Goal: Task Accomplishment & Management: Complete application form

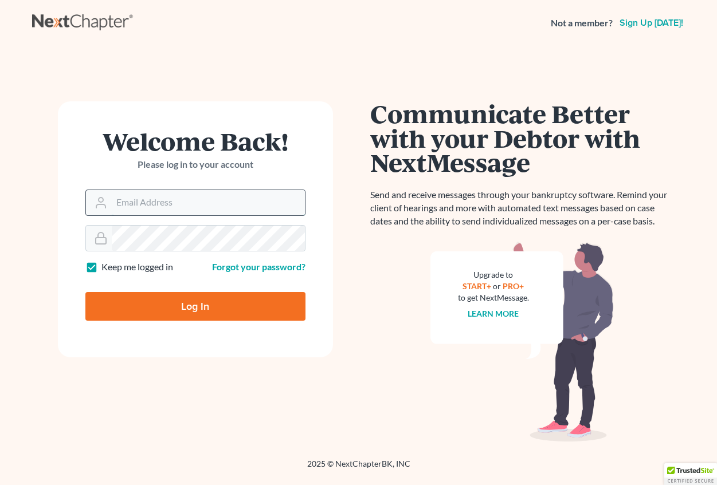
click at [131, 201] on input "Email Address" at bounding box center [208, 202] width 193 height 25
type input "[EMAIL_ADDRESS][DOMAIN_NAME]"
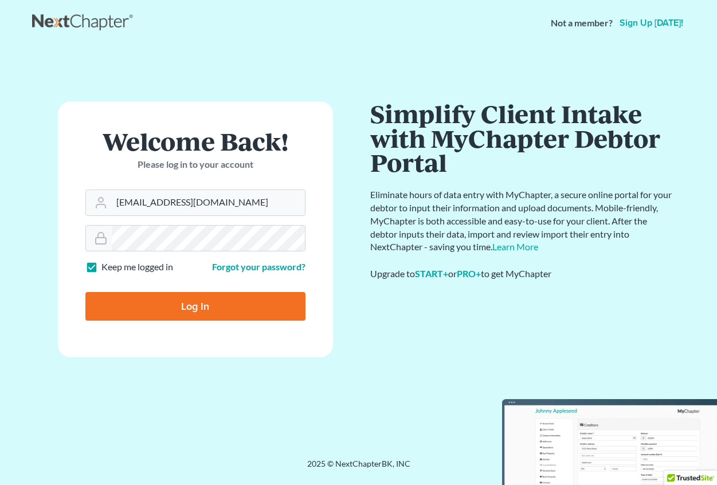
click at [182, 302] on input "Log In" at bounding box center [195, 306] width 220 height 29
type input "Thinking..."
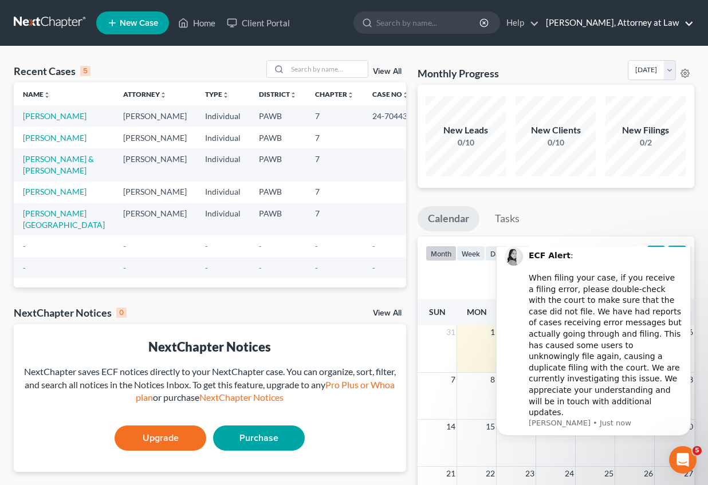
click at [600, 22] on link "[PERSON_NAME], Attorney at Law" at bounding box center [617, 23] width 154 height 21
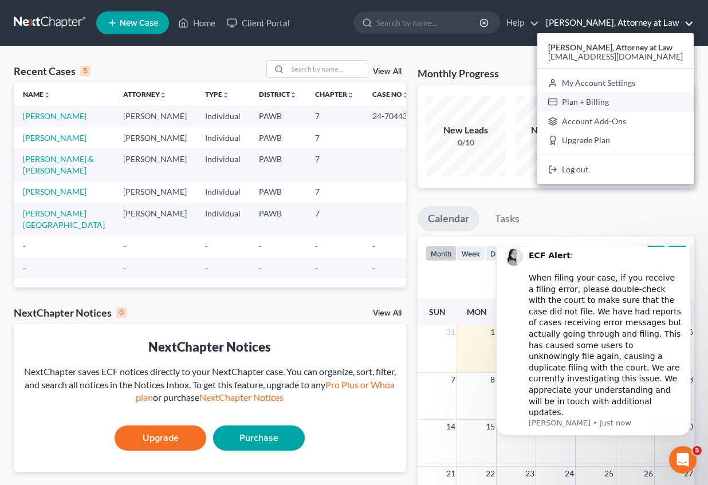
click at [594, 100] on link "Plan + Billing" at bounding box center [615, 101] width 156 height 19
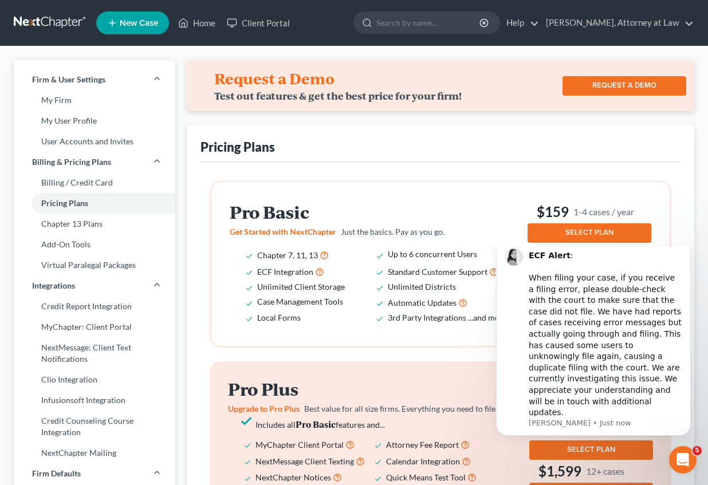
click at [654, 146] on div "Pricing Plans" at bounding box center [441, 143] width 480 height 37
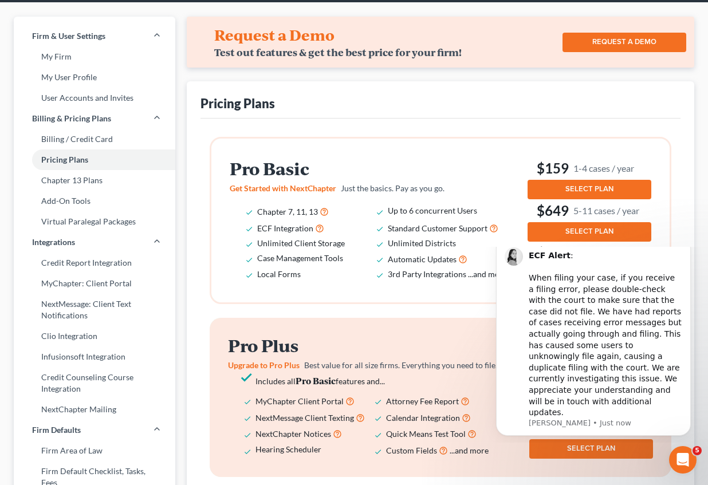
scroll to position [115, 0]
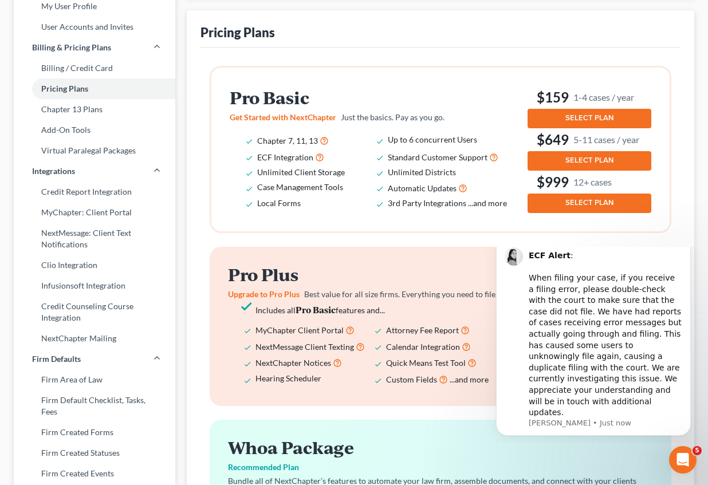
click at [611, 116] on span "SELECT PLAN" at bounding box center [590, 117] width 48 height 9
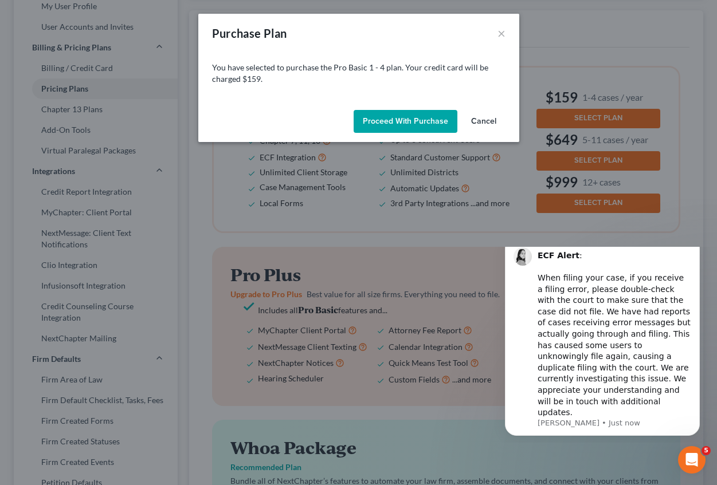
click at [403, 121] on button "Proceed with Purchase" at bounding box center [406, 121] width 104 height 23
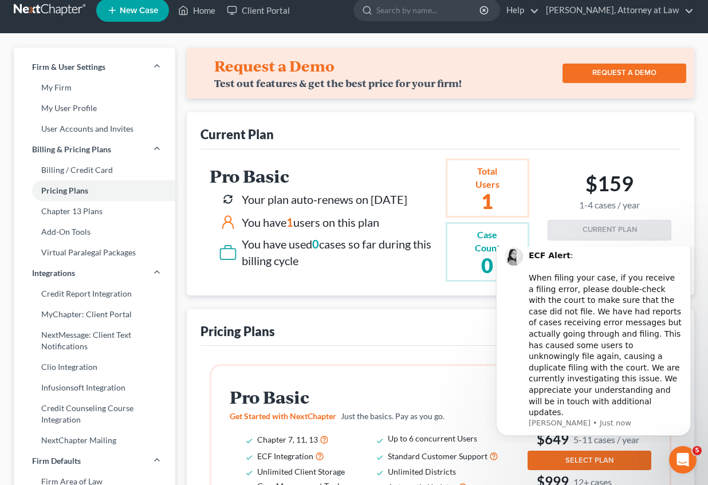
scroll to position [0, 0]
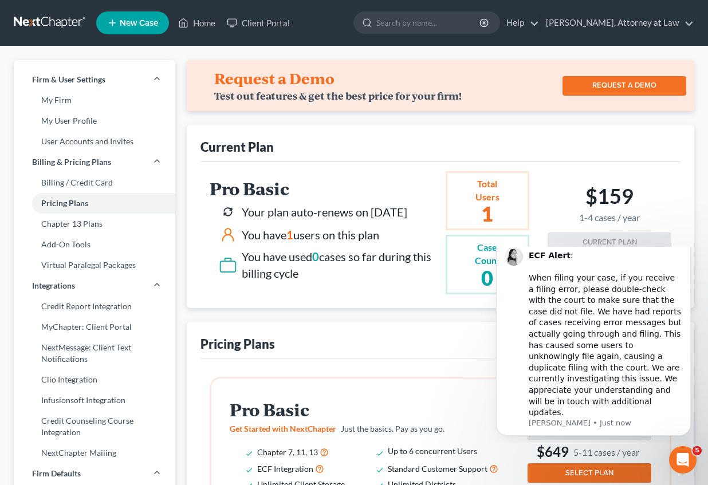
click at [131, 22] on span "New Case" at bounding box center [139, 23] width 38 height 9
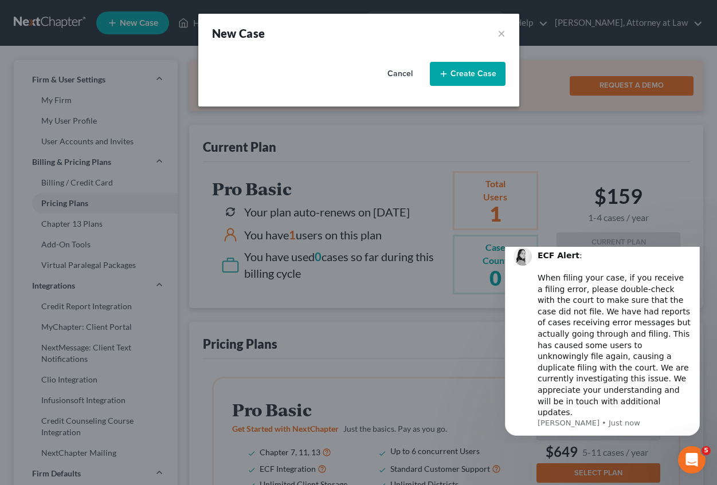
select select "69"
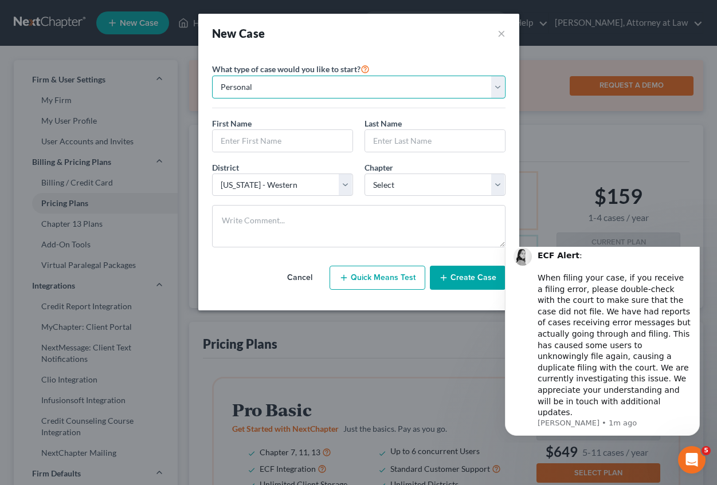
click at [501, 87] on select "Personal Business" at bounding box center [358, 87] width 293 height 23
click at [501, 88] on select "Personal Business" at bounding box center [358, 87] width 293 height 23
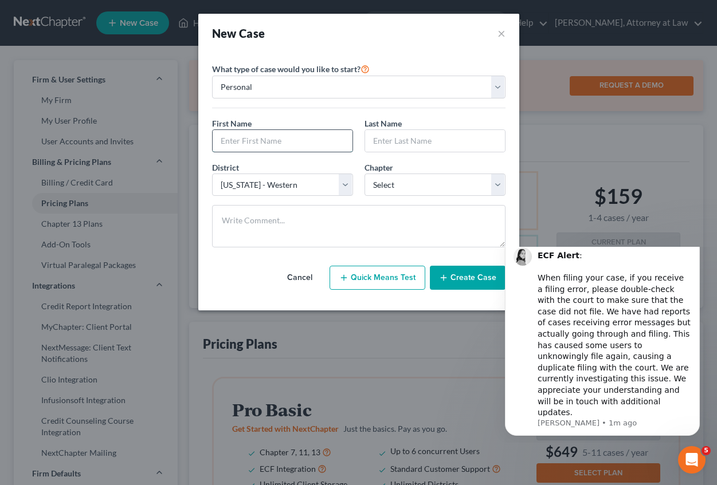
click at [217, 146] on input "text" at bounding box center [283, 141] width 140 height 22
type input "[PERSON_NAME]"
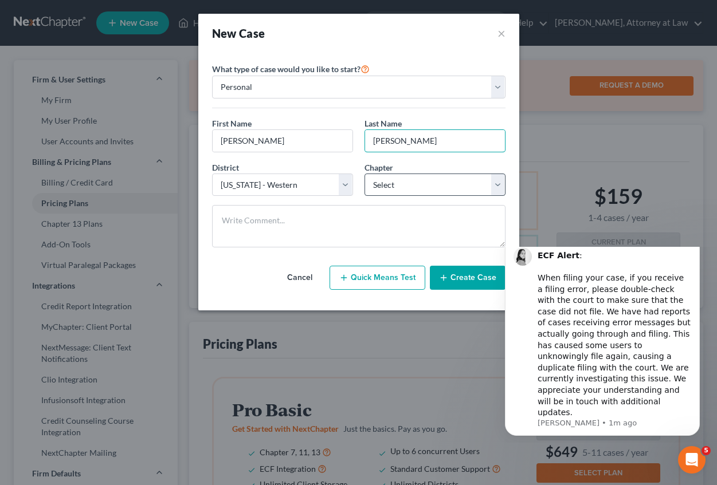
type input "[PERSON_NAME]"
click at [411, 186] on select "Select 7 11 12 13" at bounding box center [434, 185] width 141 height 23
select select "0"
click at [364, 174] on select "Select 7 11 12 13" at bounding box center [434, 185] width 141 height 23
click at [461, 276] on button "Create Case" at bounding box center [468, 278] width 76 height 24
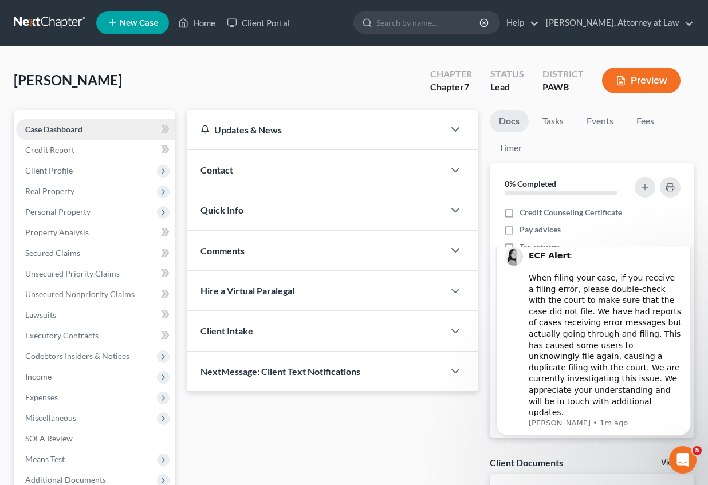
click at [62, 129] on span "Case Dashboard" at bounding box center [53, 129] width 57 height 10
click at [61, 171] on span "Client Profile" at bounding box center [49, 171] width 48 height 10
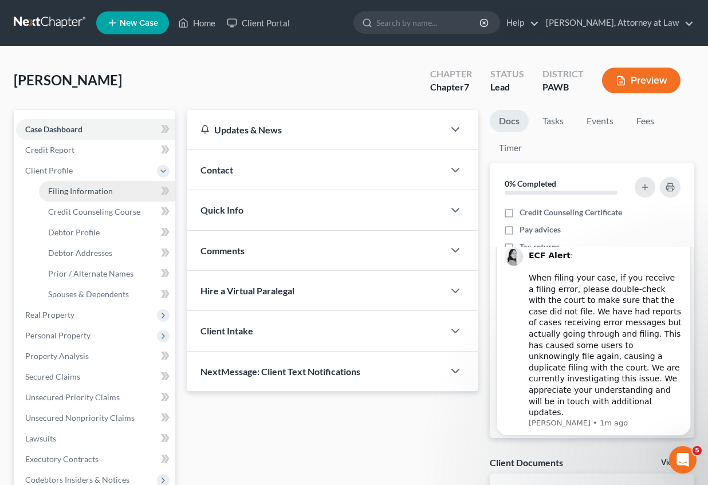
click at [96, 193] on span "Filing Information" at bounding box center [80, 191] width 65 height 10
select select "1"
select select "0"
select select "69"
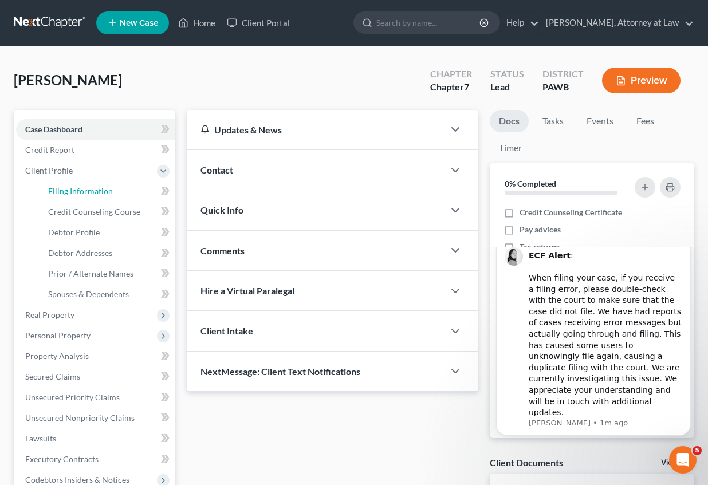
select select "39"
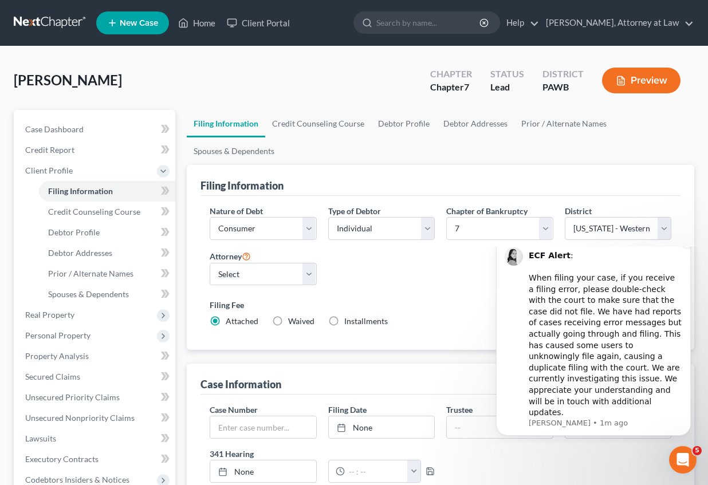
click at [646, 362] on div "ECF Alert : ​ When filing your case, if you receive a filing error, please doub…" at bounding box center [606, 334] width 154 height 168
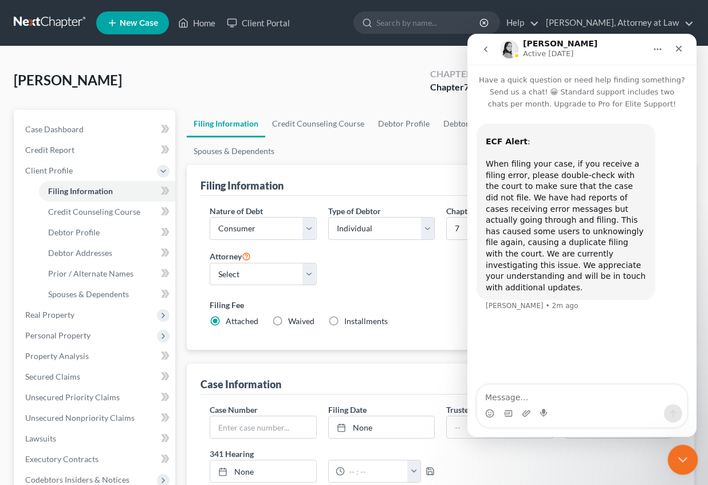
click at [681, 465] on icon "Close Intercom Messenger" at bounding box center [681, 458] width 14 height 14
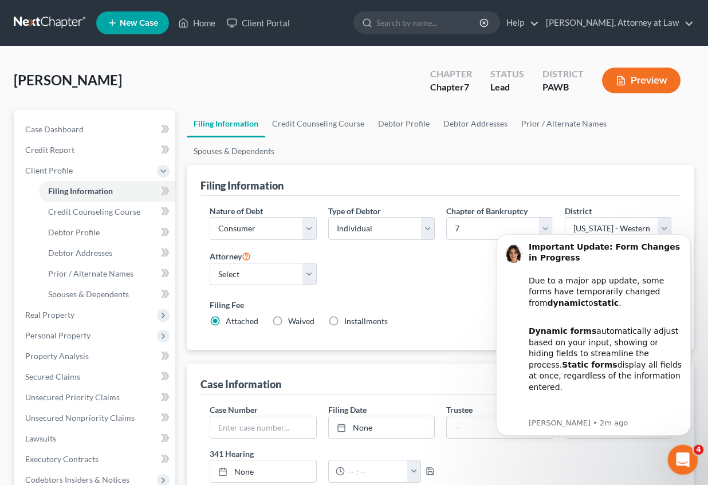
click at [677, 456] on icon "Open Intercom Messenger" at bounding box center [681, 458] width 19 height 19
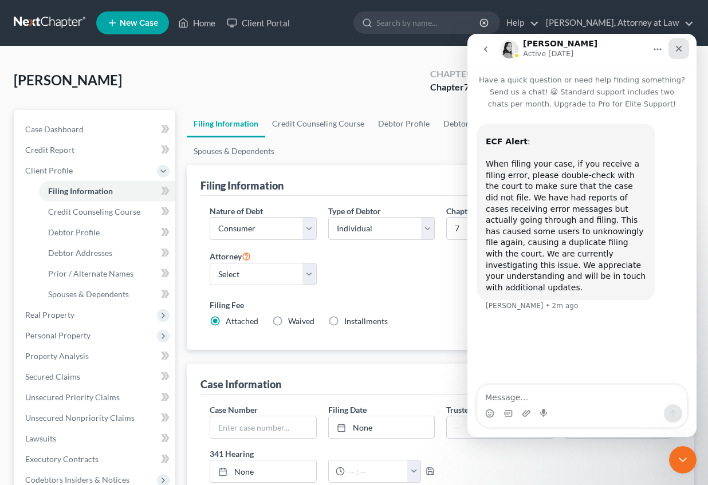
drag, startPoint x: 1143, startPoint y: 84, endPoint x: 676, endPoint y: 50, distance: 468.8
click at [676, 50] on icon "Close" at bounding box center [678, 48] width 9 height 9
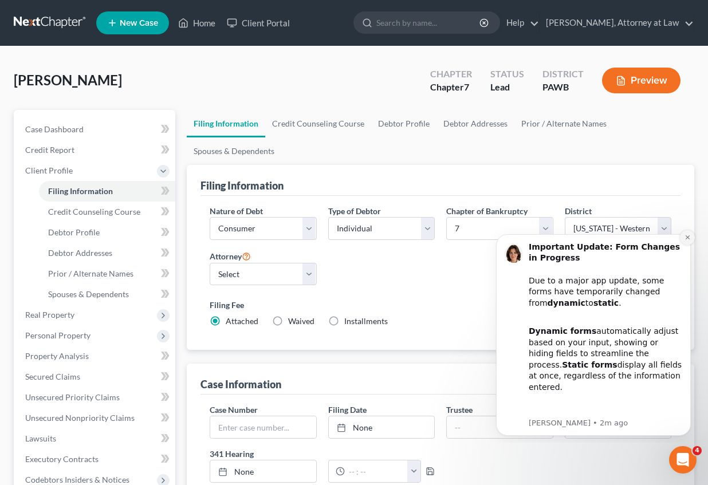
click at [688, 238] on icon "Dismiss notification" at bounding box center [687, 237] width 4 height 4
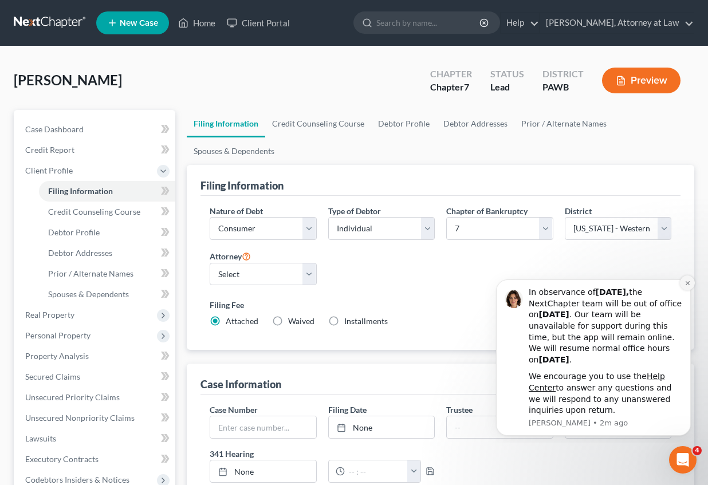
click at [684, 282] on button "Dismiss notification" at bounding box center [687, 283] width 15 height 15
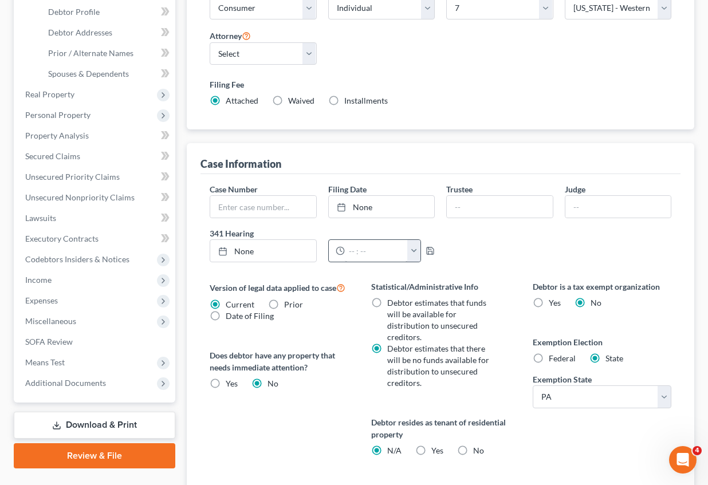
scroll to position [286, 0]
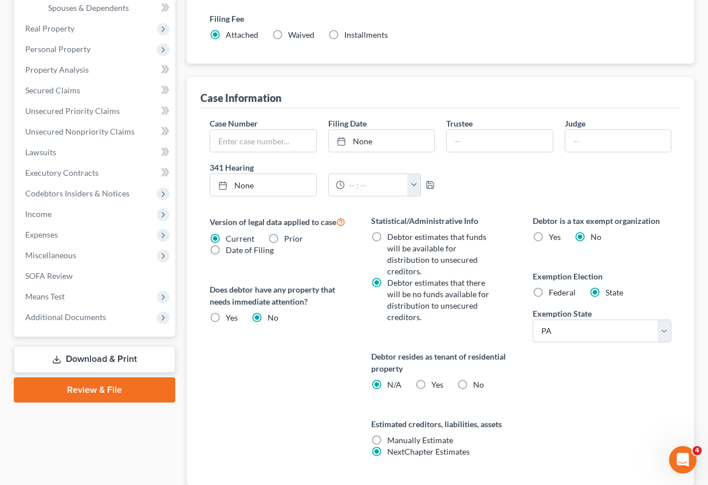
click at [431, 385] on label "Yes Yes" at bounding box center [437, 384] width 12 height 11
click at [436, 385] on input "Yes Yes" at bounding box center [439, 382] width 7 height 7
radio input "true"
radio input "false"
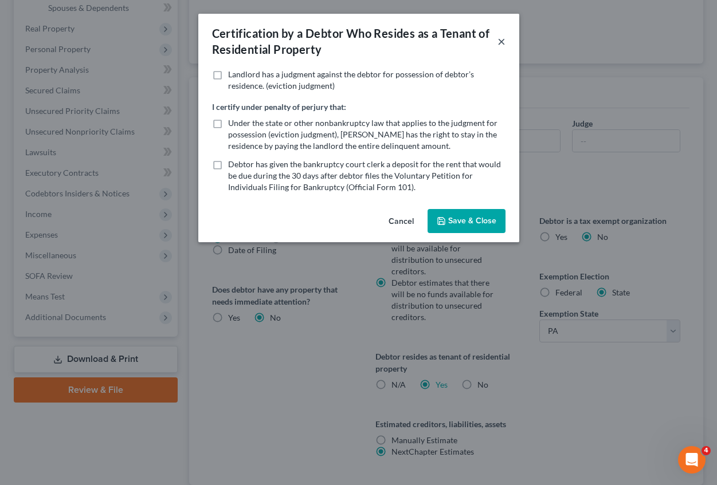
click at [497, 42] on button "×" at bounding box center [501, 41] width 8 height 14
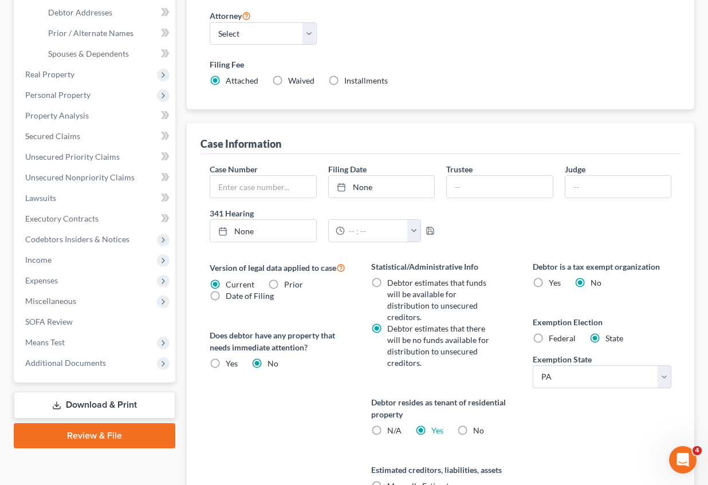
scroll to position [57, 0]
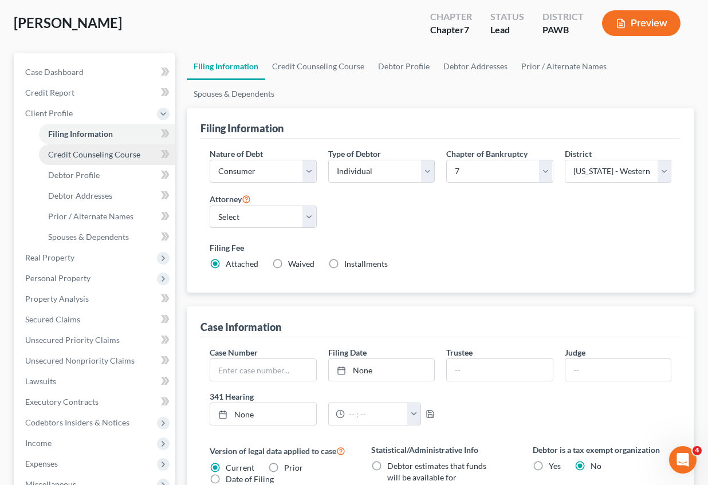
click at [102, 155] on span "Credit Counseling Course" at bounding box center [94, 155] width 92 height 10
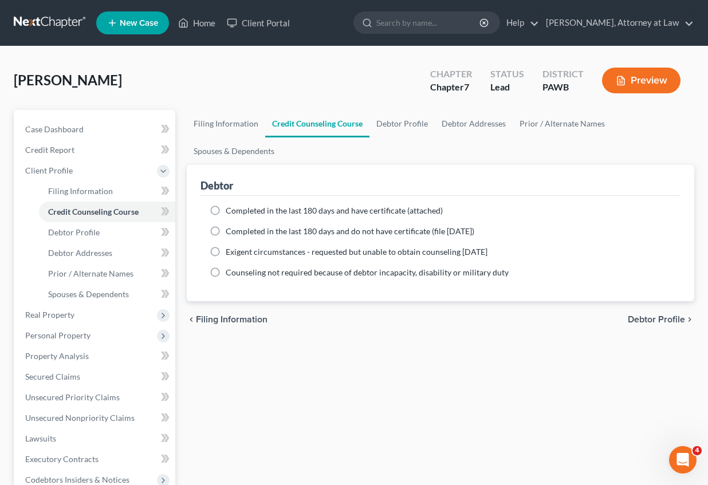
click at [226, 210] on label "Completed in the last 180 days and have certificate (attached)" at bounding box center [334, 210] width 217 height 11
click at [230, 210] on input "Completed in the last 180 days and have certificate (attached)" at bounding box center [233, 208] width 7 height 7
radio input "true"
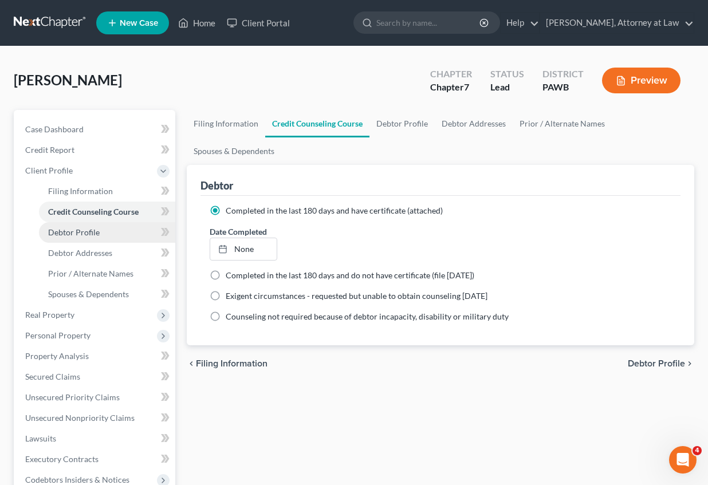
click at [93, 233] on span "Debtor Profile" at bounding box center [74, 232] width 52 height 10
select select "0"
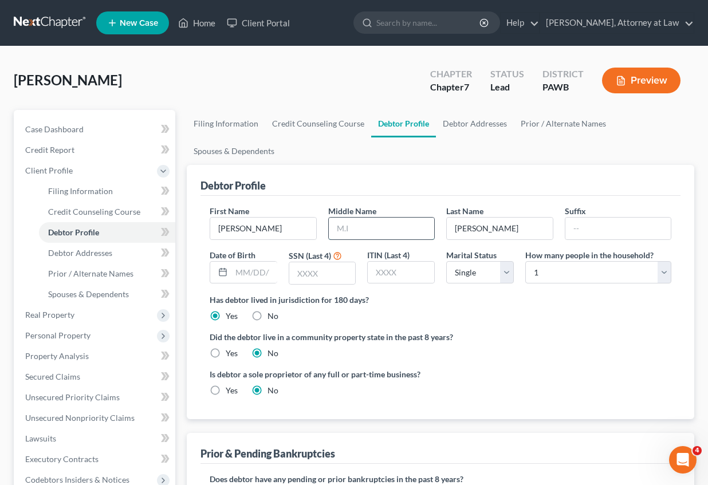
click at [356, 224] on input "text" at bounding box center [382, 229] width 106 height 22
type input "C."
click at [235, 275] on input "text" at bounding box center [254, 273] width 46 height 22
type input "[DATE]"
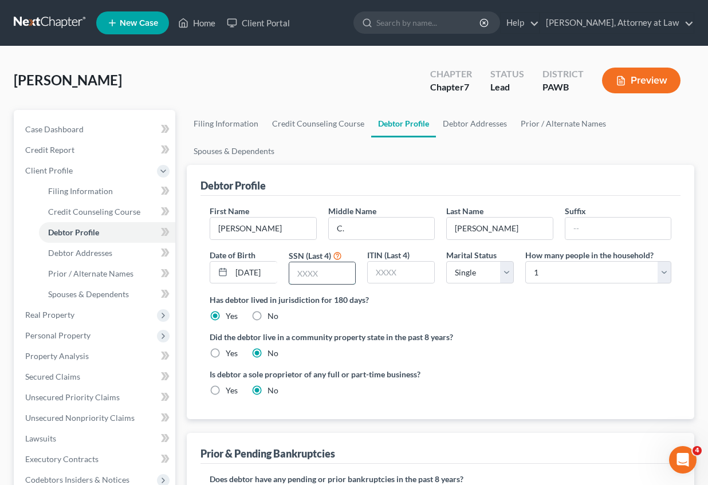
click at [294, 268] on input "text" at bounding box center [322, 273] width 66 height 22
type input "3685"
click at [501, 272] on select "Select Single Married Separated Divorced Widowed" at bounding box center [480, 272] width 68 height 23
select select "1"
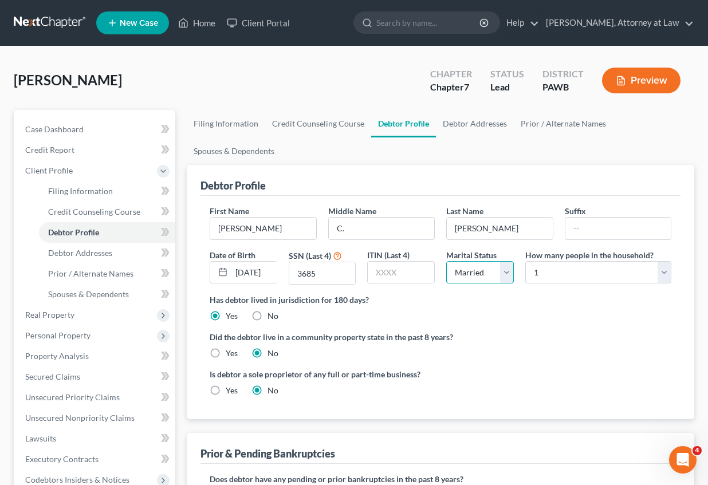
click at [446, 261] on select "Select Single Married Separated Divorced Widowed" at bounding box center [480, 272] width 68 height 23
click at [661, 273] on select "Select 1 2 3 4 5 6 7 8 9 10 11 12 13 14 15 16 17 18 19 20" at bounding box center [598, 272] width 146 height 23
select select "2"
click at [525, 261] on select "Select 1 2 3 4 5 6 7 8 9 10 11 12 13 14 15 16 17 18 19 20" at bounding box center [598, 272] width 146 height 23
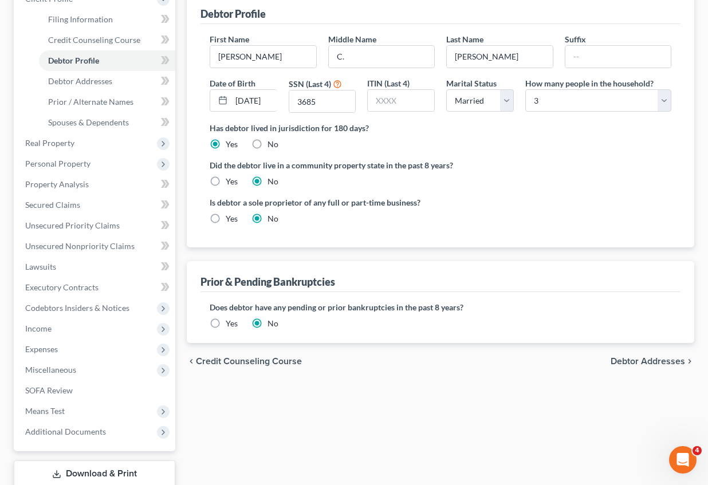
click at [630, 360] on span "Debtor Addresses" at bounding box center [648, 361] width 74 height 9
select select "0"
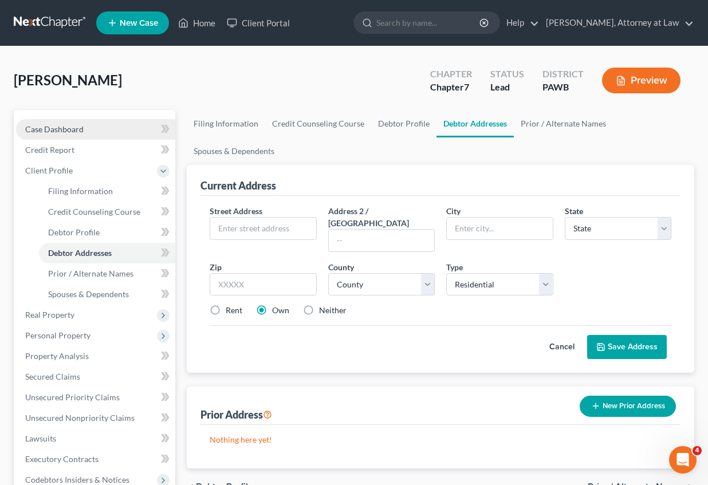
click at [65, 129] on span "Case Dashboard" at bounding box center [54, 129] width 58 height 10
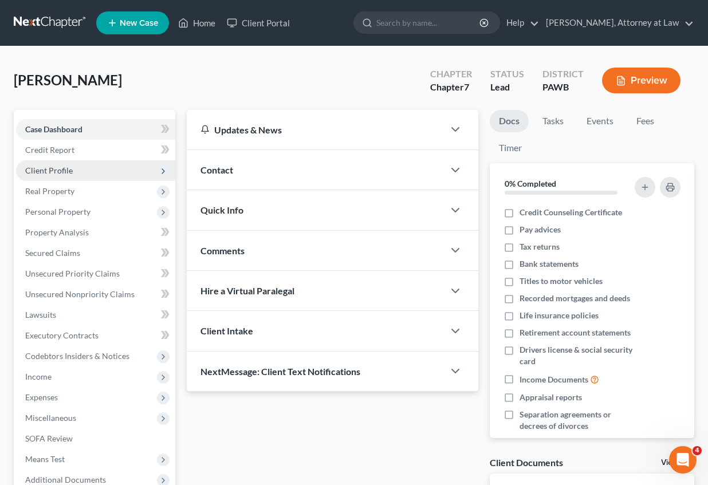
click at [64, 170] on span "Client Profile" at bounding box center [49, 171] width 48 height 10
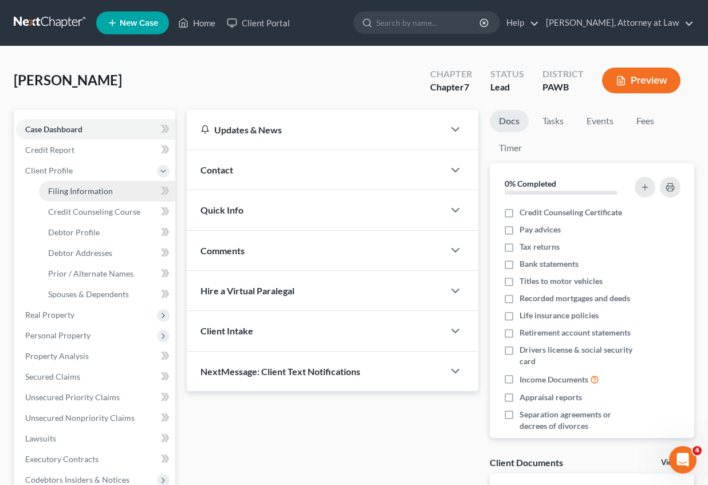
click at [68, 193] on span "Filing Information" at bounding box center [80, 191] width 65 height 10
select select "1"
select select "0"
select select "69"
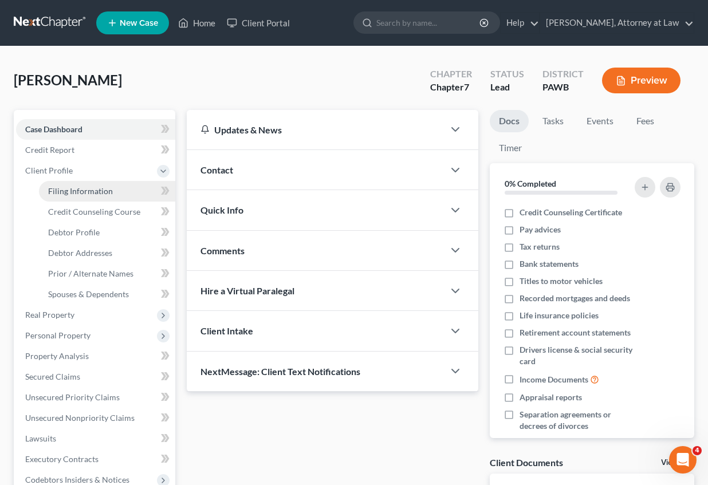
select select "0"
select select "39"
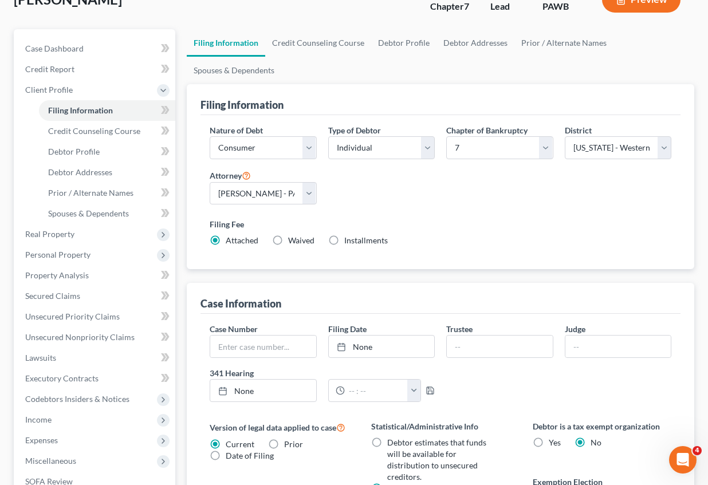
scroll to position [80, 0]
click at [81, 156] on span "Debtor Profile" at bounding box center [74, 152] width 52 height 10
select select "1"
select select "2"
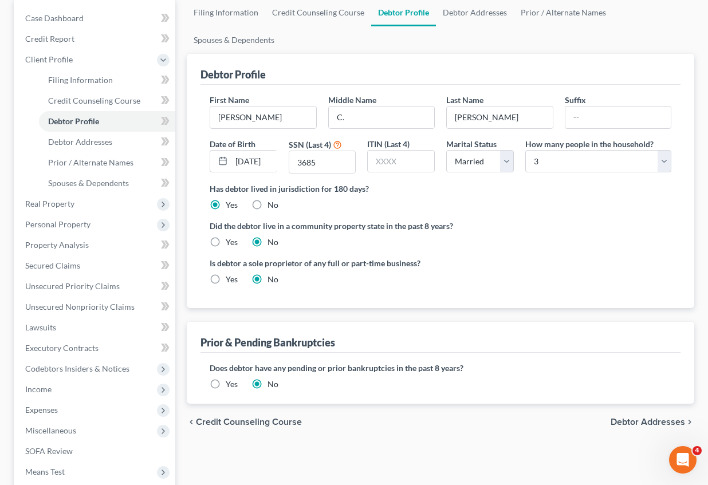
scroll to position [172, 0]
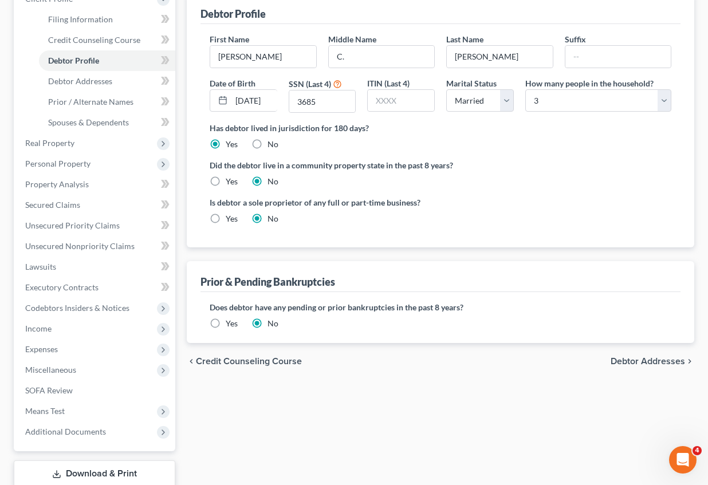
drag, startPoint x: 630, startPoint y: 363, endPoint x: 638, endPoint y: 350, distance: 15.4
click at [630, 362] on span "Debtor Addresses" at bounding box center [648, 361] width 74 height 9
select select "0"
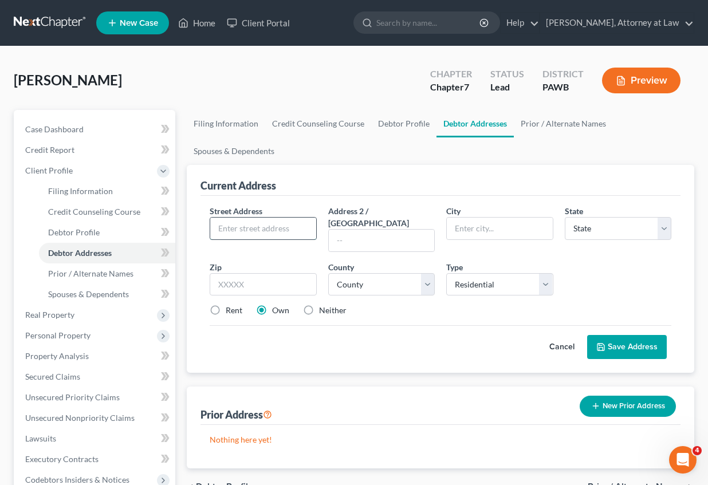
click at [225, 227] on input "text" at bounding box center [263, 229] width 106 height 22
type input "[STREET_ADDRESS][PERSON_NAME]"
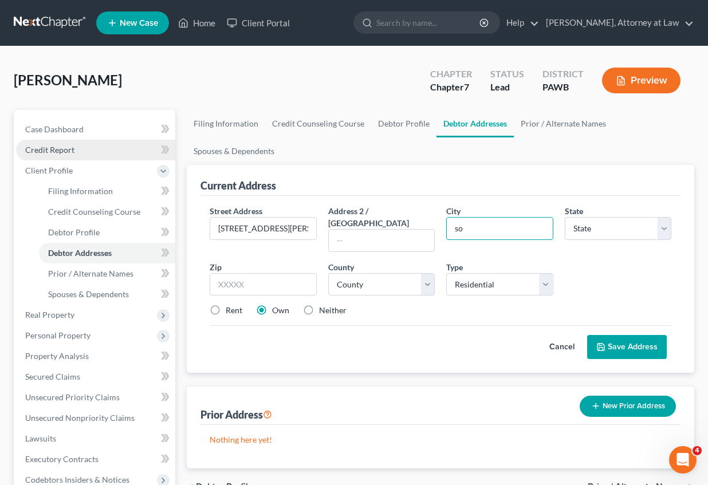
type input "s"
type input "[GEOGRAPHIC_DATA]"
select select "39"
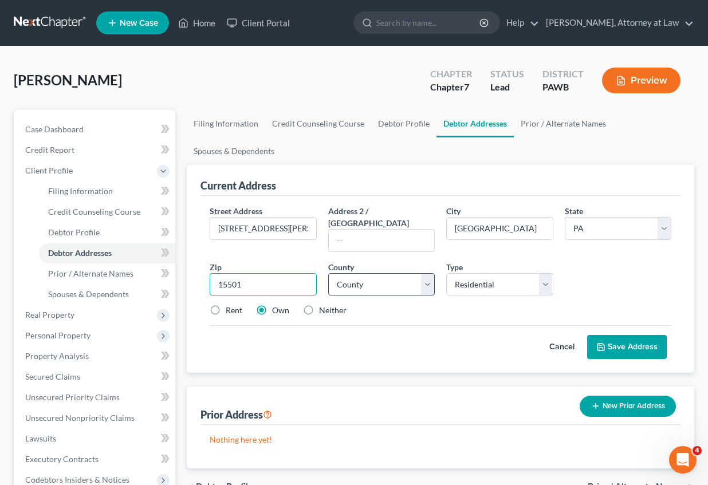
type input "15501"
click at [425, 273] on select "County [GEOGRAPHIC_DATA] [GEOGRAPHIC_DATA] [GEOGRAPHIC_DATA] [GEOGRAPHIC_DATA] …" at bounding box center [381, 284] width 107 height 23
select select "55"
click at [328, 273] on select "County [GEOGRAPHIC_DATA] [GEOGRAPHIC_DATA] [GEOGRAPHIC_DATA] [GEOGRAPHIC_DATA] …" at bounding box center [381, 284] width 107 height 23
click at [226, 305] on label "Rent" at bounding box center [234, 310] width 17 height 11
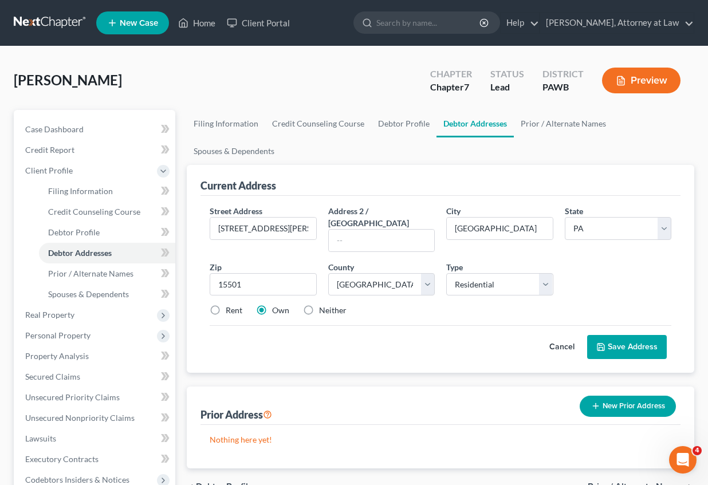
click at [230, 305] on input "Rent" at bounding box center [233, 308] width 7 height 7
radio input "true"
click at [631, 335] on button "Save Address" at bounding box center [627, 347] width 80 height 24
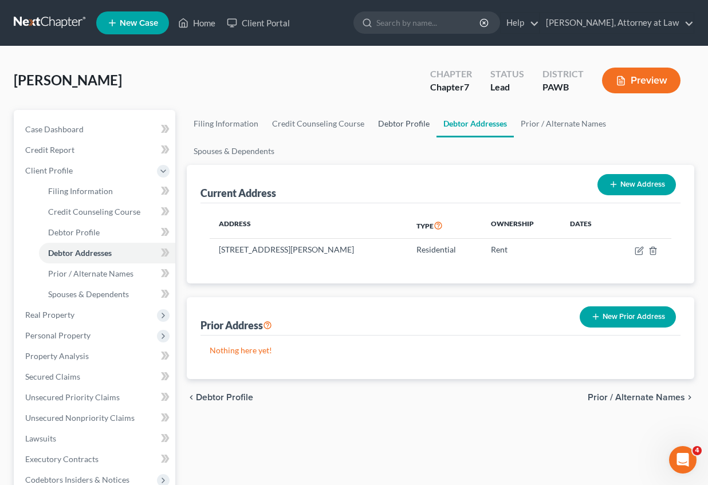
click at [402, 120] on link "Debtor Profile" at bounding box center [403, 124] width 65 height 28
select select "1"
select select "2"
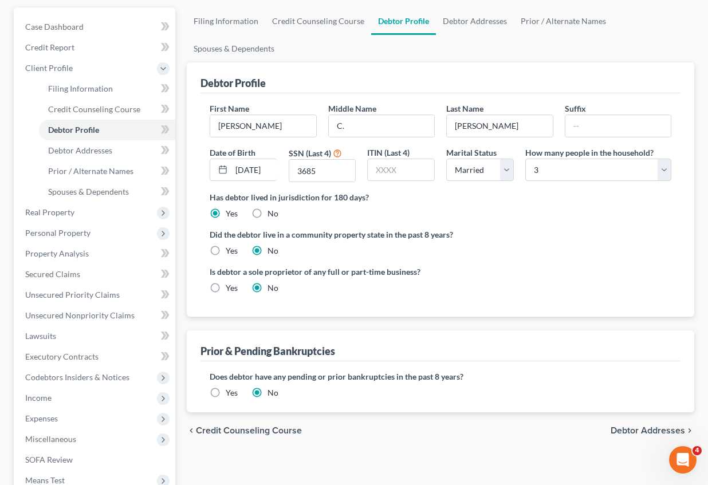
scroll to position [172, 0]
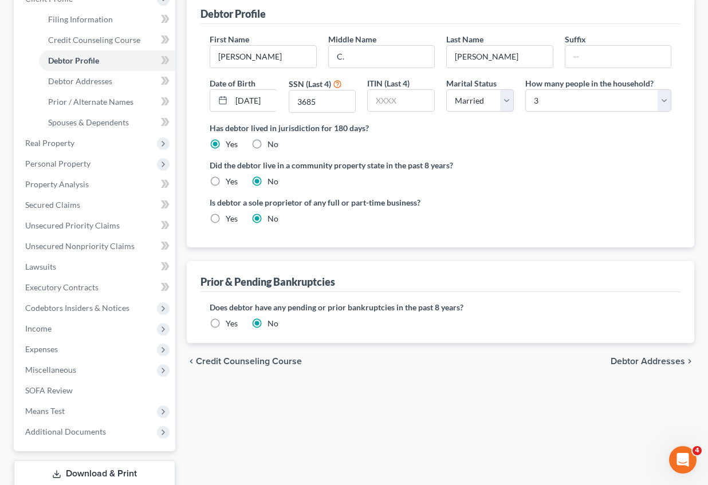
click at [643, 362] on span "Debtor Addresses" at bounding box center [648, 361] width 74 height 9
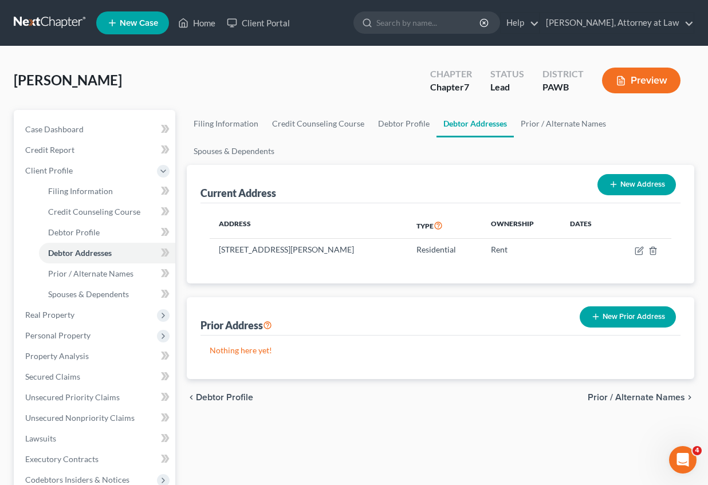
click at [623, 317] on button "New Prior Address" at bounding box center [628, 317] width 96 height 21
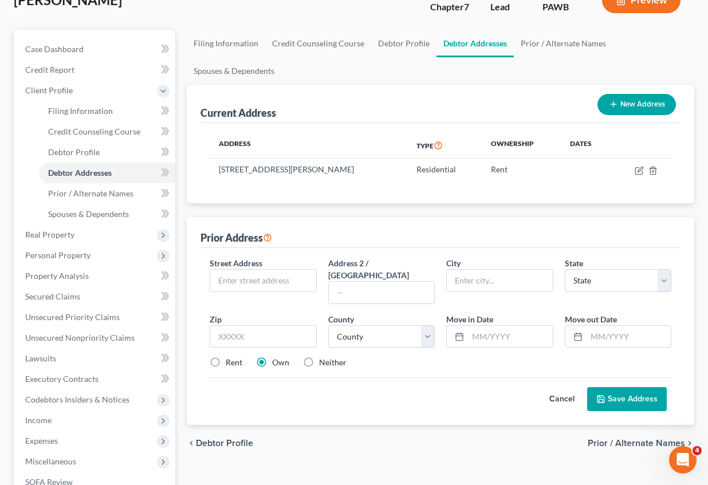
scroll to position [172, 0]
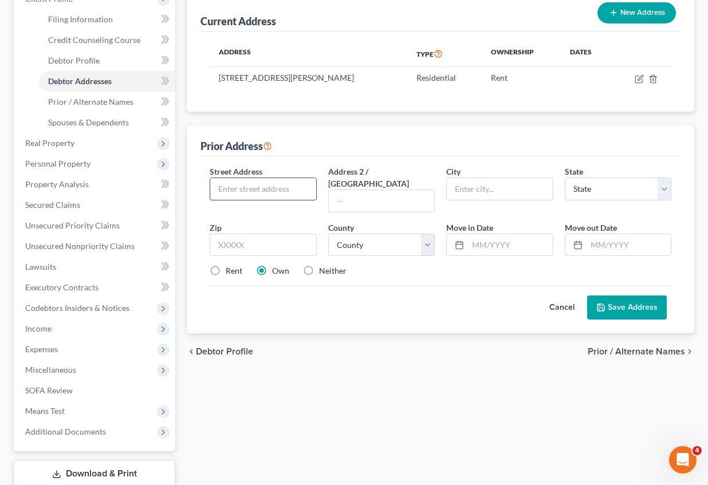
click at [271, 192] on input "text" at bounding box center [263, 189] width 106 height 22
type input "[STREET_ADDRESS]"
type input "L"
type input "[GEOGRAPHIC_DATA]"
select select "51"
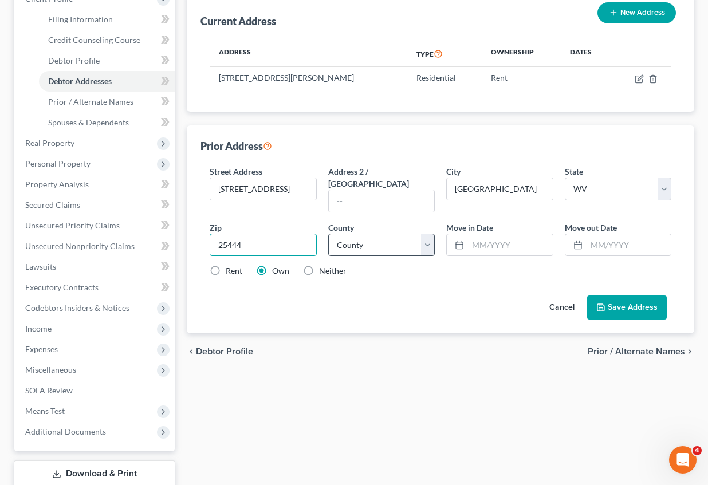
type input "25444"
click at [390, 234] on select "County [GEOGRAPHIC_DATA] [GEOGRAPHIC_DATA] [GEOGRAPHIC_DATA] [GEOGRAPHIC_DATA] …" at bounding box center [381, 245] width 107 height 23
click at [389, 234] on select "County [GEOGRAPHIC_DATA] [GEOGRAPHIC_DATA] [GEOGRAPHIC_DATA] [GEOGRAPHIC_DATA] …" at bounding box center [381, 245] width 107 height 23
click at [367, 234] on select "County [GEOGRAPHIC_DATA] [GEOGRAPHIC_DATA] [GEOGRAPHIC_DATA] [GEOGRAPHIC_DATA] …" at bounding box center [381, 245] width 107 height 23
select select "13"
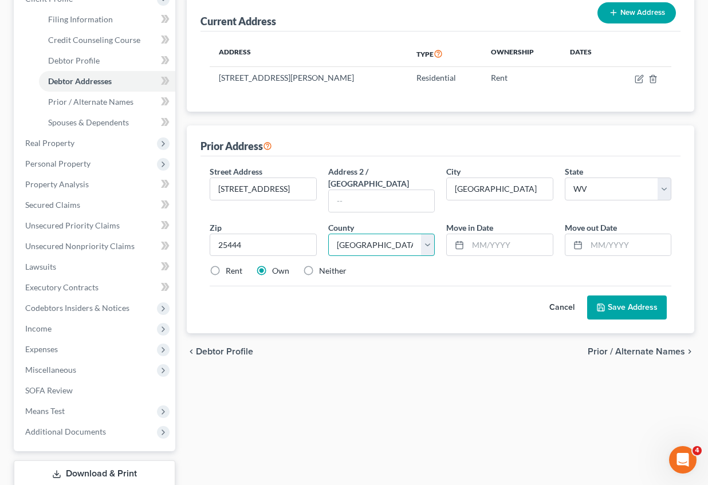
click at [328, 234] on select "County [GEOGRAPHIC_DATA] [GEOGRAPHIC_DATA] [GEOGRAPHIC_DATA] [GEOGRAPHIC_DATA] …" at bounding box center [381, 245] width 107 height 23
click at [487, 234] on input "text" at bounding box center [510, 245] width 85 height 22
type input "[DATE]"
click at [575, 241] on icon at bounding box center [578, 245] width 9 height 9
click at [590, 234] on input "text" at bounding box center [629, 245] width 85 height 22
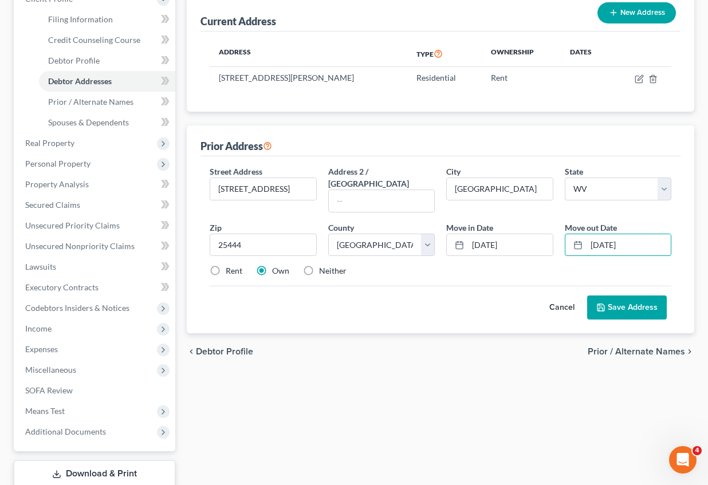
type input "[DATE]"
click at [226, 265] on label "Rent" at bounding box center [234, 270] width 17 height 11
click at [230, 265] on input "Rent" at bounding box center [233, 268] width 7 height 7
radio input "true"
click at [643, 298] on button "Save Address" at bounding box center [627, 308] width 80 height 24
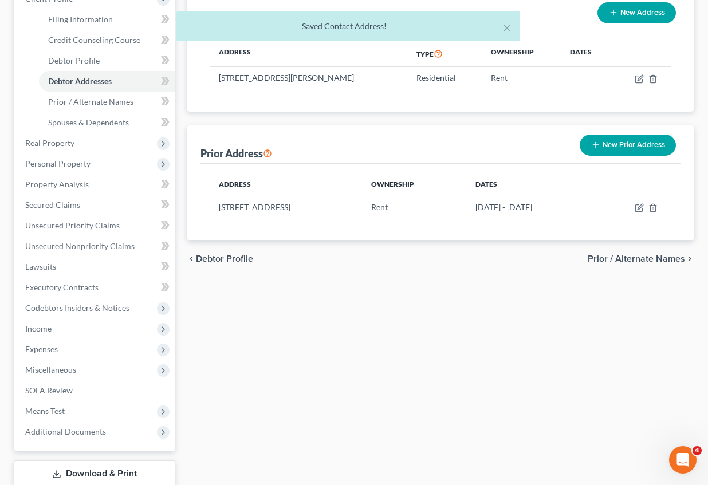
click at [637, 144] on button "New Prior Address" at bounding box center [628, 145] width 96 height 21
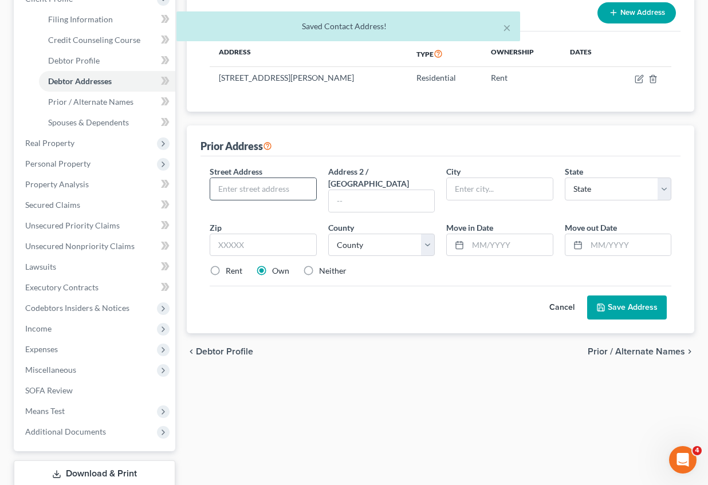
click at [235, 185] on input "text" at bounding box center [263, 189] width 106 height 22
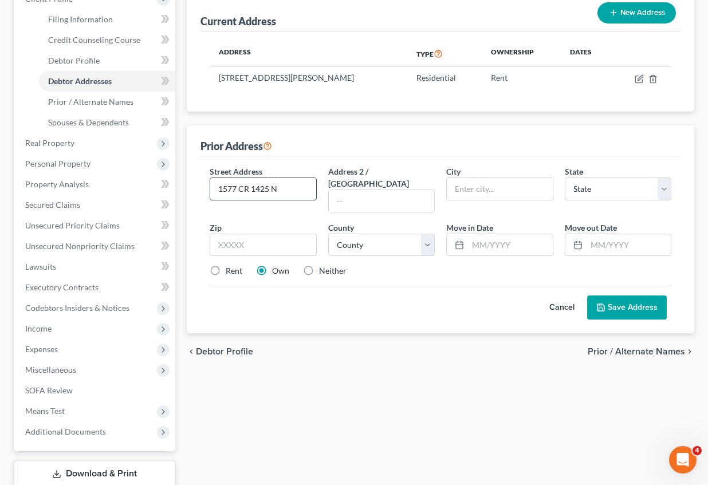
type input "1577 CR 1425 N"
type input "[PERSON_NAME]"
select select "14"
type input "61951"
click at [409, 234] on select "County [GEOGRAPHIC_DATA] [GEOGRAPHIC_DATA] [GEOGRAPHIC_DATA] [GEOGRAPHIC_DATA] …" at bounding box center [381, 245] width 107 height 23
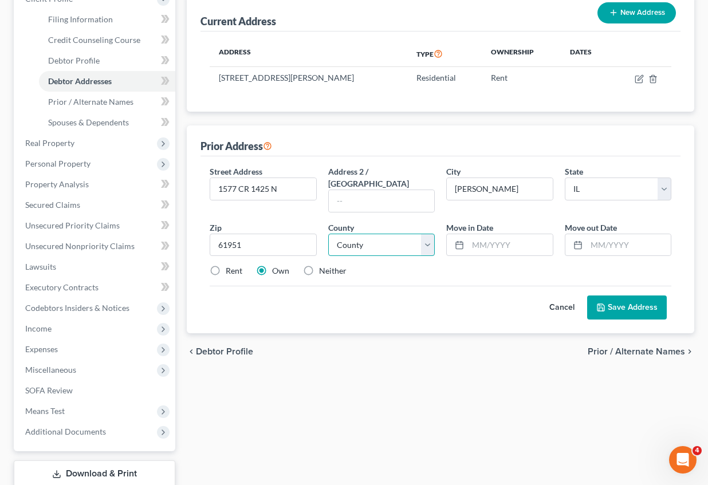
select select "69"
click at [328, 234] on select "County [GEOGRAPHIC_DATA] [GEOGRAPHIC_DATA] [GEOGRAPHIC_DATA] [GEOGRAPHIC_DATA] …" at bounding box center [381, 245] width 107 height 23
click at [466, 234] on div at bounding box center [457, 245] width 21 height 22
click at [460, 241] on icon at bounding box center [459, 245] width 9 height 9
drag, startPoint x: 458, startPoint y: 234, endPoint x: 465, endPoint y: 233, distance: 6.9
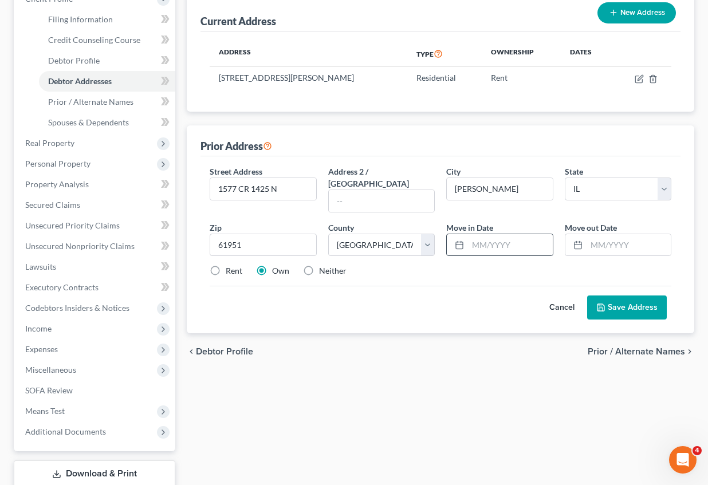
click at [457, 241] on icon at bounding box center [459, 245] width 9 height 9
click at [477, 234] on input "text" at bounding box center [510, 245] width 85 height 22
type input "[DATE]"
click at [648, 296] on button "Save Address" at bounding box center [627, 308] width 80 height 24
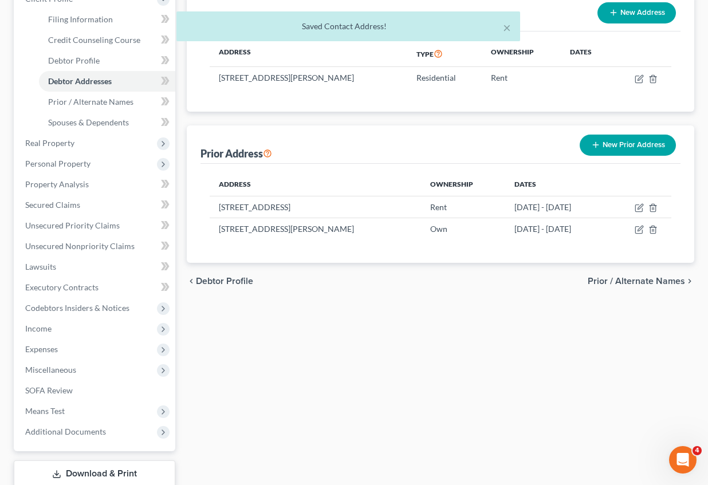
click at [625, 281] on span "Prior / Alternate Names" at bounding box center [636, 281] width 97 height 9
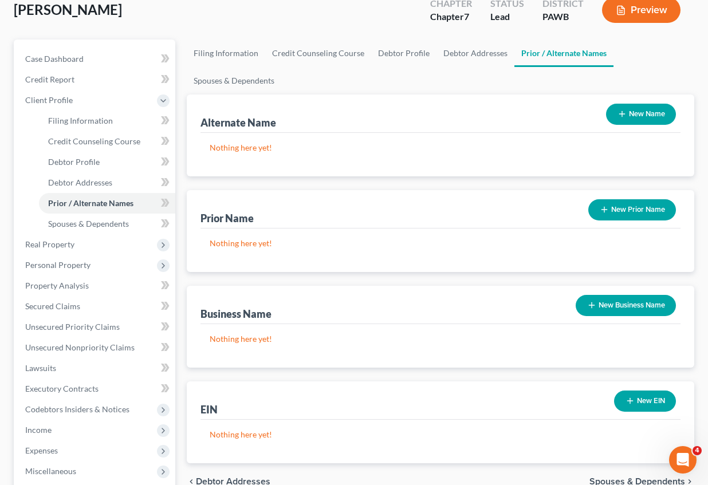
scroll to position [172, 0]
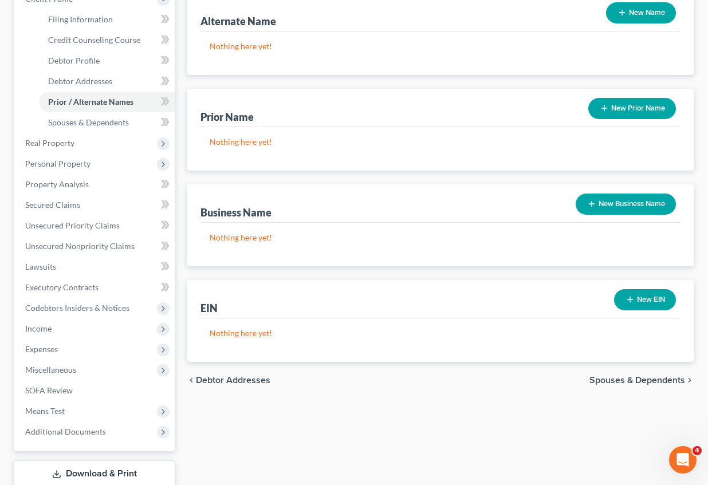
click at [621, 379] on span "Spouses & Dependents" at bounding box center [638, 380] width 96 height 9
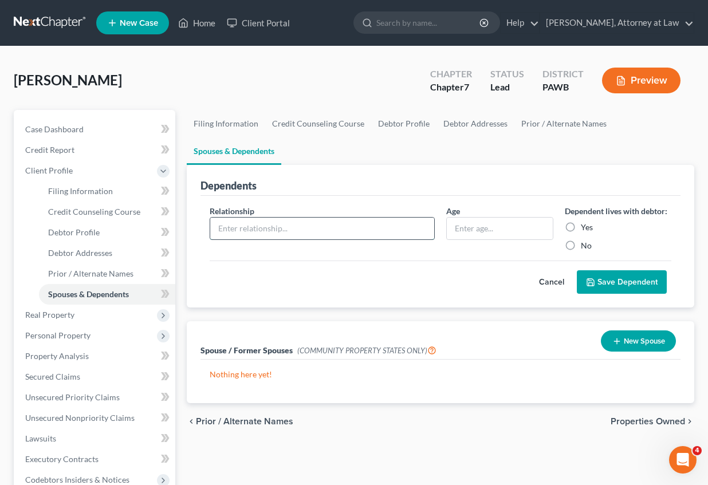
click at [236, 227] on input "text" at bounding box center [322, 229] width 224 height 22
type input "Wife"
type input "50"
click at [235, 229] on input "Wife" at bounding box center [322, 229] width 224 height 22
type input "W"
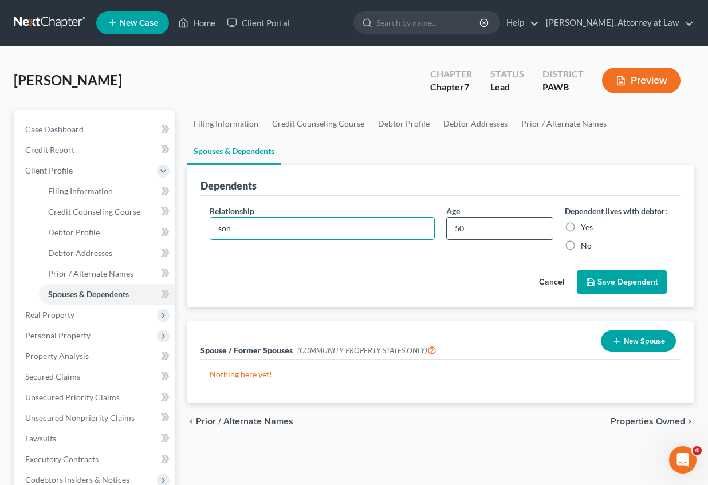
type input "son"
click at [469, 230] on input "50" at bounding box center [500, 229] width 106 height 22
type input "5"
type input "16"
click at [581, 223] on label "Yes" at bounding box center [587, 227] width 12 height 11
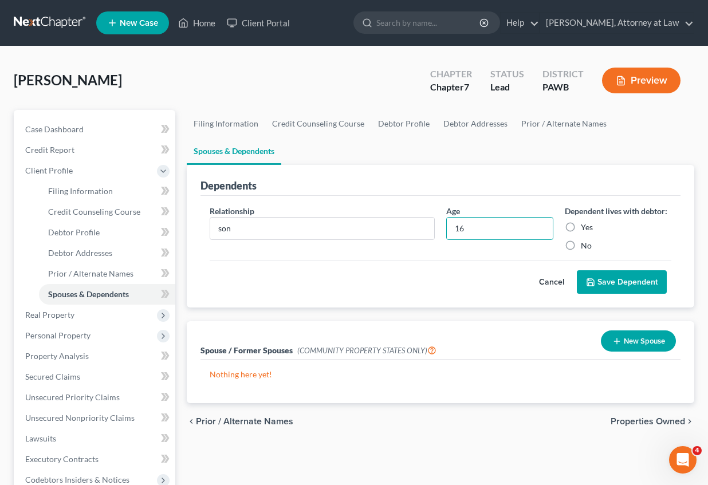
click at [586, 223] on input "Yes" at bounding box center [589, 225] width 7 height 7
radio input "true"
click at [638, 282] on button "Save Dependent" at bounding box center [622, 282] width 90 height 24
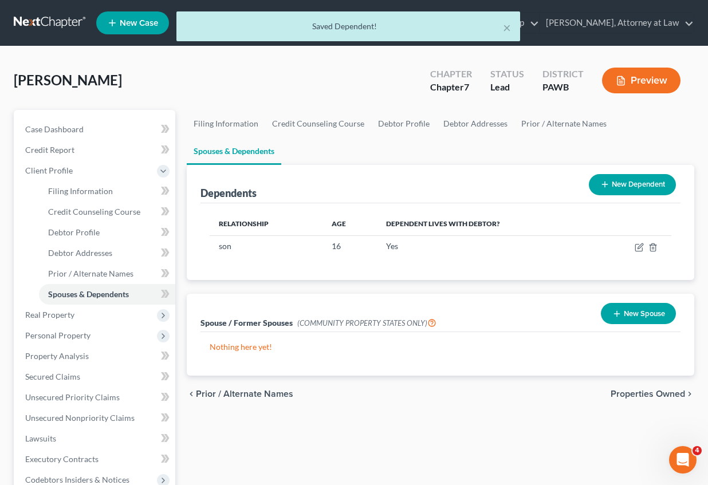
click at [623, 309] on button "New Spouse" at bounding box center [638, 313] width 75 height 21
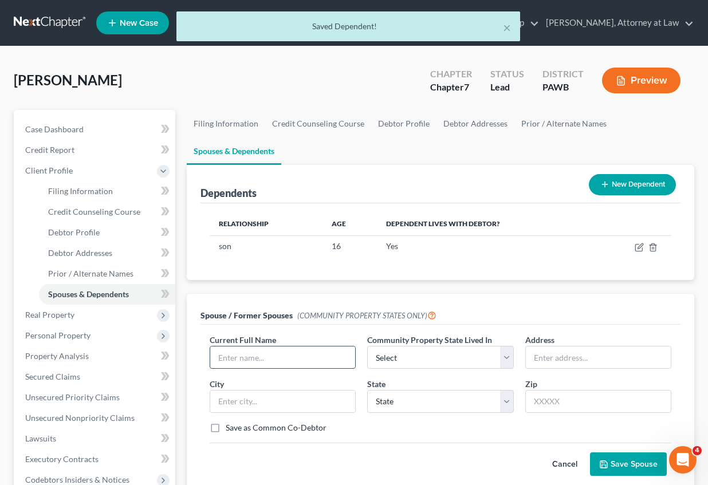
click at [248, 356] on input "text" at bounding box center [282, 358] width 145 height 22
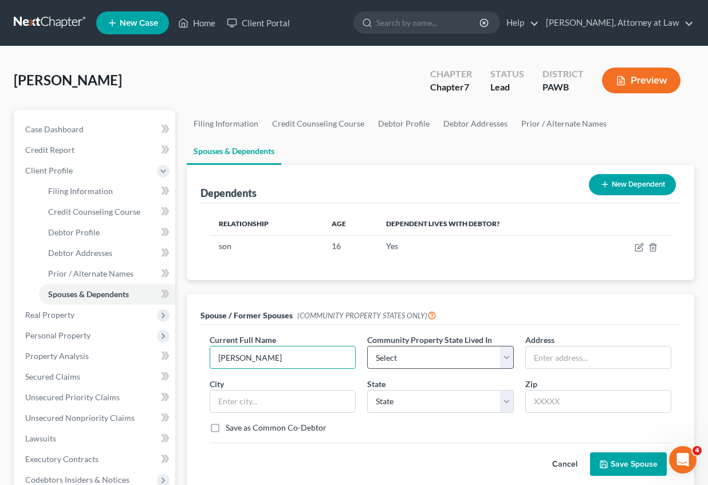
type input "[PERSON_NAME]"
click at [457, 353] on select "Select AZ CA GU ID LA NV NM PR [GEOGRAPHIC_DATA] [GEOGRAPHIC_DATA] [GEOGRAPHIC_…" at bounding box center [440, 357] width 146 height 23
click at [450, 359] on select "Select AZ CA GU ID LA NV NM PR [GEOGRAPHIC_DATA] [GEOGRAPHIC_DATA] [GEOGRAPHIC_…" at bounding box center [440, 357] width 146 height 23
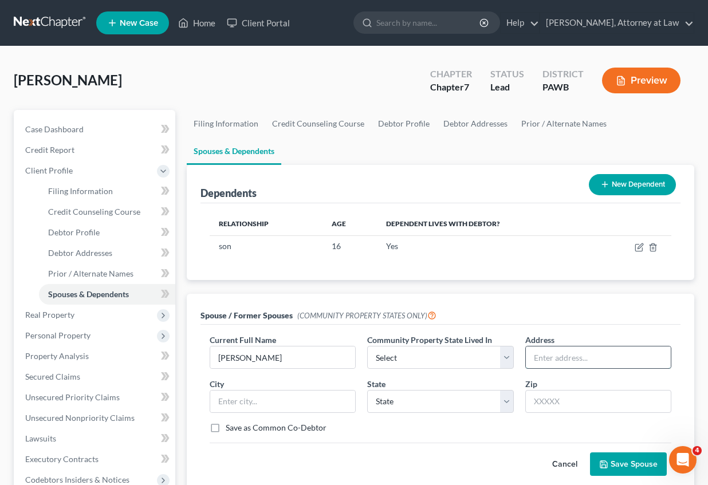
click at [547, 358] on input "text" at bounding box center [598, 358] width 145 height 22
type input "[STREET_ADDRESS][PERSON_NAME]"
click at [246, 398] on input "text" at bounding box center [282, 402] width 145 height 22
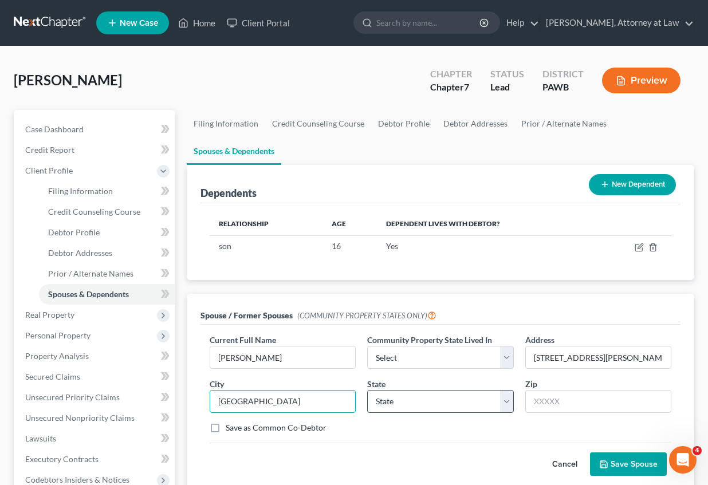
type input "[GEOGRAPHIC_DATA]"
click at [415, 405] on select "State [US_STATE] AK AR AZ CA CO CT DE DC [GEOGRAPHIC_DATA] [GEOGRAPHIC_DATA] GU…" at bounding box center [440, 401] width 146 height 23
select select "39"
click at [367, 390] on select "State [US_STATE] AK AR AZ CA CO CT DE DC [GEOGRAPHIC_DATA] [GEOGRAPHIC_DATA] GU…" at bounding box center [440, 401] width 146 height 23
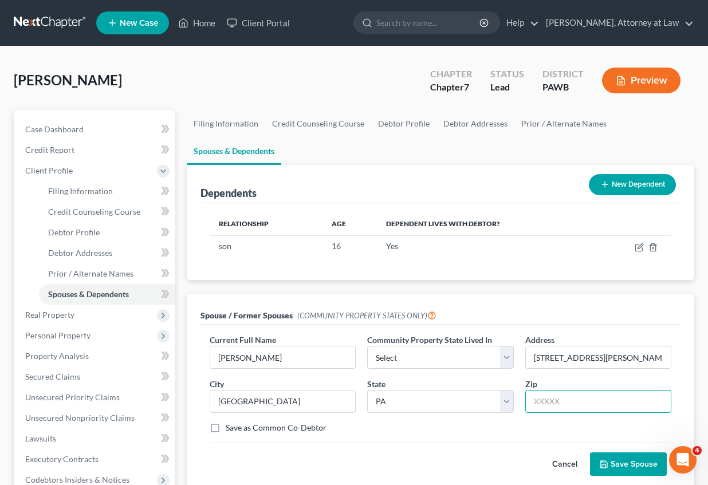
click at [548, 409] on input "text" at bounding box center [598, 401] width 146 height 23
type input "15501"
click at [618, 461] on button "Save Spouse" at bounding box center [628, 465] width 77 height 24
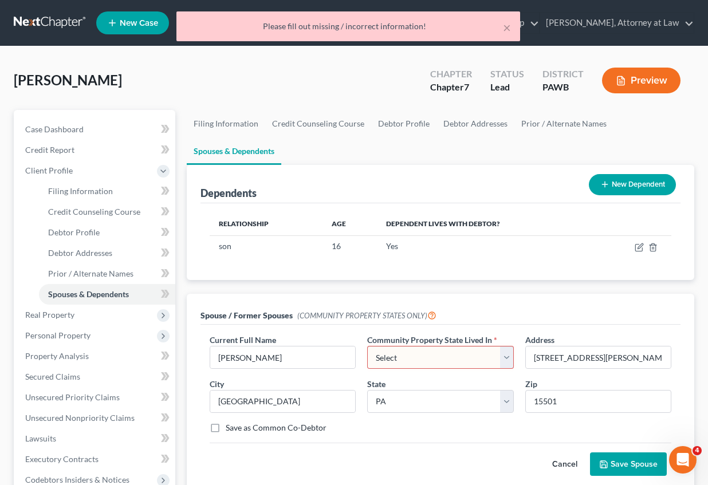
click at [409, 356] on select "Select AZ CA GU ID LA NV NM PR [GEOGRAPHIC_DATA] [GEOGRAPHIC_DATA] [GEOGRAPHIC_…" at bounding box center [440, 357] width 146 height 23
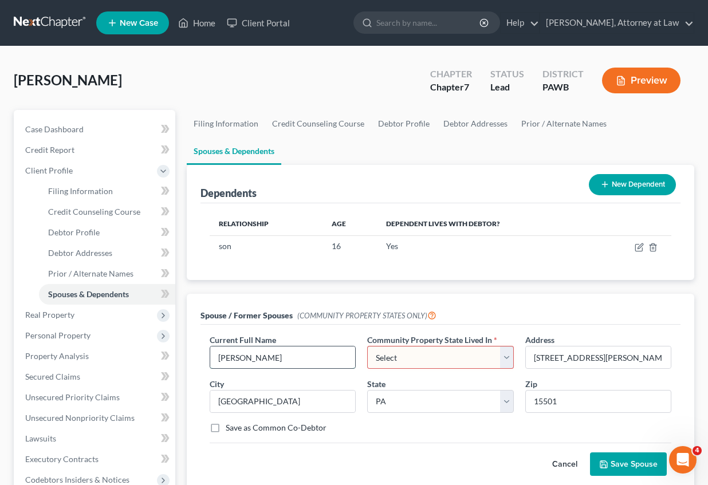
click at [313, 364] on input "[PERSON_NAME]" at bounding box center [282, 358] width 145 height 22
type input "E"
click at [607, 359] on input "[STREET_ADDRESS][PERSON_NAME]" at bounding box center [598, 358] width 145 height 22
type input "1"
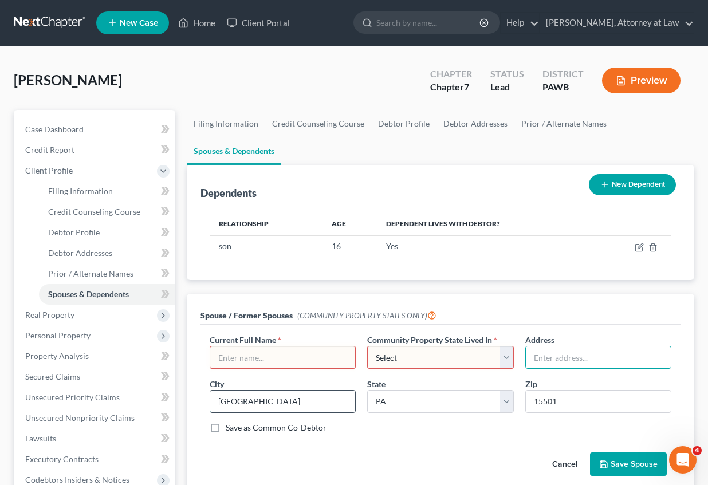
click at [264, 404] on input "[GEOGRAPHIC_DATA]" at bounding box center [282, 402] width 145 height 22
type input "S"
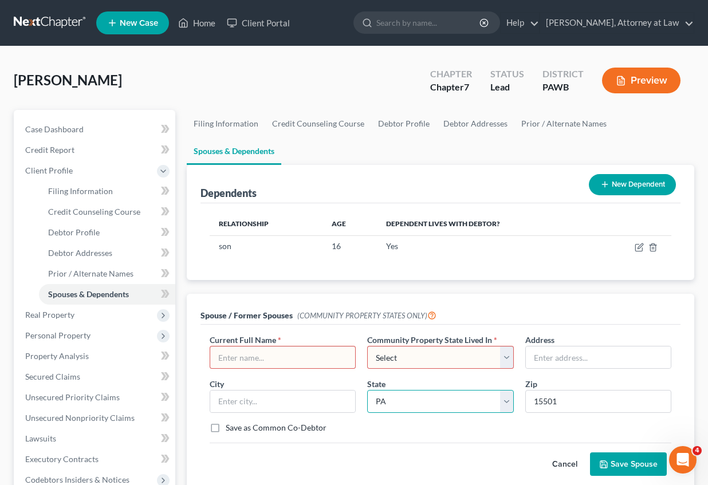
click at [425, 403] on select "State [US_STATE] AK AR AZ CA CO CT DE DC [GEOGRAPHIC_DATA] [GEOGRAPHIC_DATA] GU…" at bounding box center [440, 401] width 146 height 23
select select
click at [367, 390] on select "State [US_STATE] AK AR AZ CA CO CT DE DC [GEOGRAPHIC_DATA] [GEOGRAPHIC_DATA] GU…" at bounding box center [440, 401] width 146 height 23
drag, startPoint x: 567, startPoint y: 402, endPoint x: 502, endPoint y: 401, distance: 64.7
click at [506, 405] on div "Current Full Name * Community Property State Lived In * Select AZ CA GU ID [GEO…" at bounding box center [440, 388] width 473 height 109
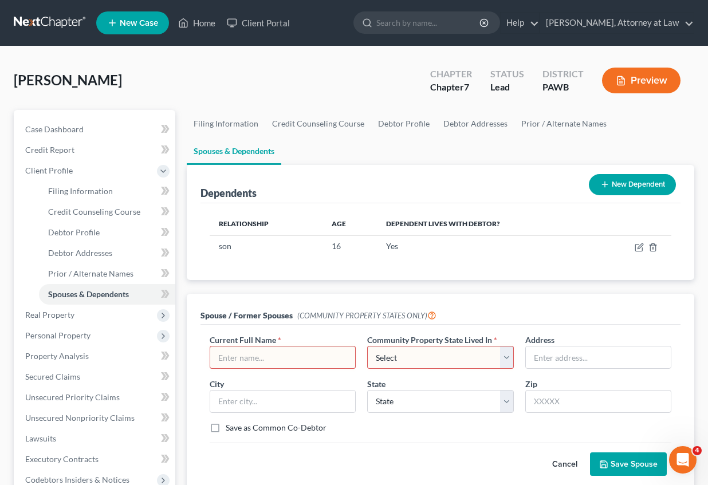
click at [571, 465] on button "Cancel" at bounding box center [565, 464] width 50 height 23
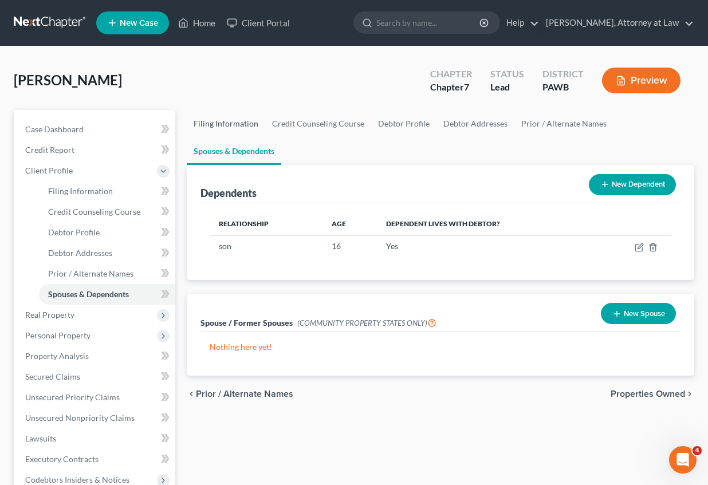
click at [230, 124] on link "Filing Information" at bounding box center [226, 124] width 78 height 28
select select "1"
select select "0"
select select "69"
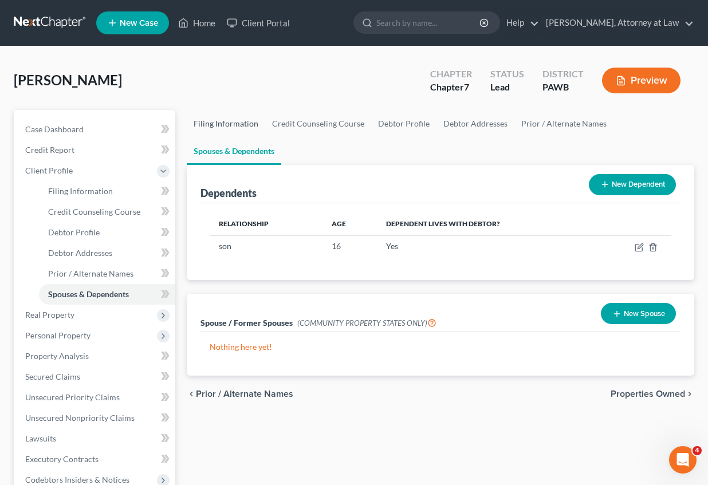
select select "0"
select select "39"
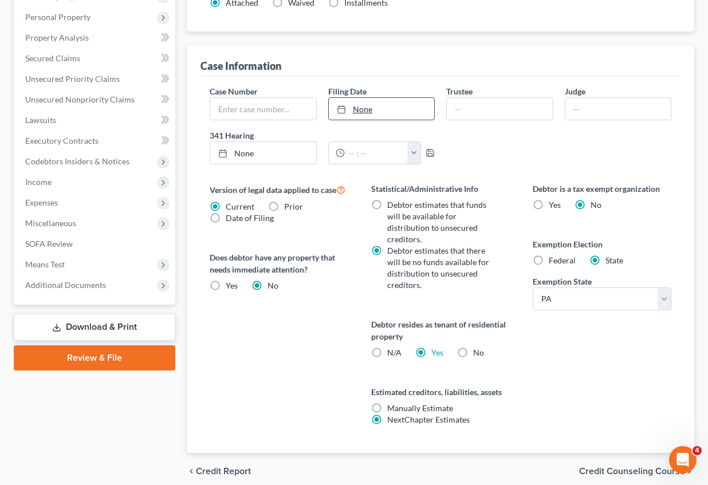
scroll to position [344, 0]
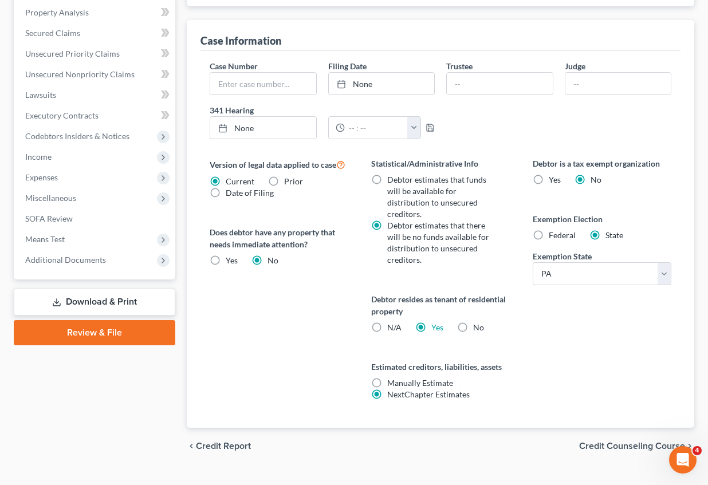
click at [222, 446] on span "Credit Report" at bounding box center [223, 446] width 55 height 9
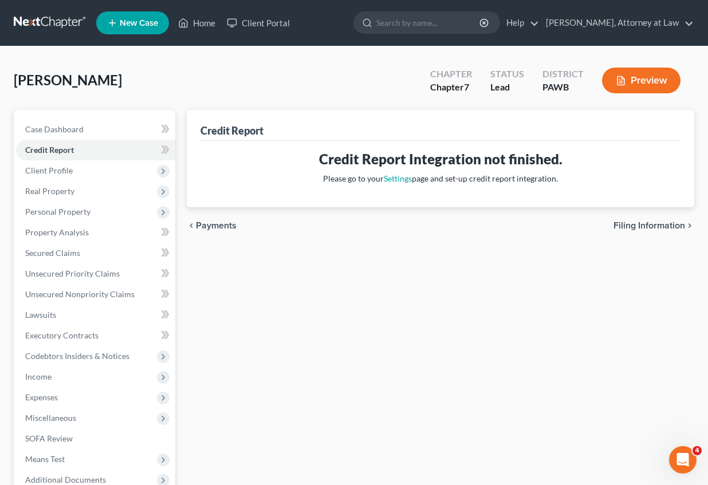
click at [229, 221] on span "Payments" at bounding box center [216, 225] width 41 height 9
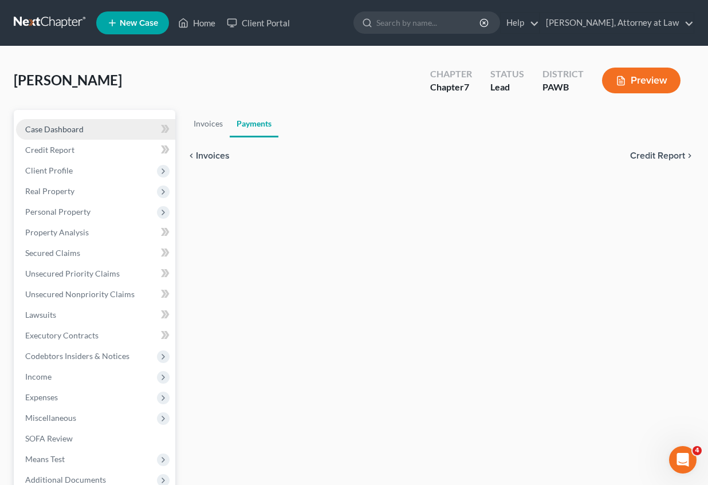
click at [53, 126] on span "Case Dashboard" at bounding box center [54, 129] width 58 height 10
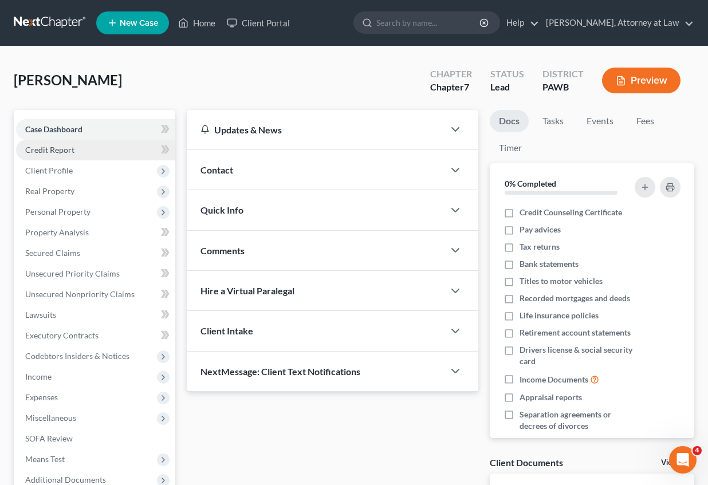
click at [124, 150] on link "Credit Report" at bounding box center [95, 150] width 159 height 21
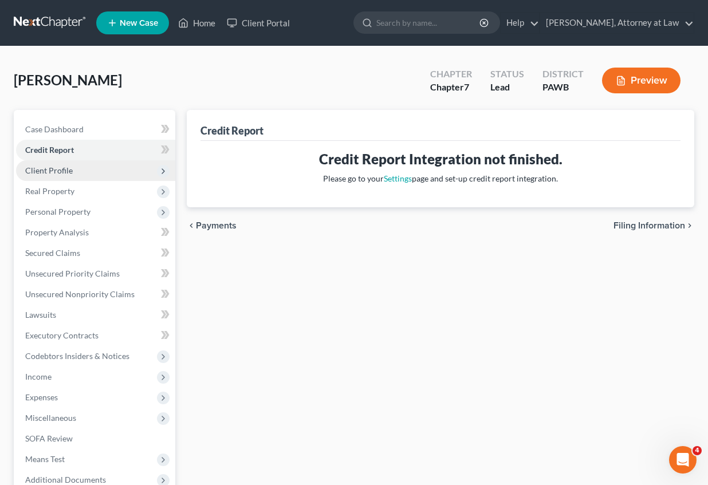
click at [77, 174] on span "Client Profile" at bounding box center [95, 170] width 159 height 21
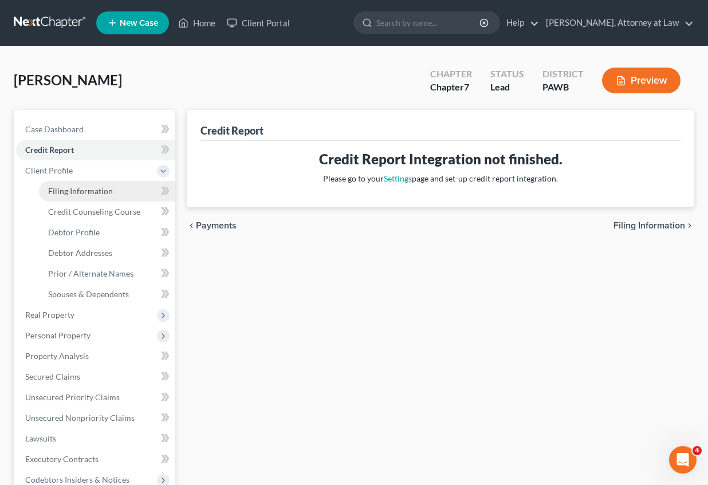
click at [77, 189] on span "Filing Information" at bounding box center [80, 191] width 65 height 10
select select "1"
select select "0"
select select "69"
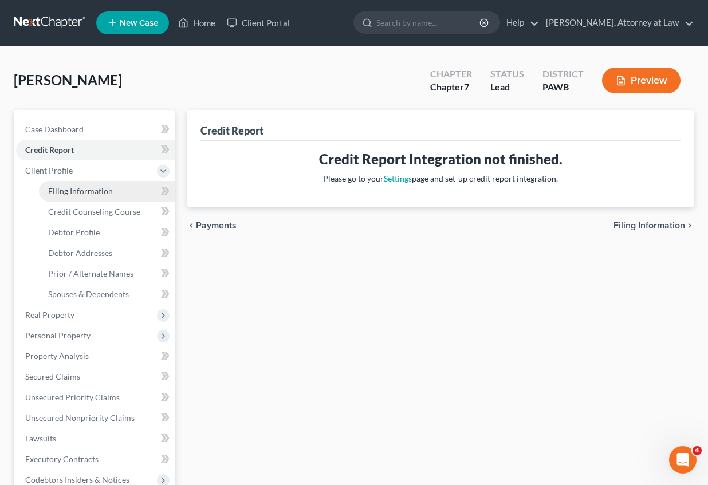
select select "0"
select select "39"
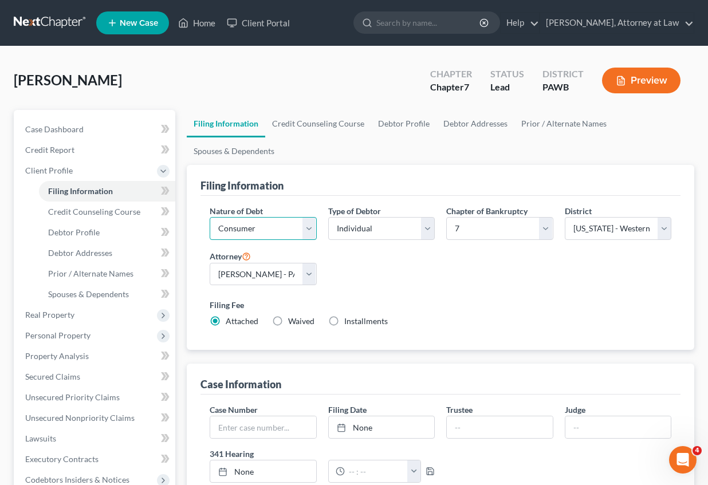
click at [307, 230] on select "Select Business Consumer Other" at bounding box center [263, 228] width 107 height 23
click at [313, 228] on select "Select Business Consumer Other" at bounding box center [263, 228] width 107 height 23
click at [424, 232] on select "Select Individual Joint" at bounding box center [381, 228] width 107 height 23
select select "1"
click at [328, 217] on select "Select Individual Joint" at bounding box center [381, 228] width 107 height 23
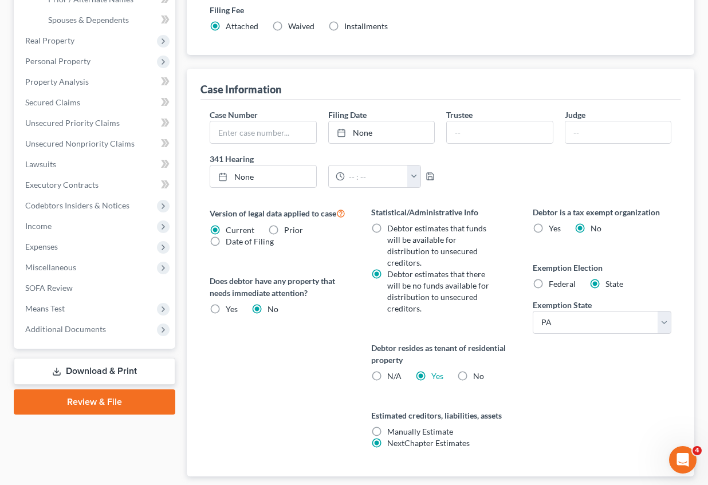
scroll to position [367, 0]
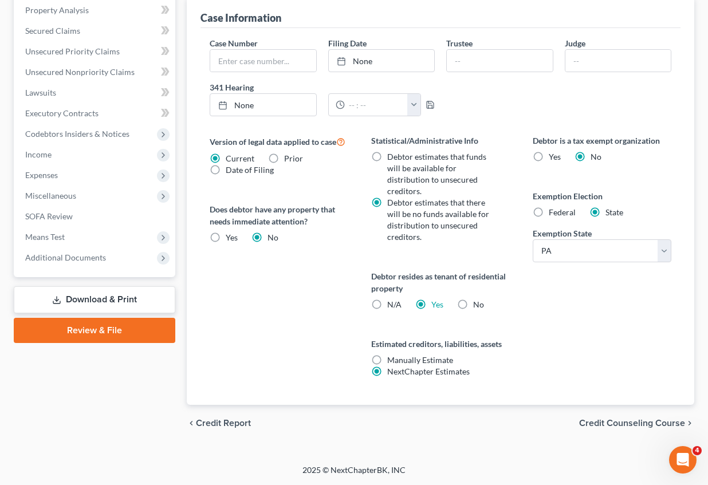
click at [630, 421] on span "Credit Counseling Course" at bounding box center [632, 423] width 106 height 9
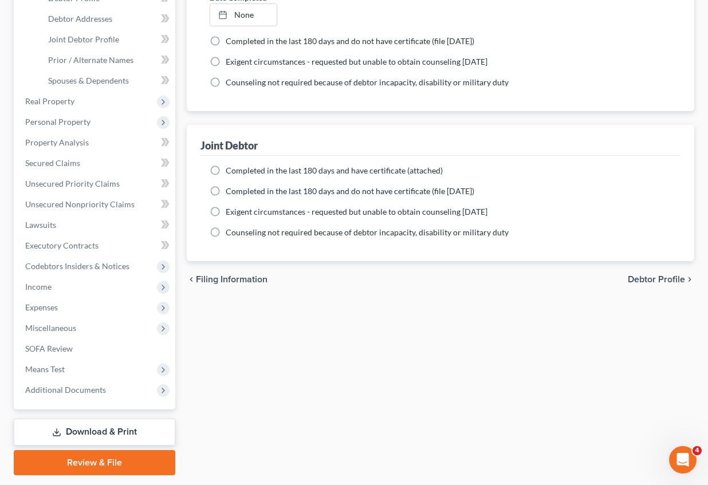
scroll to position [268, 0]
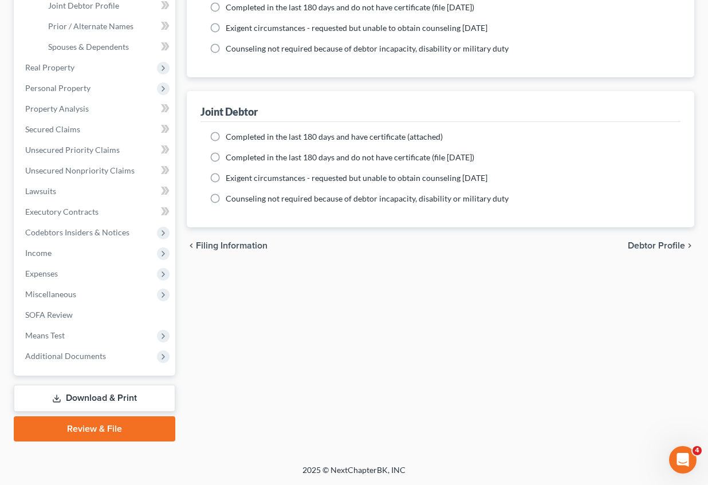
click at [226, 139] on label "Completed in the last 180 days and have certificate (attached)" at bounding box center [334, 136] width 217 height 11
click at [230, 139] on input "Completed in the last 180 days and have certificate (attached)" at bounding box center [233, 134] width 7 height 7
radio input "true"
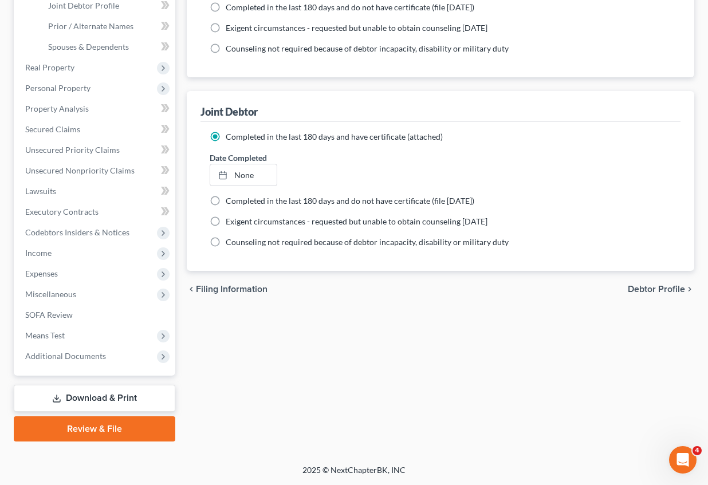
click at [641, 289] on span "Debtor Profile" at bounding box center [656, 289] width 57 height 9
select select "1"
select select "2"
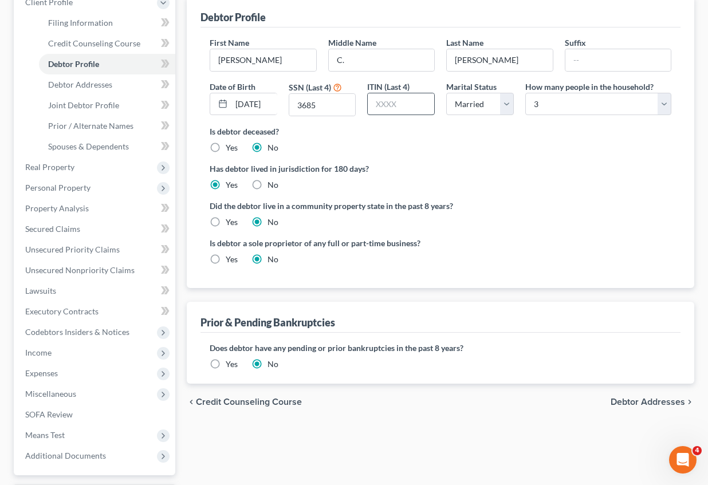
scroll to position [229, 0]
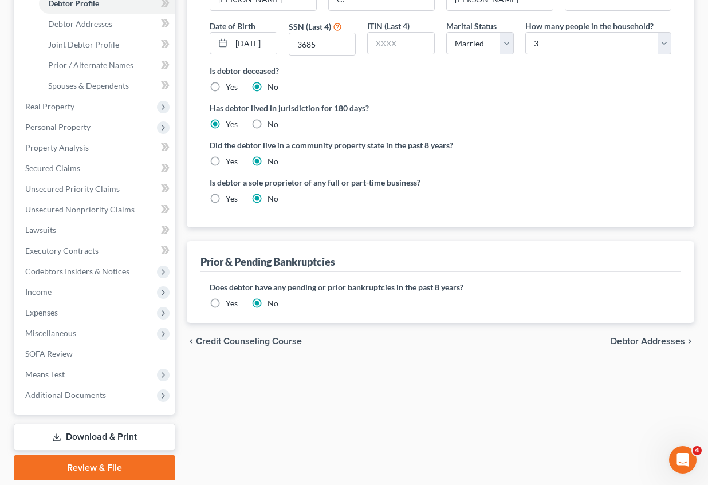
click at [642, 345] on span "Debtor Addresses" at bounding box center [648, 341] width 74 height 9
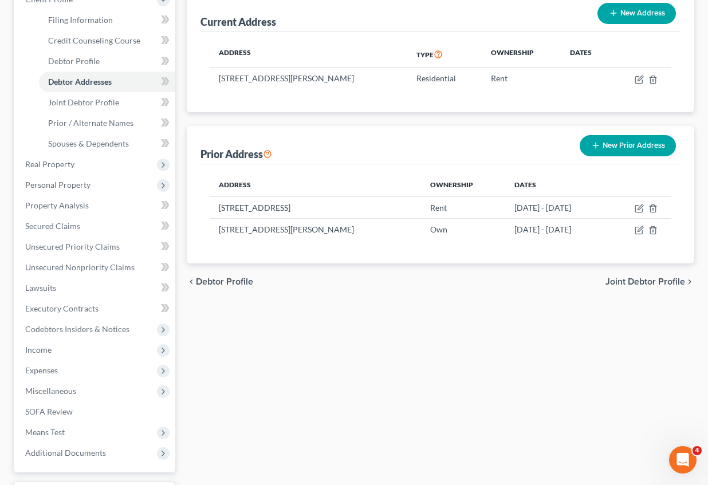
scroll to position [172, 0]
click at [648, 278] on span "Joint Debtor Profile" at bounding box center [646, 281] width 80 height 9
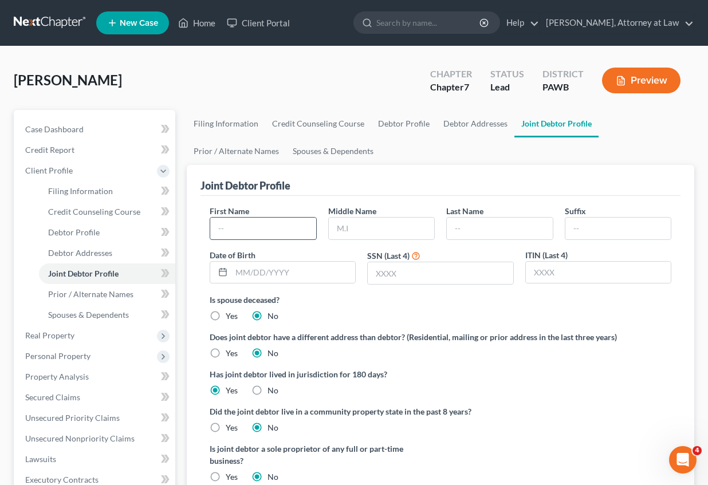
click at [242, 234] on input "text" at bounding box center [263, 229] width 106 height 22
type input "[PERSON_NAME]"
type input "S."
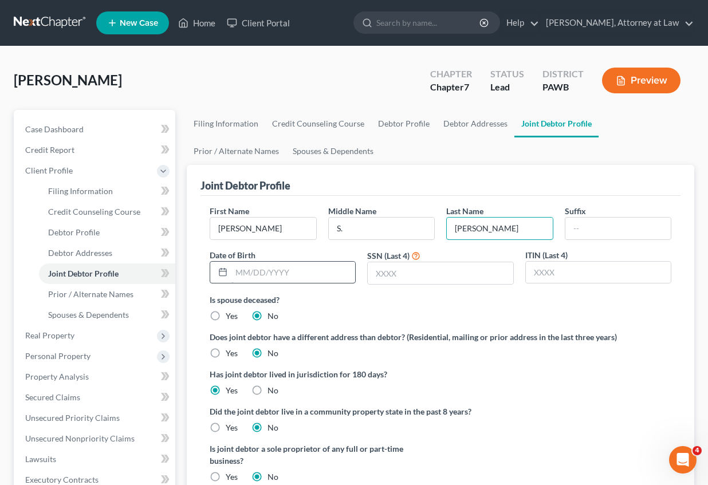
type input "[PERSON_NAME]"
click at [235, 266] on input "text" at bounding box center [293, 273] width 124 height 22
type input "[DATE]"
click at [378, 272] on input "text" at bounding box center [440, 273] width 145 height 22
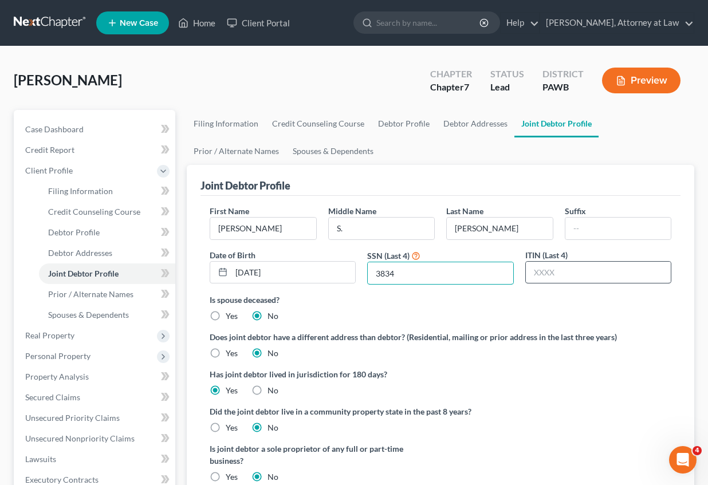
type input "3834"
click at [548, 270] on input "text" at bounding box center [598, 273] width 145 height 22
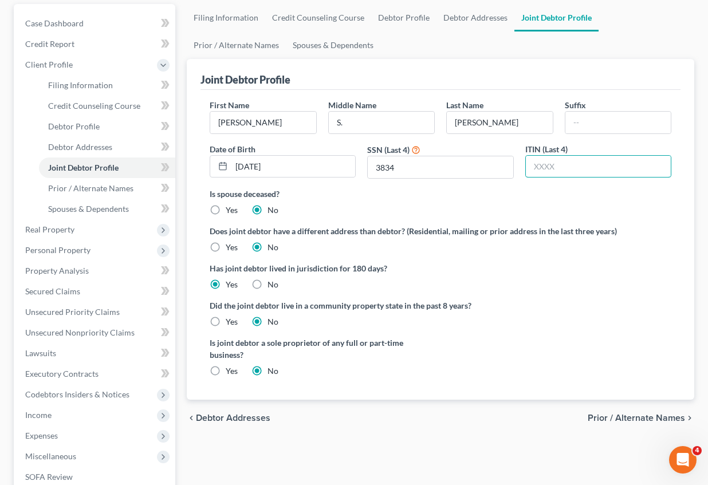
scroll to position [172, 0]
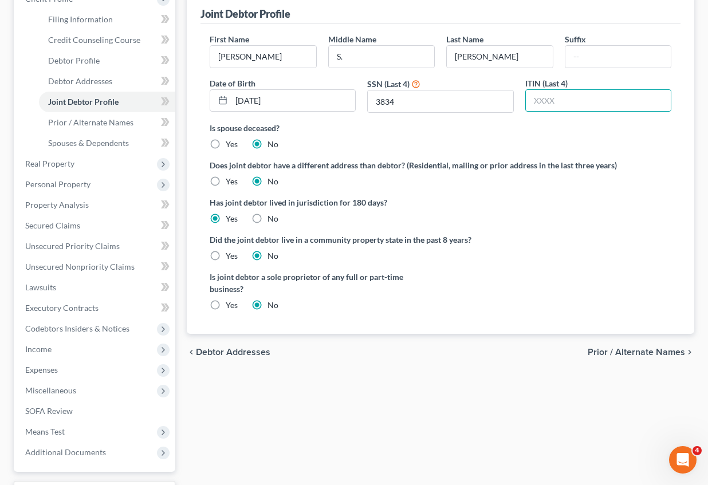
click at [608, 350] on span "Prior / Alternate Names" at bounding box center [636, 352] width 97 height 9
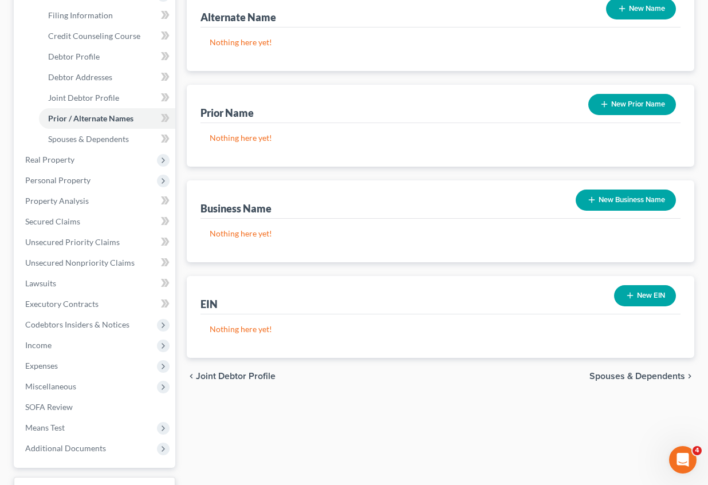
scroll to position [229, 0]
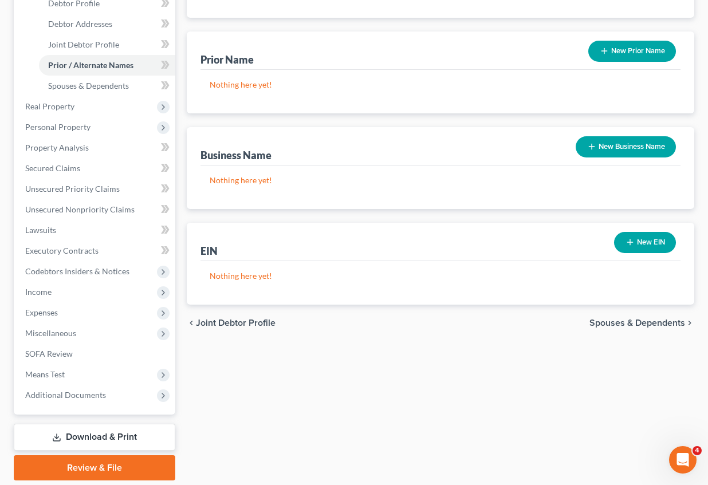
click at [650, 317] on div "chevron_left Joint Debtor Profile Spouses & Dependents chevron_right" at bounding box center [441, 323] width 508 height 37
click at [651, 321] on span "Spouses & Dependents" at bounding box center [638, 323] width 96 height 9
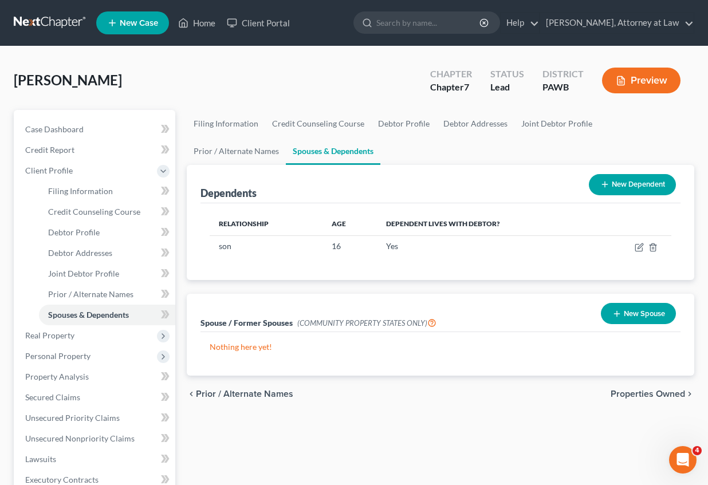
scroll to position [115, 0]
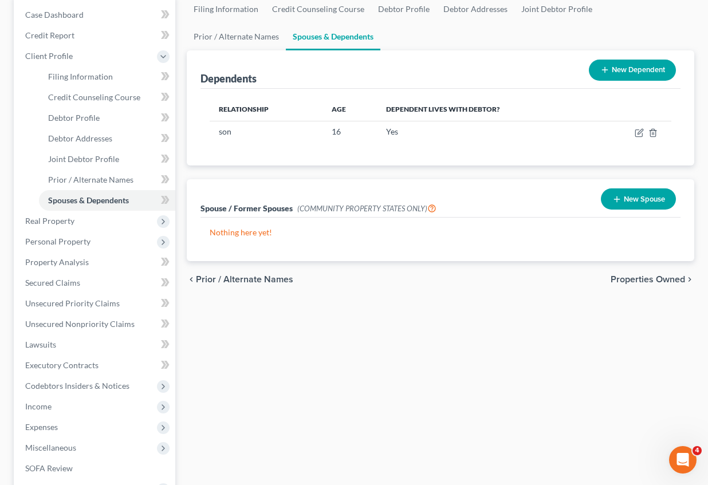
click at [663, 276] on span "Properties Owned" at bounding box center [648, 279] width 74 height 9
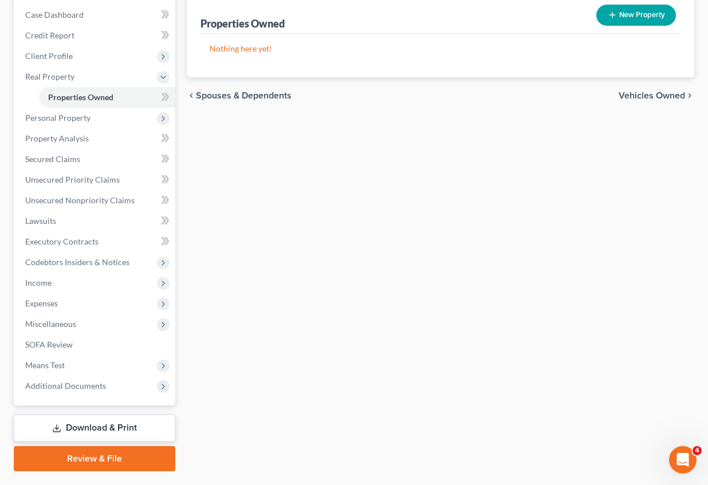
scroll to position [144, 0]
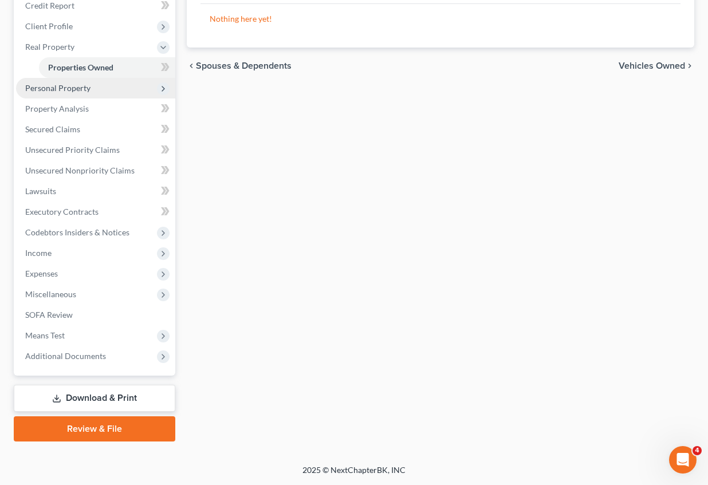
click at [76, 91] on span "Personal Property" at bounding box center [57, 88] width 65 height 10
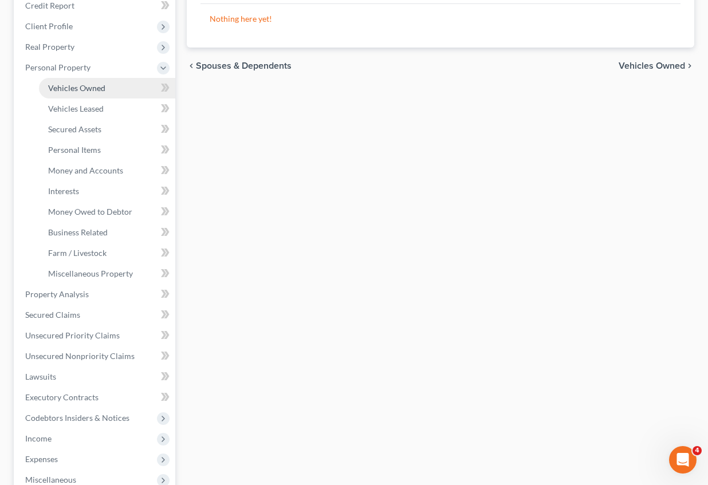
click at [100, 88] on span "Vehicles Owned" at bounding box center [76, 88] width 57 height 10
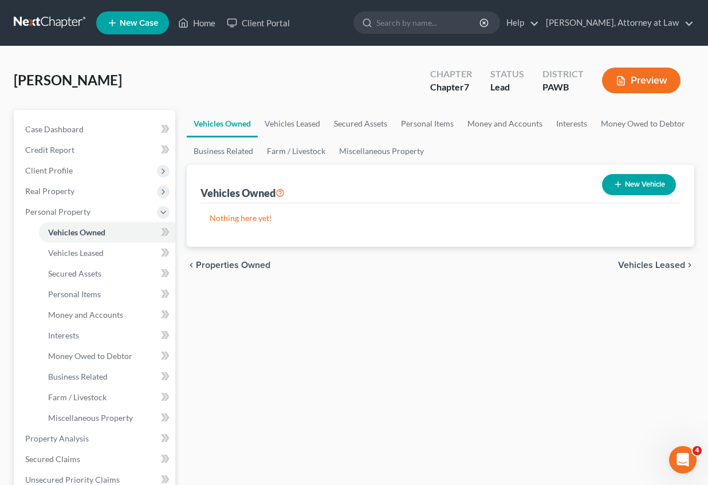
click at [617, 182] on icon "button" at bounding box center [618, 184] width 9 height 9
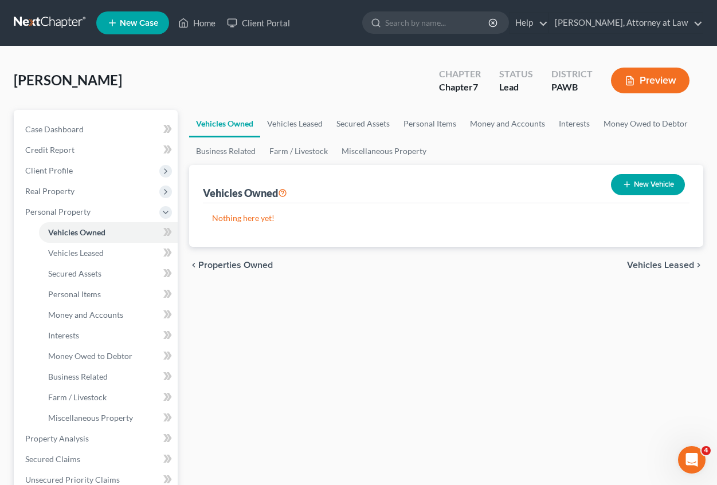
select select "0"
select select "2"
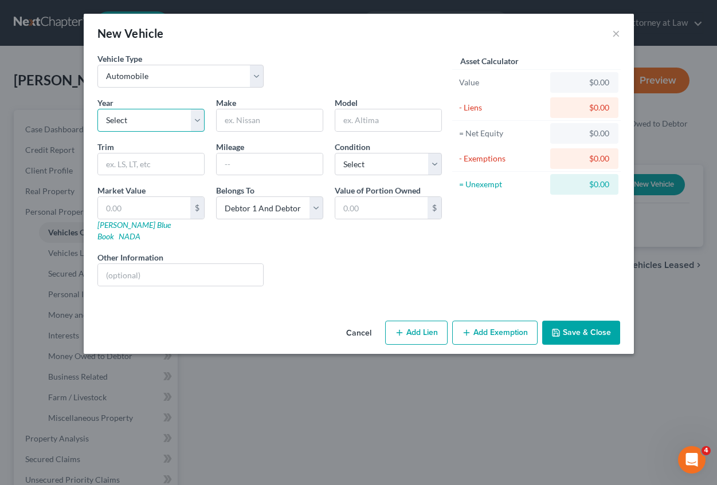
click at [137, 120] on select "Select 2026 2025 2024 2023 2022 2021 2020 2019 2018 2017 2016 2015 2014 2013 20…" at bounding box center [150, 120] width 107 height 23
select select "12"
click at [97, 109] on select "Select 2026 2025 2024 2023 2022 2021 2020 2019 2018 2017 2016 2015 2014 2013 20…" at bounding box center [150, 120] width 107 height 23
click at [250, 122] on input "text" at bounding box center [270, 120] width 106 height 22
type input "Ford"
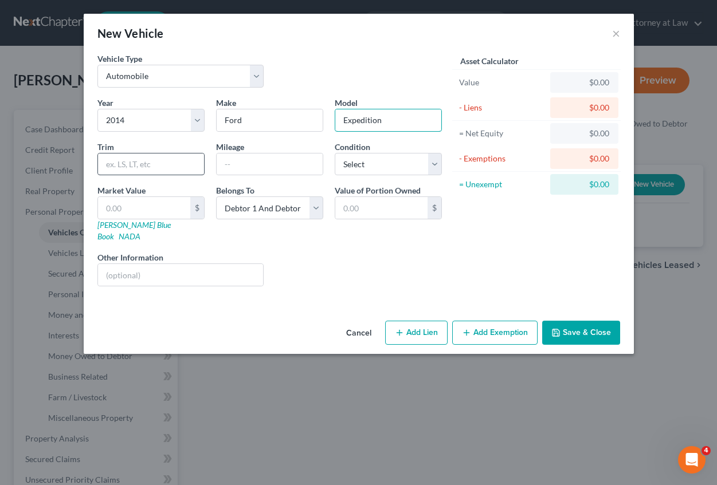
type input "Expedition"
click at [111, 166] on input "text" at bounding box center [151, 165] width 106 height 22
type input "Limited Sport Utility"
click at [224, 168] on input "text" at bounding box center [270, 165] width 106 height 22
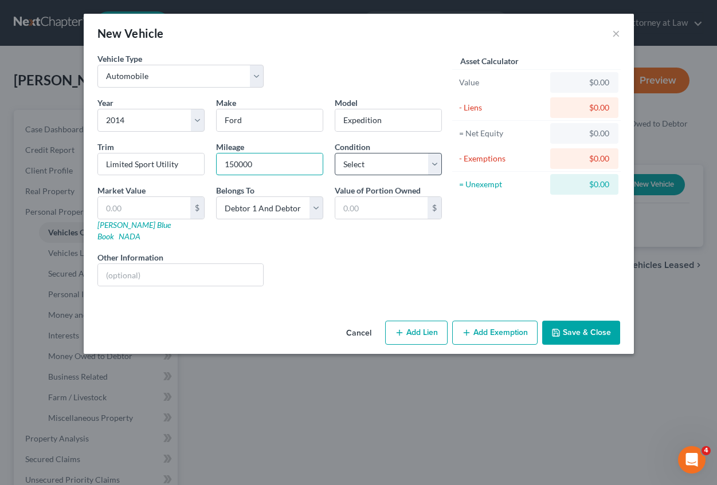
type input "150000"
click at [351, 172] on select "Select Excellent Very Good Good Fair Poor" at bounding box center [388, 164] width 107 height 23
select select "3"
click at [335, 153] on select "Select Excellent Very Good Good Fair Poor" at bounding box center [388, 164] width 107 height 23
click at [135, 201] on input "text" at bounding box center [144, 208] width 92 height 22
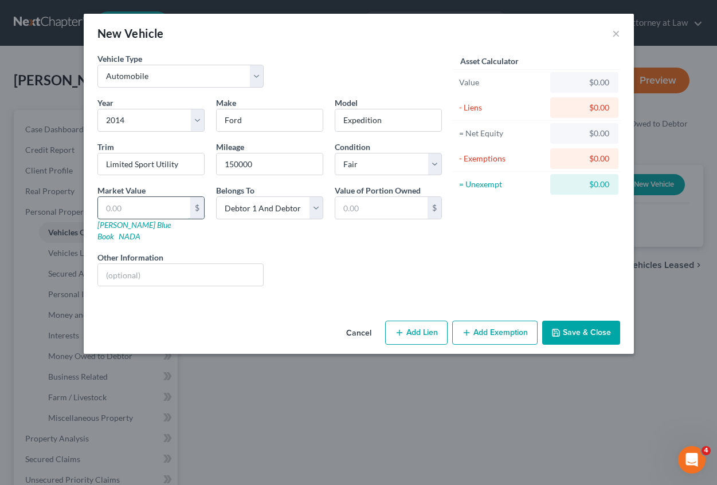
type input "6"
type input "6.00"
type input "69"
type input "69.00"
type input "698"
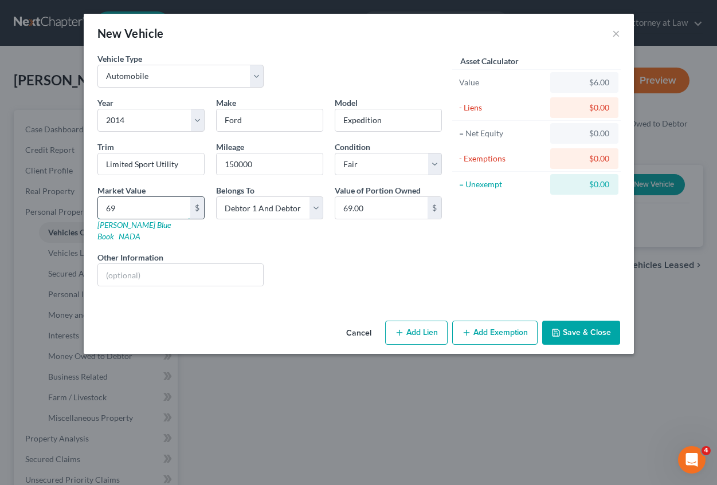
type input "698.00"
type input "6987"
type input "6,987.00"
type input "6,987"
click at [417, 321] on button "Add Lien" at bounding box center [416, 333] width 62 height 24
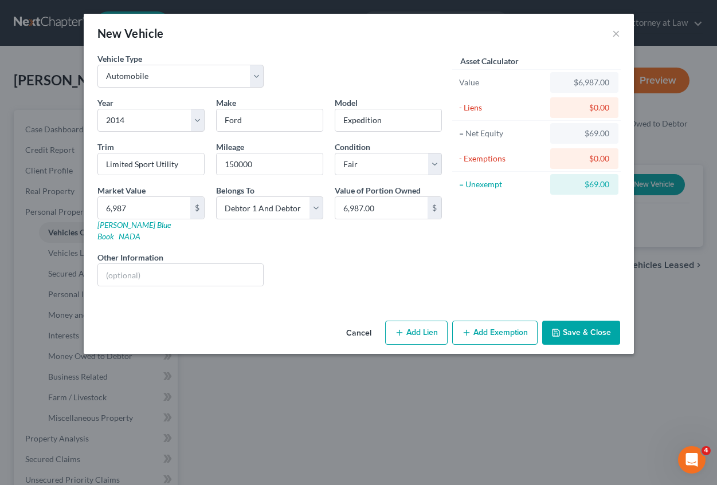
select select "2"
select select "0"
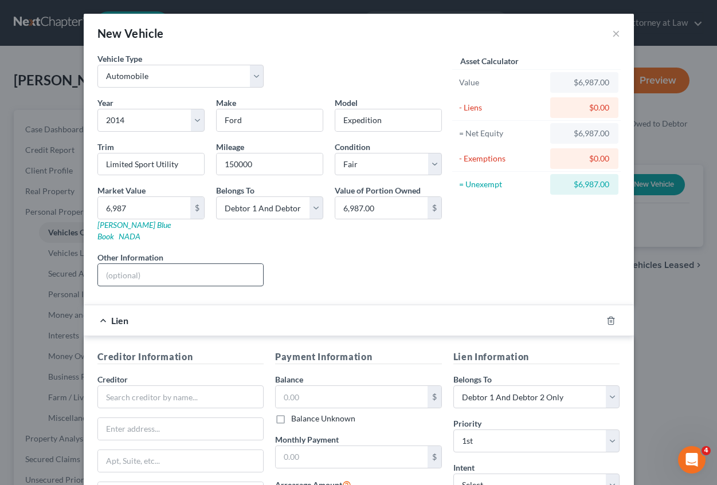
scroll to position [142, 0]
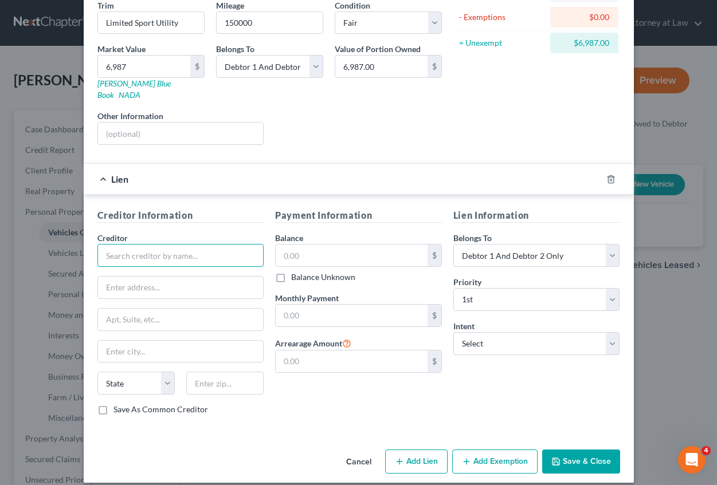
click at [233, 250] on input "text" at bounding box center [180, 255] width 167 height 23
type input "Bridgecrest"
type input "P.O. Box 29018"
type input "Phoenix"
select select "3"
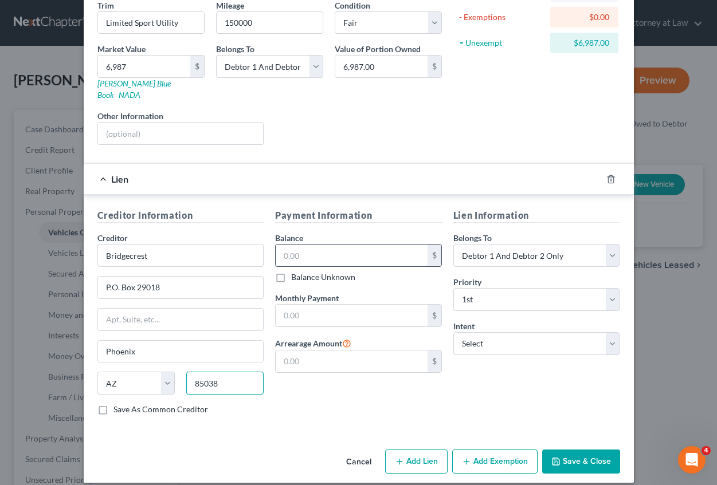
type input "85038"
click at [307, 245] on input "text" at bounding box center [352, 256] width 152 height 22
type input "20,240"
click at [312, 305] on input "text" at bounding box center [352, 316] width 152 height 22
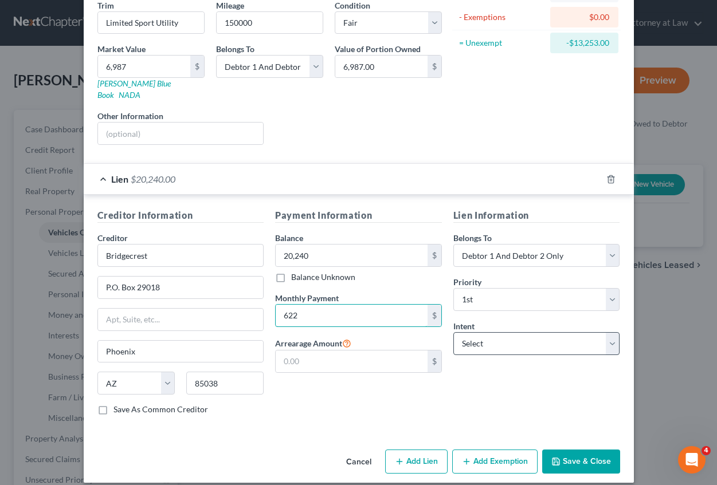
type input "622"
click at [517, 336] on select "Select Surrender Redeem Reaffirm Avoid Other" at bounding box center [536, 343] width 167 height 23
select select "4"
click at [453, 332] on select "Select Surrender Redeem Reaffirm Avoid Other" at bounding box center [536, 343] width 167 height 23
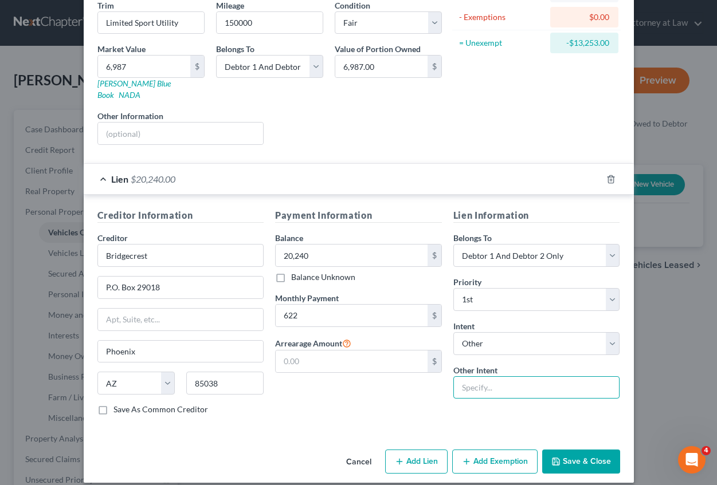
click at [466, 376] on input "text" at bounding box center [536, 387] width 167 height 23
click at [567, 377] on input "Reaffirmation is not necessary. Mortgage is current" at bounding box center [536, 387] width 167 height 23
type input "Reaffirmation is not necessary. Debtors are current"
click at [560, 450] on button "Save & Close" at bounding box center [581, 462] width 78 height 24
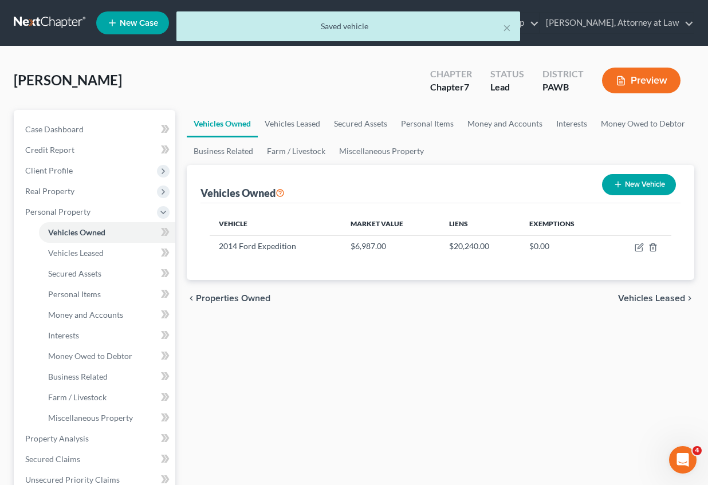
click at [631, 183] on button "New Vehicle" at bounding box center [639, 184] width 74 height 21
select select "0"
select select "2"
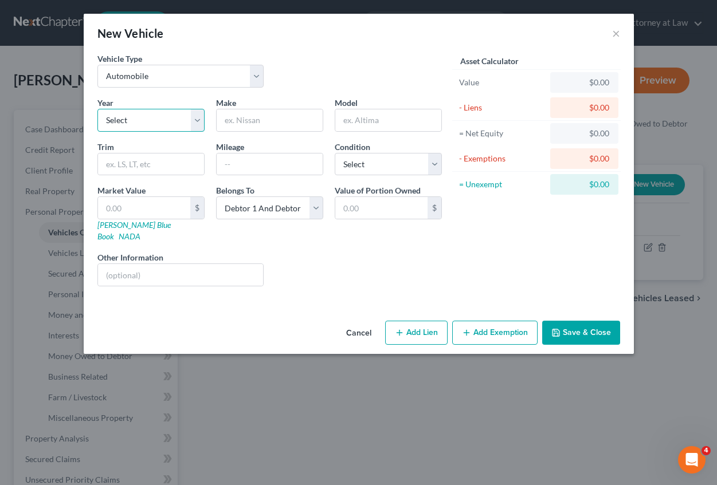
click at [160, 123] on select "Select 2026 2025 2024 2023 2022 2021 2020 2019 2018 2017 2016 2015 2014 2013 20…" at bounding box center [150, 120] width 107 height 23
select select "7"
click at [97, 109] on select "Select 2026 2025 2024 2023 2022 2021 2020 2019 2018 2017 2016 2015 2014 2013 20…" at bounding box center [150, 120] width 107 height 23
click at [249, 118] on input "text" at bounding box center [270, 120] width 106 height 22
type input "Jeep"
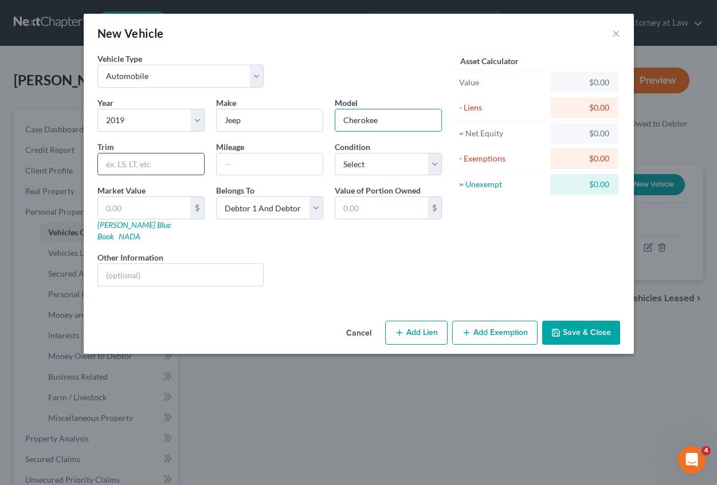
type input "Cherokee"
click at [104, 168] on input "text" at bounding box center [151, 165] width 106 height 22
type input "Latitude Sport Utility"
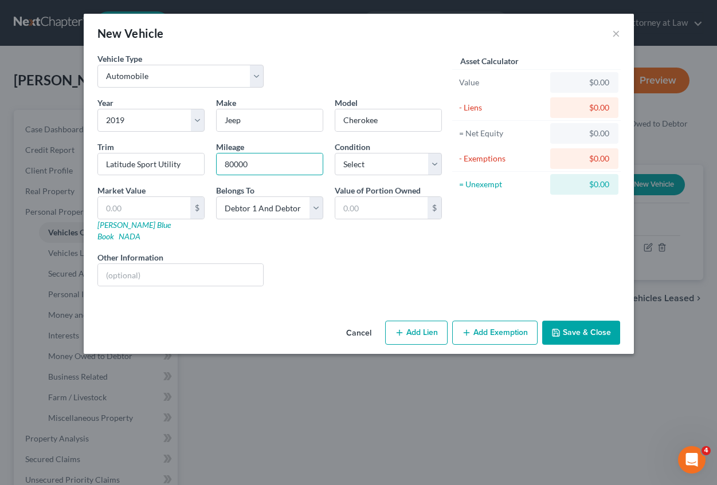
type input "80000"
click at [120, 206] on input "text" at bounding box center [144, 208] width 92 height 22
type input "1"
type input "1.00"
type input "10"
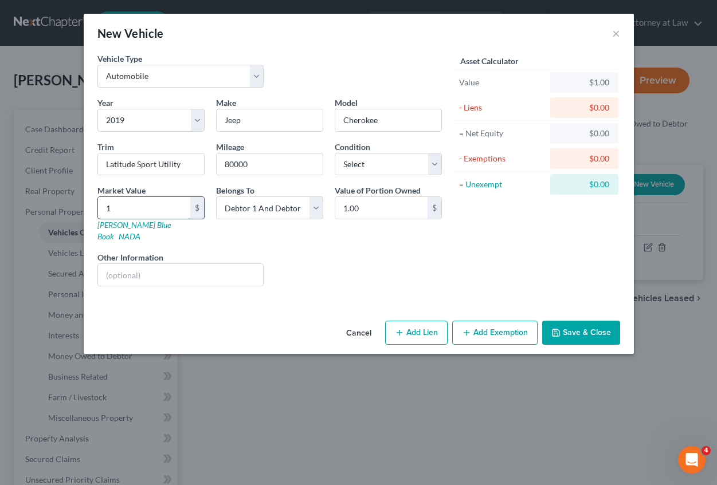
type input "10.00"
type input "107"
type input "107.00"
type input "1074"
type input "1,074.00"
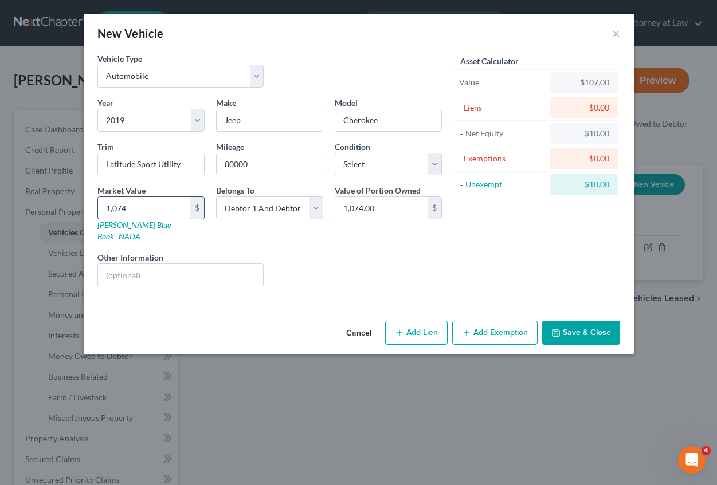
type input "1,0741"
type input "10,741.00"
type input "10,741"
click at [376, 173] on select "Select Excellent Very Good Good Fair Poor" at bounding box center [388, 164] width 107 height 23
select select "3"
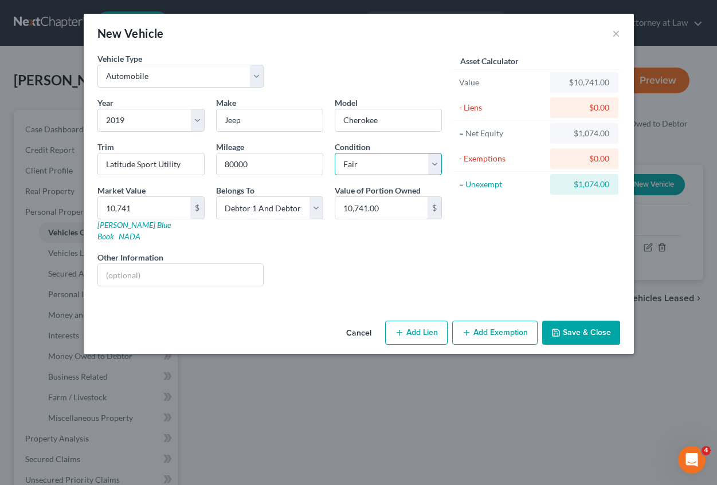
click at [335, 153] on select "Select Excellent Very Good Good Fair Poor" at bounding box center [388, 164] width 107 height 23
click at [423, 321] on button "Add Lien" at bounding box center [416, 333] width 62 height 24
select select "2"
select select "0"
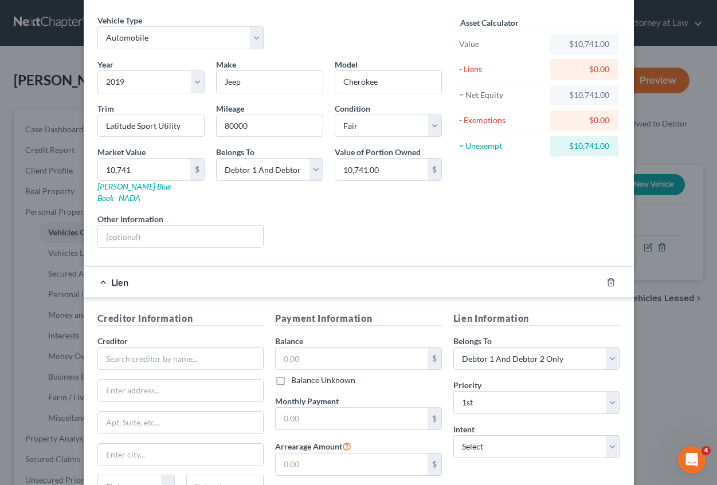
scroll to position [142, 0]
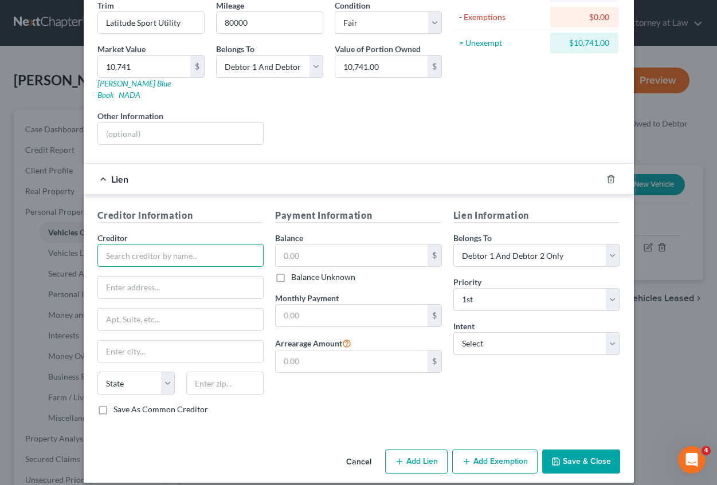
click at [129, 245] on input "text" at bounding box center [180, 255] width 167 height 23
type input "Bridgecrest"
type input "P.O. Box 29018"
type input "Phoenix"
select select "3"
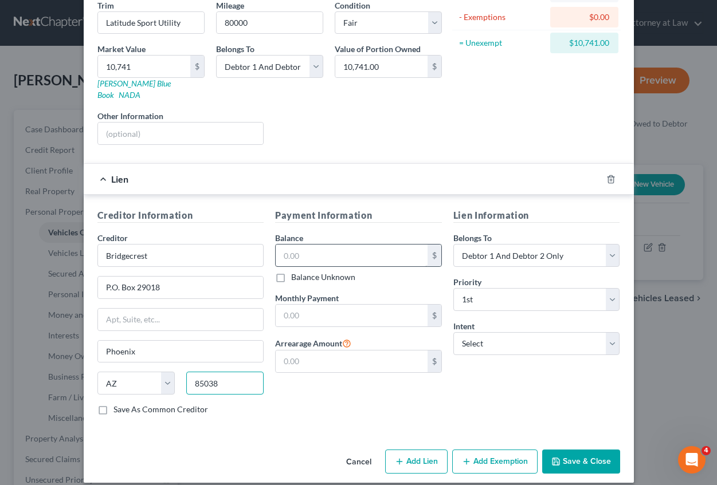
type input "85038"
click at [309, 245] on input "text" at bounding box center [352, 256] width 152 height 22
type input "18,568"
click at [299, 305] on input "text" at bounding box center [352, 316] width 152 height 22
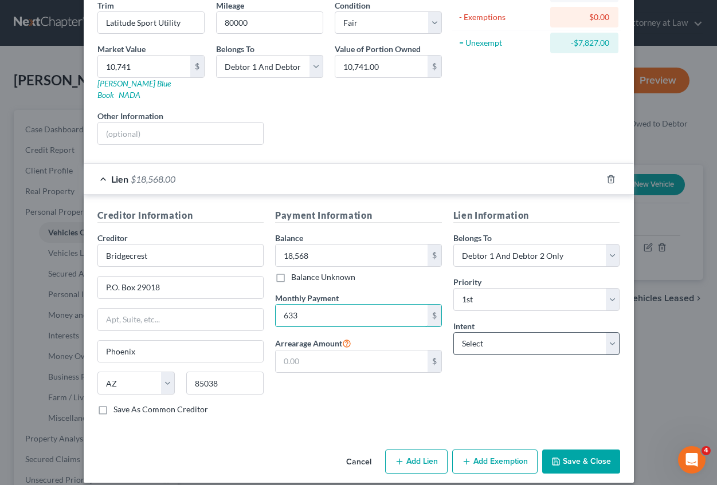
type input "633"
click at [465, 333] on select "Select Surrender Redeem Reaffirm Avoid Other" at bounding box center [536, 343] width 167 height 23
select select "4"
click at [453, 332] on select "Select Surrender Redeem Reaffirm Avoid Other" at bounding box center [536, 343] width 167 height 23
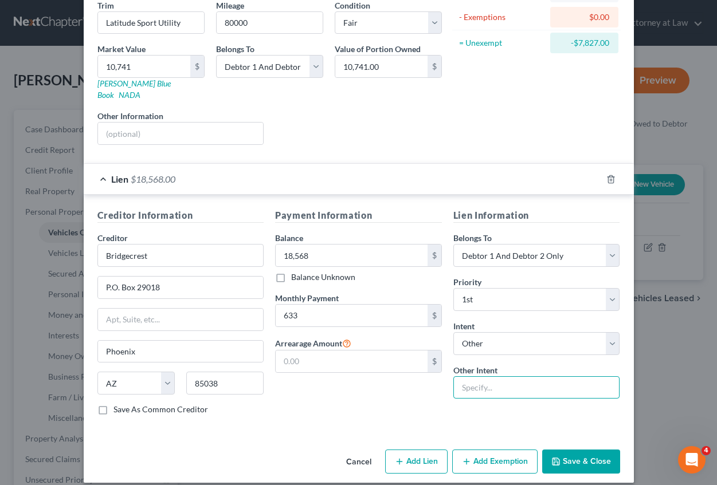
click at [468, 380] on input "text" at bounding box center [536, 387] width 167 height 23
type input "Reaffirmation is not necessary. Debtors are current"
click at [561, 450] on button "Save & Close" at bounding box center [581, 462] width 78 height 24
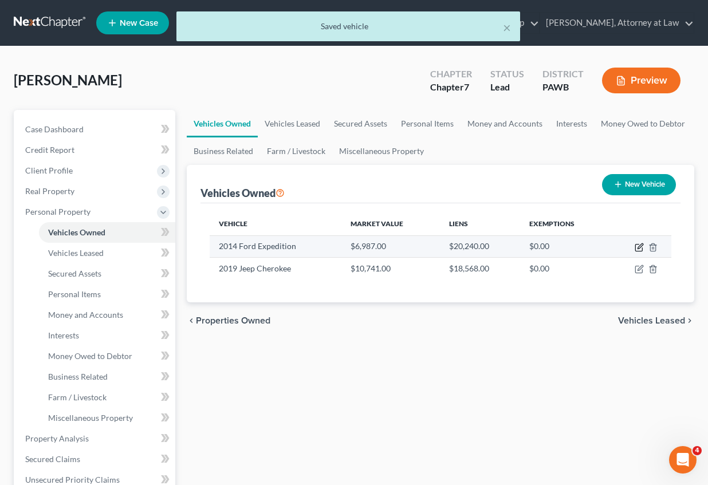
click at [638, 248] on icon "button" at bounding box center [640, 246] width 5 height 5
select select "0"
select select "12"
select select "3"
select select "2"
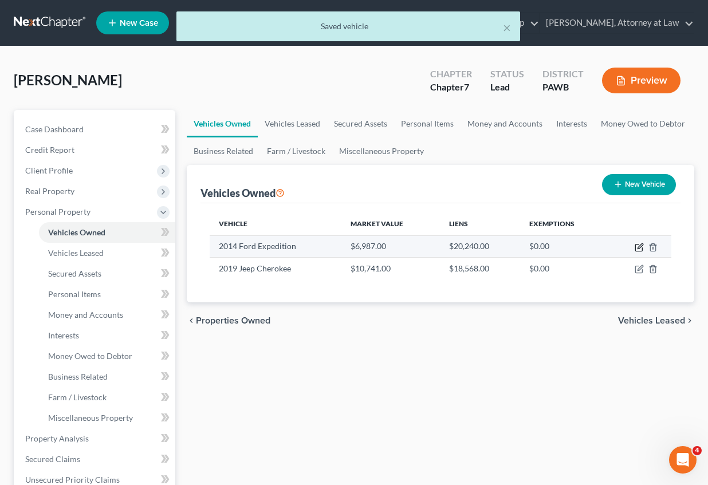
select select "3"
select select "2"
select select "0"
select select "4"
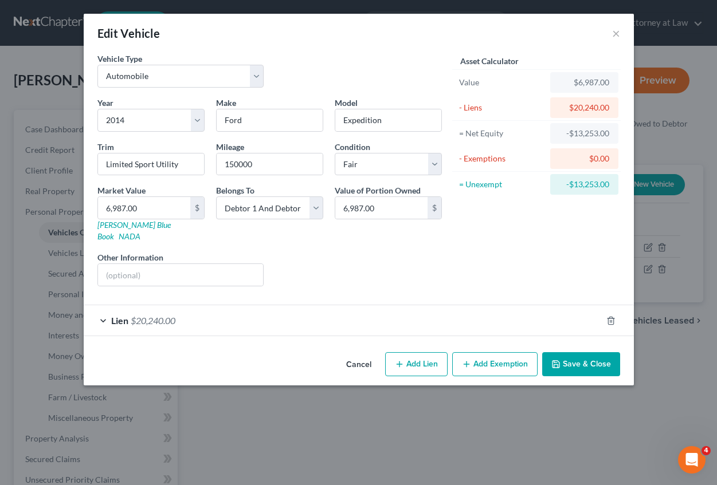
click at [155, 315] on span "$20,240.00" at bounding box center [153, 320] width 45 height 11
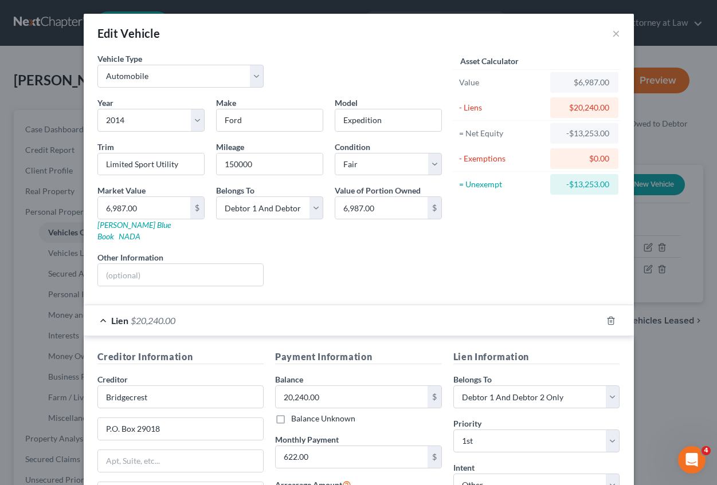
scroll to position [115, 0]
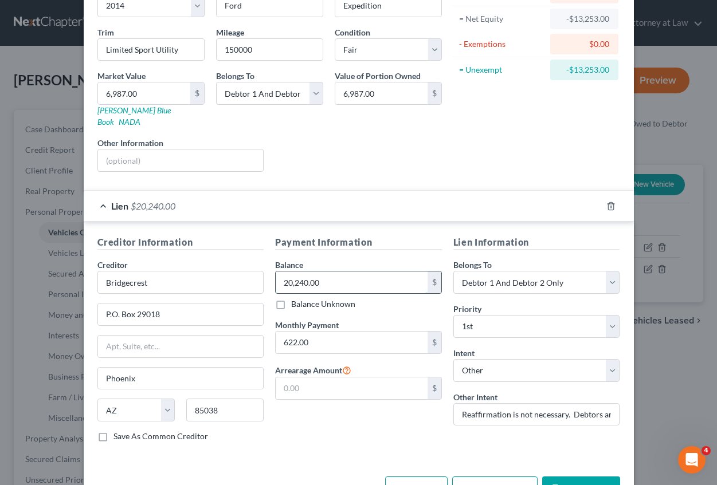
click at [352, 273] on input "20,240.00" at bounding box center [352, 283] width 152 height 22
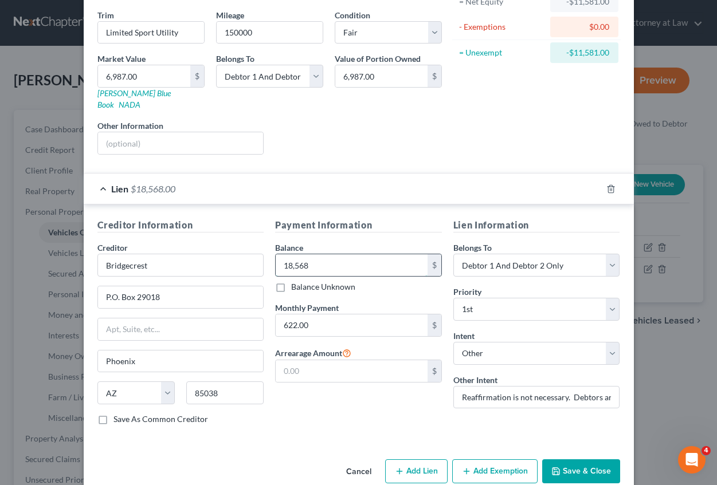
scroll to position [142, 0]
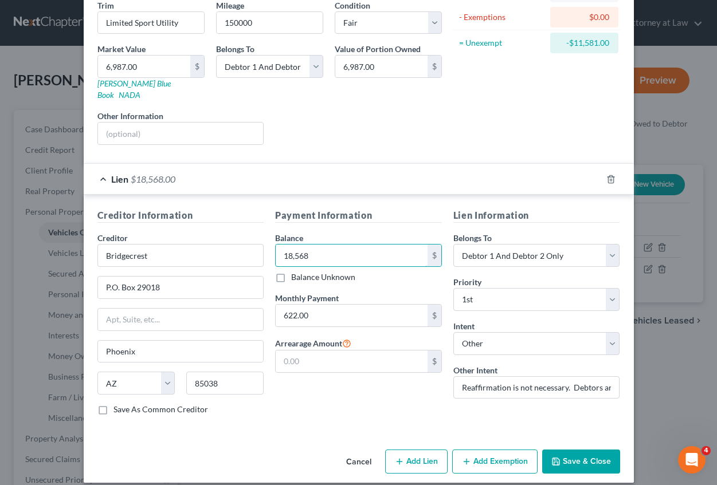
type input "18,568"
click at [562, 453] on button "Save & Close" at bounding box center [581, 462] width 78 height 24
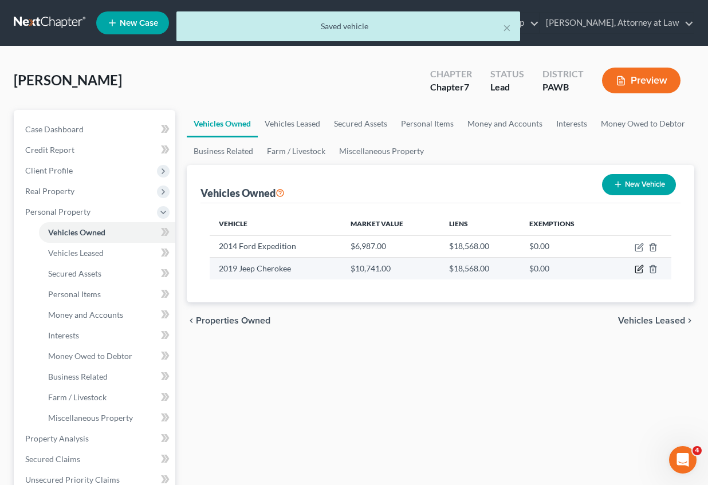
click at [641, 269] on icon "button" at bounding box center [639, 269] width 9 height 9
select select "0"
select select "7"
select select "3"
select select "2"
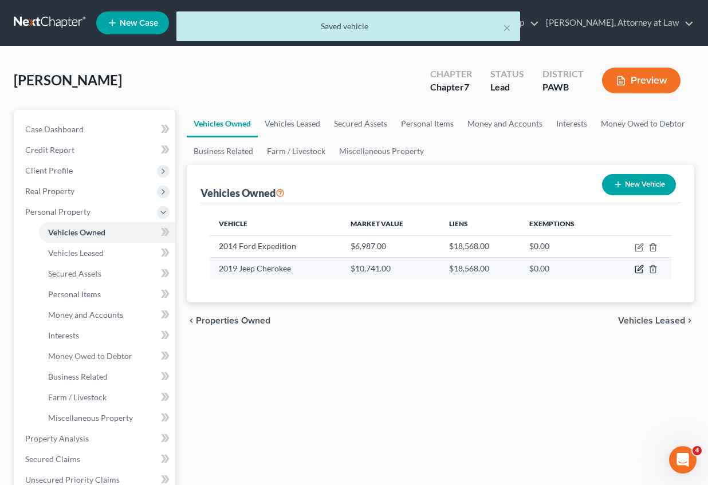
select select "3"
select select "2"
select select "0"
select select "4"
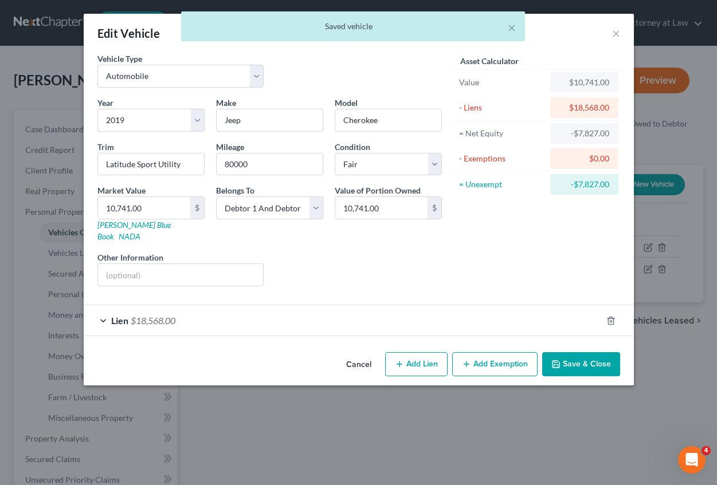
click at [128, 312] on div "Lien $18,568.00" at bounding box center [343, 320] width 518 height 30
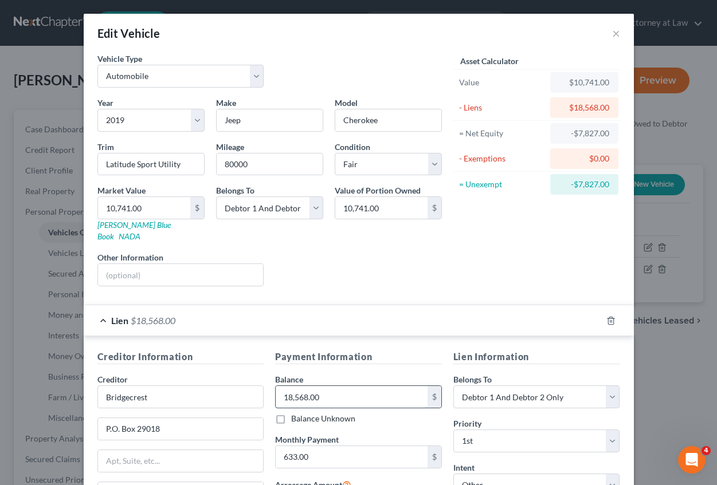
click at [329, 386] on input "18,568.00" at bounding box center [352, 397] width 152 height 22
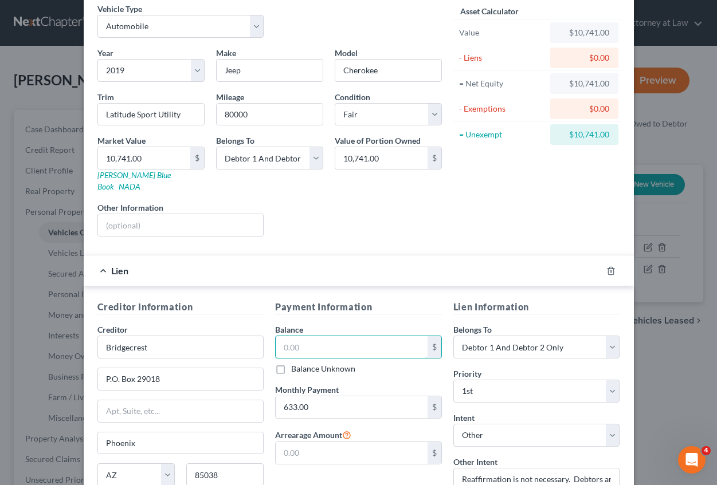
scroll to position [115, 0]
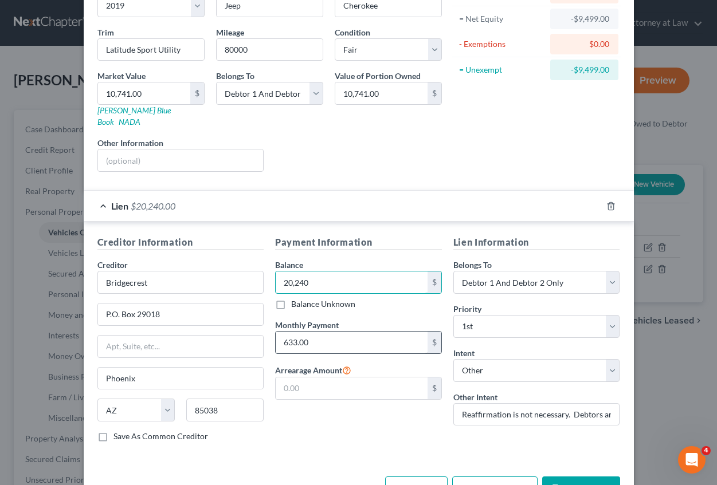
type input "20,240"
click at [290, 332] on input "633.00" at bounding box center [352, 343] width 152 height 22
type input "622"
drag, startPoint x: 571, startPoint y: 475, endPoint x: 587, endPoint y: 454, distance: 26.6
click at [571, 477] on button "Save & Close" at bounding box center [581, 489] width 78 height 24
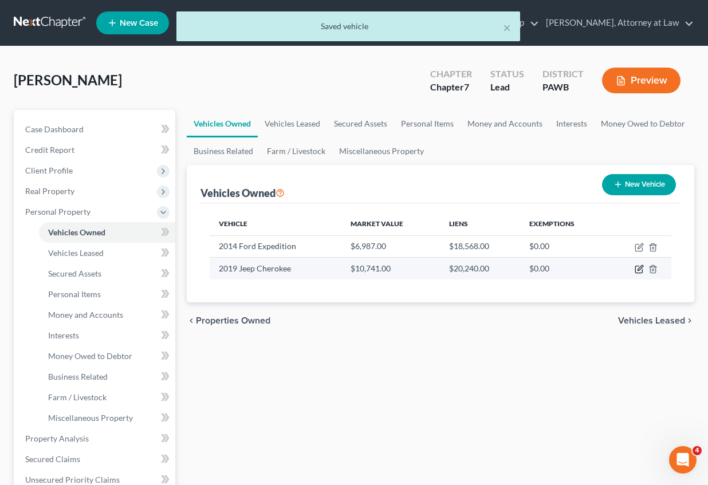
click at [638, 265] on icon "button" at bounding box center [639, 269] width 9 height 9
select select "0"
select select "7"
select select "3"
select select "2"
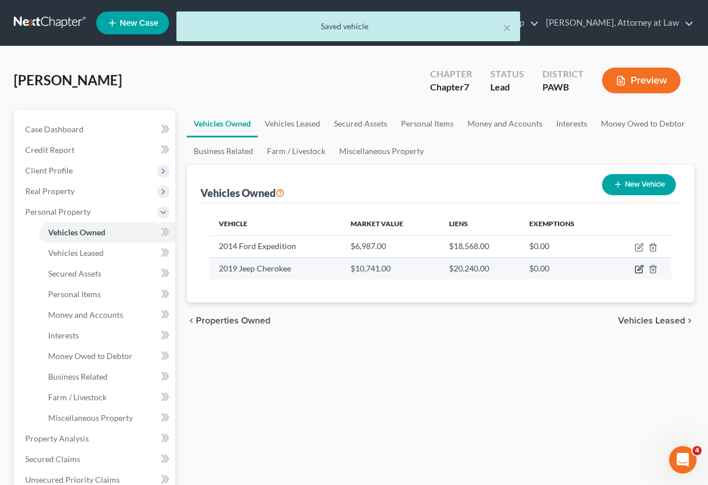
select select "3"
select select "2"
select select "0"
select select "4"
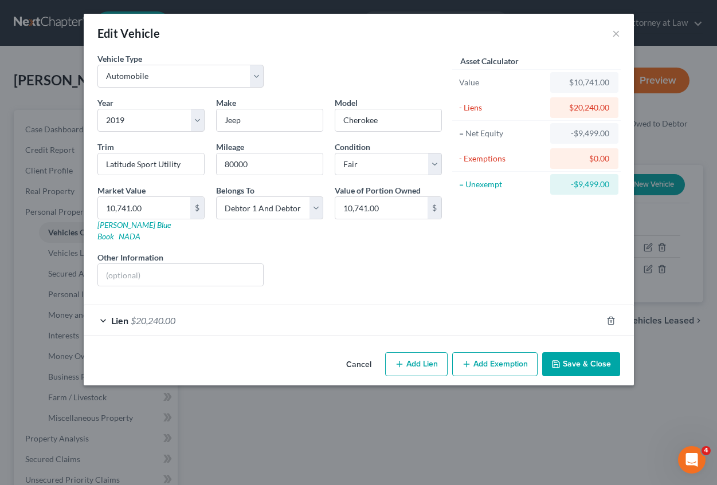
click at [155, 315] on span "$20,240.00" at bounding box center [153, 320] width 45 height 11
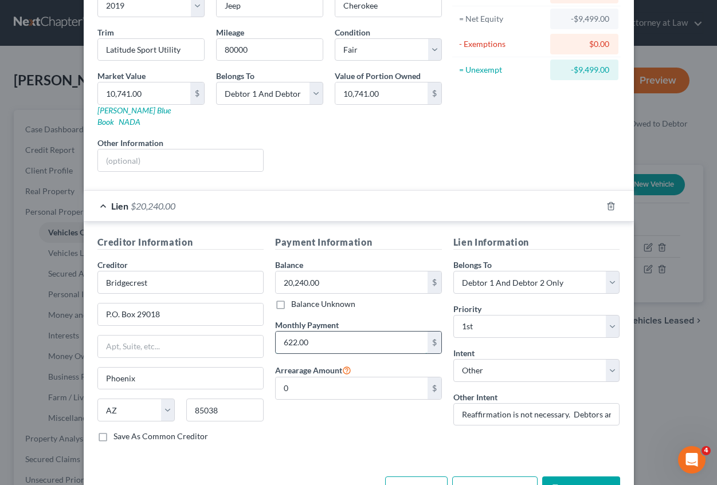
click at [293, 332] on input "622.00" at bounding box center [352, 343] width 152 height 22
type input "633"
click at [575, 477] on button "Save & Close" at bounding box center [581, 489] width 78 height 24
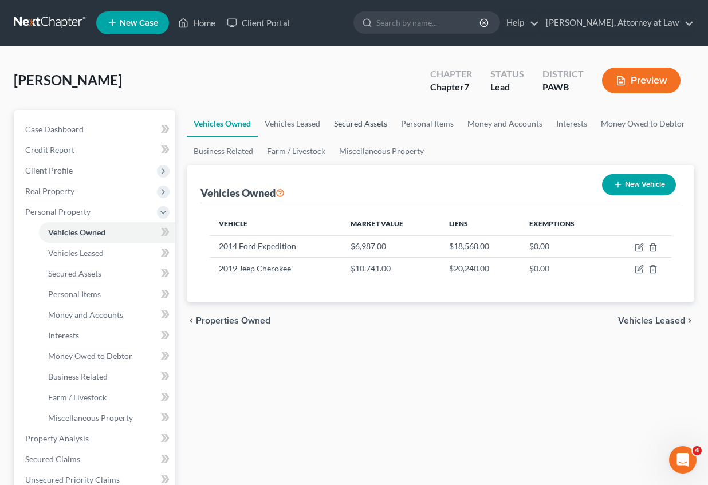
click at [374, 125] on link "Secured Assets" at bounding box center [360, 124] width 67 height 28
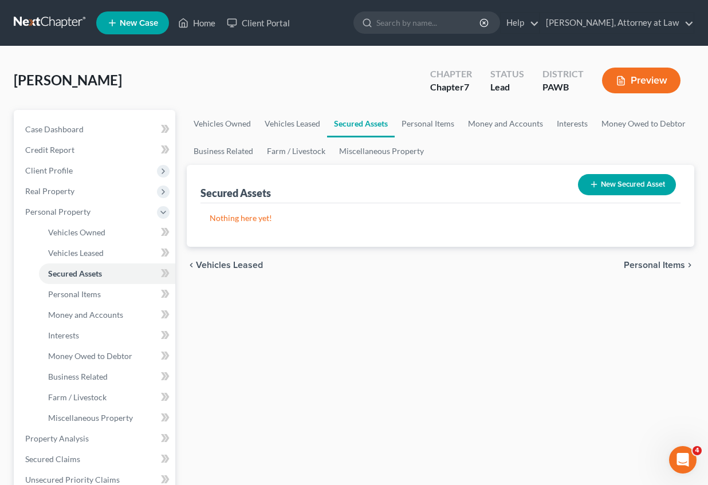
click at [642, 185] on button "New Secured Asset" at bounding box center [627, 184] width 98 height 21
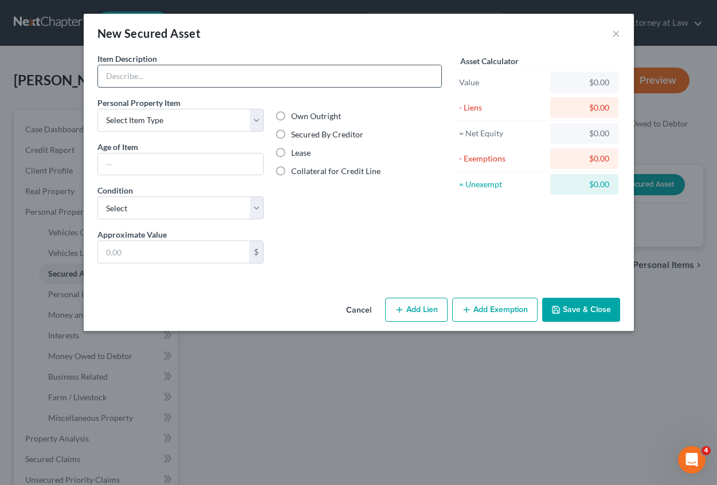
click at [201, 80] on input "text" at bounding box center [269, 76] width 343 height 22
click at [343, 224] on div "Own Outright Secured By Creditor Lease Collateral for Credit Line" at bounding box center [358, 163] width 178 height 132
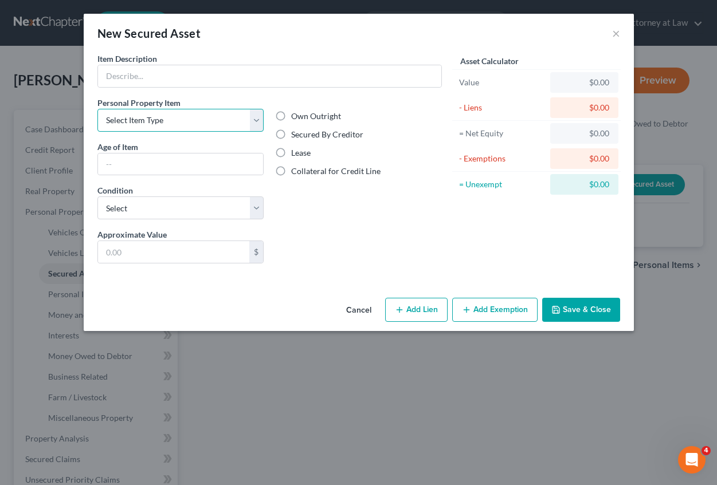
click at [258, 122] on select "Select Item Type Clothing Collectibles Of Value Electronics Firearms Household …" at bounding box center [180, 120] width 167 height 23
click at [316, 254] on div "Liens Select" at bounding box center [358, 246] width 178 height 35
click at [258, 122] on select "Select Item Type Clothing Collectibles Of Value Electronics Firearms Household …" at bounding box center [180, 120] width 167 height 23
click at [252, 121] on select "Select Item Type Clothing Collectibles Of Value Electronics Firearms Household …" at bounding box center [180, 120] width 167 height 23
click at [617, 34] on button "×" at bounding box center [616, 33] width 8 height 14
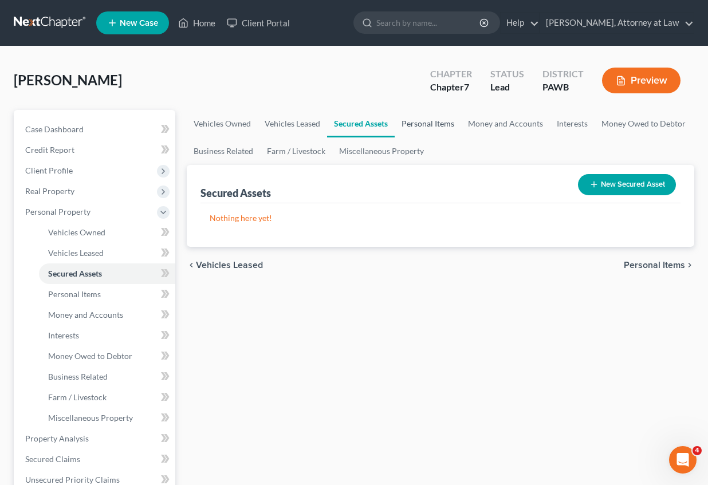
click at [432, 122] on link "Personal Items" at bounding box center [428, 124] width 66 height 28
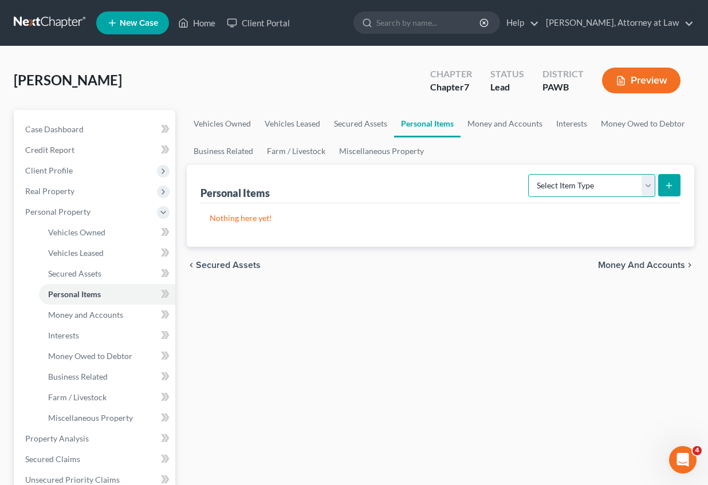
click at [651, 184] on select "Select Item Type Clothing Collectibles Of Value Electronics Firearms Household …" at bounding box center [591, 185] width 127 height 23
select select "other"
click at [529, 174] on select "Select Item Type Clothing Collectibles Of Value Electronics Firearms Household …" at bounding box center [591, 185] width 127 height 23
click at [649, 184] on select "Select Item Type Clothing Collectibles Of Value Electronics Firearms Household …" at bounding box center [591, 185] width 127 height 23
click at [670, 182] on icon "submit" at bounding box center [669, 185] width 9 height 9
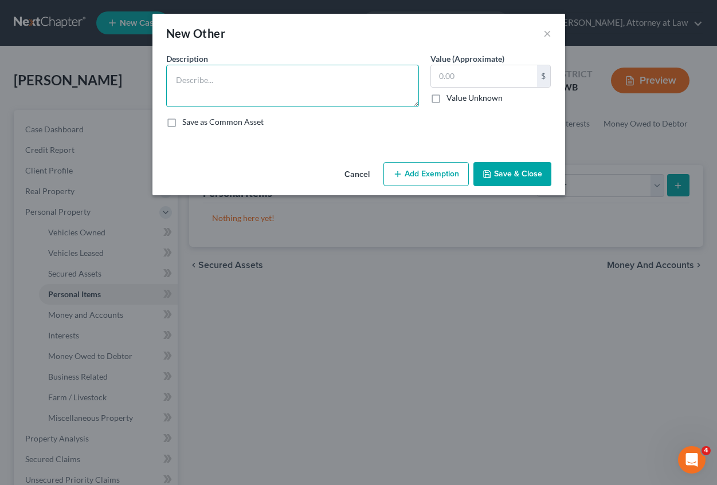
click at [211, 89] on textarea at bounding box center [292, 86] width 253 height 42
type textarea "Cash"
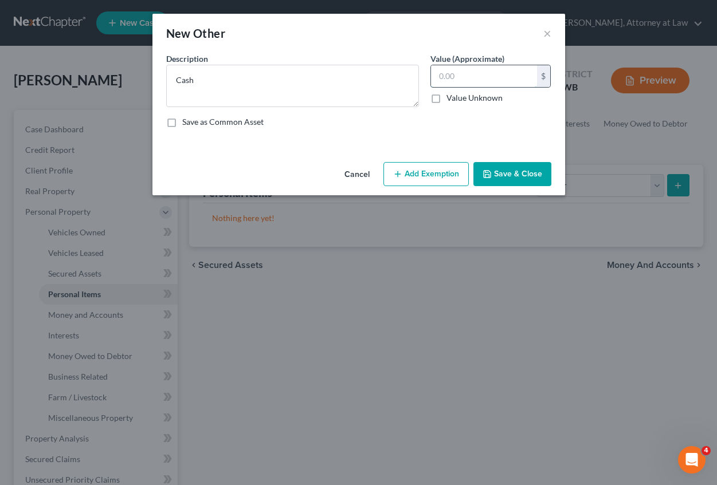
click at [437, 81] on input "text" at bounding box center [484, 76] width 106 height 22
type input "200"
click at [498, 172] on button "Save & Close" at bounding box center [512, 174] width 78 height 24
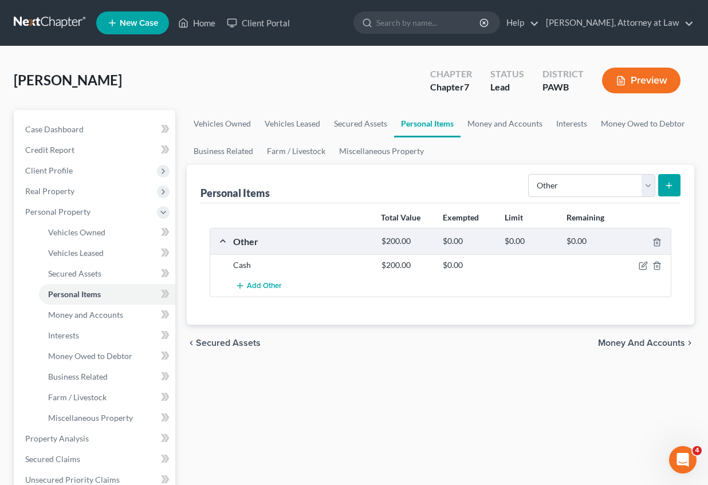
click at [574, 240] on div "$0.00" at bounding box center [592, 241] width 62 height 11
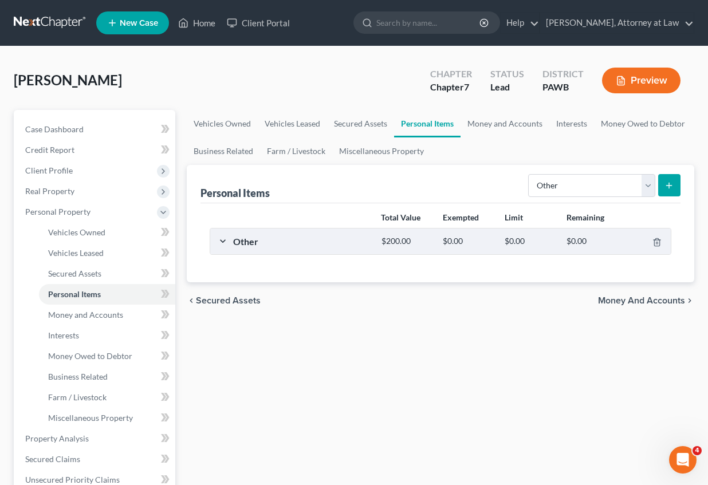
click at [482, 238] on div "$0.00" at bounding box center [468, 241] width 62 height 11
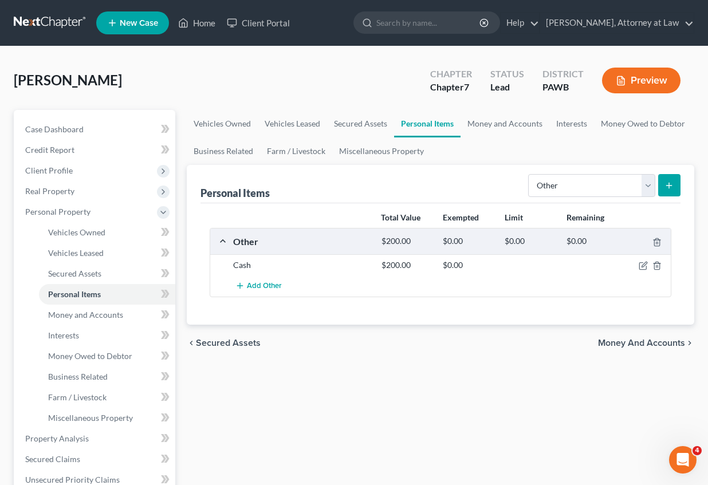
click at [481, 237] on div "$0.00" at bounding box center [468, 241] width 62 height 11
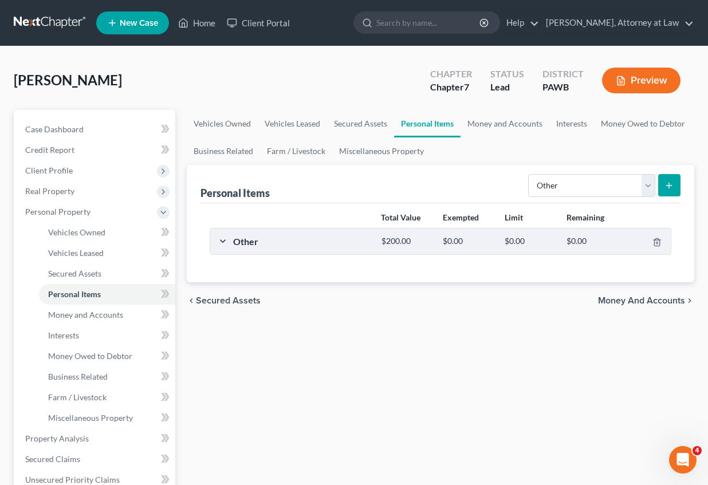
click at [221, 241] on div "Other $200.00 $0.00 $0.00 $0.00" at bounding box center [438, 242] width 456 height 26
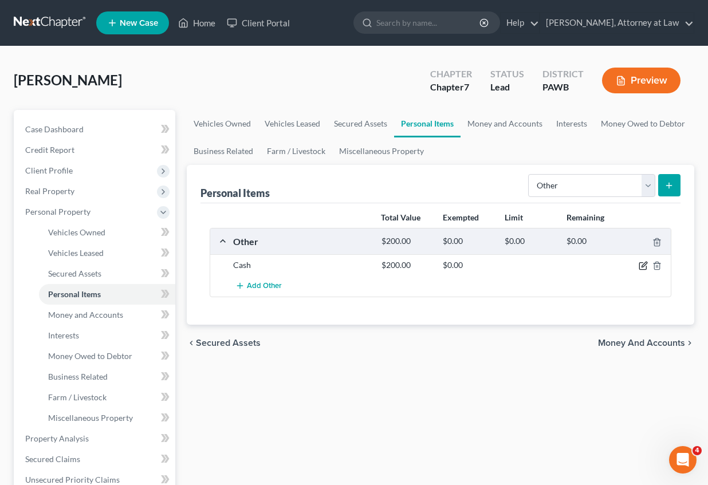
click at [642, 265] on icon "button" at bounding box center [643, 265] width 9 height 9
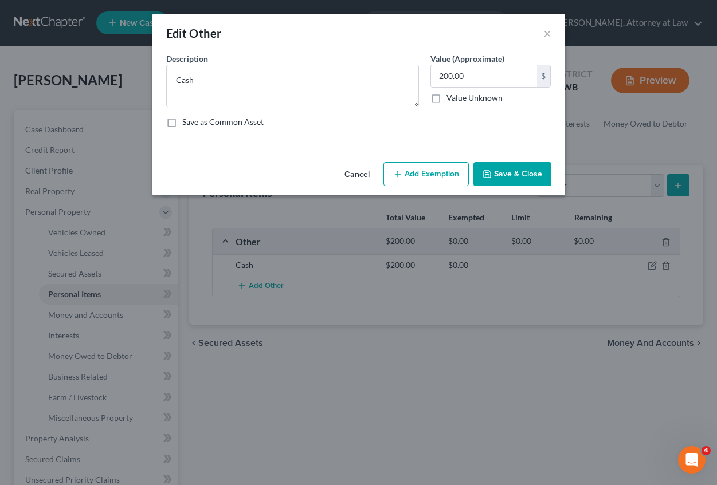
click at [432, 168] on button "Add Exemption" at bounding box center [425, 174] width 85 height 24
select select "2"
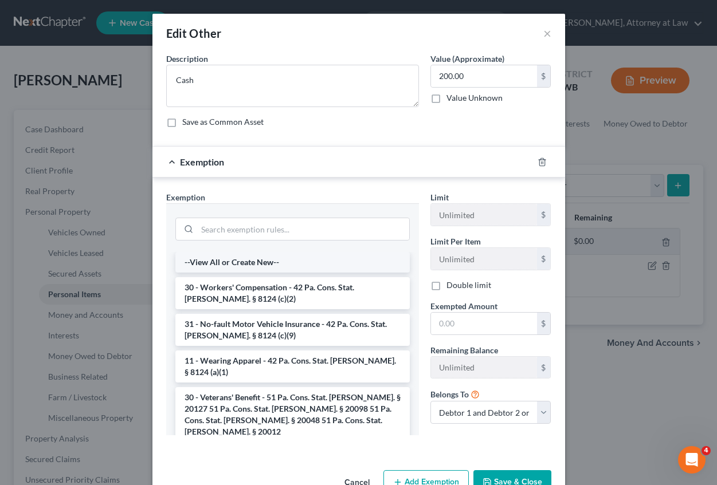
click at [211, 261] on li "--View All or Create New--" at bounding box center [292, 262] width 234 height 21
select select "40"
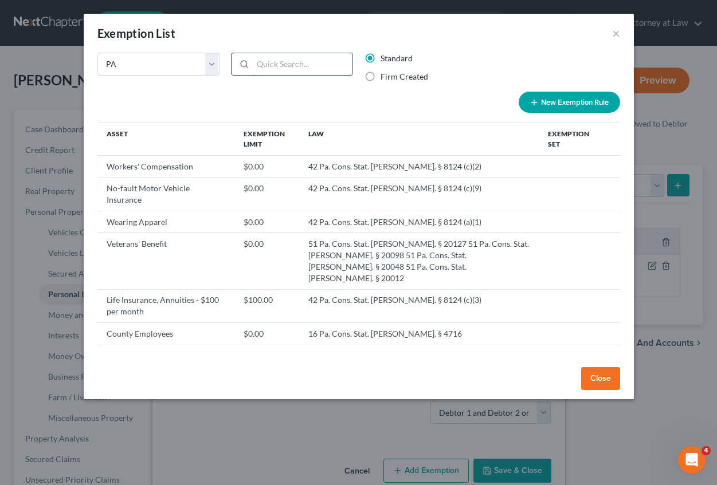
click at [272, 68] on input "search" at bounding box center [303, 64] width 100 height 22
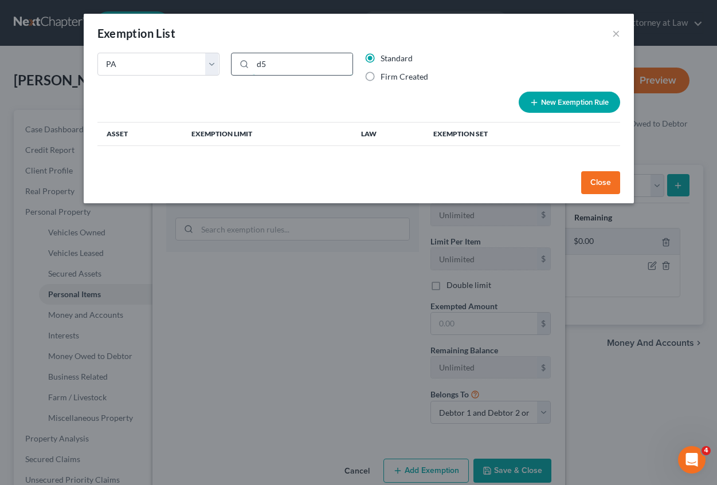
type input "d"
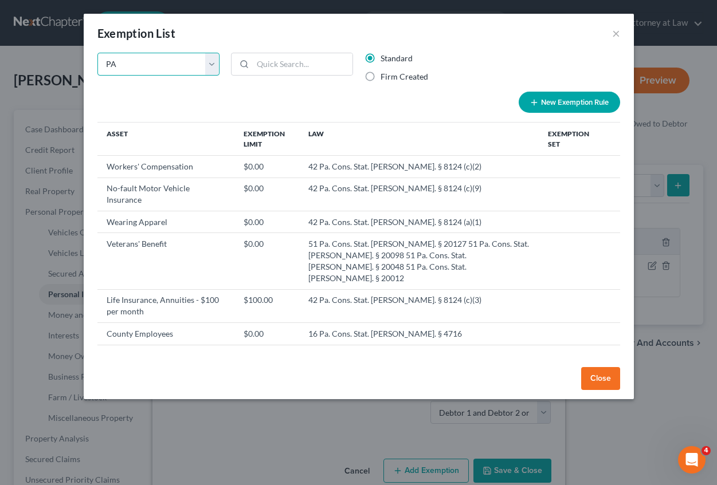
click at [217, 64] on select "State Federal AL AK AR AZ CA CO CT DE DC [GEOGRAPHIC_DATA] [GEOGRAPHIC_DATA] GU…" at bounding box center [158, 64] width 122 height 23
select select "0"
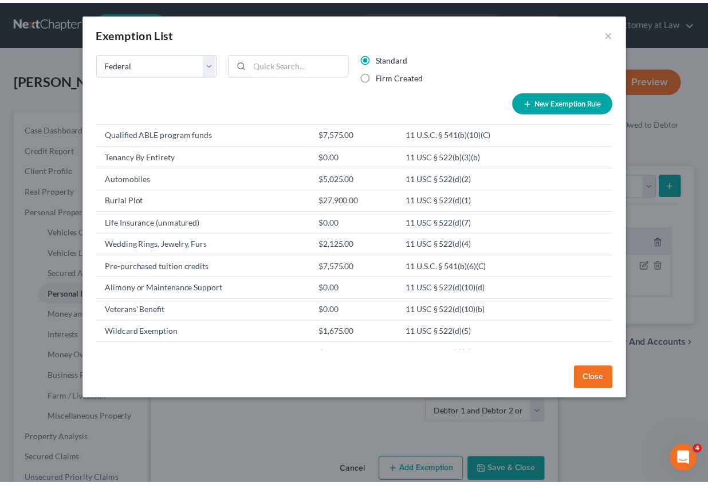
scroll to position [157, 0]
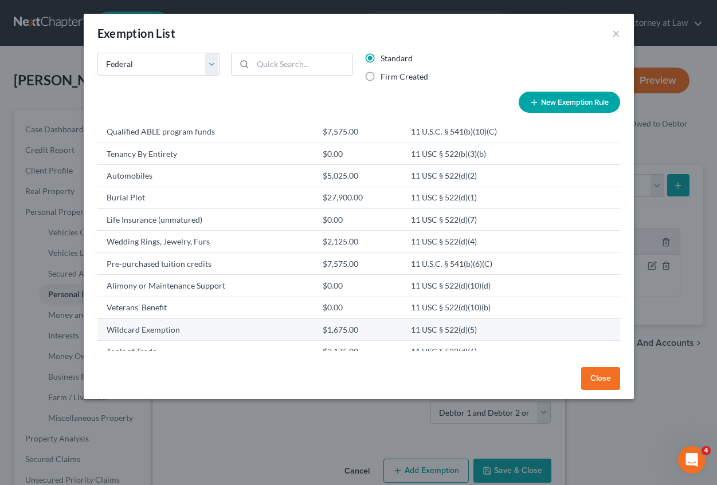
click at [301, 333] on td "Wildcard Exemption" at bounding box center [205, 330] width 216 height 22
click at [304, 332] on td "Wildcard Exemption" at bounding box center [205, 330] width 216 height 22
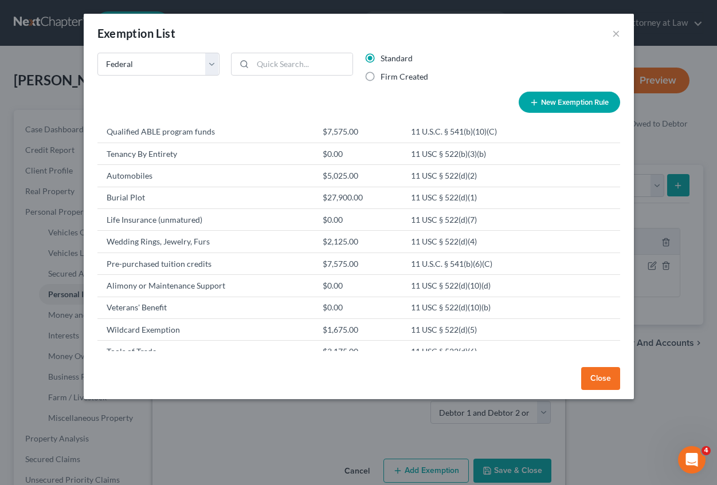
click at [598, 375] on button "Close" at bounding box center [600, 378] width 39 height 23
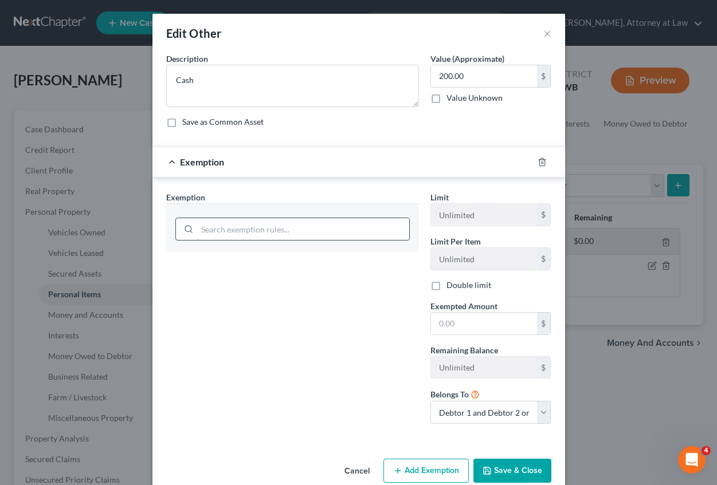
click at [230, 225] on input "search" at bounding box center [303, 229] width 212 height 22
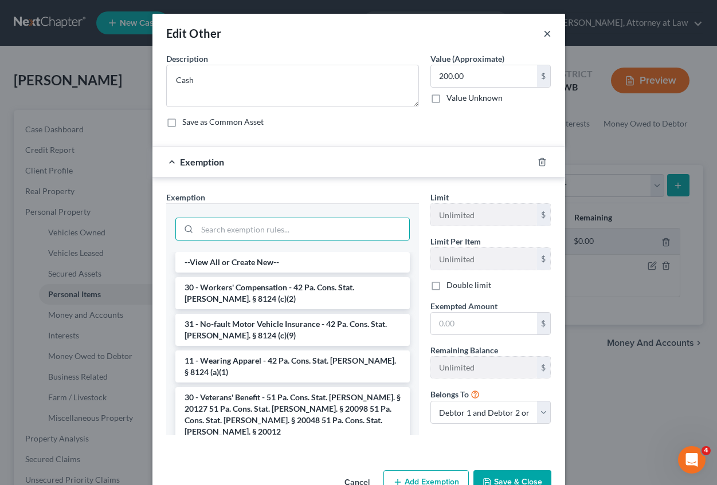
click at [544, 35] on button "×" at bounding box center [547, 33] width 8 height 14
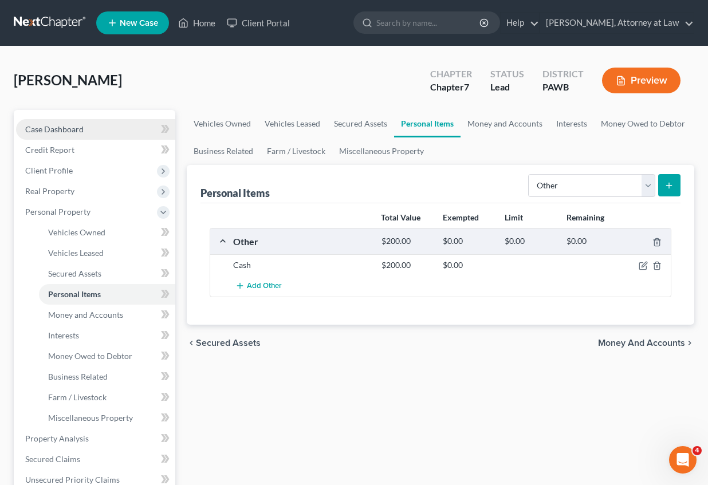
click at [57, 131] on span "Case Dashboard" at bounding box center [54, 129] width 58 height 10
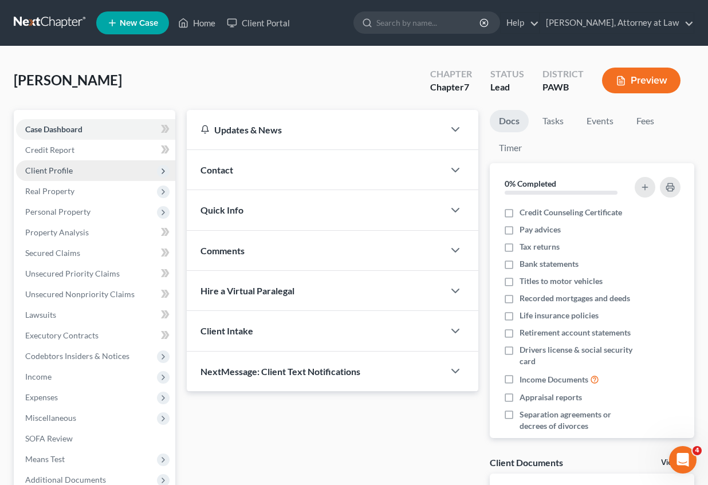
click at [99, 168] on span "Client Profile" at bounding box center [95, 170] width 159 height 21
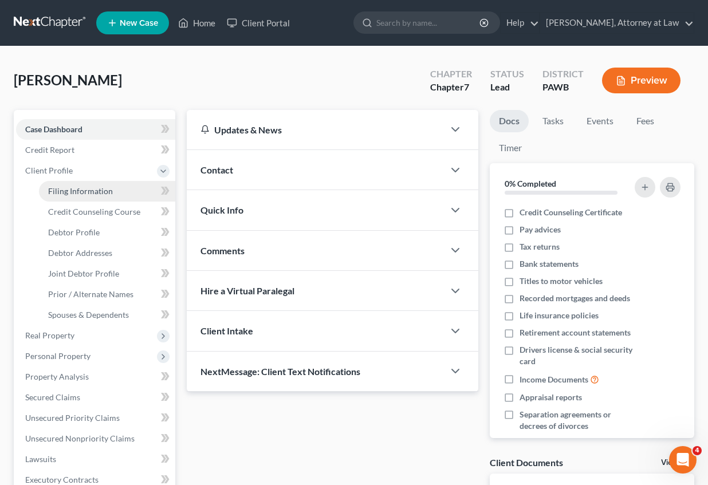
click at [119, 190] on link "Filing Information" at bounding box center [107, 191] width 136 height 21
select select "1"
select select "0"
select select "69"
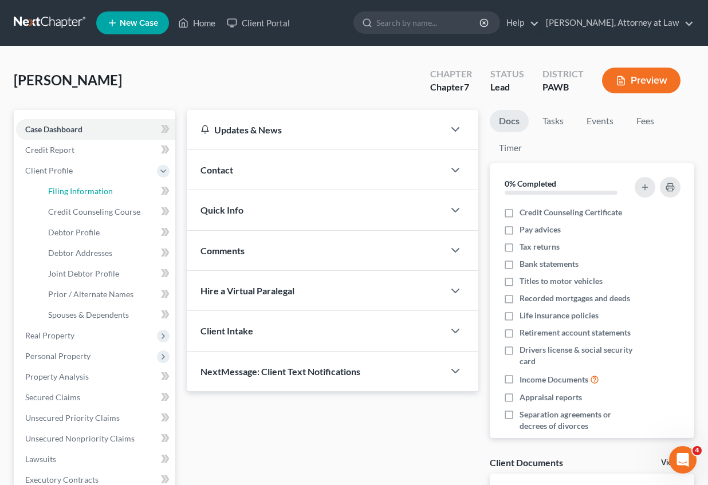
select select "0"
select select "39"
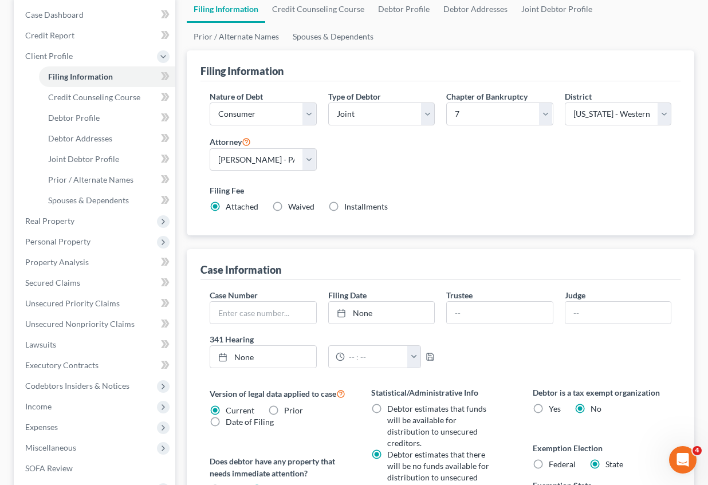
scroll to position [286, 0]
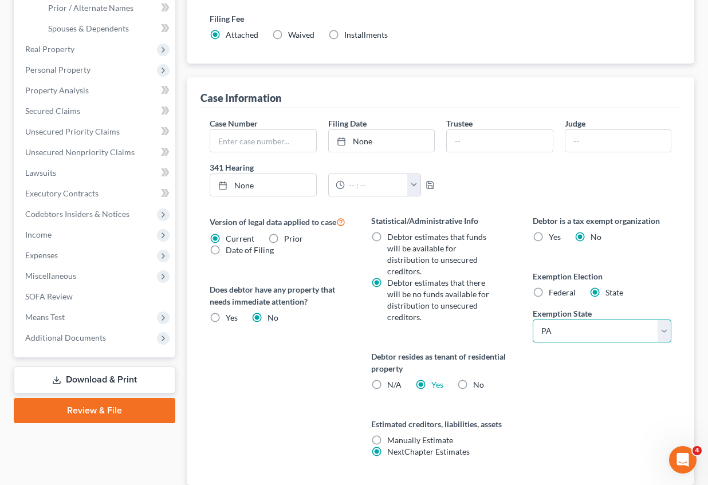
click at [662, 329] on select "State [US_STATE] AK AR AZ CA CO CT DE DC [GEOGRAPHIC_DATA] [GEOGRAPHIC_DATA] GU…" at bounding box center [602, 331] width 139 height 23
drag, startPoint x: 649, startPoint y: 390, endPoint x: 644, endPoint y: 386, distance: 6.5
click at [645, 390] on div "Debtor is a tax exempt organization Yes No Exemption Election Federal State Exe…" at bounding box center [602, 350] width 162 height 270
click at [549, 296] on label "Federal" at bounding box center [562, 292] width 27 height 11
click at [553, 294] on input "Federal" at bounding box center [556, 290] width 7 height 7
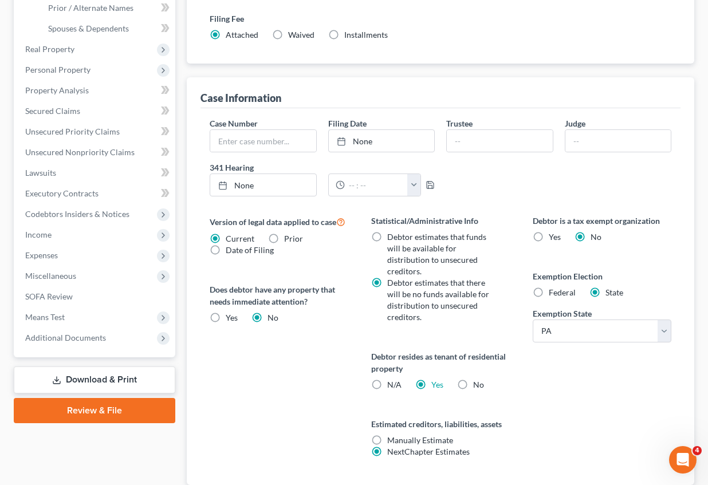
radio input "true"
radio input "false"
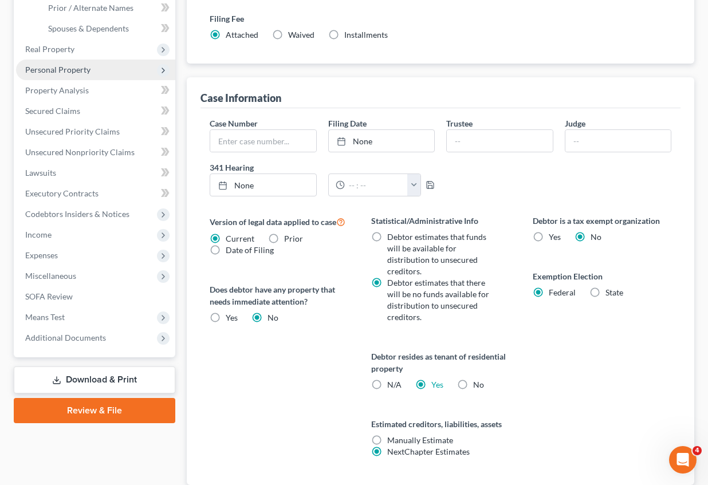
drag, startPoint x: 57, startPoint y: 68, endPoint x: 65, endPoint y: 68, distance: 8.0
click at [57, 68] on span "Personal Property" at bounding box center [57, 70] width 65 height 10
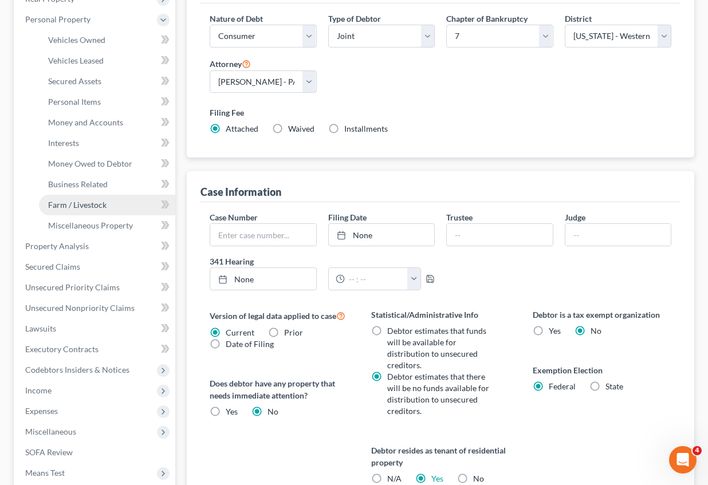
scroll to position [172, 0]
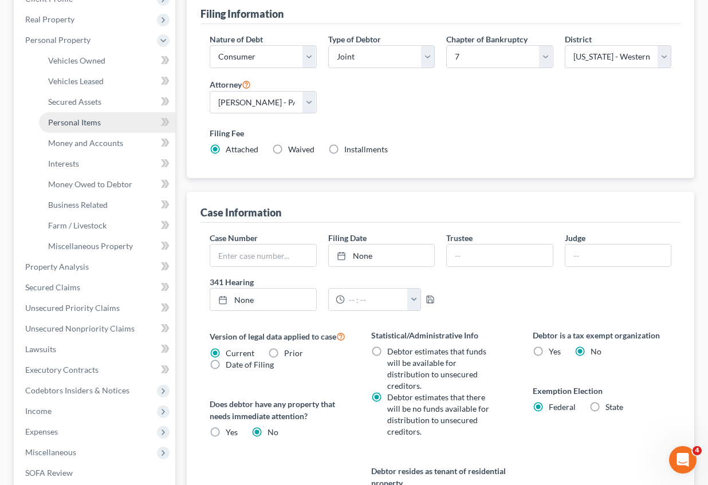
click at [62, 124] on span "Personal Items" at bounding box center [74, 122] width 53 height 10
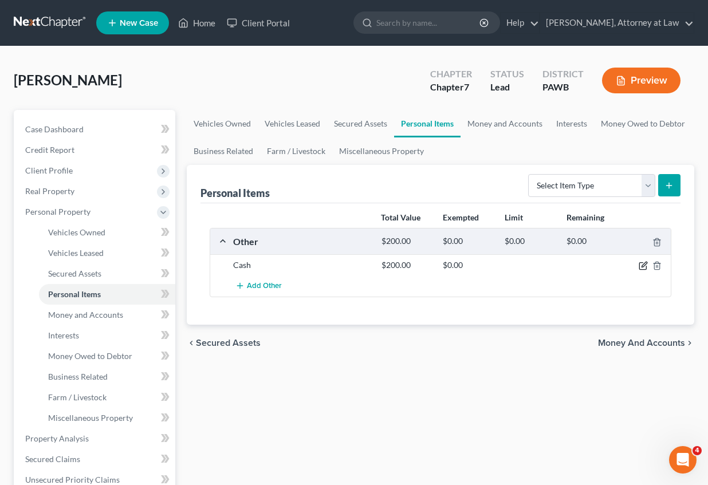
click at [641, 262] on icon "button" at bounding box center [643, 265] width 9 height 9
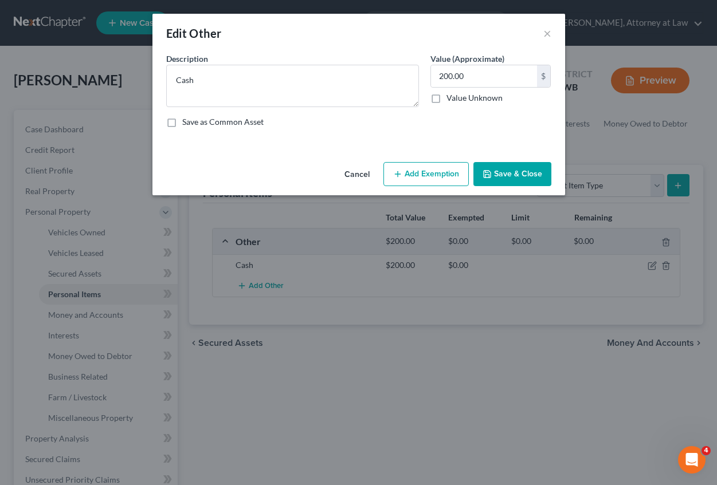
click at [420, 179] on button "Add Exemption" at bounding box center [425, 174] width 85 height 24
select select "2"
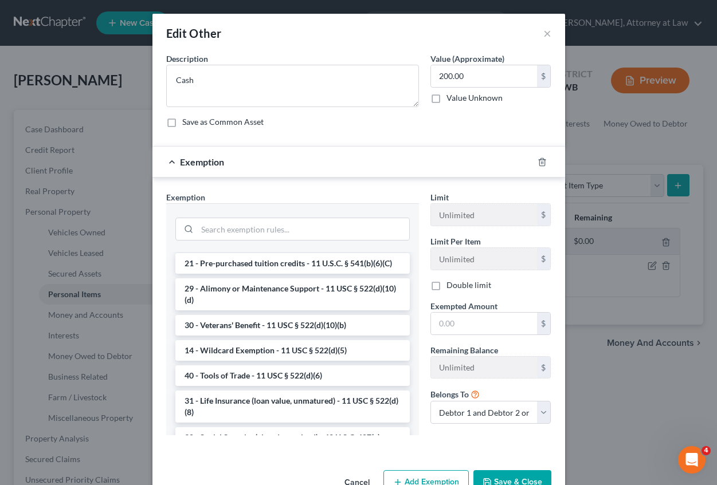
scroll to position [331, 0]
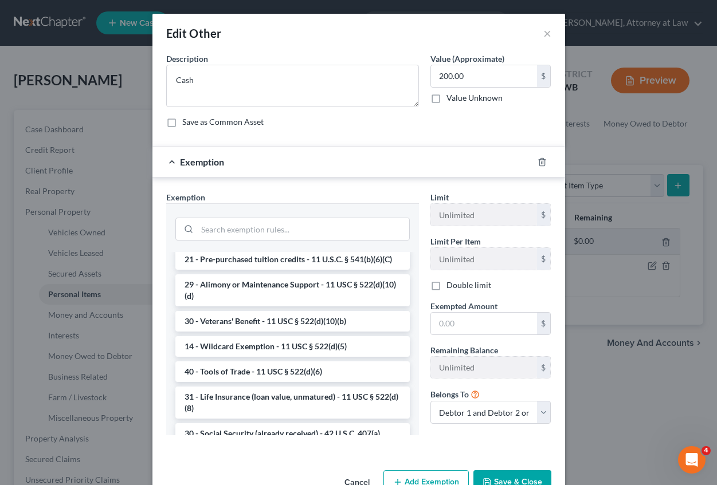
click at [351, 357] on li "14 - Wildcard Exemption - 11 USC § 522(d)(5)" at bounding box center [292, 346] width 234 height 21
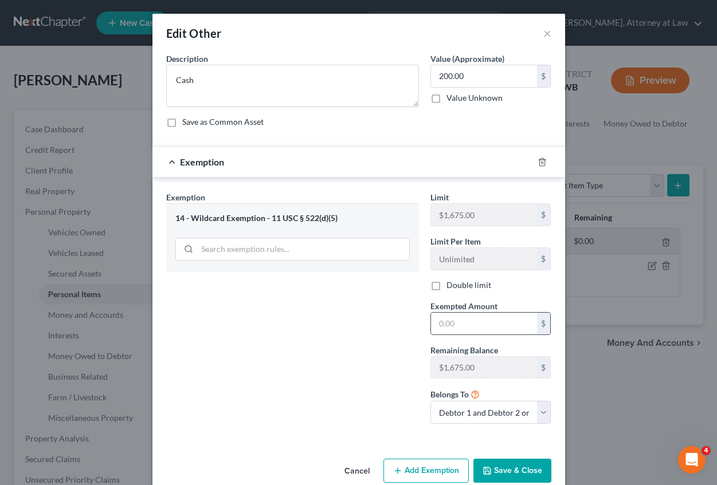
click at [444, 328] on input "text" at bounding box center [484, 324] width 106 height 22
type input "200"
click at [494, 466] on button "Save & Close" at bounding box center [512, 471] width 78 height 24
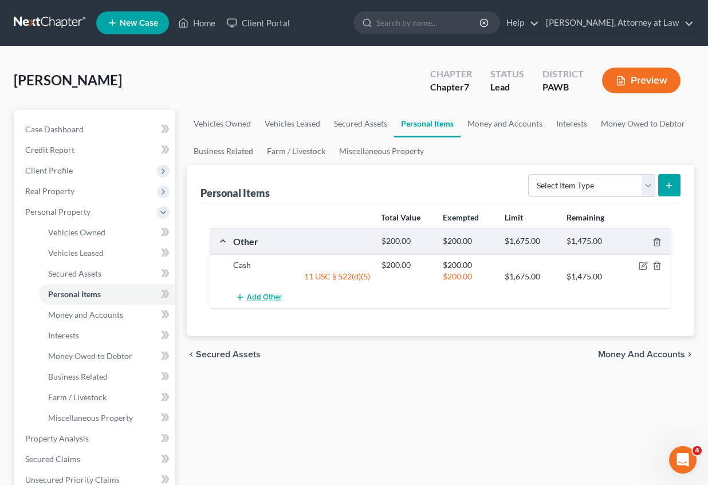
click at [272, 297] on span "Add Other" at bounding box center [264, 297] width 35 height 9
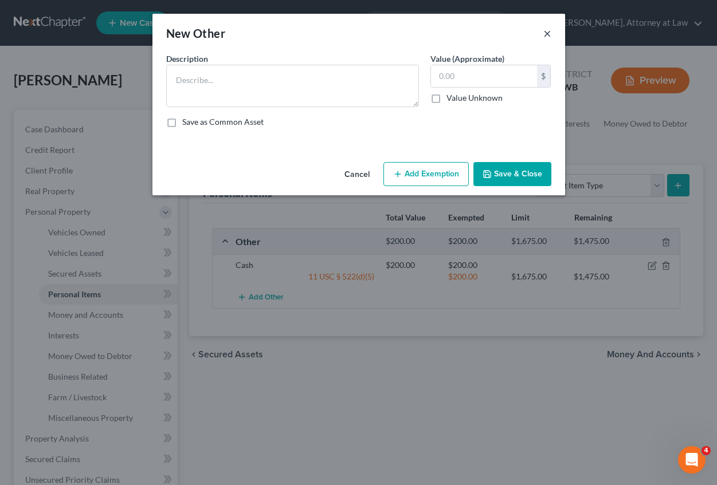
click at [543, 32] on button "×" at bounding box center [547, 33] width 8 height 14
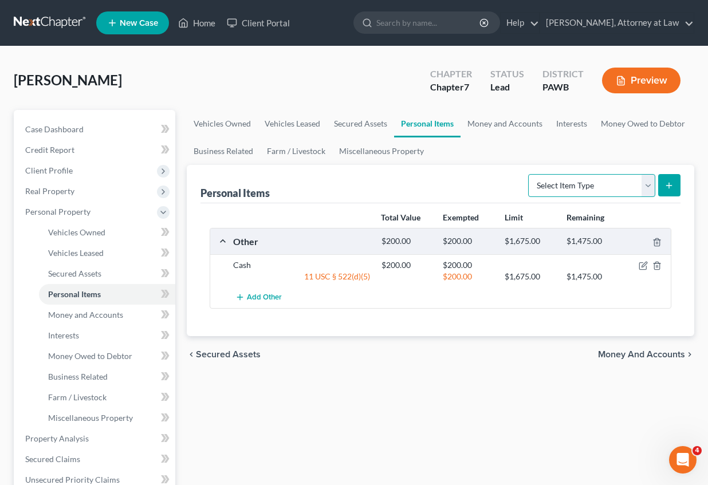
click at [649, 186] on select "Select Item Type Clothing Collectibles Of Value Electronics Firearms Household …" at bounding box center [591, 185] width 127 height 23
click at [704, 217] on div "[PERSON_NAME] Upgraded Chapter Chapter 7 Status Lead District [GEOGRAPHIC_DATA]…" at bounding box center [354, 420] width 708 height 748
click at [669, 190] on icon "submit" at bounding box center [669, 185] width 9 height 9
click at [664, 183] on button "submit" at bounding box center [669, 185] width 22 height 22
click at [259, 300] on span "Add Other" at bounding box center [264, 297] width 35 height 9
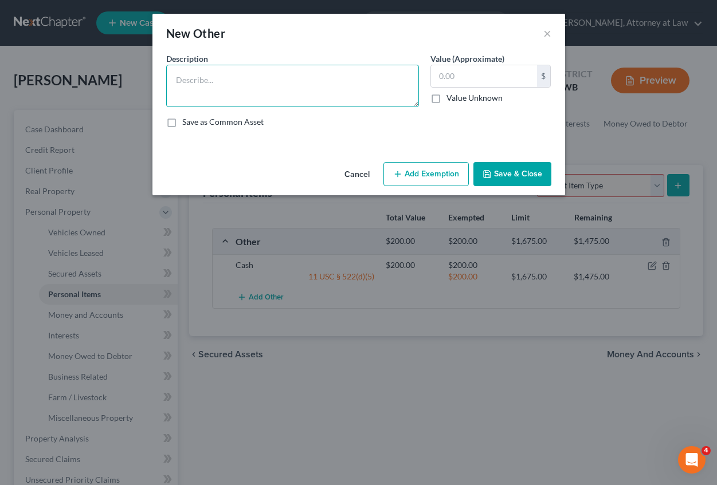
click at [211, 88] on textarea at bounding box center [292, 86] width 253 height 42
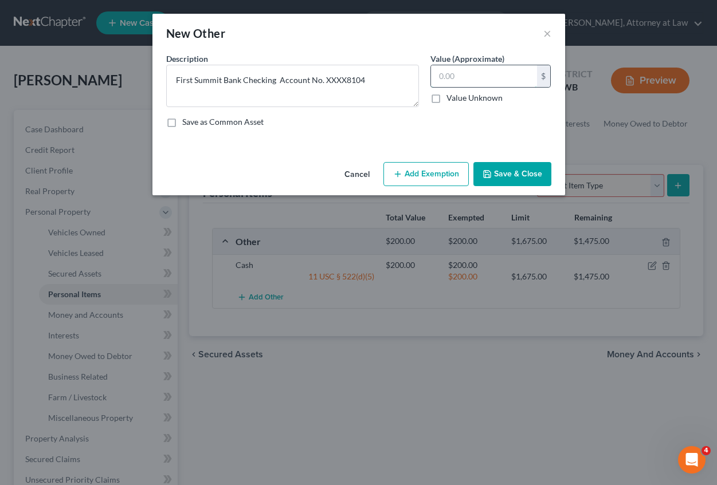
click at [468, 83] on input "text" at bounding box center [484, 76] width 106 height 22
click at [457, 174] on button "Add Exemption" at bounding box center [425, 174] width 85 height 24
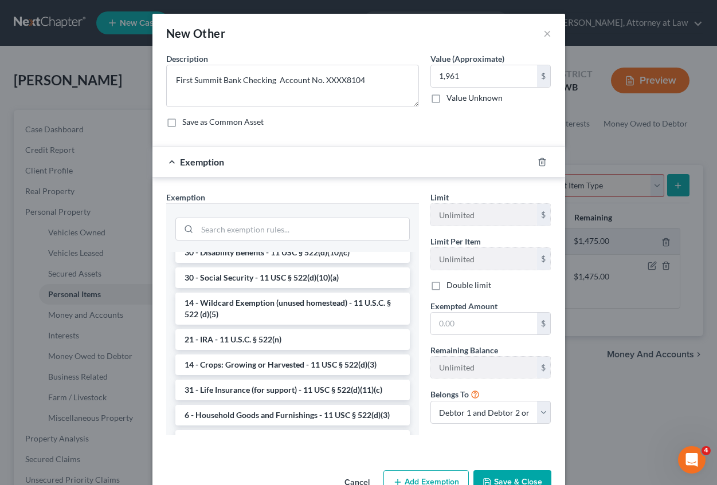
scroll to position [641, 0]
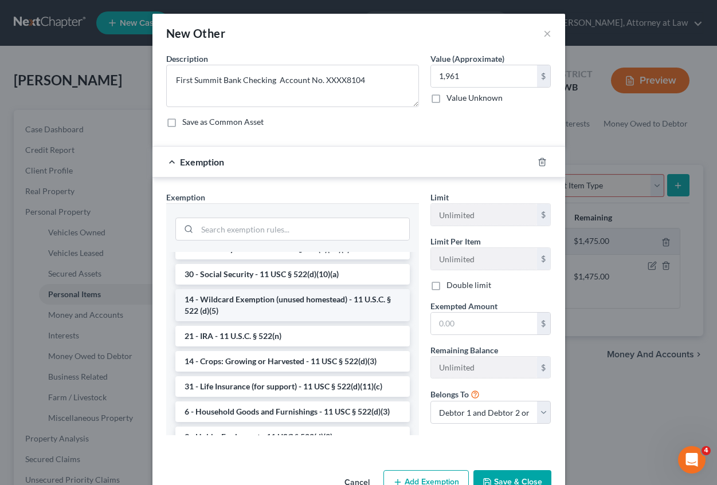
click at [297, 321] on li "14 - Wildcard Exemption (unused homestead) - 11 U.S.C. § 522 (d)(5)" at bounding box center [292, 305] width 234 height 32
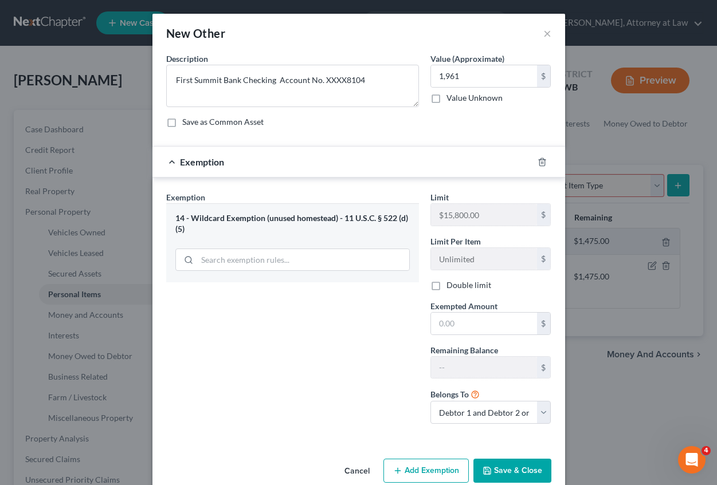
click at [446, 284] on label "Double limit" at bounding box center [468, 285] width 45 height 11
click at [451, 284] on input "Double limit" at bounding box center [454, 283] width 7 height 7
click at [447, 328] on input "text" at bounding box center [484, 324] width 106 height 22
click at [460, 76] on input "1,961" at bounding box center [484, 76] width 106 height 22
drag, startPoint x: 508, startPoint y: 473, endPoint x: 562, endPoint y: 366, distance: 119.9
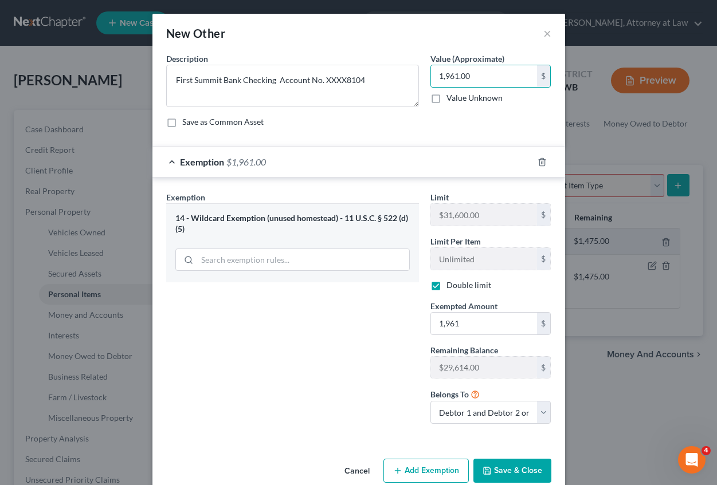
click at [508, 472] on button "Save & Close" at bounding box center [512, 471] width 78 height 24
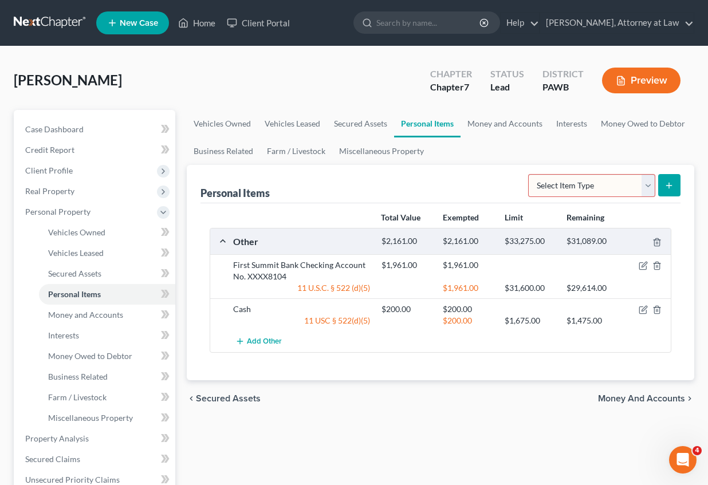
click at [649, 190] on select "Select Item Type Clothing Collectibles Of Value Electronics Firearms Household …" at bounding box center [591, 185] width 127 height 23
click at [677, 183] on button "submit" at bounding box center [669, 185] width 22 height 22
click at [254, 345] on span "Add Other" at bounding box center [264, 341] width 35 height 9
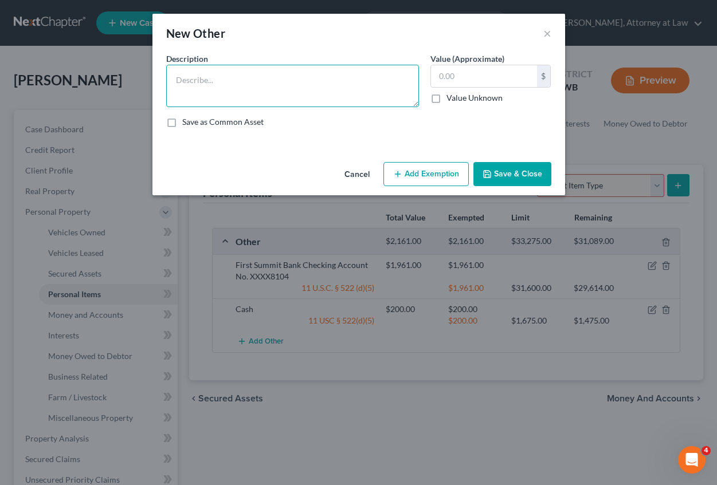
click at [204, 90] on textarea at bounding box center [292, 86] width 253 height 42
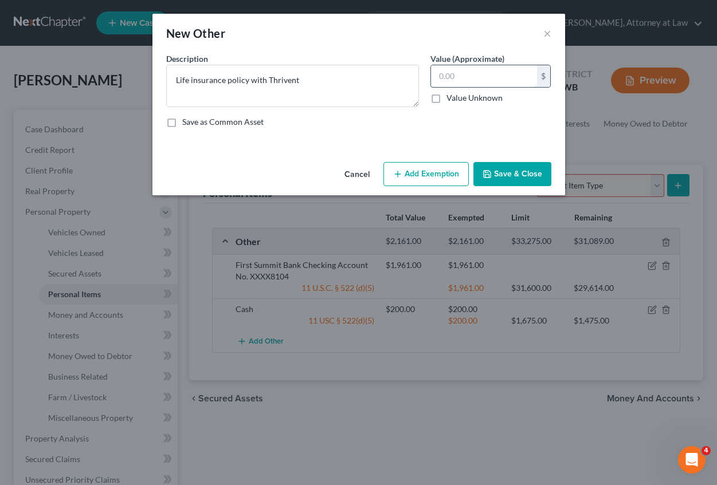
click at [446, 77] on input "text" at bounding box center [484, 76] width 106 height 22
click at [438, 176] on button "Add Exemption" at bounding box center [425, 174] width 85 height 24
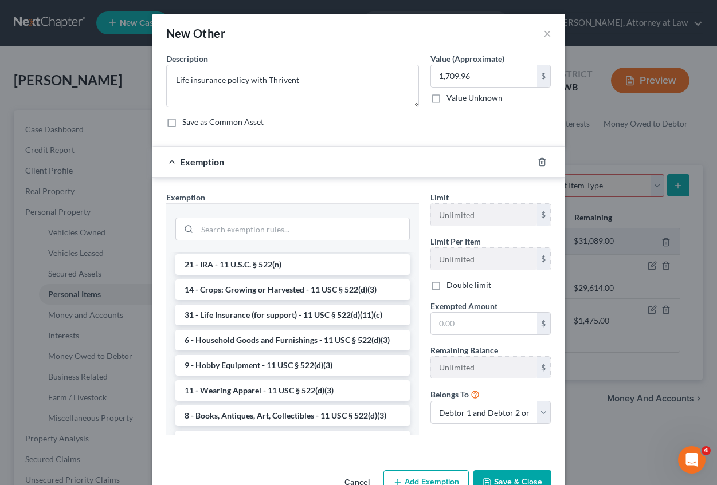
scroll to position [692, 0]
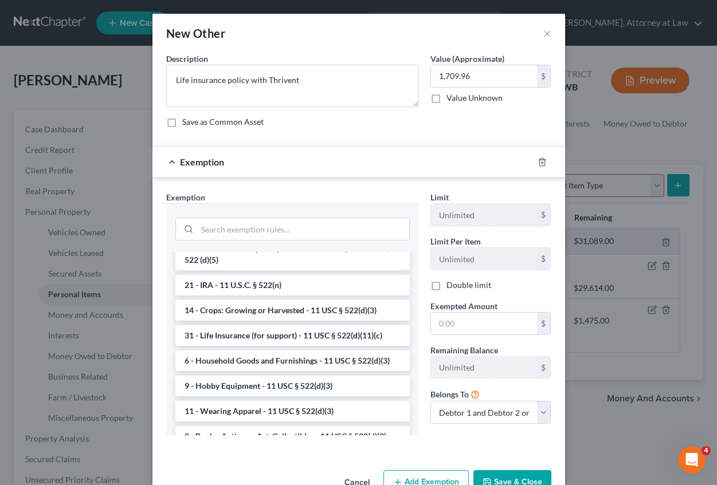
click at [292, 270] on li "14 - Wildcard Exemption (unused homestead) - 11 U.S.C. § 522 (d)(5)" at bounding box center [292, 254] width 234 height 32
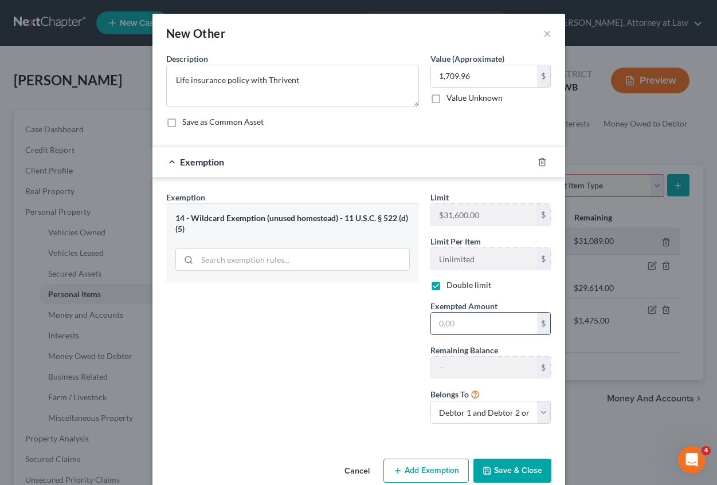
click at [469, 325] on input "text" at bounding box center [484, 324] width 106 height 22
click at [528, 470] on button "Save & Close" at bounding box center [512, 471] width 78 height 24
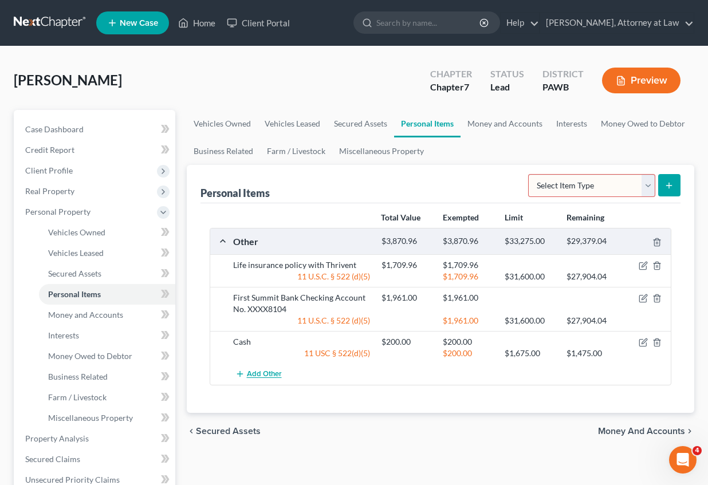
click at [259, 375] on span "Add Other" at bounding box center [264, 374] width 35 height 9
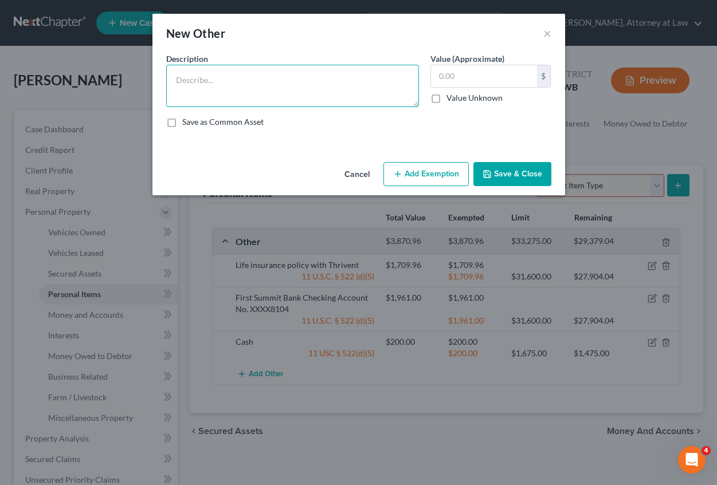
click at [195, 84] on textarea at bounding box center [292, 86] width 253 height 42
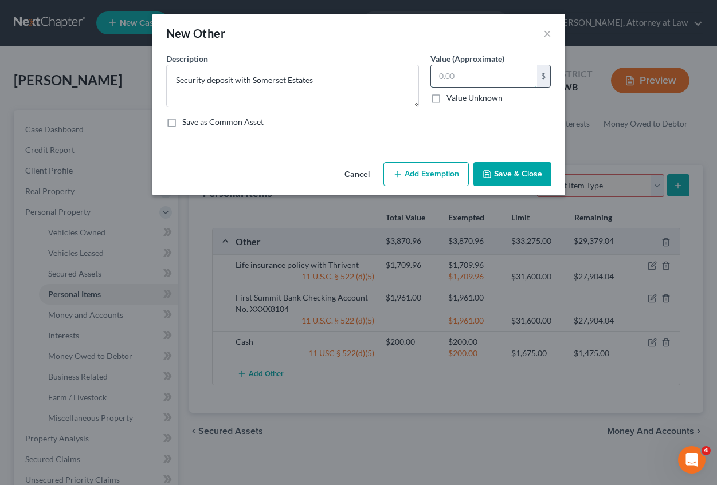
click at [441, 74] on input "text" at bounding box center [484, 76] width 106 height 22
click at [445, 173] on button "Add Exemption" at bounding box center [425, 174] width 85 height 24
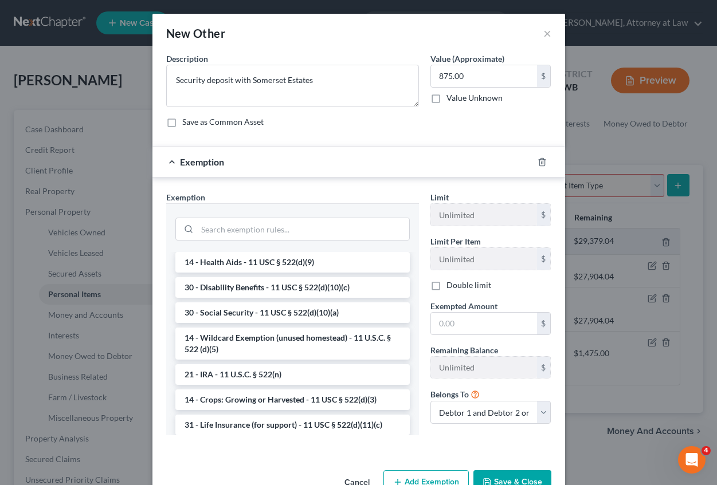
scroll to position [606, 0]
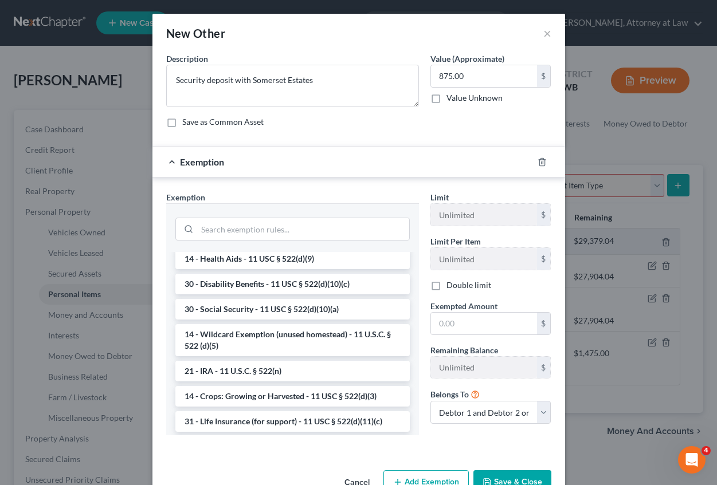
click at [328, 356] on li "14 - Wildcard Exemption (unused homestead) - 11 U.S.C. § 522 (d)(5)" at bounding box center [292, 340] width 234 height 32
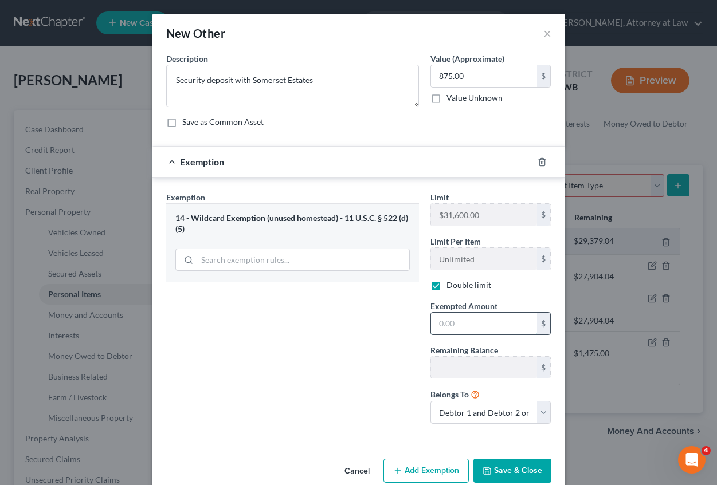
click at [443, 321] on input "text" at bounding box center [484, 324] width 106 height 22
click at [498, 466] on button "Save & Close" at bounding box center [512, 471] width 78 height 24
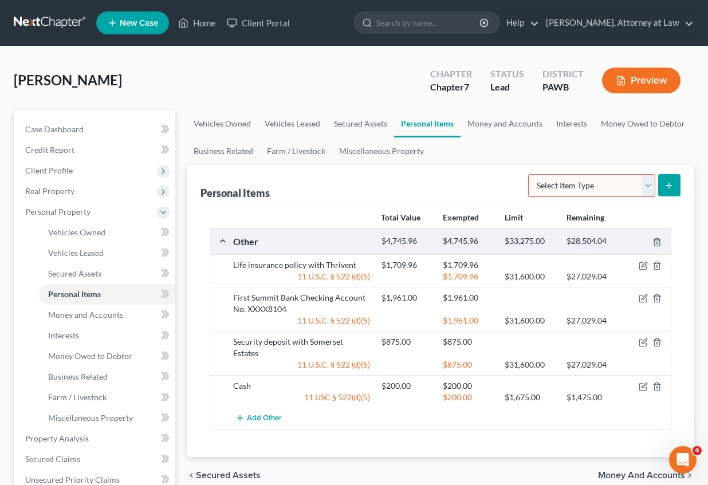
click at [557, 181] on select "Select Item Type Clothing Collectibles Of Value Electronics Firearms Household …" at bounding box center [591, 185] width 127 height 23
click at [529, 174] on select "Select Item Type Clothing Collectibles Of Value Electronics Firearms Household …" at bounding box center [591, 185] width 127 height 23
click at [675, 184] on button "submit" at bounding box center [669, 185] width 22 height 22
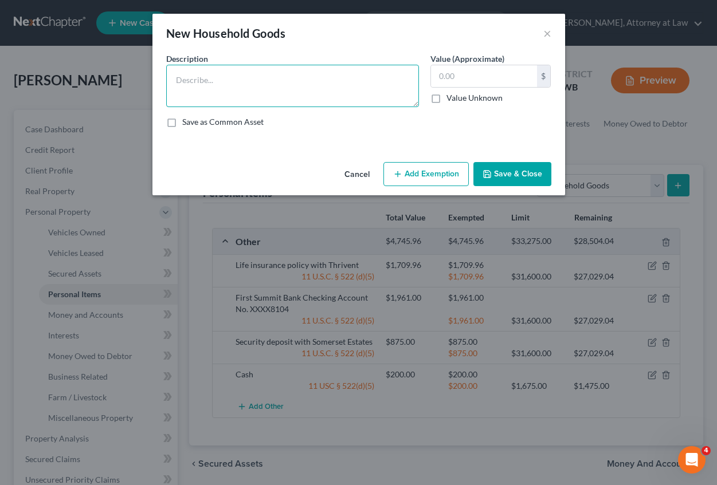
click at [188, 70] on textarea at bounding box center [292, 86] width 253 height 42
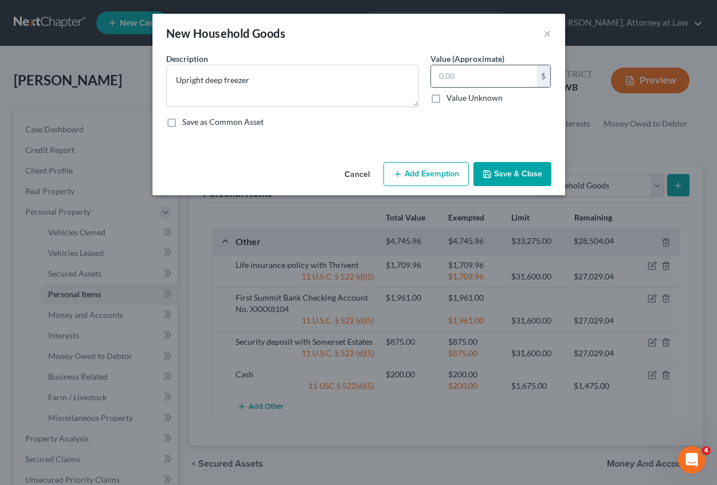
click at [438, 77] on input "text" at bounding box center [484, 76] width 106 height 22
click at [422, 180] on button "Add Exemption" at bounding box center [425, 174] width 85 height 24
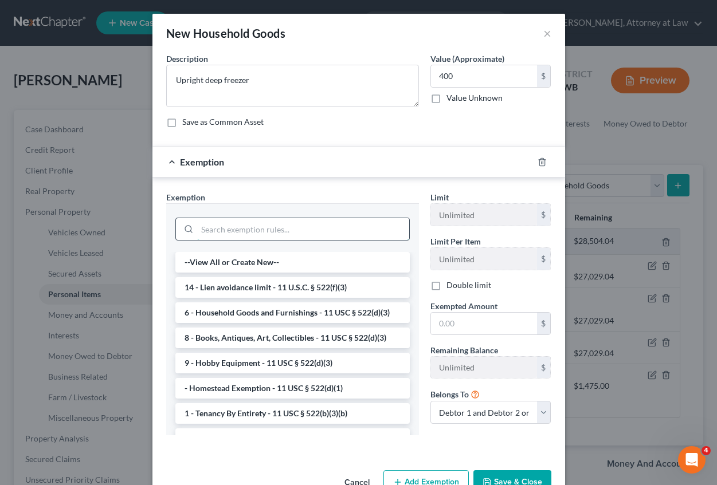
click at [203, 226] on input "search" at bounding box center [303, 229] width 212 height 22
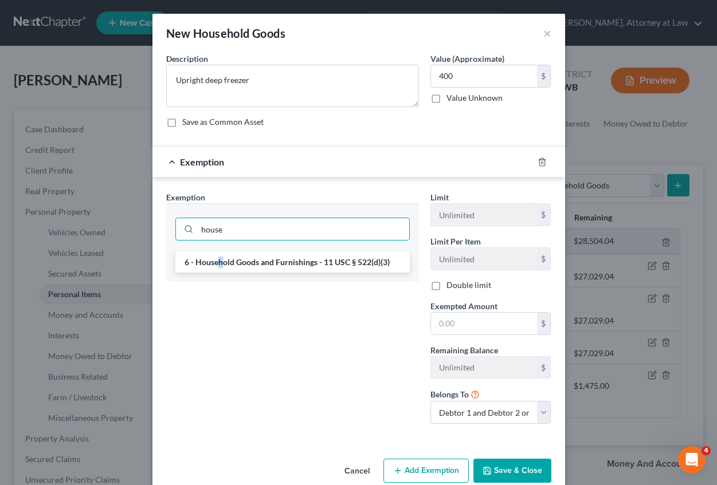
click at [216, 264] on li "6 - Household Goods and Furnishings - 11 USC § 522(d)(3)" at bounding box center [292, 262] width 234 height 21
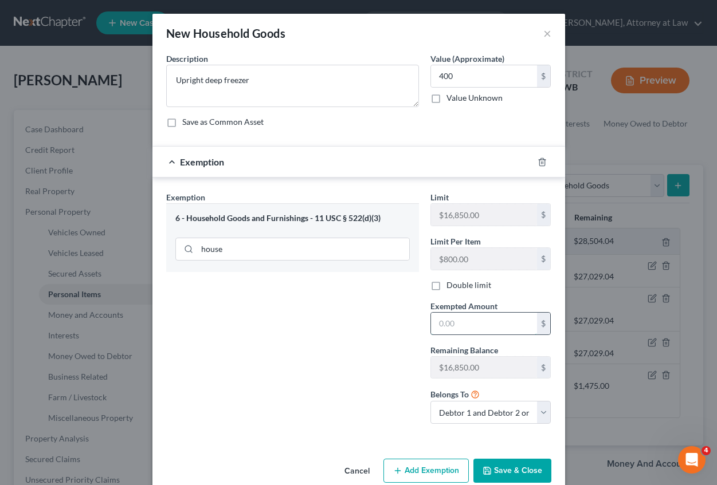
click at [440, 322] on input "text" at bounding box center [484, 324] width 106 height 22
click at [501, 472] on button "Save & Close" at bounding box center [512, 471] width 78 height 24
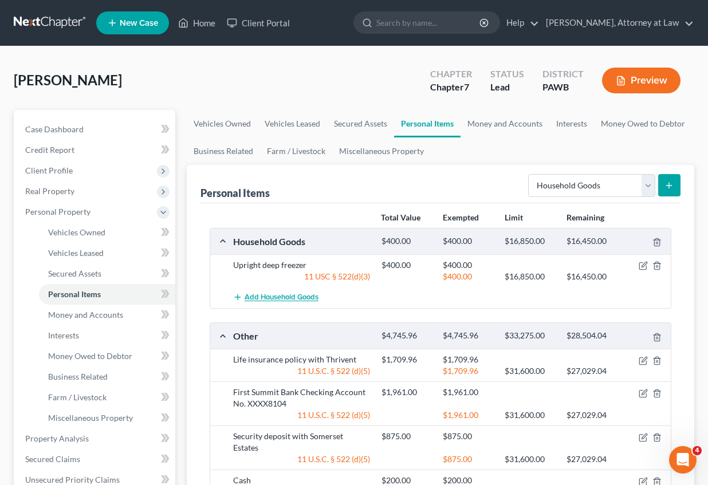
click at [301, 299] on span "Add Household Goods" at bounding box center [282, 297] width 74 height 9
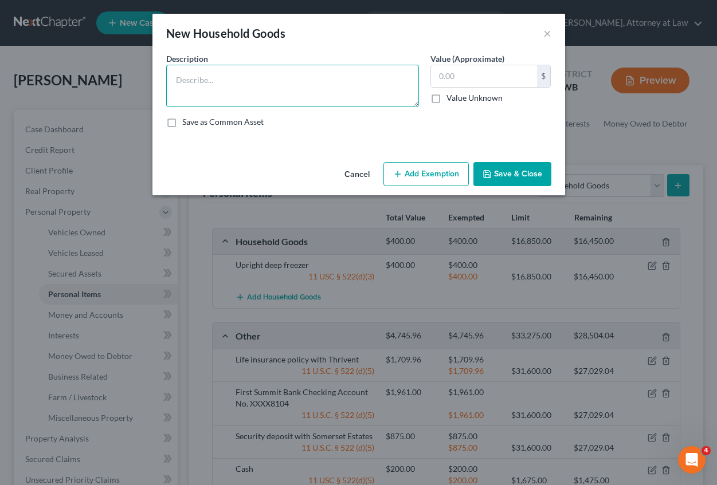
click at [242, 83] on textarea at bounding box center [292, 86] width 253 height 42
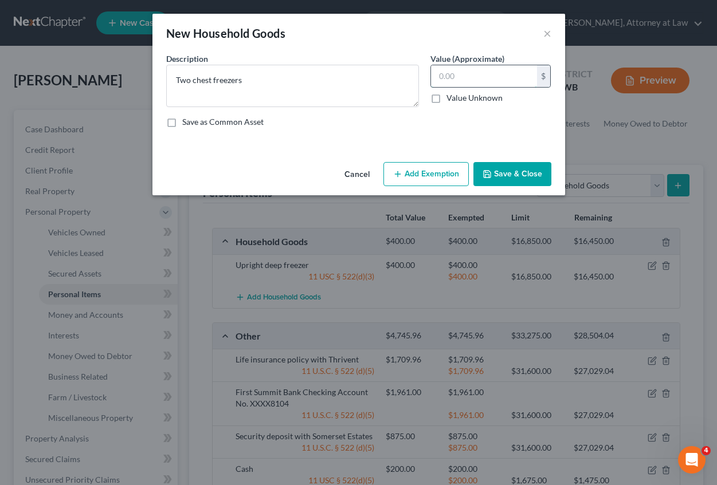
click at [446, 81] on input "text" at bounding box center [484, 76] width 106 height 22
click at [425, 171] on button "Add Exemption" at bounding box center [425, 174] width 85 height 24
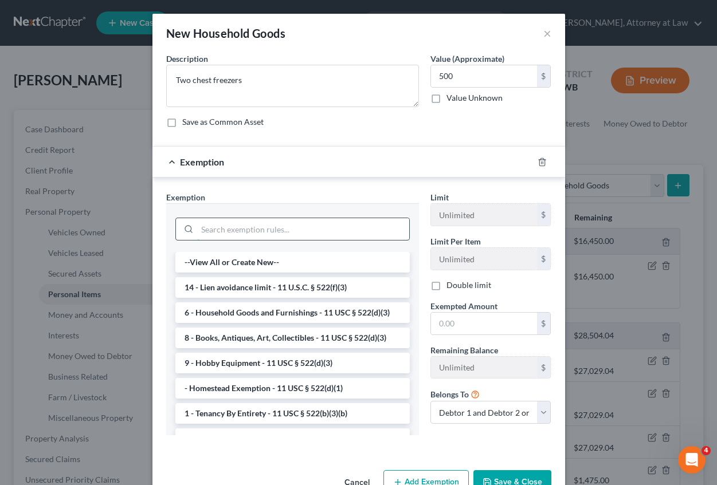
click at [257, 233] on input "search" at bounding box center [303, 229] width 212 height 22
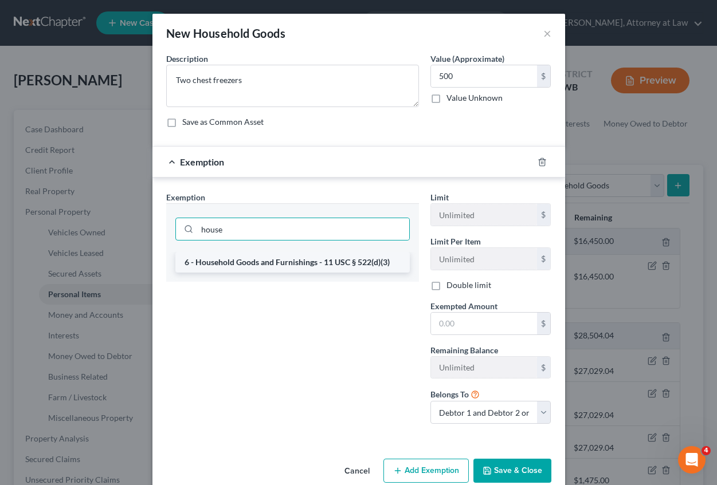
click at [264, 267] on li "6 - Household Goods and Furnishings - 11 USC § 522(d)(3)" at bounding box center [292, 262] width 234 height 21
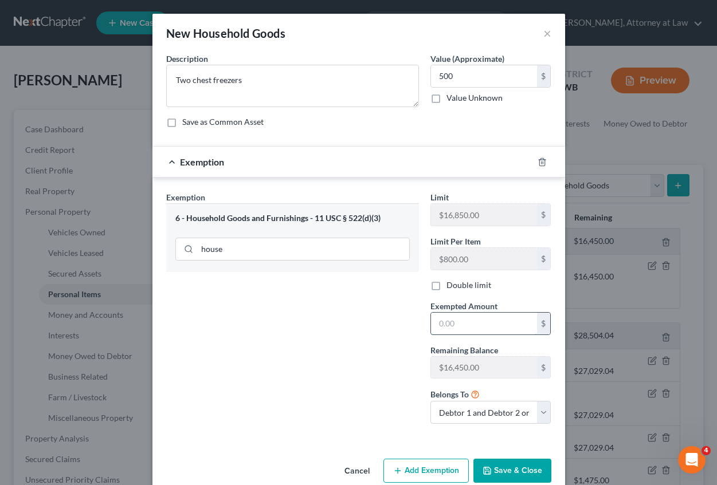
click at [436, 323] on input "text" at bounding box center [484, 324] width 106 height 22
click at [507, 472] on button "Save & Close" at bounding box center [512, 471] width 78 height 24
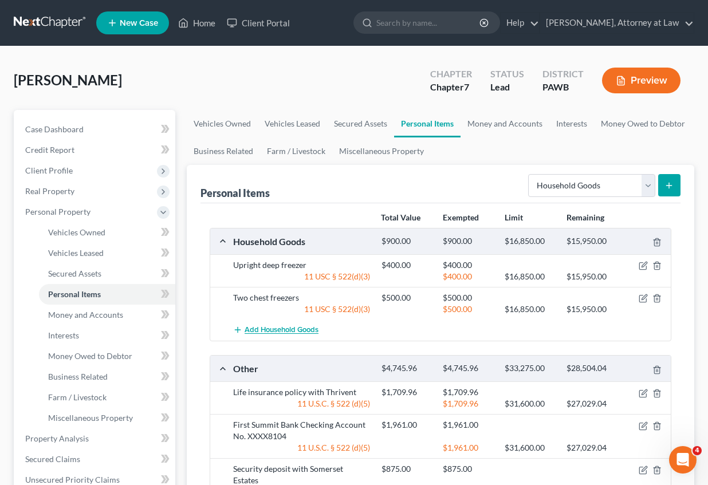
click at [277, 329] on span "Add Household Goods" at bounding box center [282, 330] width 74 height 9
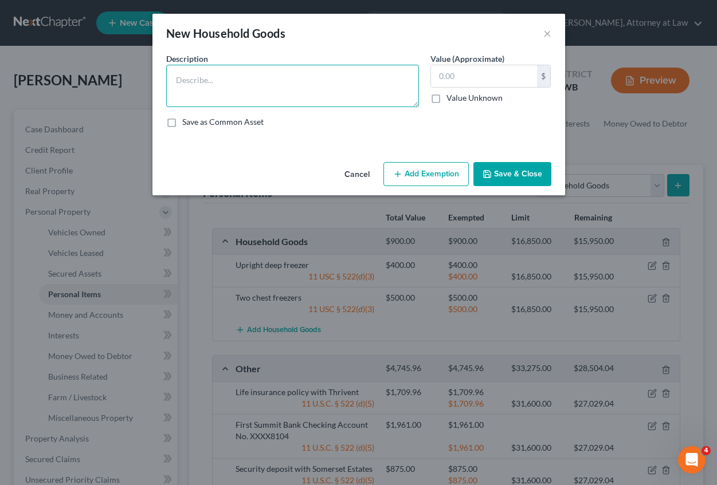
click at [186, 85] on textarea at bounding box center [292, 86] width 253 height 42
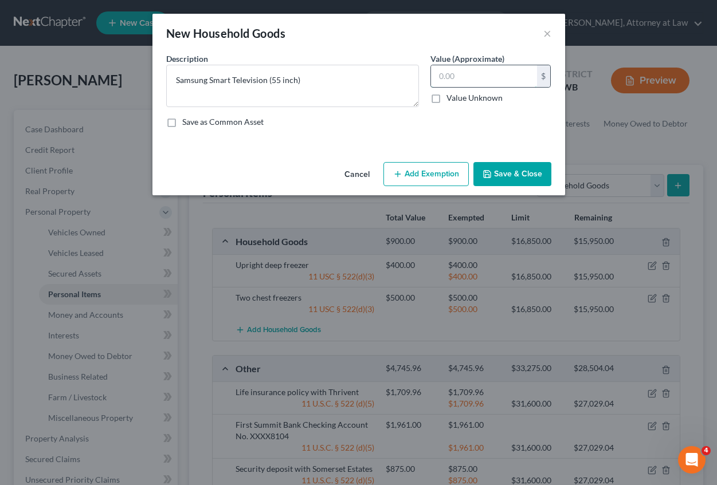
click at [451, 79] on input "text" at bounding box center [484, 76] width 106 height 22
click at [453, 168] on button "Add Exemption" at bounding box center [425, 174] width 85 height 24
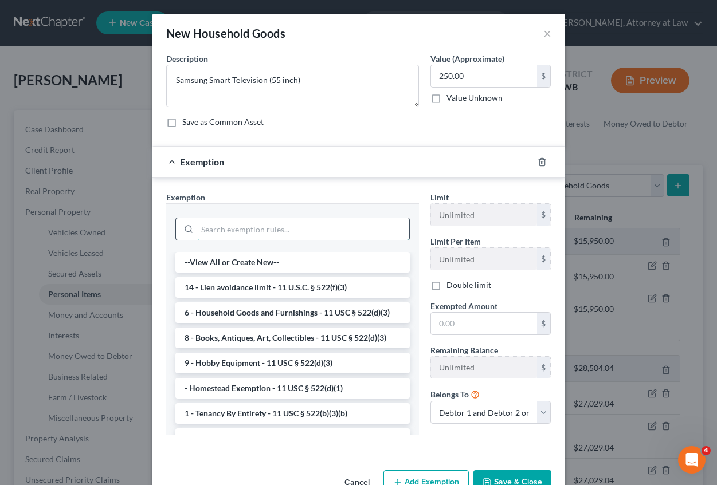
click at [230, 240] on input "search" at bounding box center [303, 229] width 212 height 22
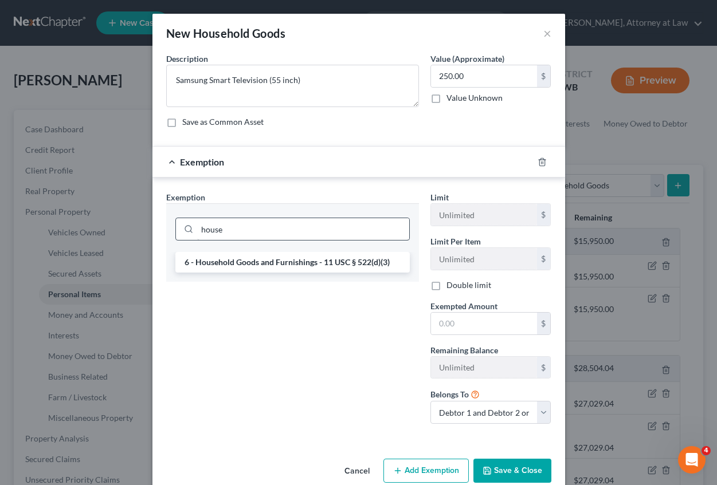
click at [237, 257] on li "6 - Household Goods and Furnishings - 11 USC § 522(d)(3)" at bounding box center [292, 262] width 234 height 21
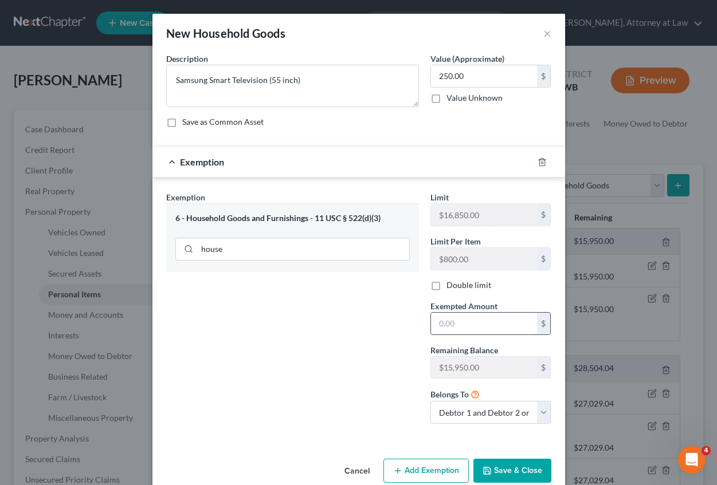
click at [445, 323] on input "text" at bounding box center [484, 324] width 106 height 22
click at [525, 472] on button "Save & Close" at bounding box center [512, 471] width 78 height 24
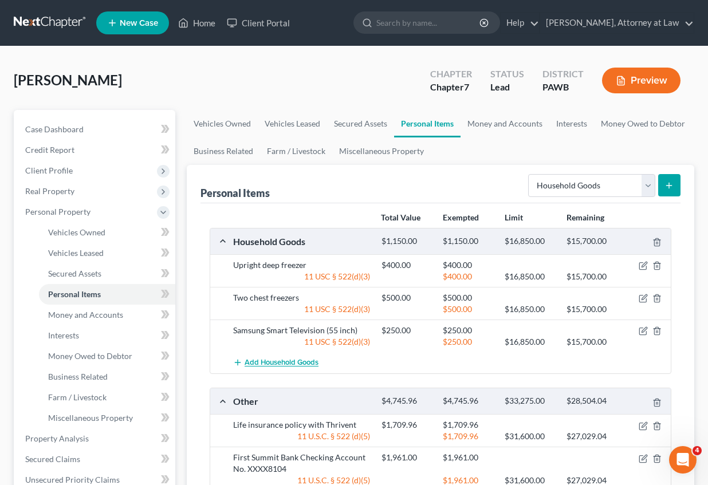
click at [278, 359] on span "Add Household Goods" at bounding box center [282, 363] width 74 height 9
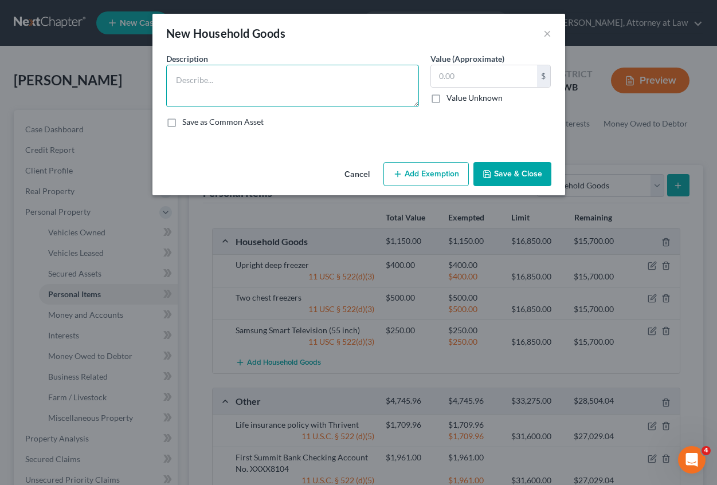
click at [194, 79] on textarea at bounding box center [292, 86] width 253 height 42
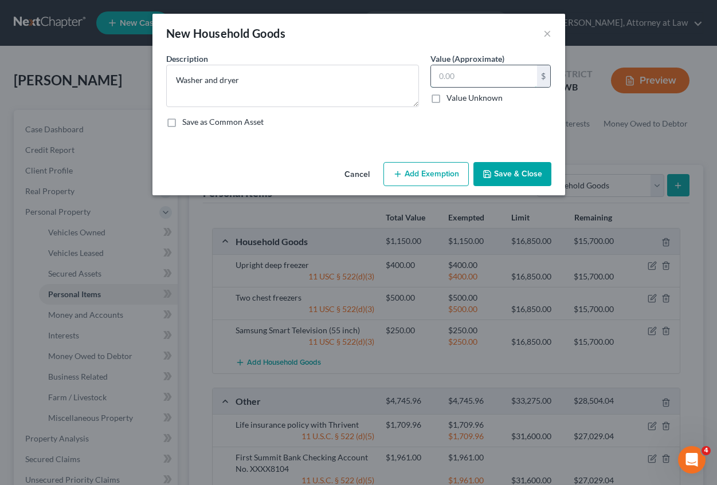
click at [457, 85] on input "text" at bounding box center [484, 76] width 106 height 22
click at [441, 176] on button "Add Exemption" at bounding box center [425, 174] width 85 height 24
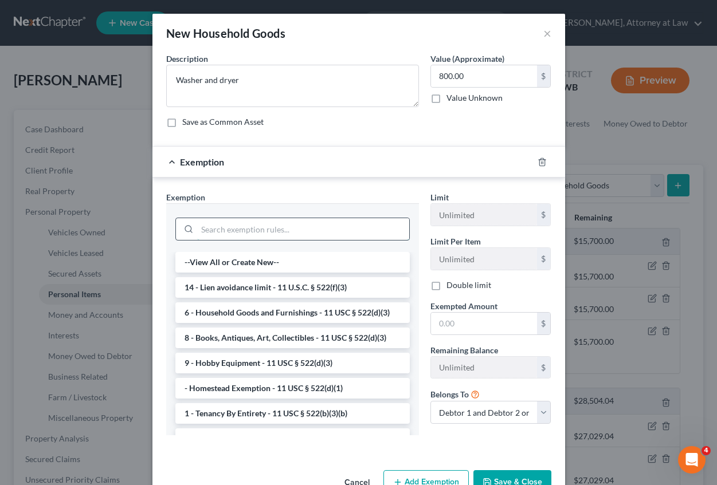
click at [254, 233] on input "search" at bounding box center [303, 229] width 212 height 22
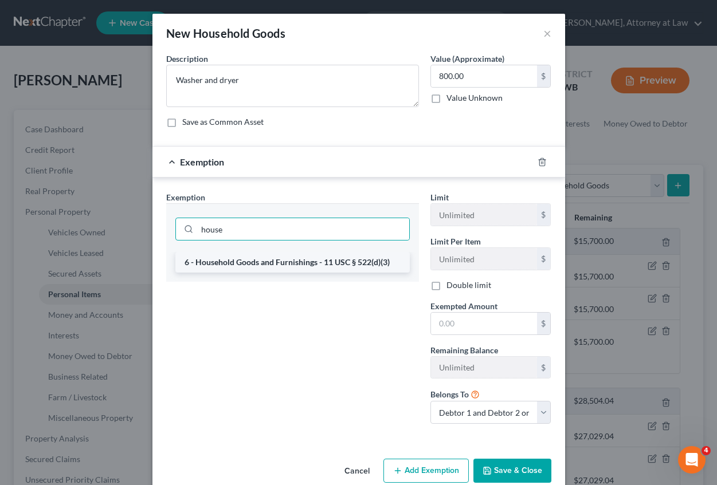
click at [255, 260] on li "6 - Household Goods and Furnishings - 11 USC § 522(d)(3)" at bounding box center [292, 262] width 234 height 21
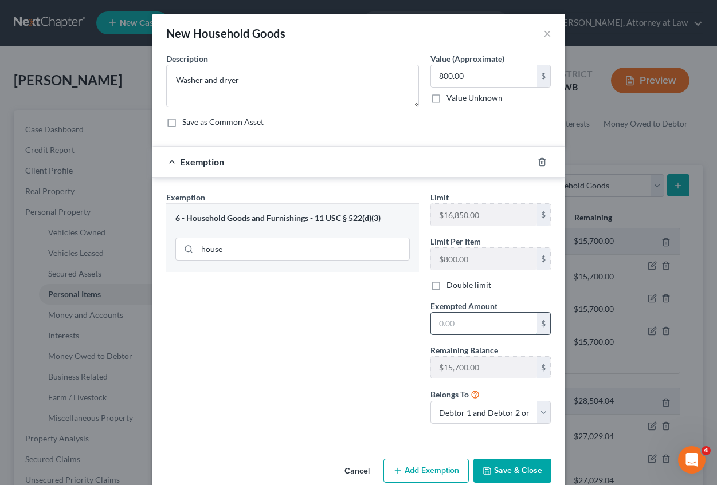
click at [441, 327] on input "text" at bounding box center [484, 324] width 106 height 22
click at [528, 472] on button "Save & Close" at bounding box center [512, 471] width 78 height 24
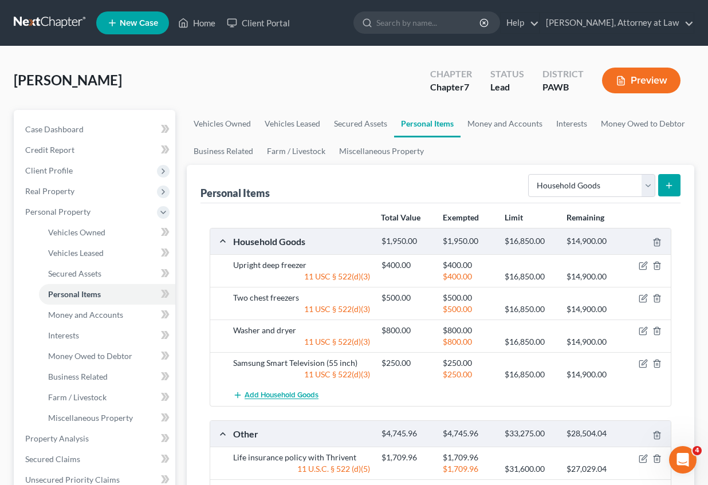
click at [290, 396] on span "Add Household Goods" at bounding box center [282, 395] width 74 height 9
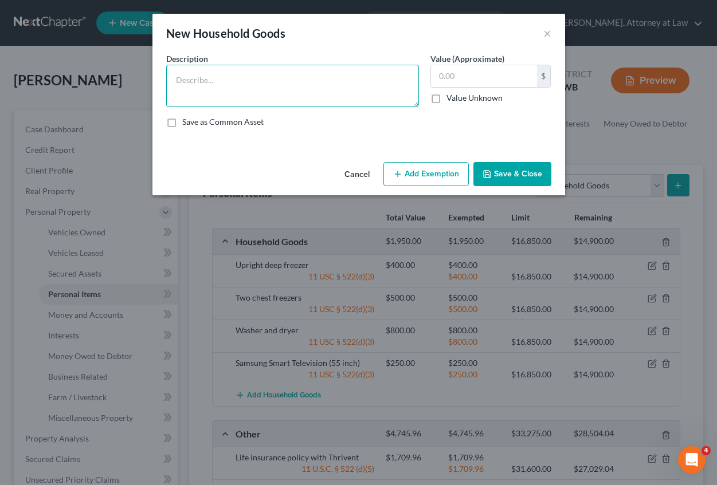
click at [210, 96] on textarea at bounding box center [292, 86] width 253 height 42
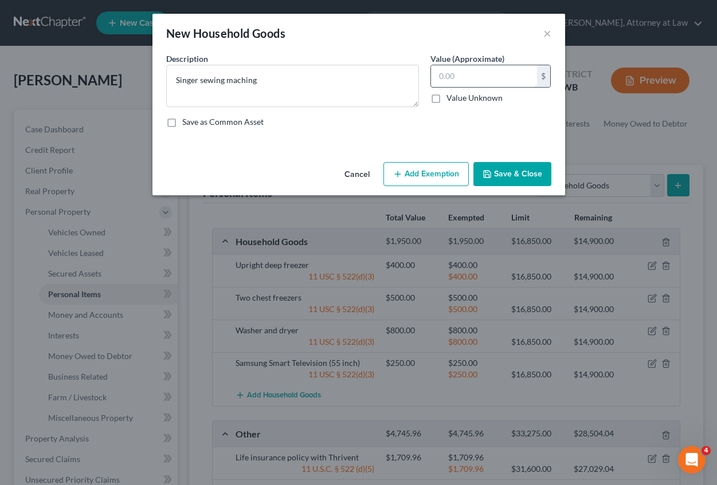
click at [465, 76] on input "text" at bounding box center [484, 76] width 106 height 22
click at [260, 92] on textarea "Singer sewing maching" at bounding box center [292, 86] width 253 height 42
click at [453, 71] on input "text" at bounding box center [484, 76] width 106 height 22
click at [410, 179] on button "Add Exemption" at bounding box center [425, 174] width 85 height 24
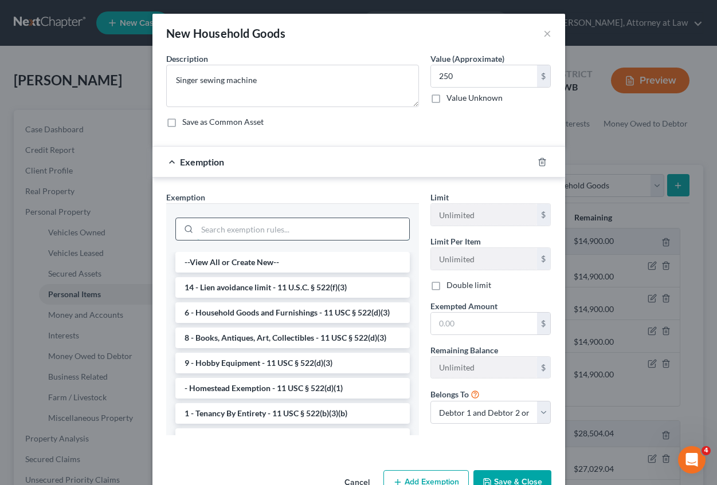
click at [296, 224] on input "search" at bounding box center [303, 229] width 212 height 22
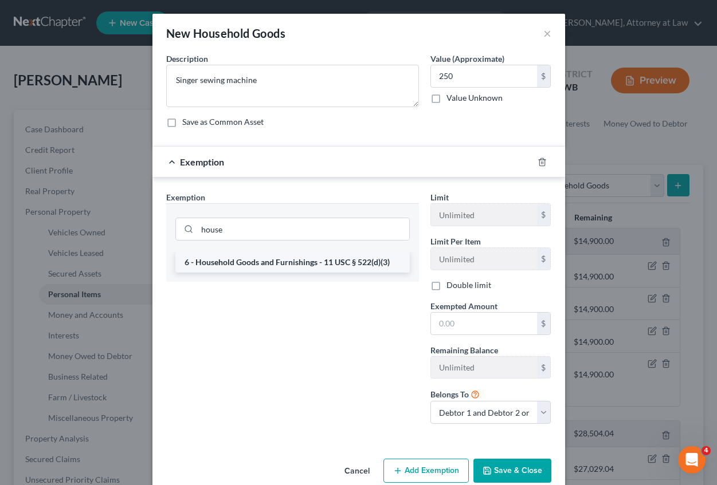
click at [289, 255] on li "6 - Household Goods and Furnishings - 11 USC § 522(d)(3)" at bounding box center [292, 262] width 234 height 21
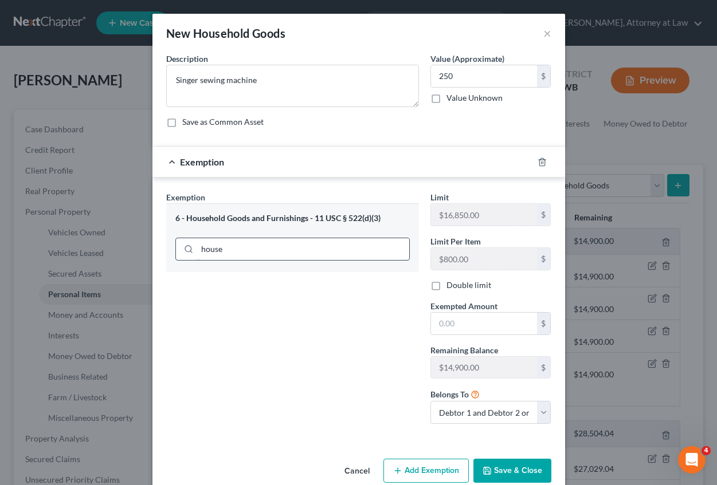
click at [249, 252] on input "house" at bounding box center [303, 249] width 212 height 22
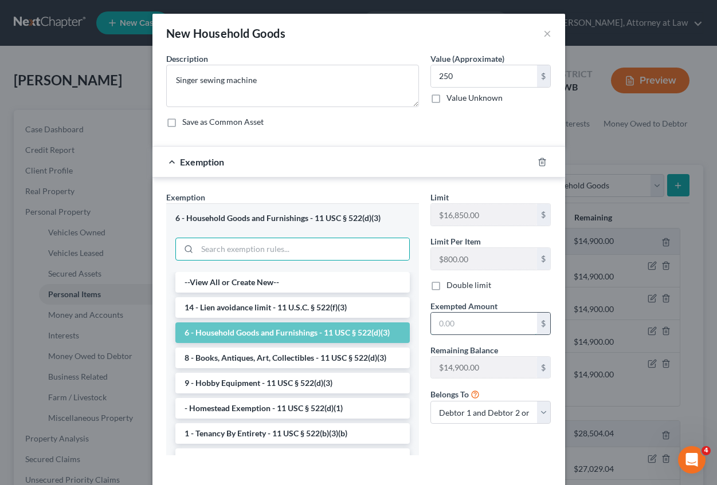
click at [458, 321] on input "text" at bounding box center [484, 324] width 106 height 22
click at [442, 325] on input "25.00" at bounding box center [484, 324] width 106 height 22
click at [446, 70] on input "250" at bounding box center [484, 76] width 106 height 22
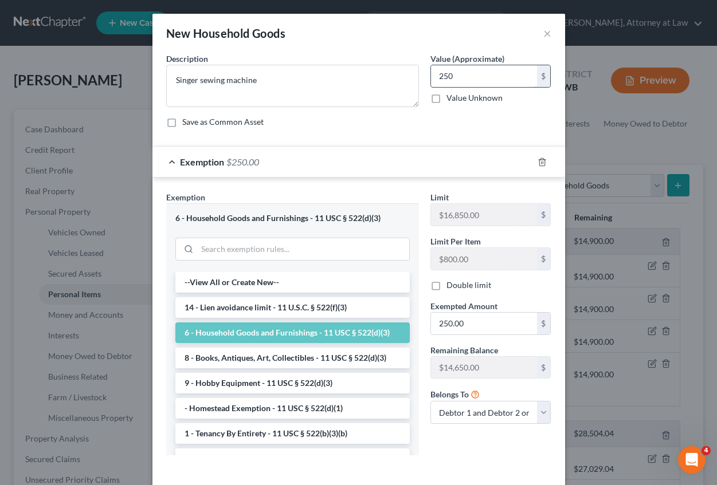
click at [453, 73] on input "250" at bounding box center [484, 76] width 106 height 22
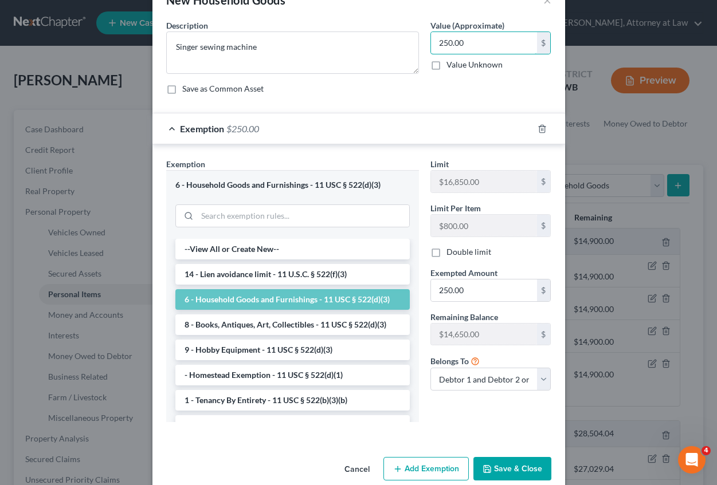
scroll to position [52, 0]
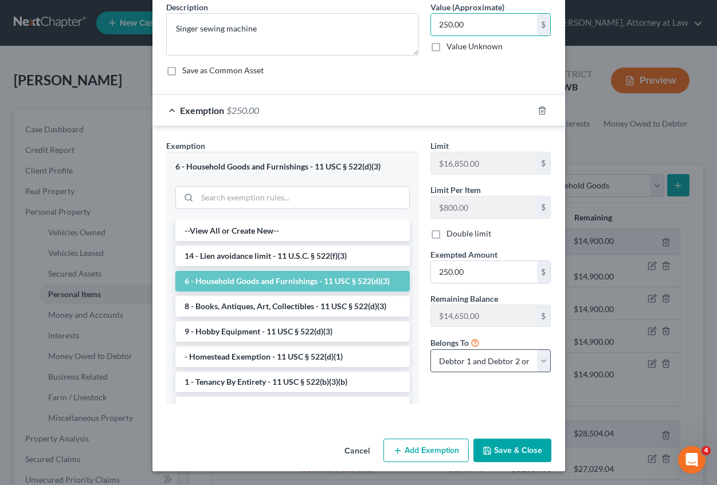
click at [516, 449] on button "Save & Close" at bounding box center [512, 451] width 78 height 24
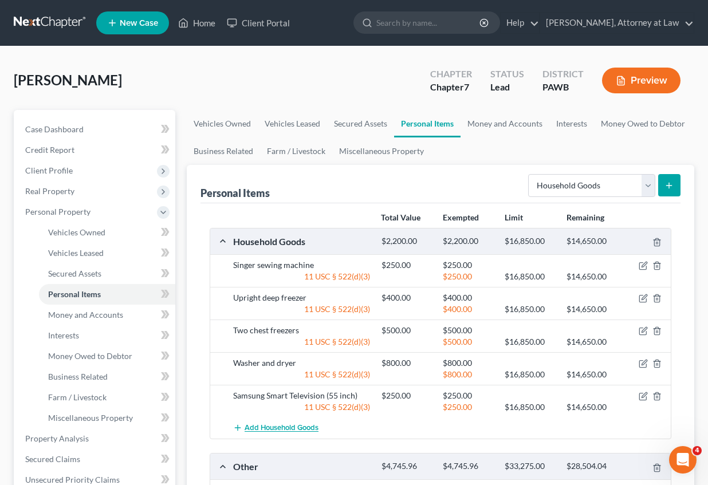
click at [296, 427] on span "Add Household Goods" at bounding box center [282, 428] width 74 height 9
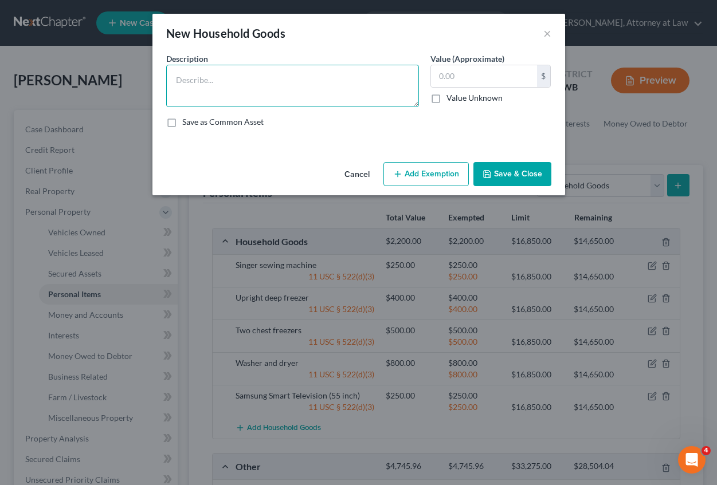
click at [187, 78] on textarea at bounding box center [292, 86] width 253 height 42
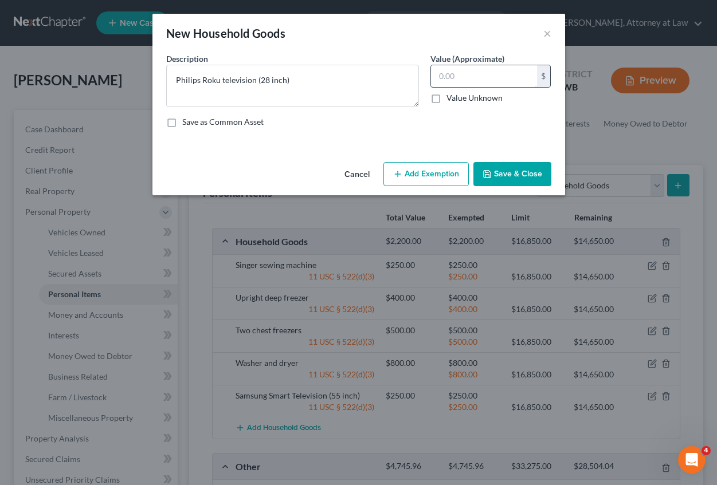
click at [462, 83] on input "text" at bounding box center [484, 76] width 106 height 22
click at [417, 174] on button "Add Exemption" at bounding box center [425, 174] width 85 height 24
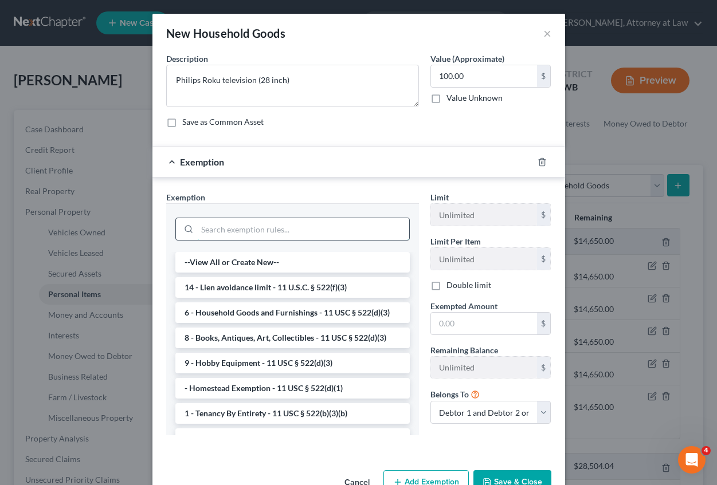
click at [223, 225] on input "search" at bounding box center [303, 229] width 212 height 22
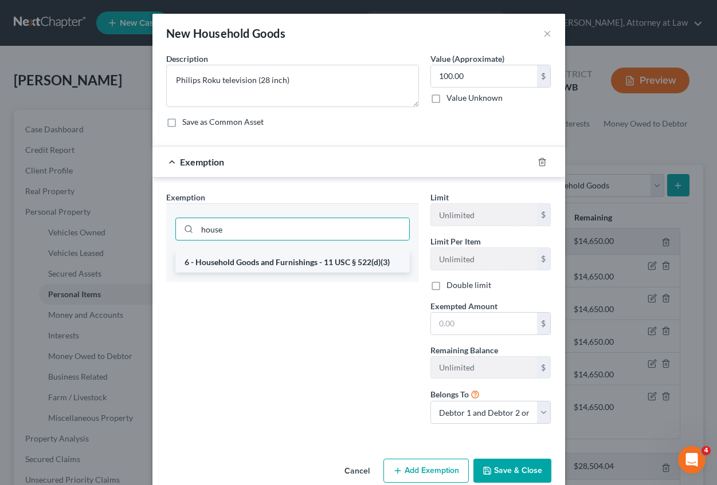
click at [231, 262] on li "6 - Household Goods and Furnishings - 11 USC § 522(d)(3)" at bounding box center [292, 262] width 234 height 21
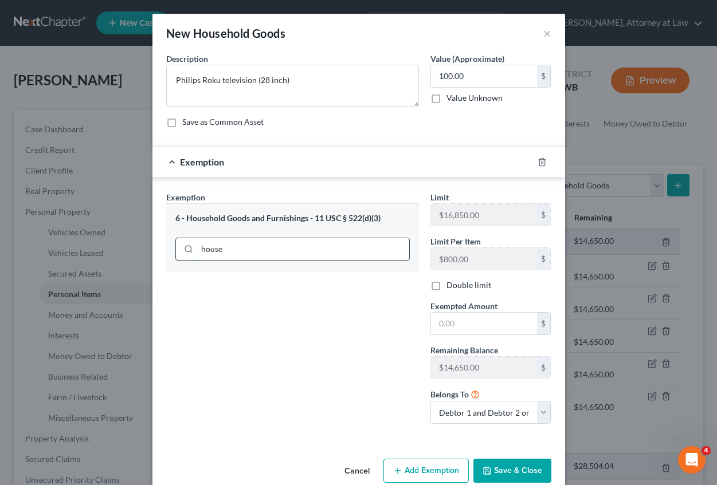
click at [225, 250] on input "house" at bounding box center [303, 249] width 212 height 22
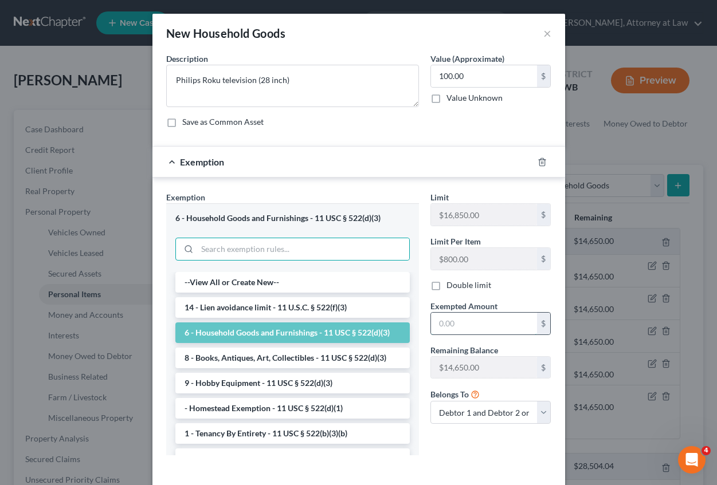
click at [457, 321] on input "text" at bounding box center [484, 324] width 106 height 22
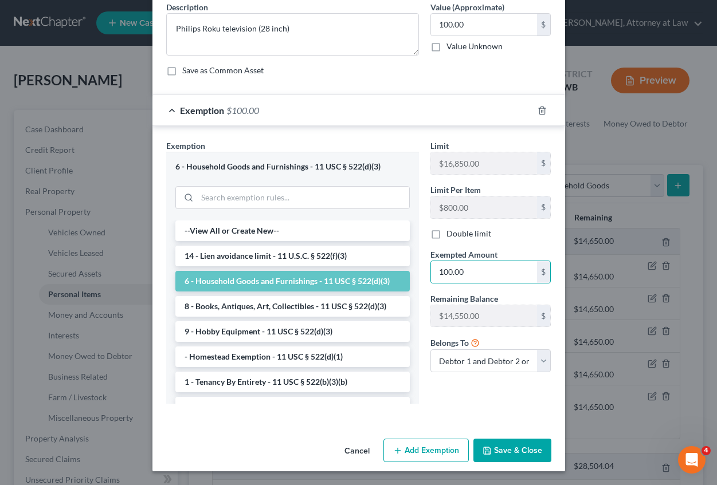
click at [511, 455] on button "Save & Close" at bounding box center [512, 451] width 78 height 24
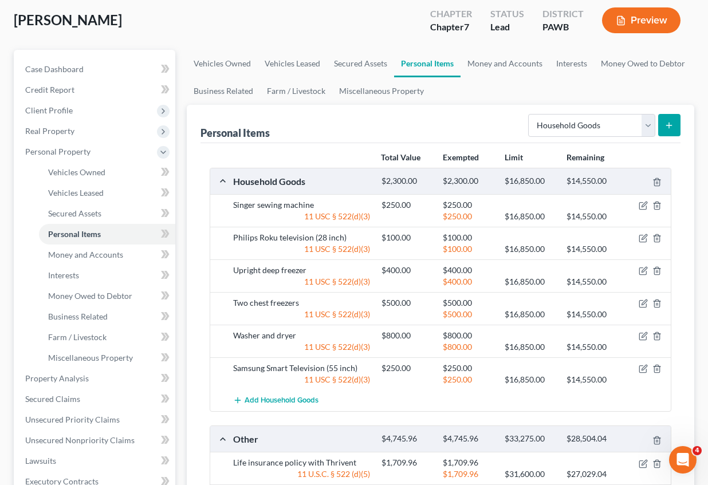
scroll to position [115, 0]
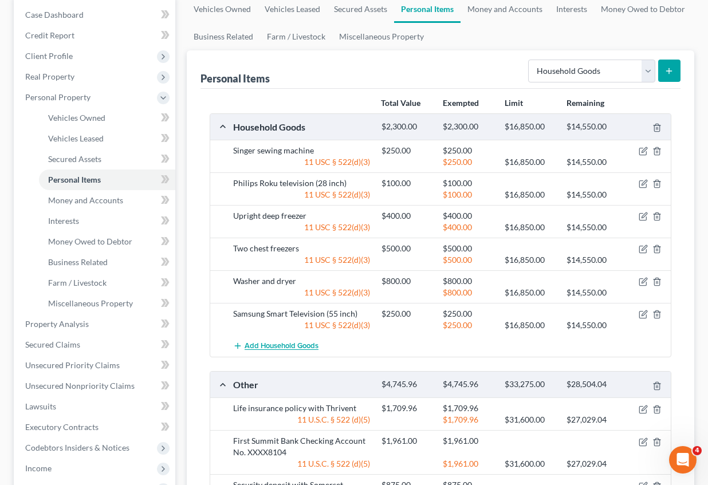
click at [280, 340] on button "Add Household Goods" at bounding box center [275, 346] width 85 height 21
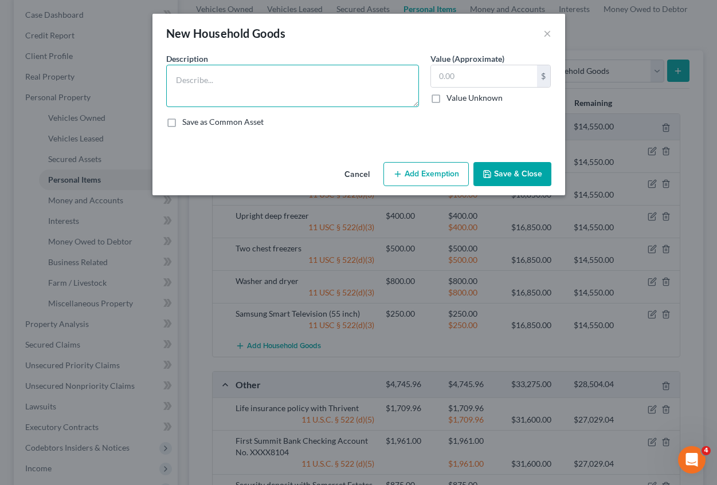
click at [199, 74] on textarea at bounding box center [292, 86] width 253 height 42
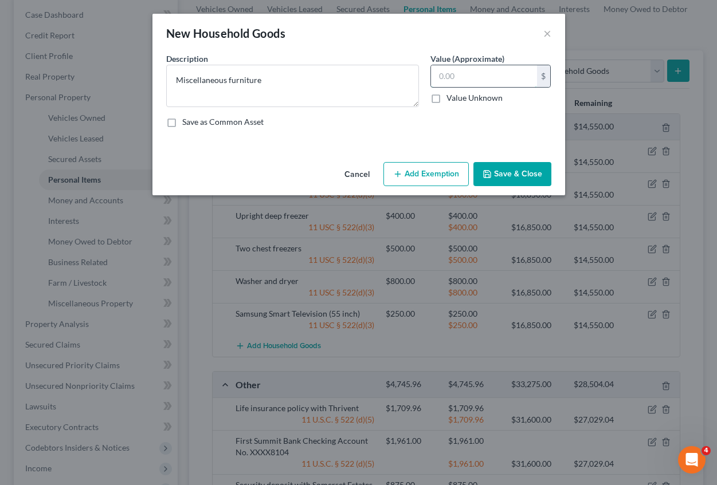
click at [460, 78] on input "text" at bounding box center [484, 76] width 106 height 22
click at [411, 180] on button "Add Exemption" at bounding box center [425, 174] width 85 height 24
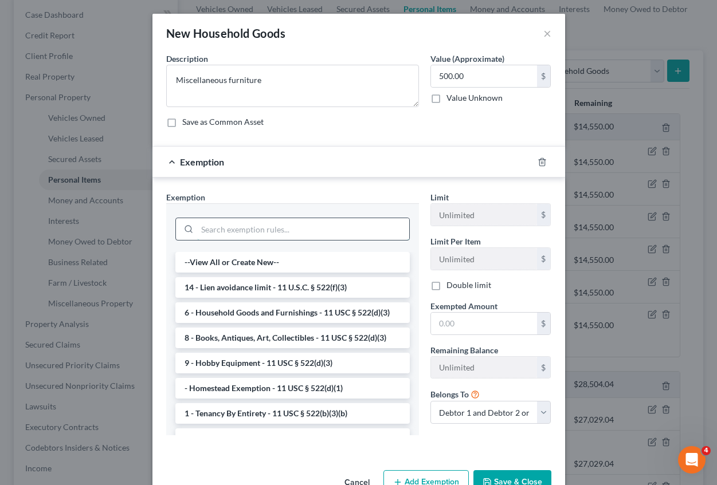
click at [212, 229] on input "search" at bounding box center [303, 229] width 212 height 22
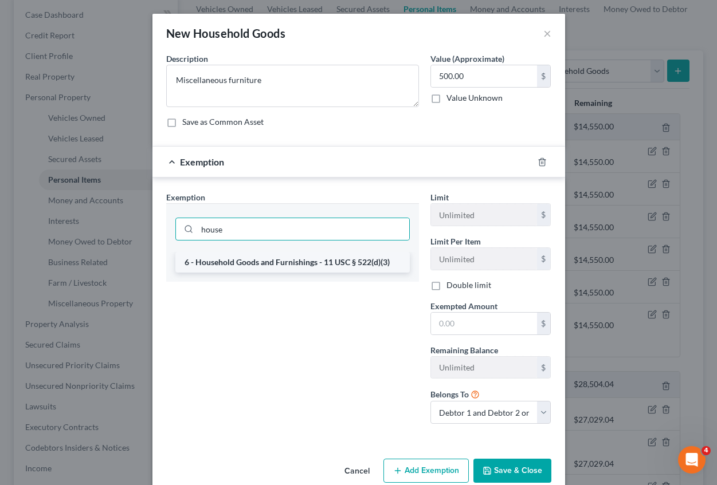
click at [211, 260] on li "6 - Household Goods and Furnishings - 11 USC § 522(d)(3)" at bounding box center [292, 262] width 234 height 21
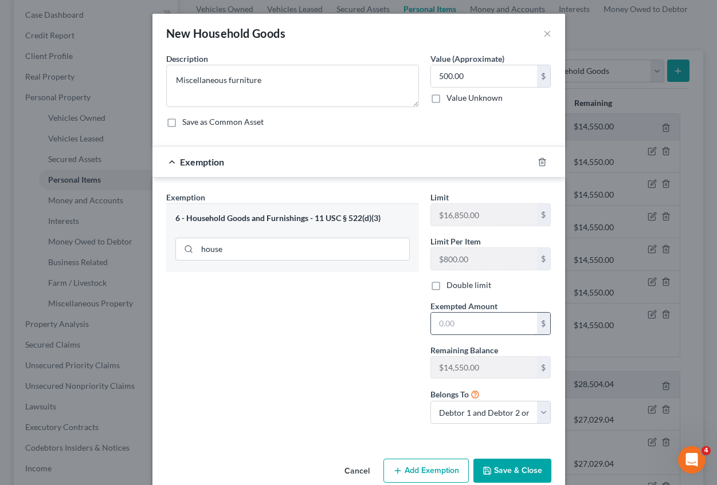
click at [446, 324] on input "text" at bounding box center [484, 324] width 106 height 22
click at [500, 469] on button "Save & Close" at bounding box center [512, 471] width 78 height 24
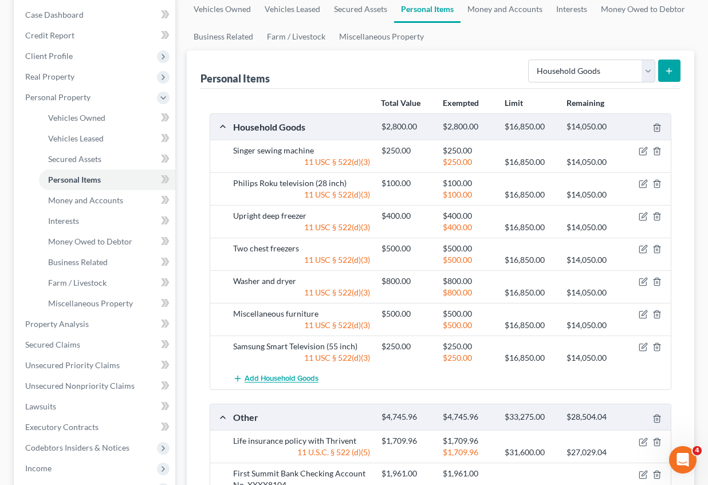
click at [307, 379] on span "Add Household Goods" at bounding box center [282, 379] width 74 height 9
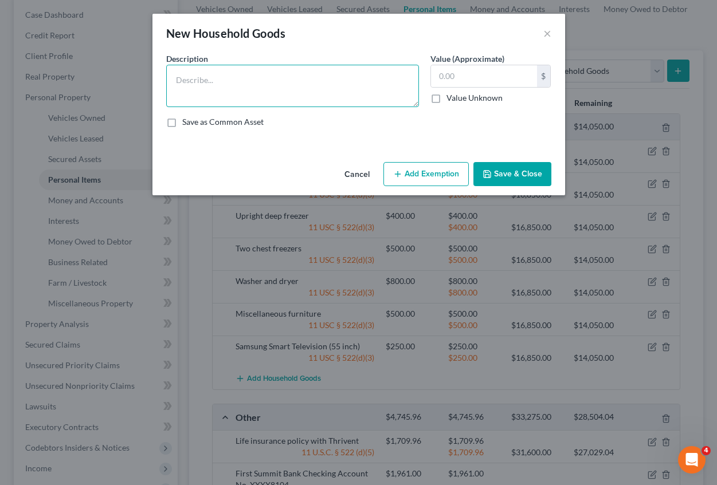
click at [235, 77] on textarea at bounding box center [292, 86] width 253 height 42
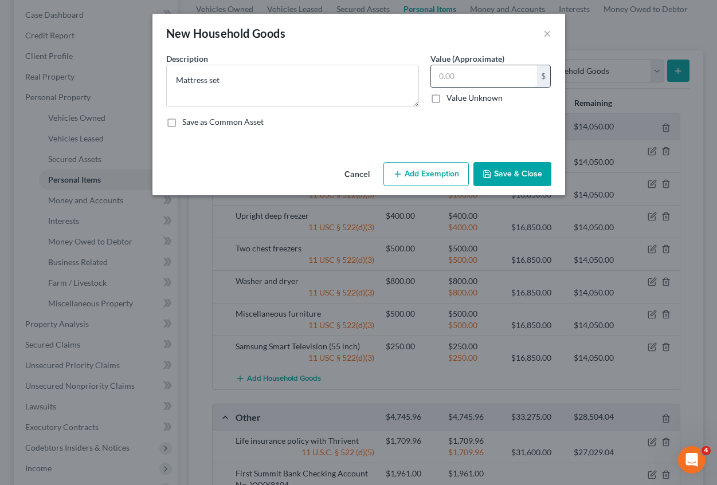
click at [470, 73] on input "text" at bounding box center [484, 76] width 106 height 22
click at [417, 168] on button "Add Exemption" at bounding box center [425, 174] width 85 height 24
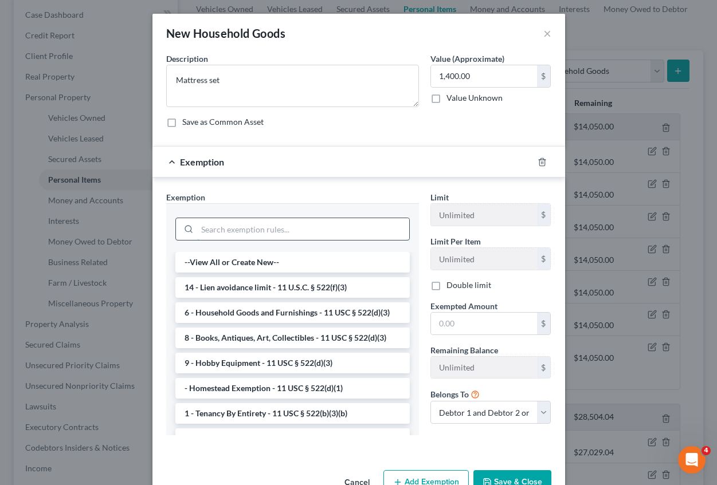
click at [260, 226] on input "search" at bounding box center [303, 229] width 212 height 22
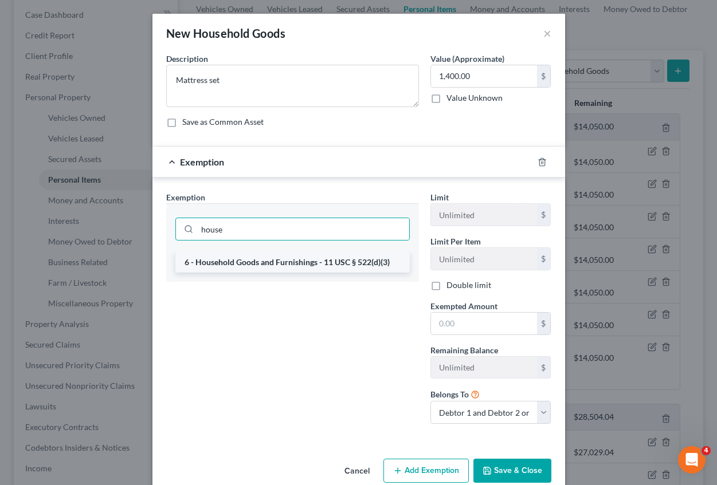
click at [258, 259] on li "6 - Household Goods and Furnishings - 11 USC § 522(d)(3)" at bounding box center [292, 262] width 234 height 21
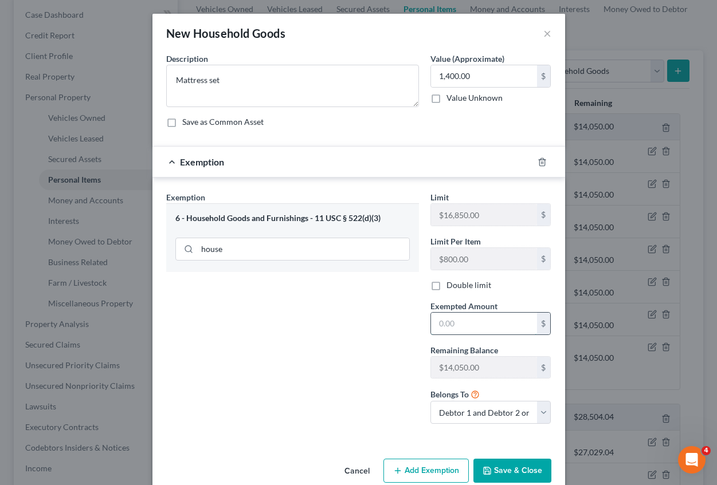
click at [455, 327] on input "text" at bounding box center [484, 324] width 106 height 22
click at [504, 466] on button "Save & Close" at bounding box center [512, 471] width 78 height 24
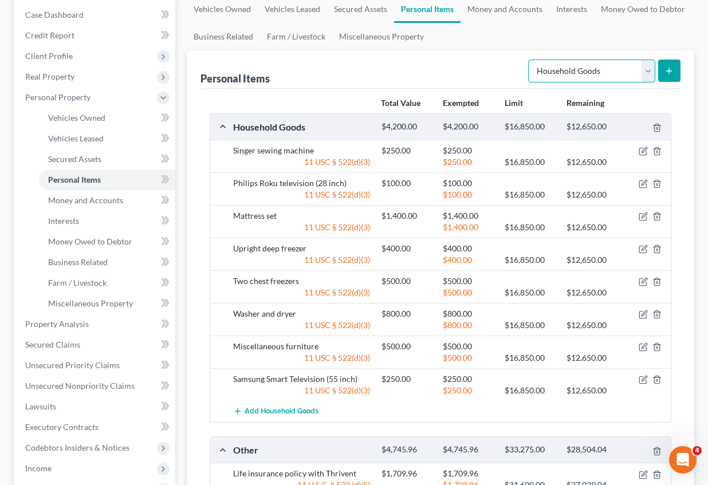
click at [648, 70] on select "Select Item Type Clothing Collectibles Of Value Electronics Firearms Household …" at bounding box center [591, 71] width 127 height 23
click at [529, 60] on select "Select Item Type Clothing Collectibles Of Value Electronics Firearms Household …" at bounding box center [591, 71] width 127 height 23
click at [665, 66] on icon "submit" at bounding box center [669, 70] width 9 height 9
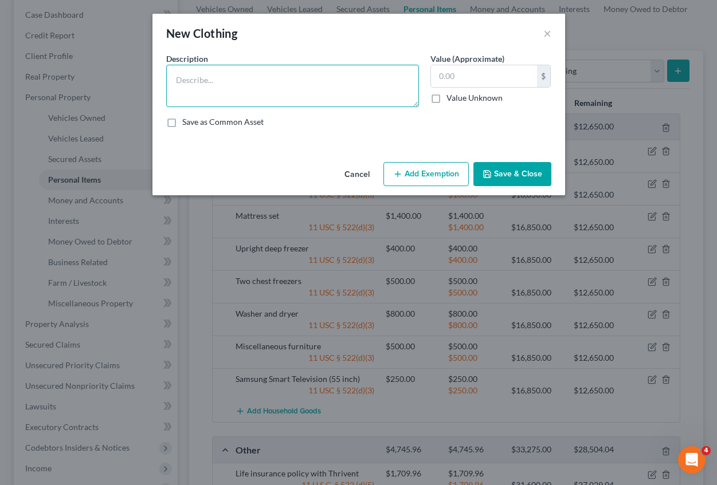
click at [176, 76] on textarea at bounding box center [292, 86] width 253 height 42
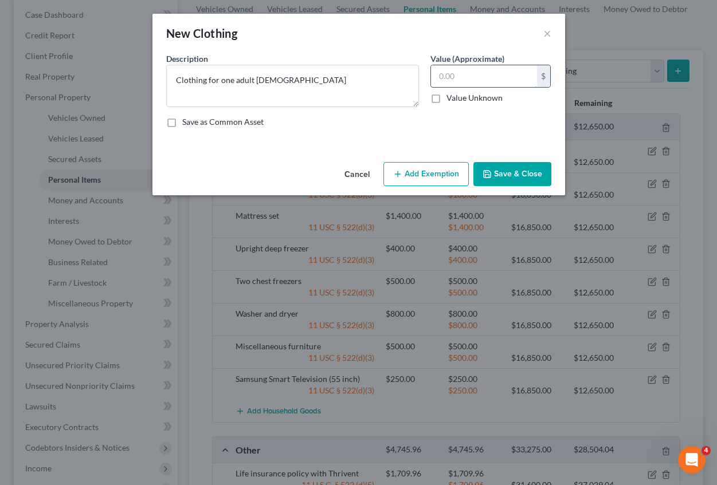
click at [441, 80] on input "text" at bounding box center [484, 76] width 106 height 22
click at [414, 179] on button "Add Exemption" at bounding box center [425, 174] width 85 height 24
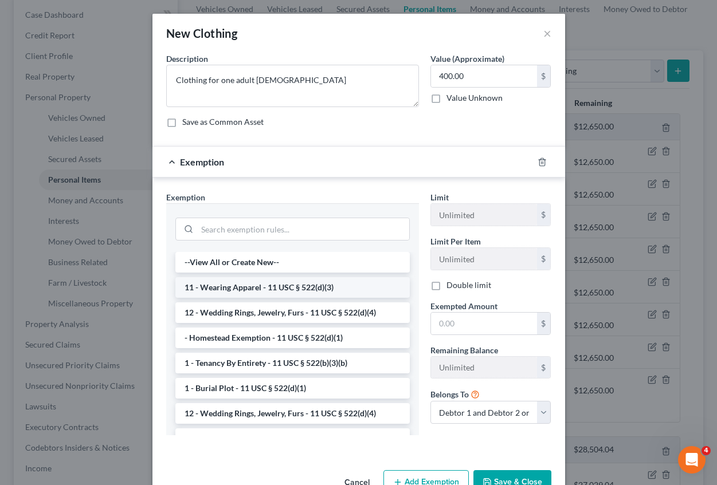
click at [223, 288] on li "11 - Wearing Apparel - 11 USC § 522(d)(3)" at bounding box center [292, 287] width 234 height 21
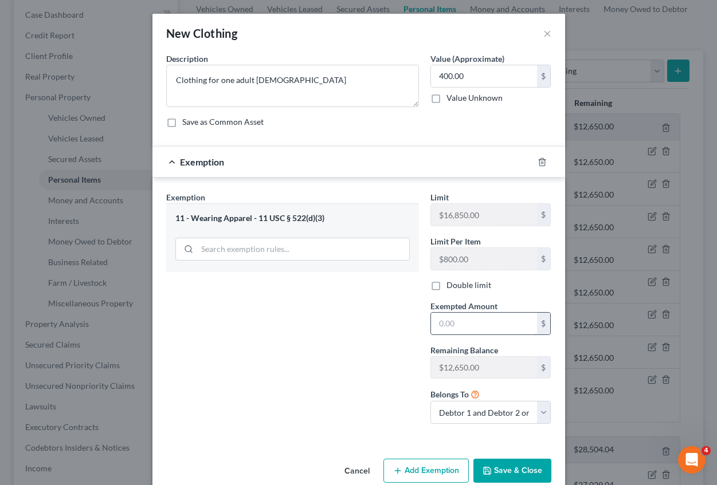
click at [460, 321] on input "text" at bounding box center [484, 324] width 106 height 22
click at [502, 473] on button "Save & Close" at bounding box center [512, 471] width 78 height 24
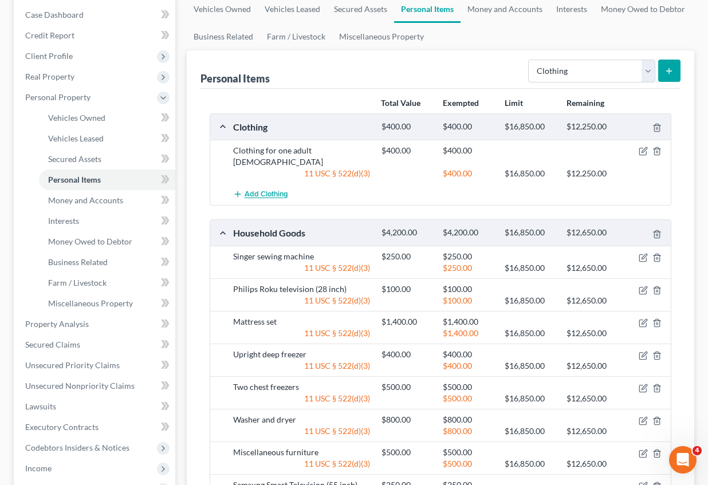
click at [269, 190] on span "Add Clothing" at bounding box center [267, 194] width 44 height 9
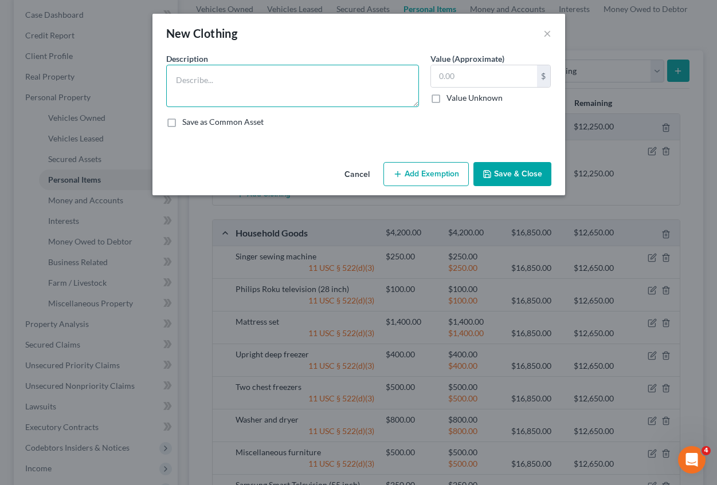
click at [200, 84] on textarea at bounding box center [292, 86] width 253 height 42
click at [193, 82] on textarea "Cloting for one adult [DEMOGRAPHIC_DATA]" at bounding box center [292, 86] width 253 height 42
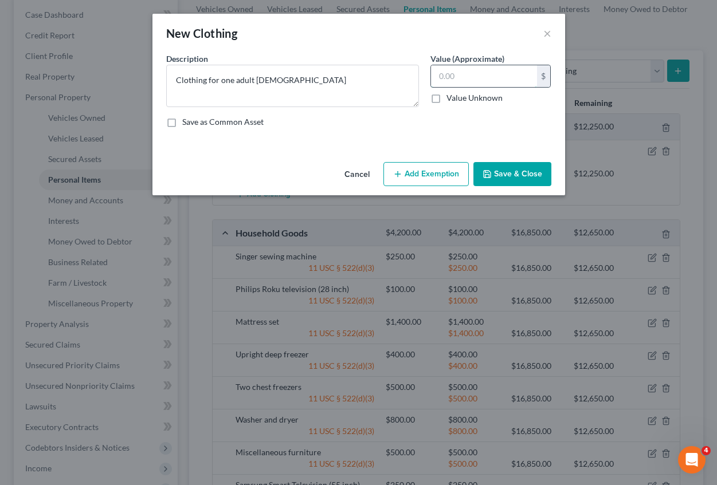
click at [449, 74] on input "text" at bounding box center [484, 76] width 106 height 22
click at [448, 170] on button "Add Exemption" at bounding box center [425, 174] width 85 height 24
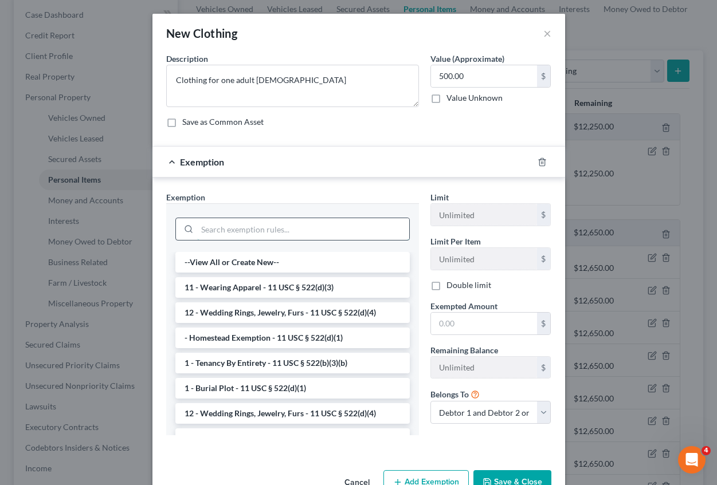
click at [239, 239] on input "search" at bounding box center [303, 229] width 212 height 22
click at [251, 284] on li "11 - Wearing Apparel - 11 USC § 522(d)(3)" at bounding box center [292, 287] width 234 height 21
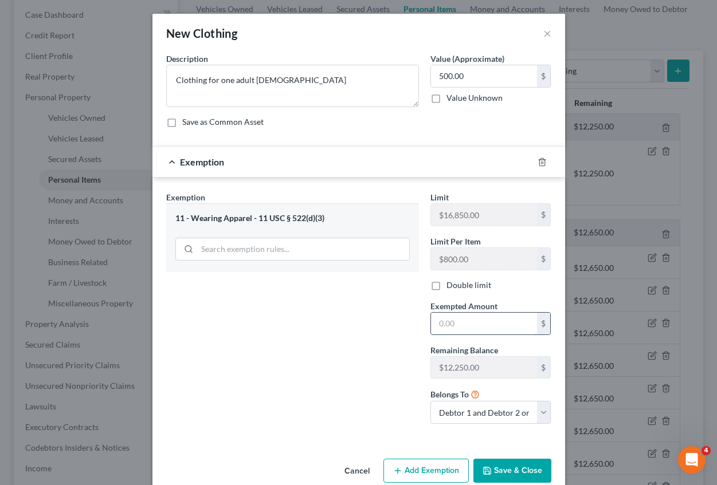
click at [437, 325] on input "text" at bounding box center [484, 324] width 106 height 22
click at [517, 466] on button "Save & Close" at bounding box center [512, 471] width 78 height 24
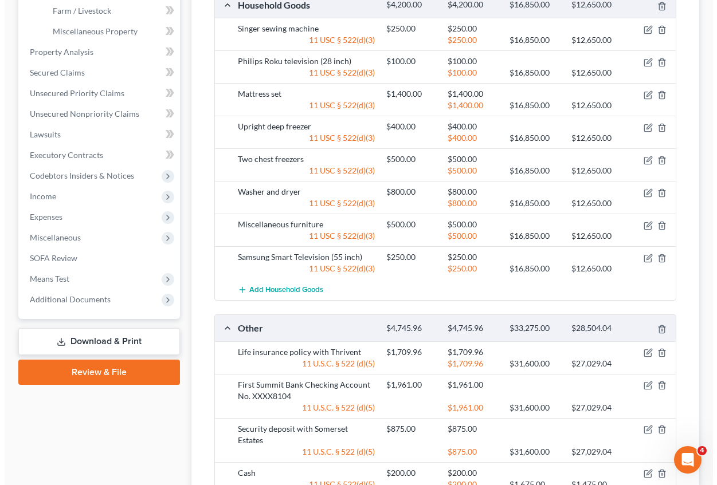
scroll to position [401, 0]
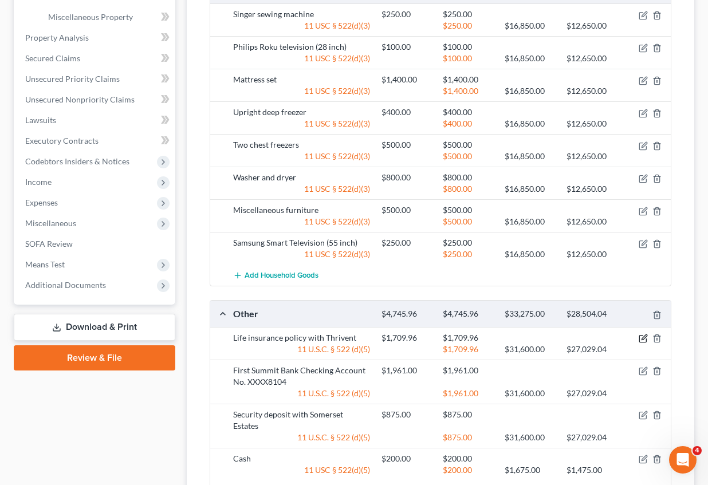
click at [641, 334] on icon "button" at bounding box center [643, 338] width 9 height 9
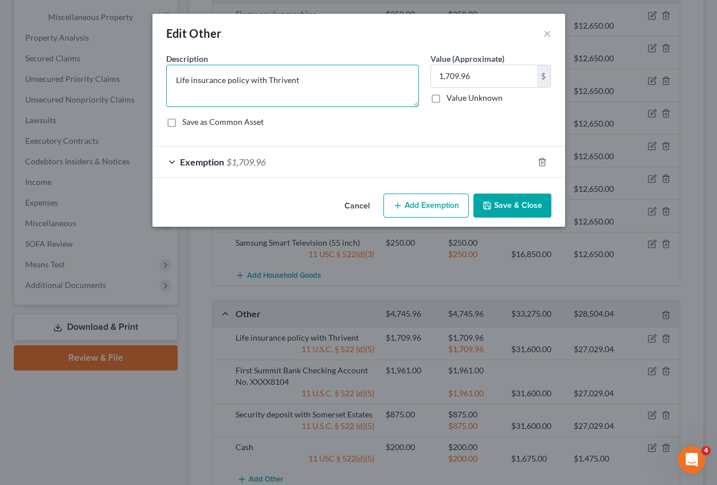
drag, startPoint x: 299, startPoint y: 82, endPoint x: 146, endPoint y: 81, distance: 152.4
click at [150, 81] on div "Edit Other × An exemption set must first be selected from the Filing Informatio…" at bounding box center [358, 242] width 717 height 485
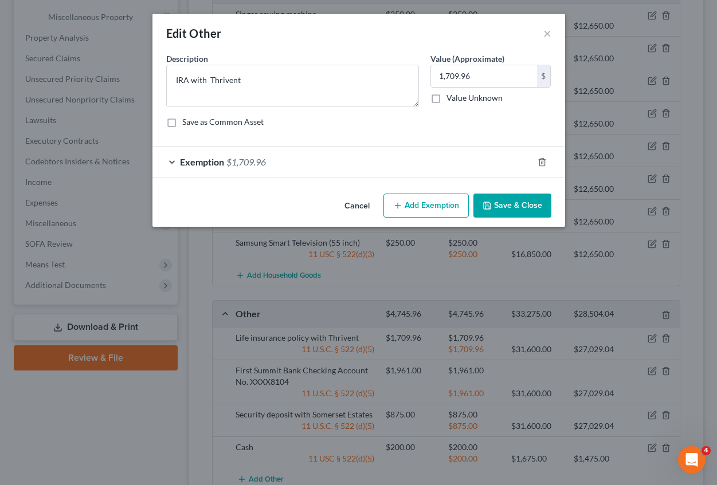
click at [423, 209] on button "Add Exemption" at bounding box center [425, 206] width 85 height 24
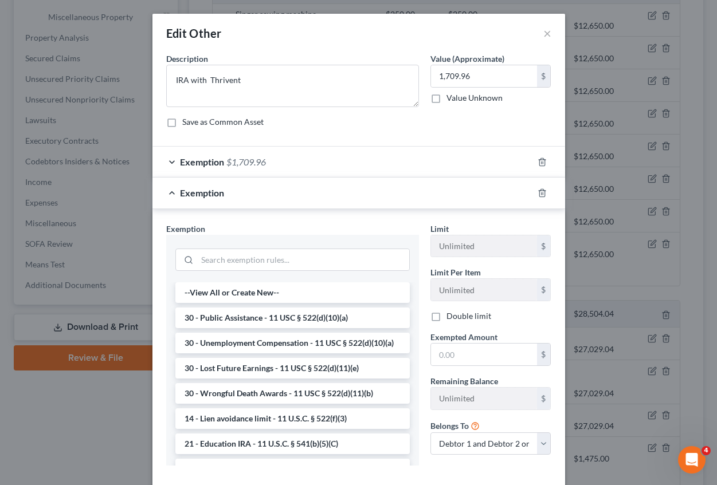
click at [199, 190] on span "Exemption" at bounding box center [202, 192] width 44 height 11
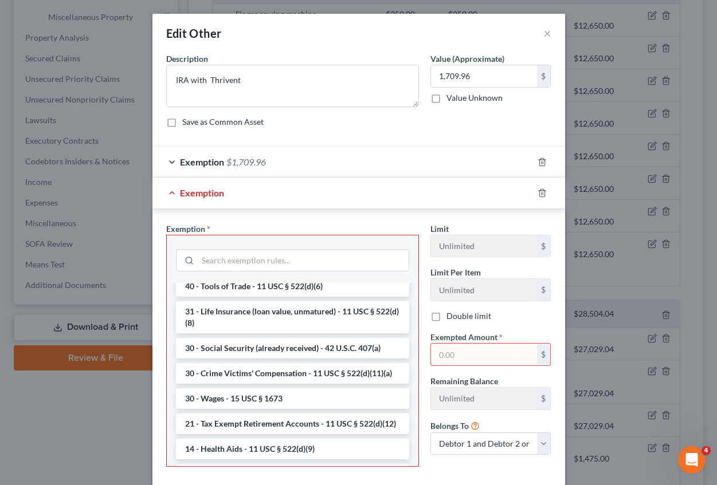
scroll to position [516, 0]
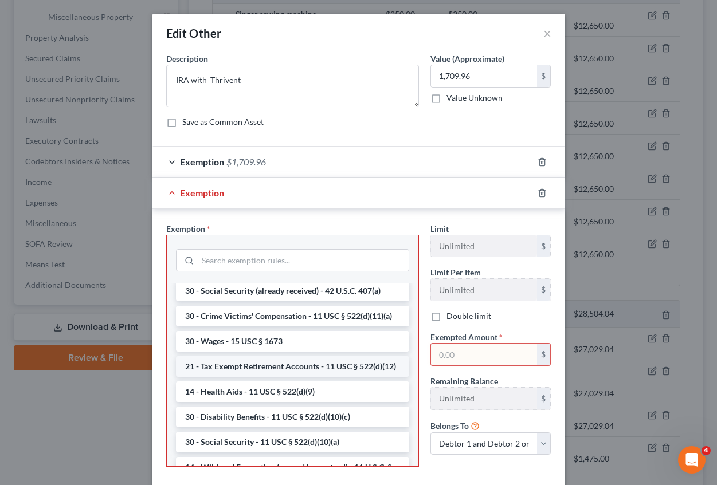
click at [246, 377] on li "21 - Tax Exempt Retirement Accounts - 11 USC § 522(d)(12)" at bounding box center [292, 366] width 233 height 21
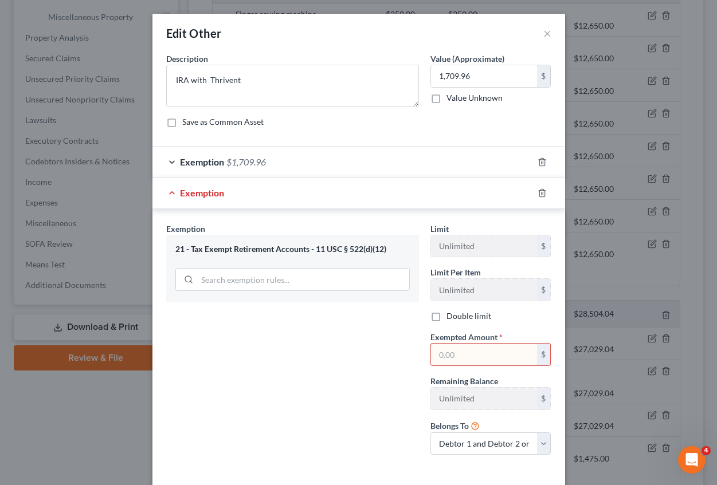
click at [449, 350] on input "text" at bounding box center [484, 355] width 106 height 22
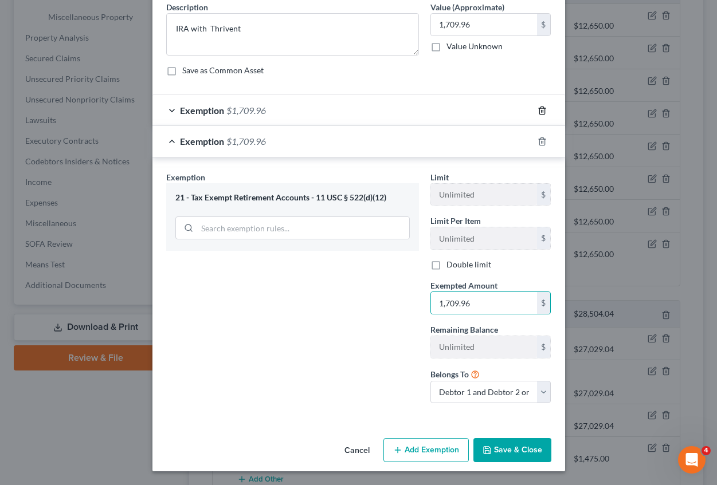
click at [538, 107] on icon "button" at bounding box center [541, 110] width 9 height 9
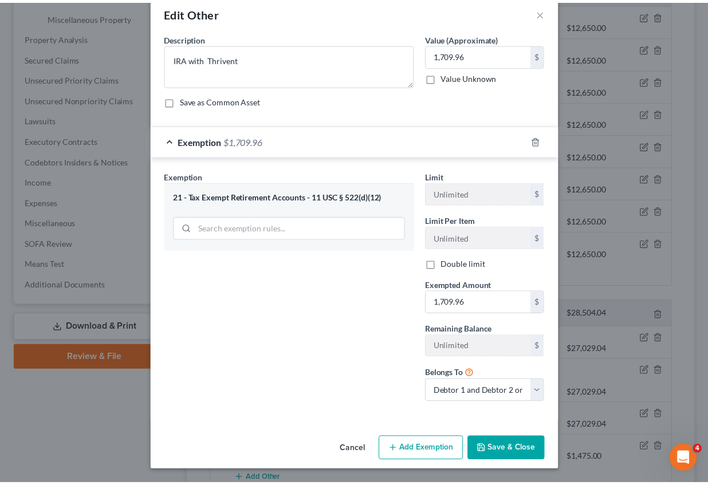
scroll to position [21, 0]
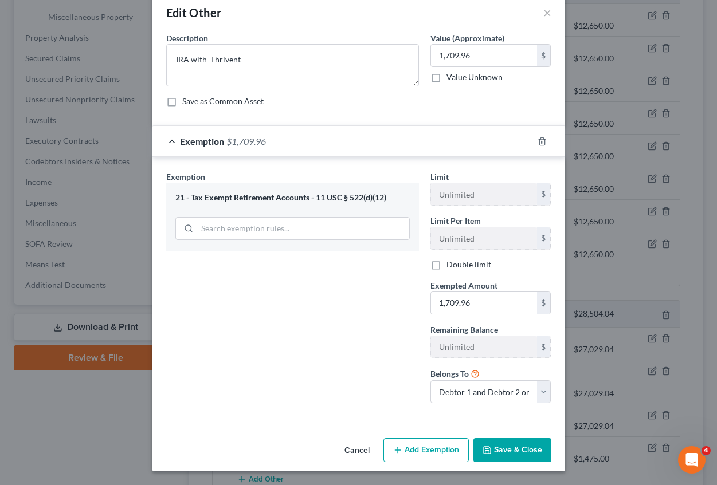
click at [485, 449] on icon "button" at bounding box center [486, 450] width 9 height 9
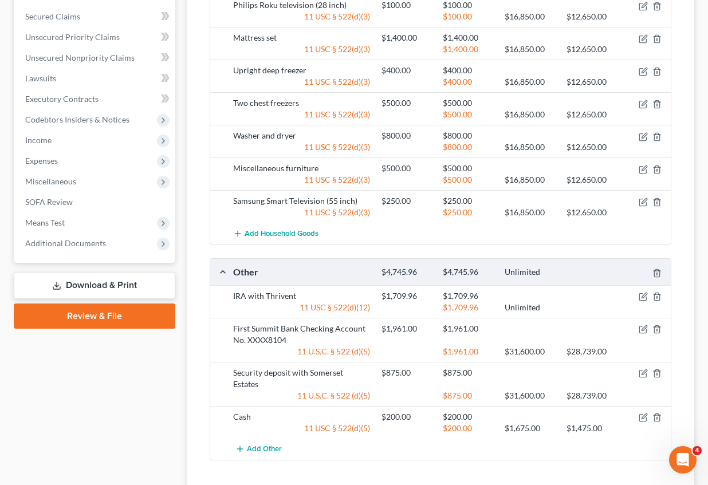
scroll to position [492, 0]
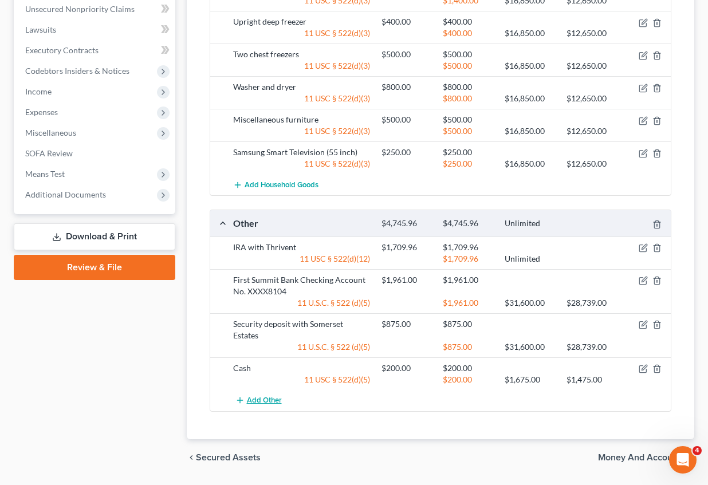
click at [264, 390] on button "Add Other" at bounding box center [258, 400] width 50 height 21
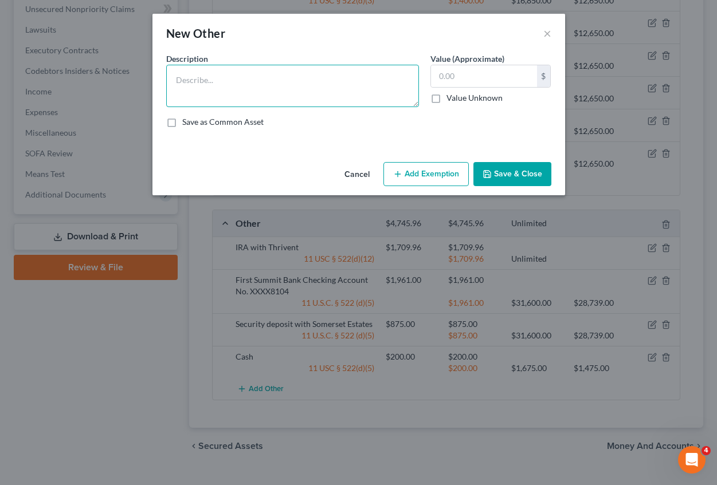
click at [228, 77] on textarea at bounding box center [292, 86] width 253 height 42
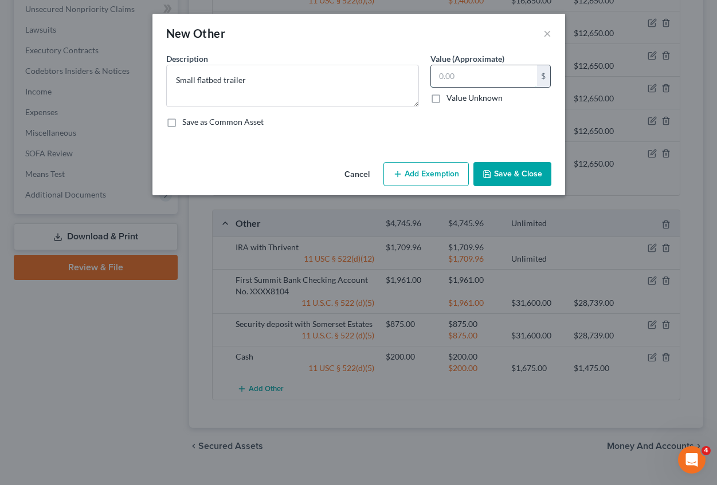
click at [447, 77] on input "text" at bounding box center [484, 76] width 106 height 22
click at [440, 177] on button "Add Exemption" at bounding box center [425, 174] width 85 height 24
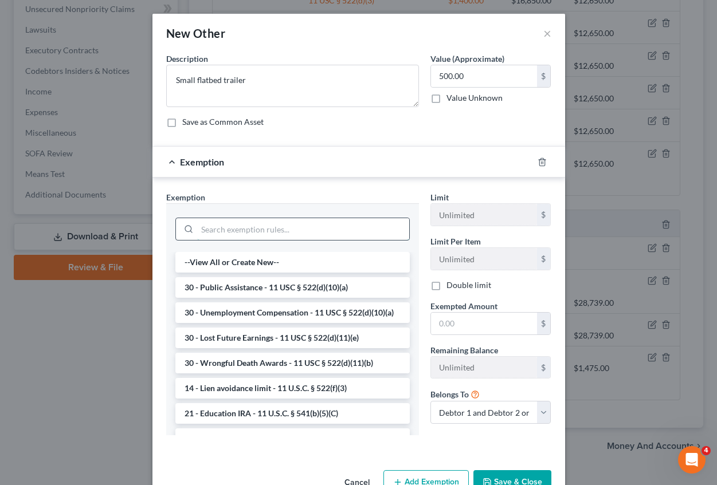
click at [256, 239] on input "search" at bounding box center [303, 229] width 212 height 22
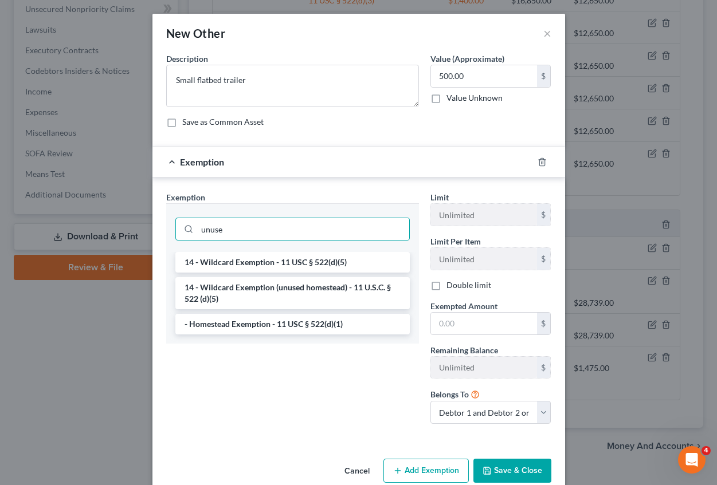
click at [253, 290] on li "14 - Wildcard Exemption (unused homestead) - 11 U.S.C. § 522 (d)(5)" at bounding box center [292, 293] width 234 height 32
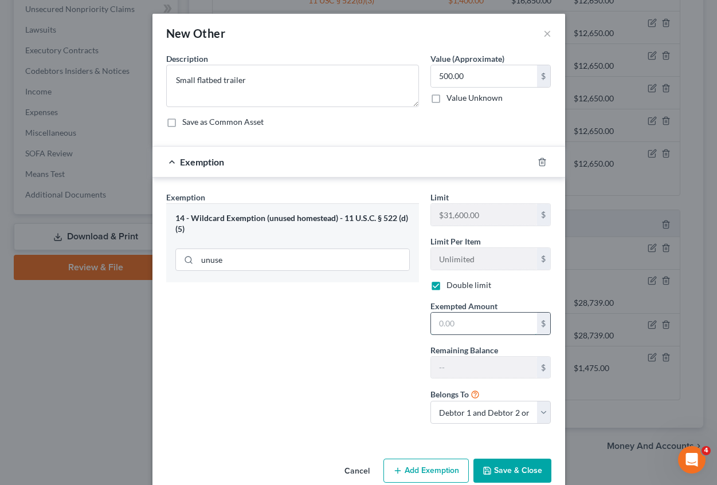
click at [441, 327] on input "text" at bounding box center [484, 324] width 106 height 22
drag, startPoint x: 505, startPoint y: 469, endPoint x: 551, endPoint y: 386, distance: 94.4
click at [505, 469] on button "Save & Close" at bounding box center [512, 471] width 78 height 24
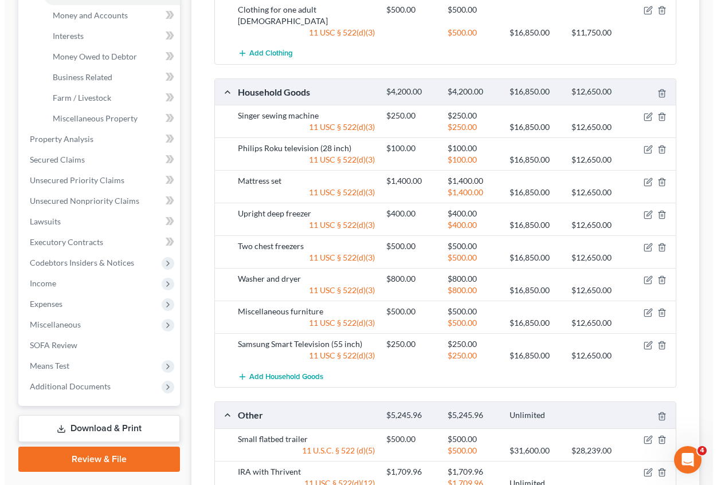
scroll to position [320, 0]
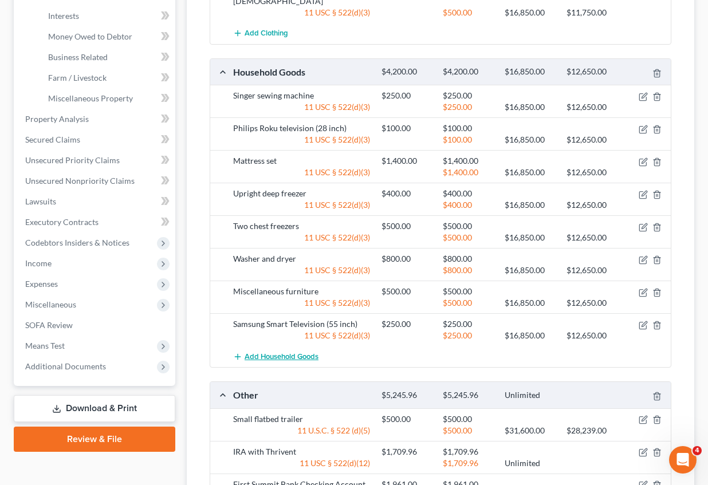
click at [285, 352] on span "Add Household Goods" at bounding box center [282, 356] width 74 height 9
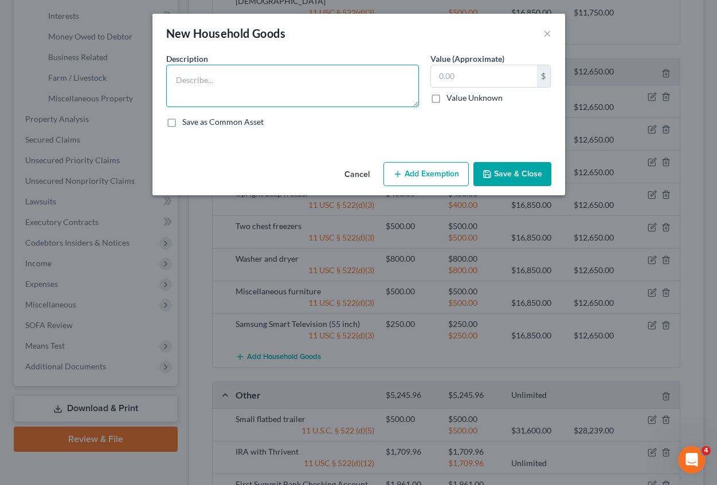
click at [214, 79] on textarea at bounding box center [292, 86] width 253 height 42
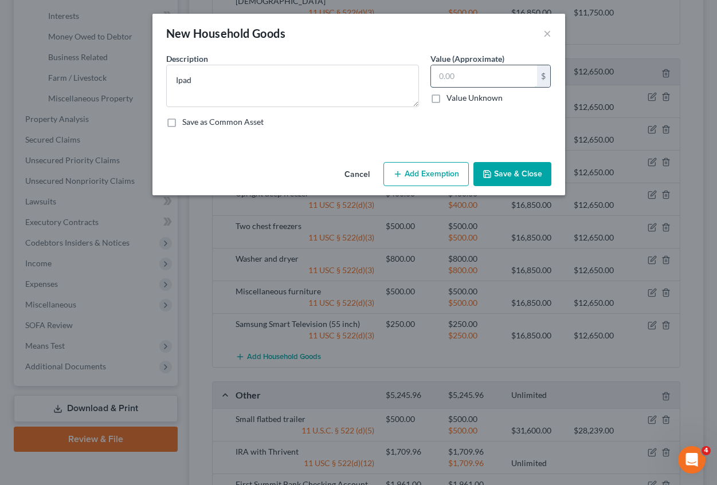
click at [451, 78] on input "text" at bounding box center [484, 76] width 106 height 22
click at [439, 170] on button "Add Exemption" at bounding box center [425, 174] width 85 height 24
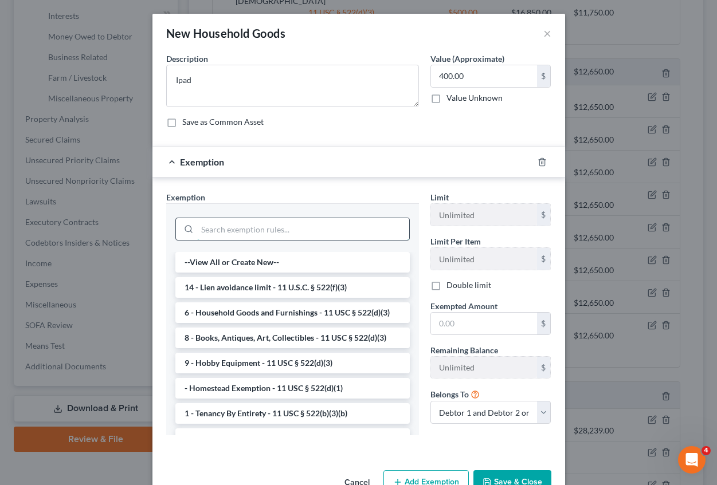
click at [219, 238] on input "search" at bounding box center [303, 229] width 212 height 22
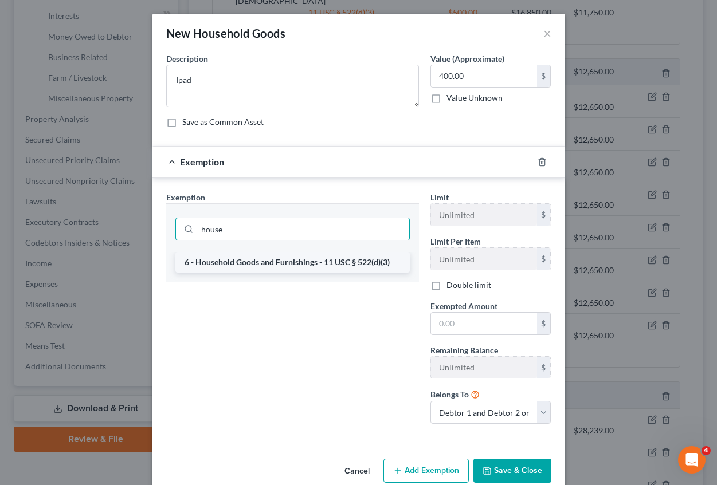
click at [233, 268] on li "6 - Household Goods and Furnishings - 11 USC § 522(d)(3)" at bounding box center [292, 262] width 234 height 21
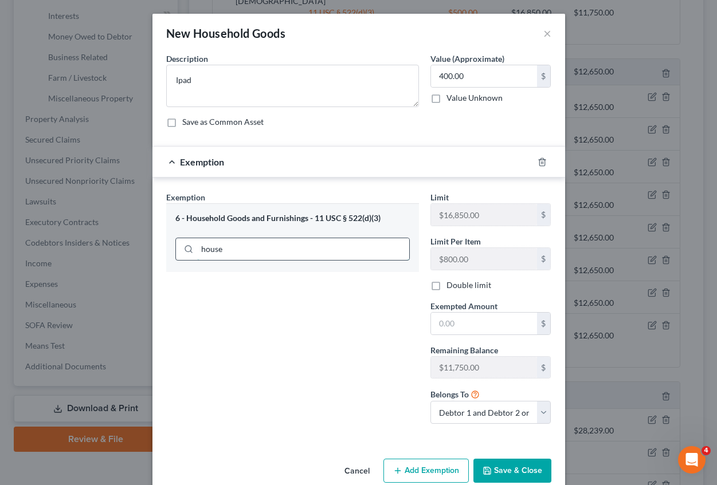
click at [239, 249] on input "house" at bounding box center [303, 249] width 212 height 22
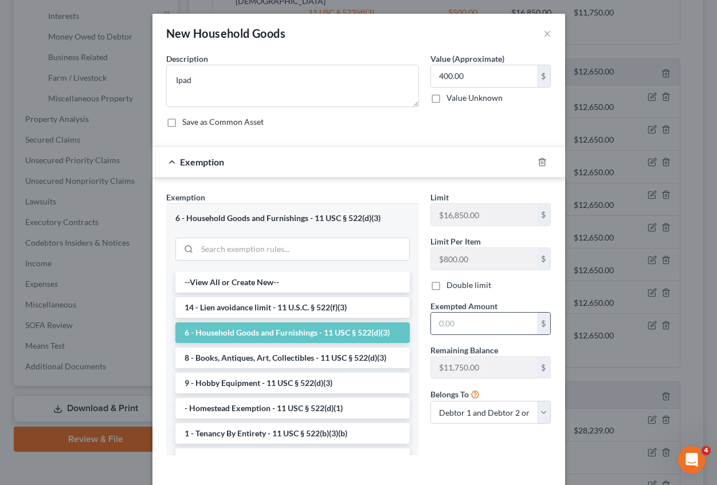
drag, startPoint x: 439, startPoint y: 326, endPoint x: 449, endPoint y: 324, distance: 10.0
click at [439, 326] on input "text" at bounding box center [484, 324] width 106 height 22
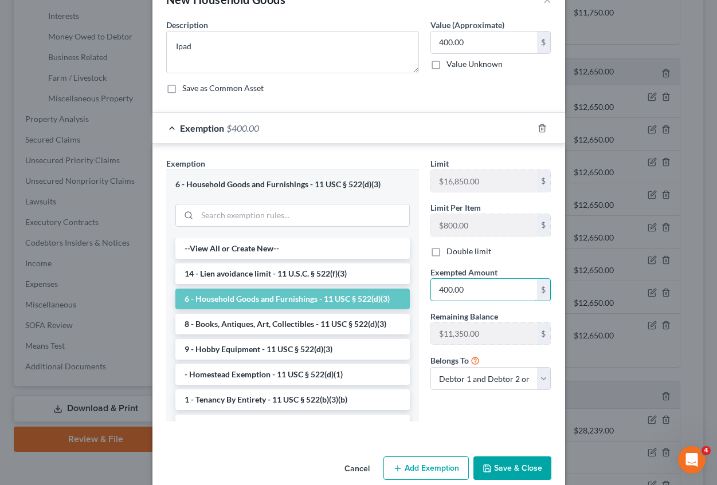
scroll to position [52, 0]
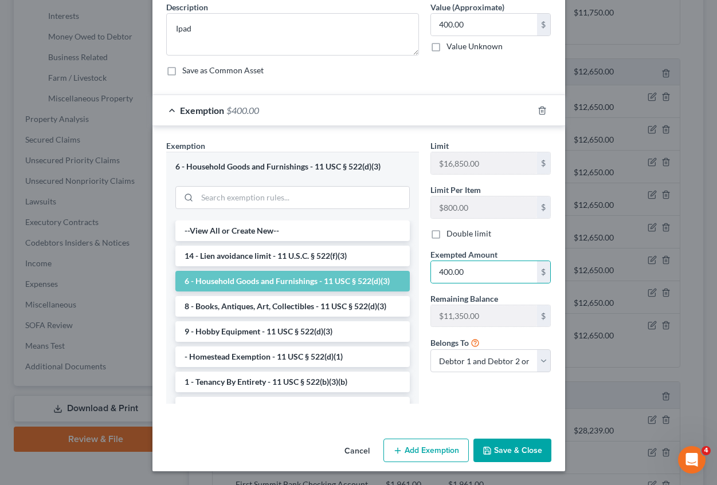
click at [515, 454] on button "Save & Close" at bounding box center [512, 451] width 78 height 24
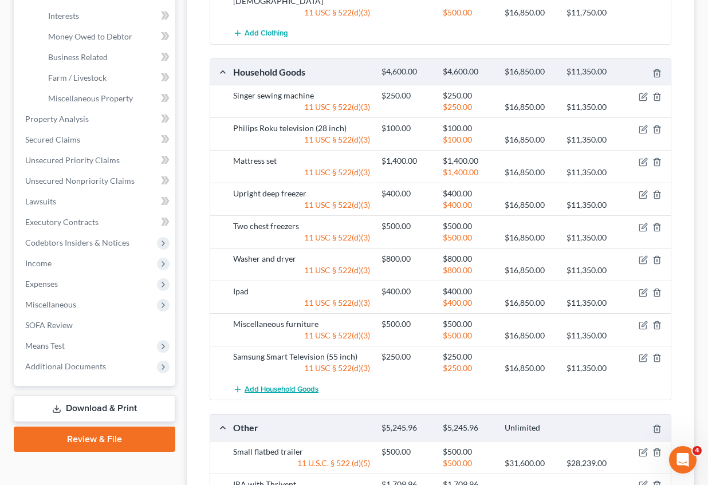
click at [296, 385] on span "Add Household Goods" at bounding box center [282, 389] width 74 height 9
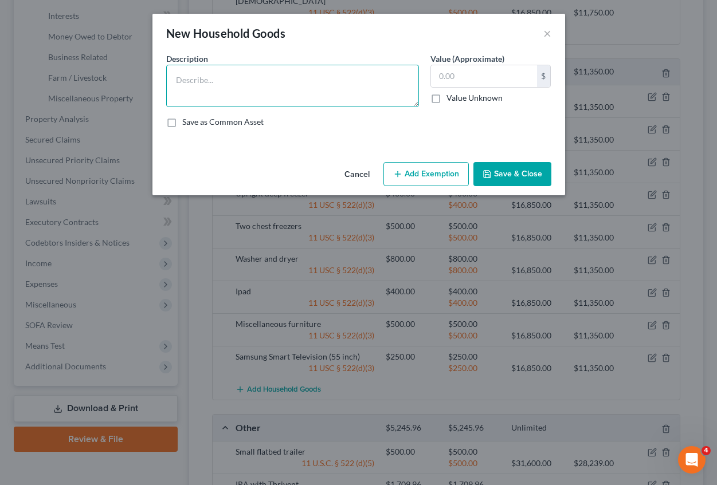
click at [205, 92] on textarea at bounding box center [292, 86] width 253 height 42
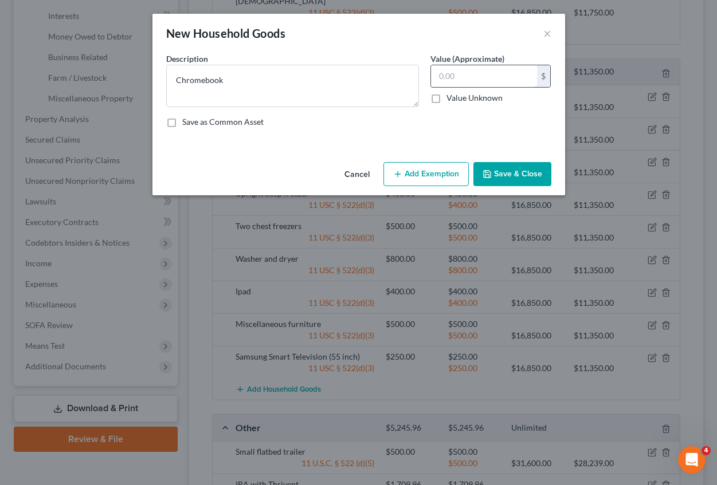
click at [446, 77] on input "text" at bounding box center [484, 76] width 106 height 22
click at [424, 176] on button "Add Exemption" at bounding box center [425, 174] width 85 height 24
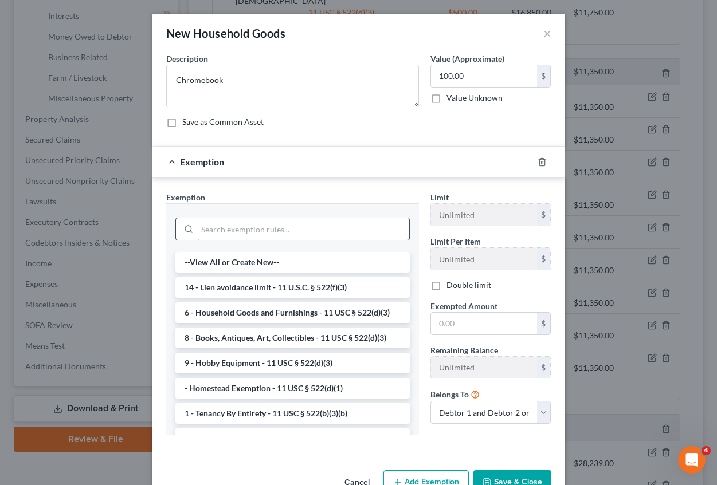
click at [229, 234] on input "search" at bounding box center [303, 229] width 212 height 22
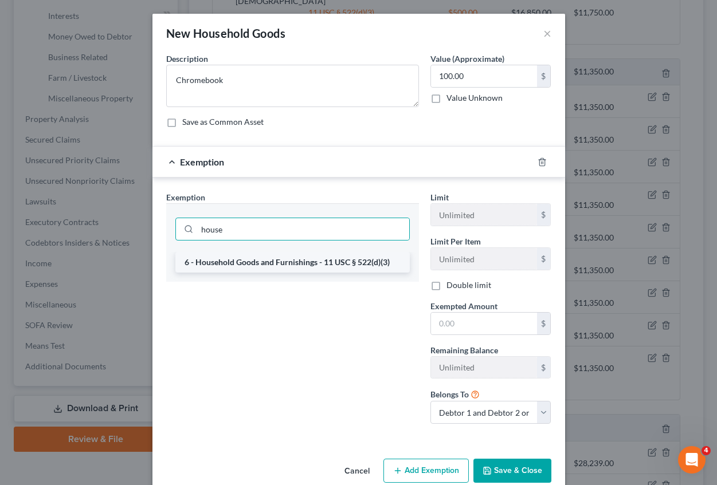
click at [244, 262] on li "6 - Household Goods and Furnishings - 11 USC § 522(d)(3)" at bounding box center [292, 262] width 234 height 21
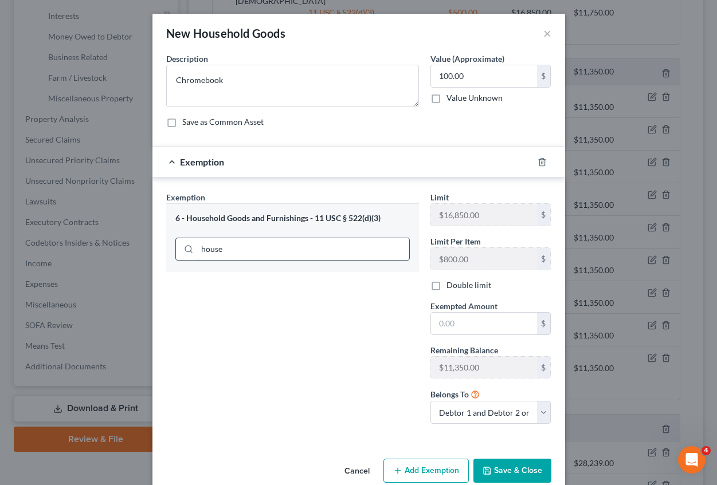
click at [229, 252] on input "house" at bounding box center [303, 249] width 212 height 22
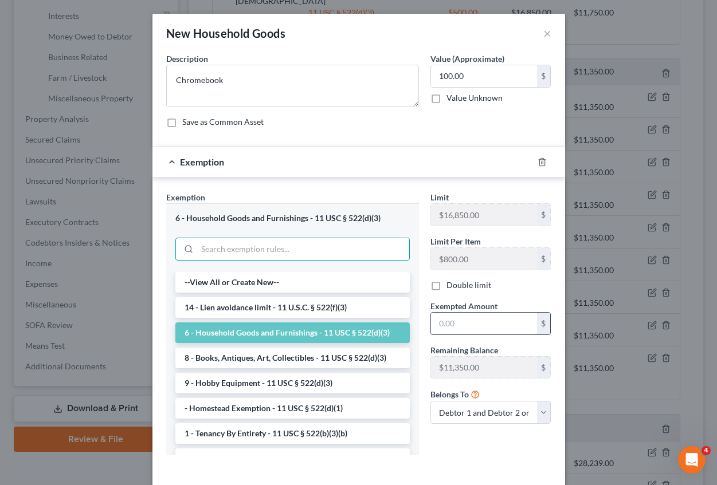
click at [462, 328] on input "text" at bounding box center [484, 324] width 106 height 22
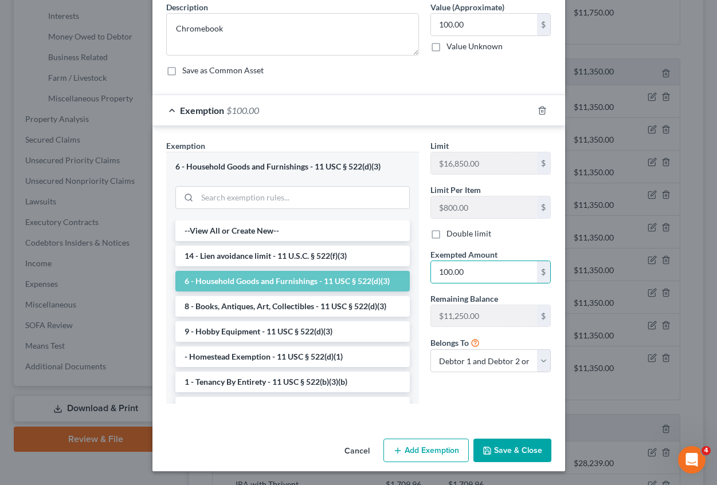
click at [515, 444] on button "Save & Close" at bounding box center [512, 451] width 78 height 24
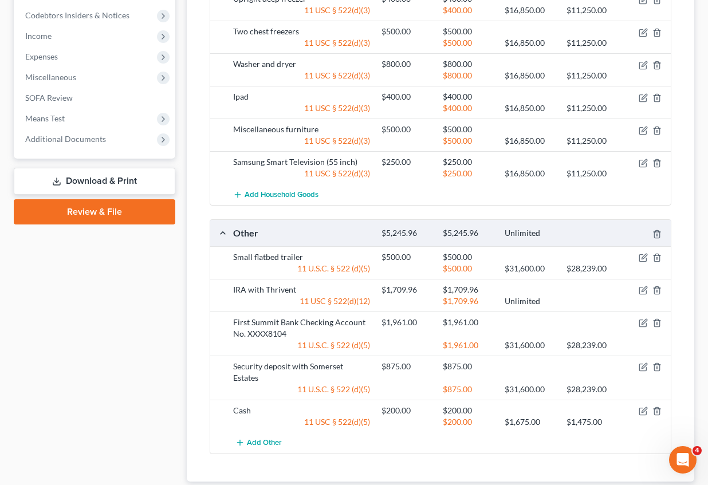
scroll to position [590, 0]
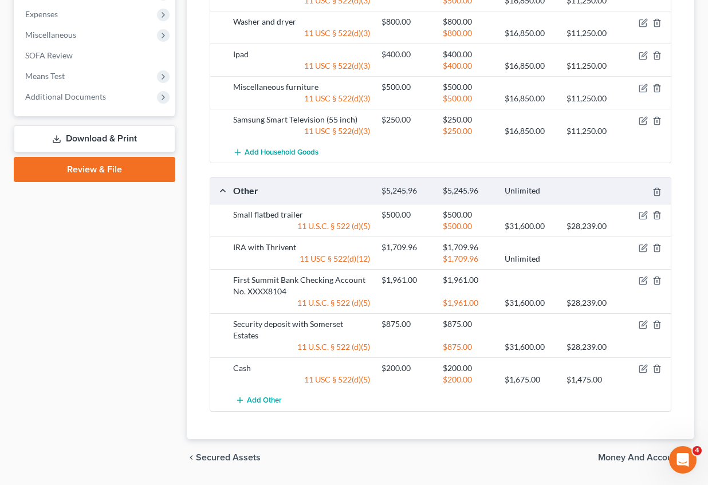
click at [640, 453] on span "Money and Accounts" at bounding box center [641, 457] width 87 height 9
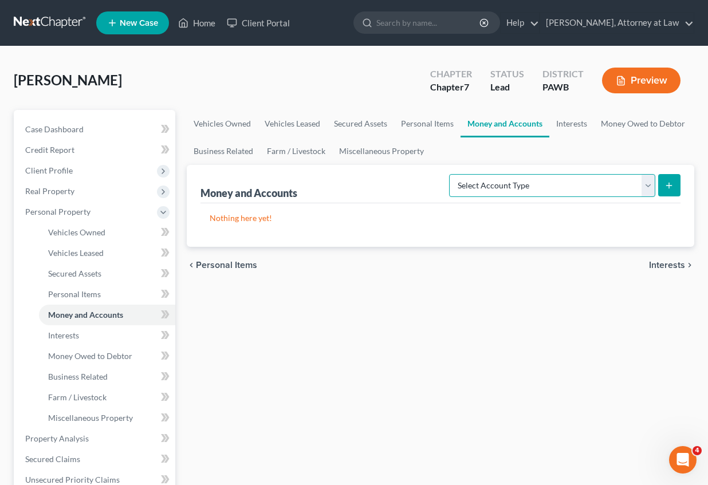
click at [648, 182] on select "Select Account Type Brokerage Cash on Hand Certificates of Deposit Checking Acc…" at bounding box center [552, 185] width 206 height 23
click at [451, 174] on select "Select Account Type Brokerage Cash on Hand Certificates of Deposit Checking Acc…" at bounding box center [552, 185] width 206 height 23
click at [671, 187] on icon "submit" at bounding box center [669, 185] width 9 height 9
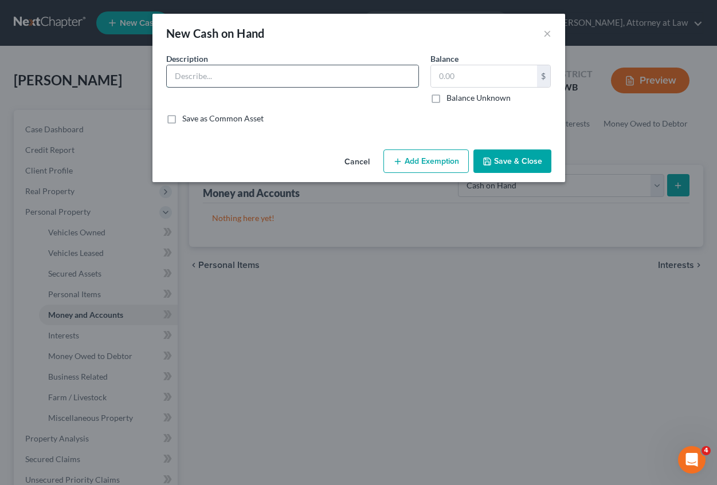
click at [202, 79] on input "text" at bounding box center [293, 76] width 252 height 22
click at [440, 78] on input "text" at bounding box center [484, 76] width 106 height 22
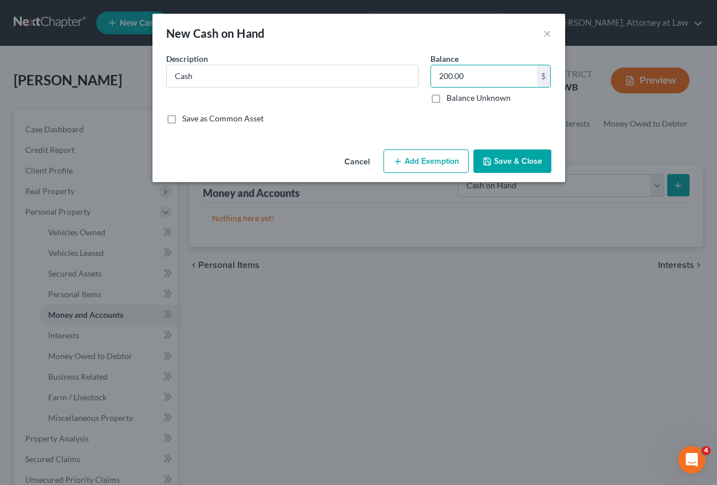
click at [411, 166] on button "Add Exemption" at bounding box center [425, 162] width 85 height 24
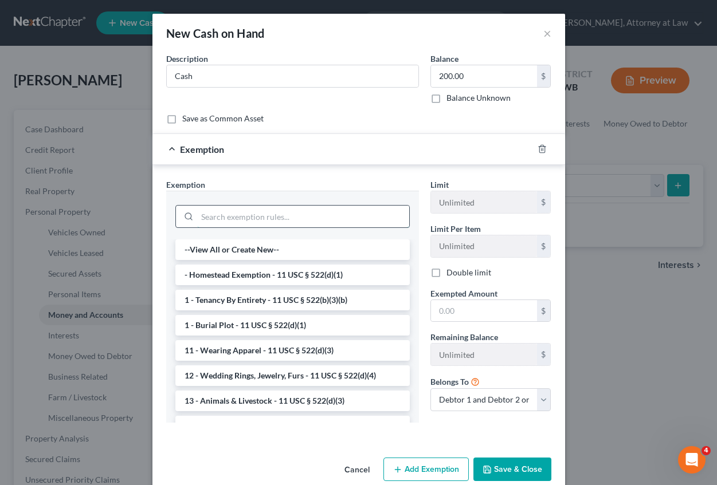
click at [209, 215] on input "search" at bounding box center [303, 217] width 212 height 22
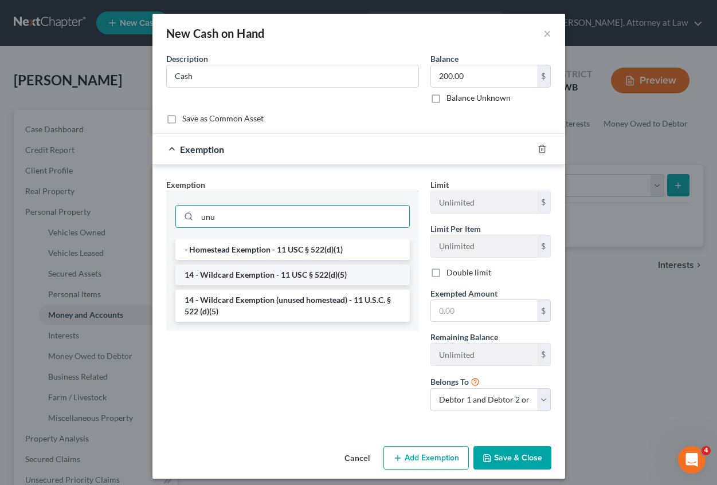
click at [223, 274] on li "14 - Wildcard Exemption - 11 USC § 522(d)(5)" at bounding box center [292, 275] width 234 height 21
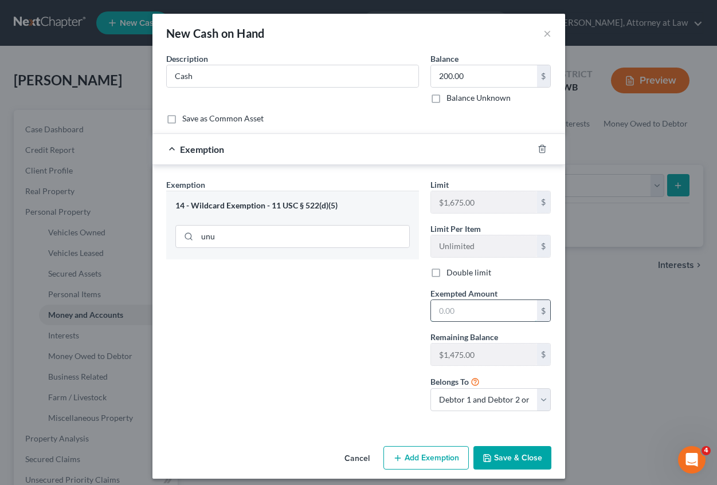
click at [448, 312] on input "text" at bounding box center [484, 311] width 106 height 22
click at [501, 462] on button "Save & Close" at bounding box center [512, 458] width 78 height 24
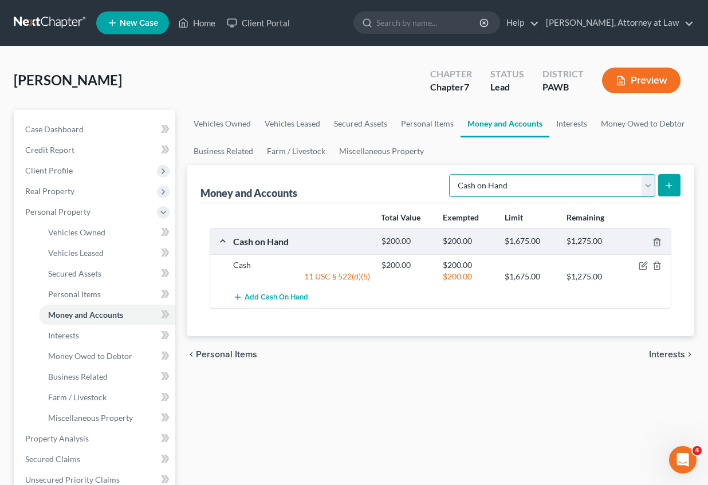
click at [650, 183] on select "Select Account Type Brokerage Cash on Hand Certificates of Deposit Checking Acc…" at bounding box center [552, 185] width 206 height 23
click at [451, 174] on select "Select Account Type Brokerage Cash on Hand Certificates of Deposit Checking Acc…" at bounding box center [552, 185] width 206 height 23
click at [671, 188] on icon "submit" at bounding box center [669, 185] width 9 height 9
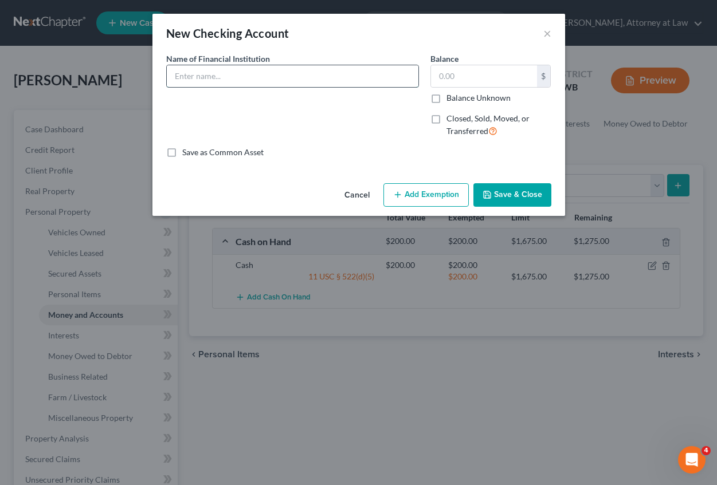
click at [225, 81] on input "text" at bounding box center [293, 76] width 252 height 22
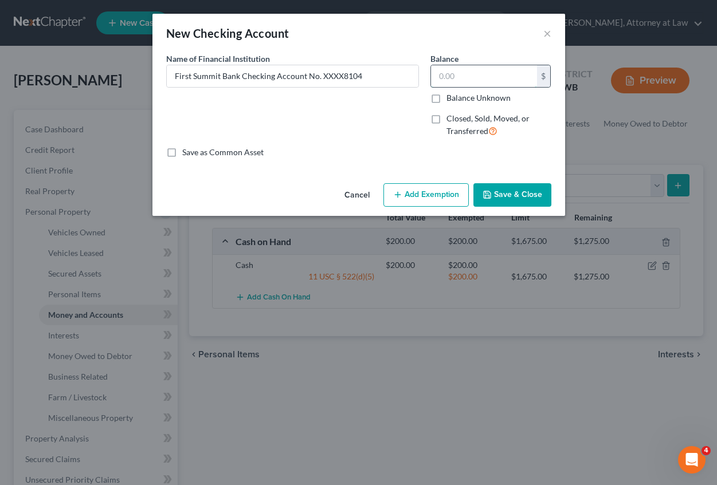
click at [446, 78] on input "text" at bounding box center [484, 76] width 106 height 22
click at [433, 193] on button "Add Exemption" at bounding box center [425, 195] width 85 height 24
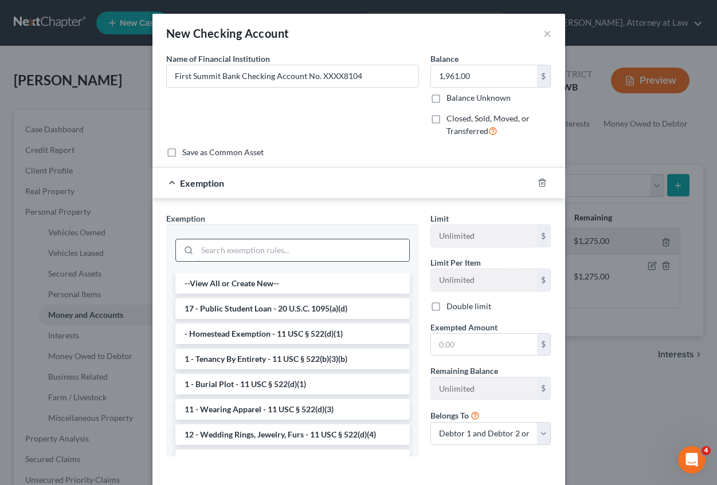
click at [213, 252] on input "search" at bounding box center [303, 250] width 212 height 22
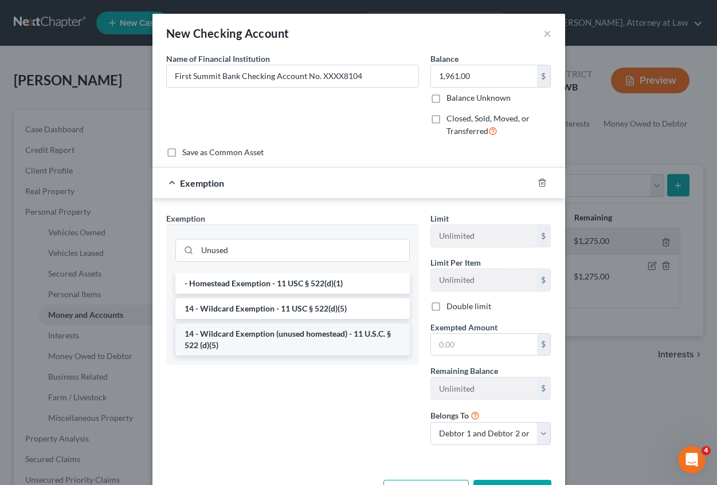
drag, startPoint x: 214, startPoint y: 343, endPoint x: 222, endPoint y: 337, distance: 9.9
click at [214, 343] on li "14 - Wildcard Exemption (unused homestead) - 11 U.S.C. § 522 (d)(5)" at bounding box center [292, 340] width 234 height 32
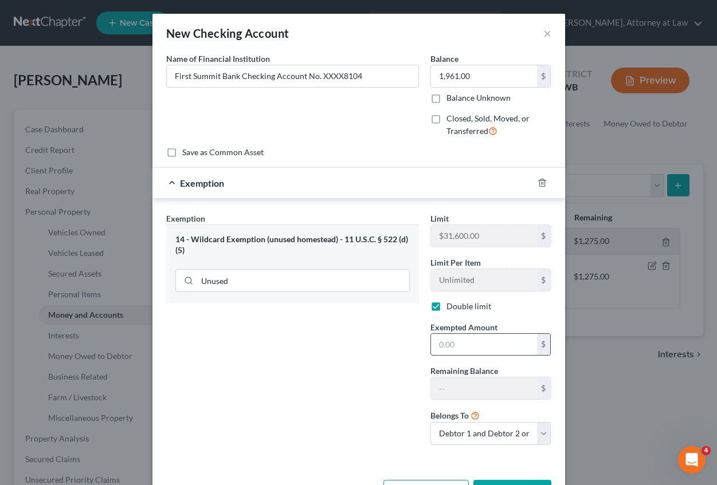
click at [442, 347] on input "text" at bounding box center [484, 345] width 106 height 22
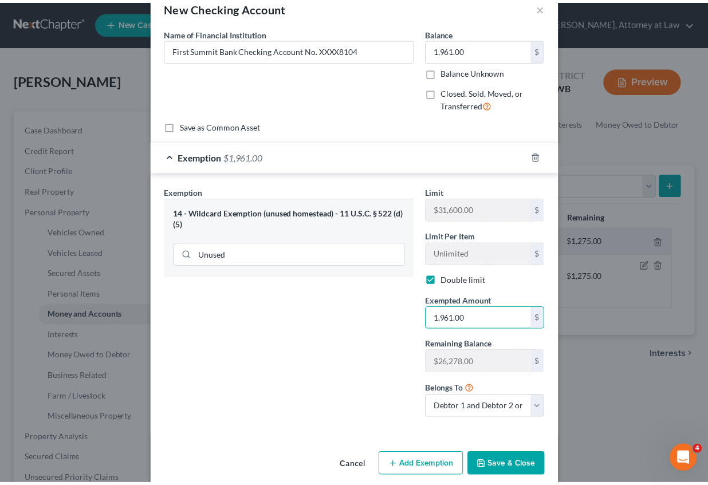
scroll to position [41, 0]
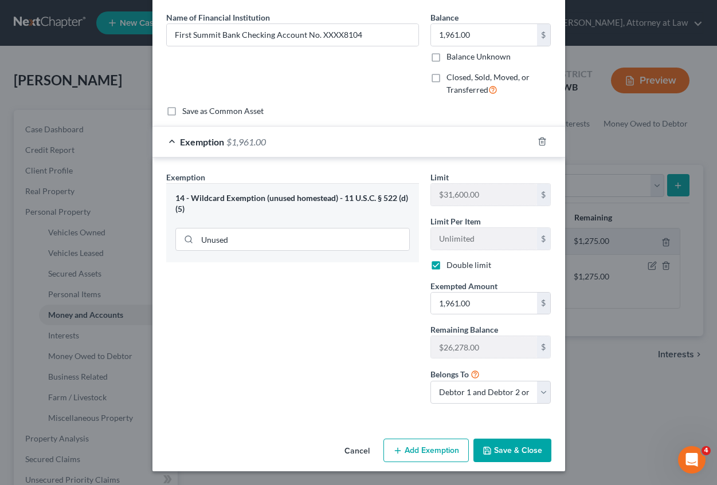
drag, startPoint x: 509, startPoint y: 464, endPoint x: 508, endPoint y: 453, distance: 10.9
click at [509, 462] on div "Cancel Add Exemption Save & Close" at bounding box center [358, 453] width 413 height 38
click at [510, 455] on button "Save & Close" at bounding box center [512, 451] width 78 height 24
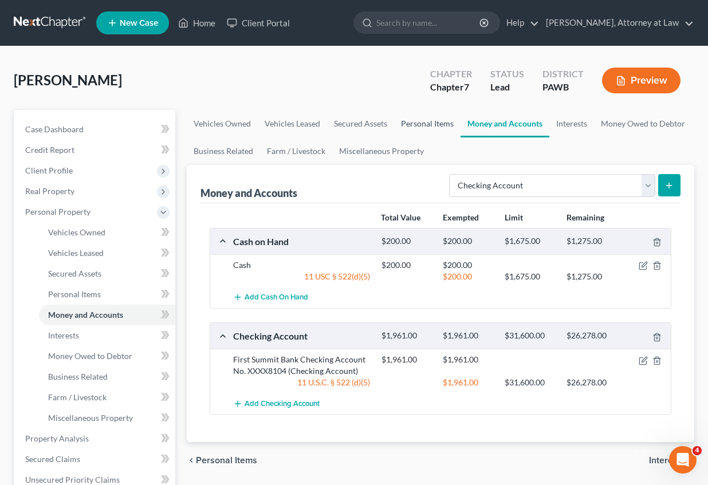
click at [431, 121] on link "Personal Items" at bounding box center [427, 124] width 66 height 28
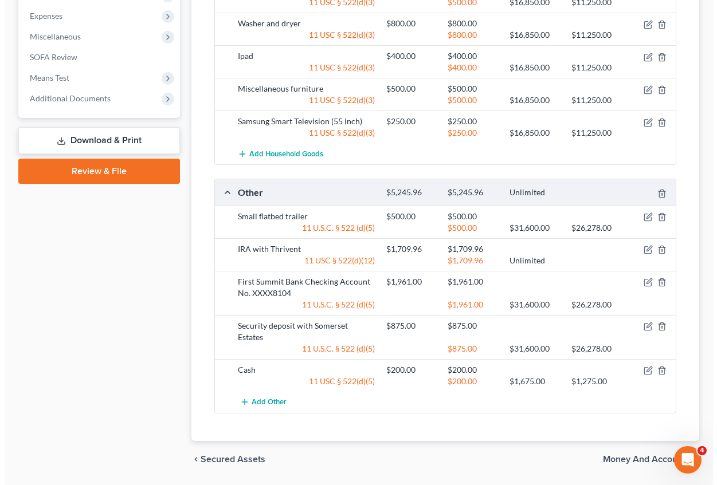
scroll to position [590, 0]
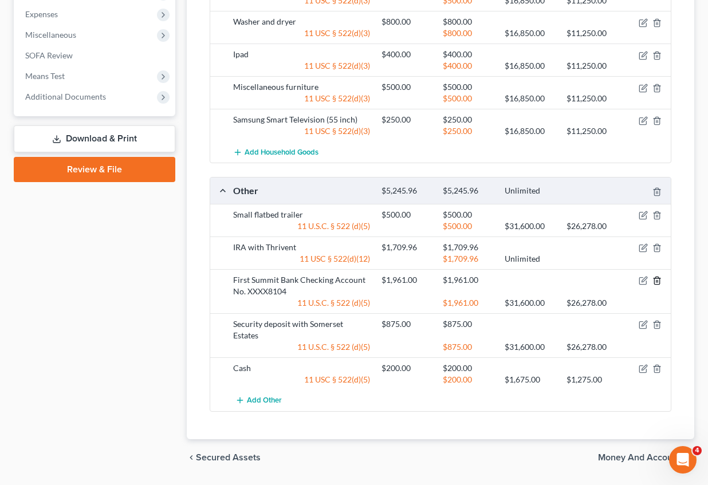
click at [655, 276] on icon "button" at bounding box center [657, 280] width 9 height 9
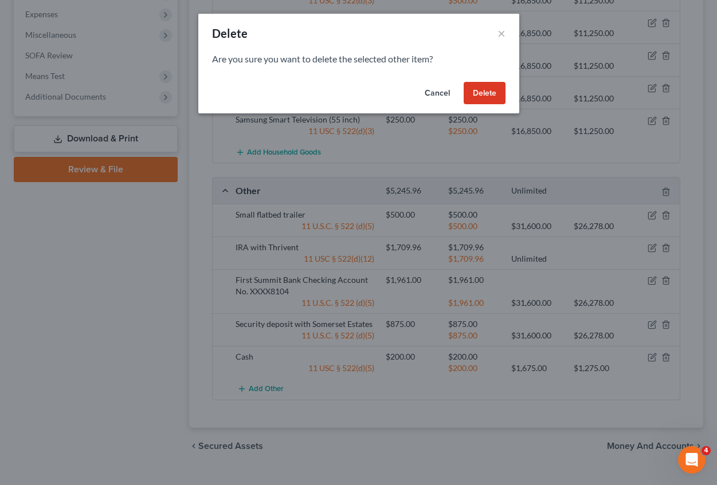
click at [481, 95] on button "Delete" at bounding box center [485, 93] width 42 height 23
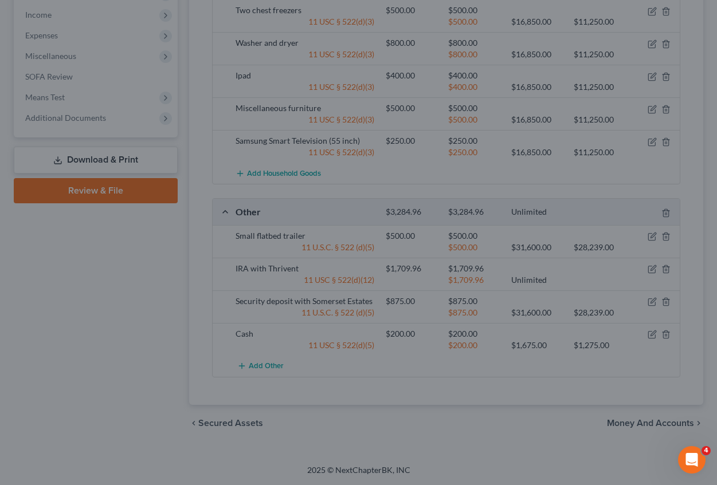
scroll to position [545, 0]
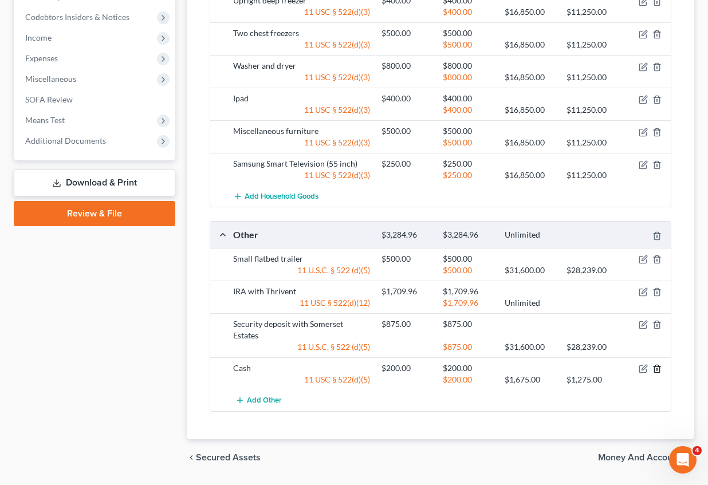
click at [655, 364] on icon "button" at bounding box center [657, 368] width 9 height 9
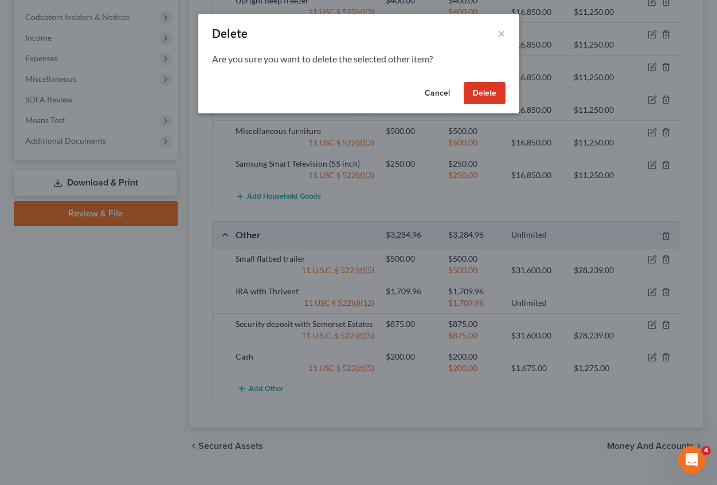
click at [484, 90] on button "Delete" at bounding box center [485, 93] width 42 height 23
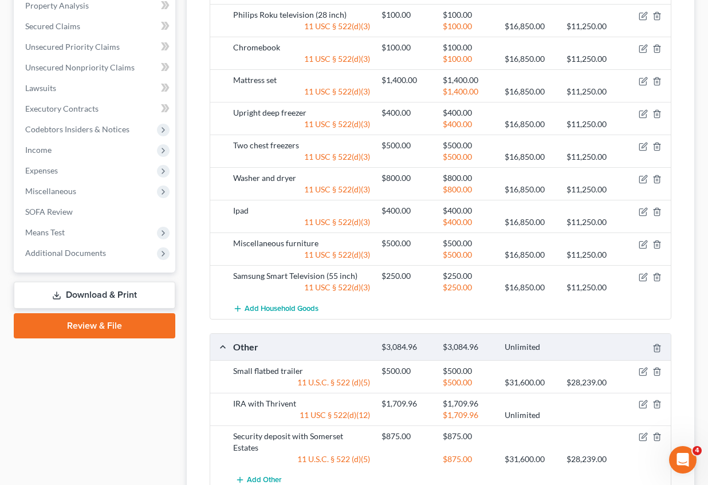
scroll to position [513, 0]
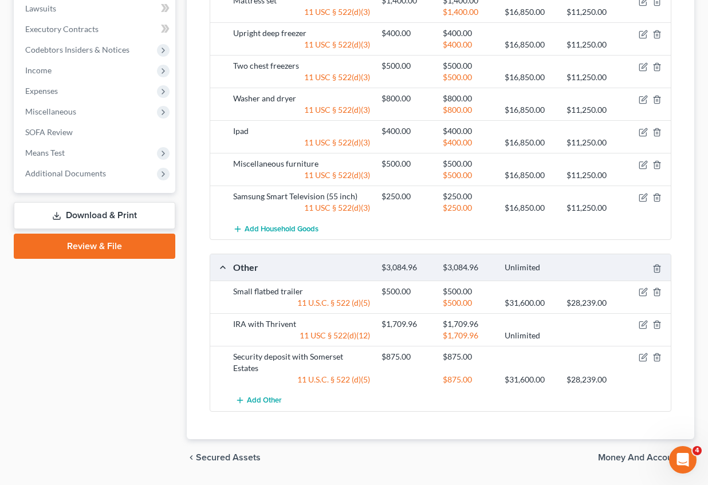
click at [628, 453] on span "Money and Accounts" at bounding box center [641, 457] width 87 height 9
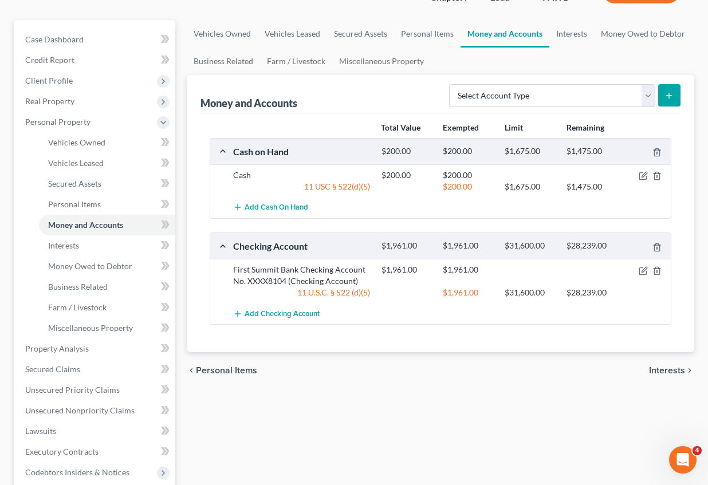
scroll to position [172, 0]
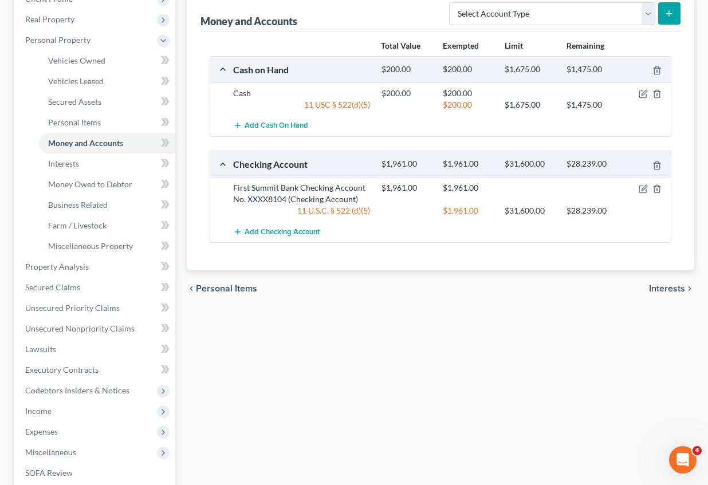
click at [672, 286] on span "Interests" at bounding box center [667, 288] width 36 height 9
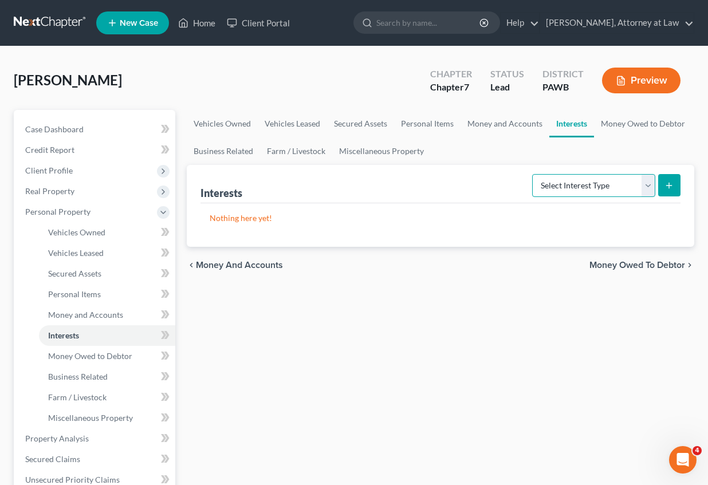
click at [645, 183] on select "Select Interest Type 401K Annuity Bond Education IRA Government Bond Government…" at bounding box center [593, 185] width 123 height 23
click at [533, 174] on select "Select Interest Type 401K Annuity Bond Education IRA Government Bond Government…" at bounding box center [593, 185] width 123 height 23
click at [667, 184] on icon "submit" at bounding box center [669, 185] width 9 height 9
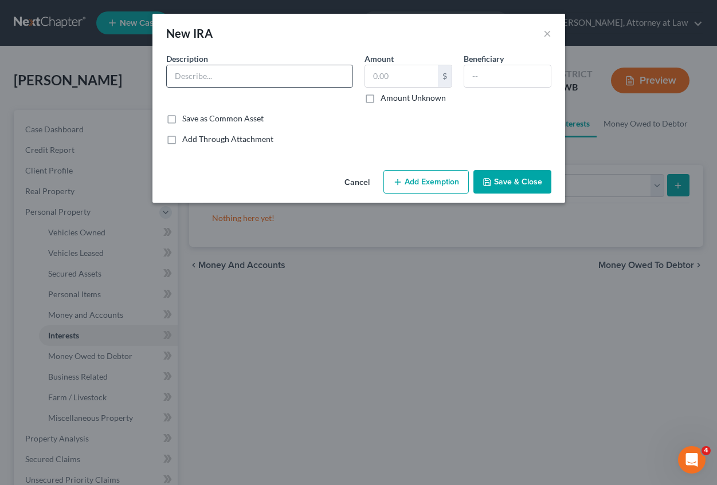
click at [203, 88] on div "Description *" at bounding box center [259, 78] width 198 height 51
click at [200, 82] on input "text" at bounding box center [260, 76] width 186 height 22
click at [385, 72] on input "text" at bounding box center [401, 76] width 73 height 22
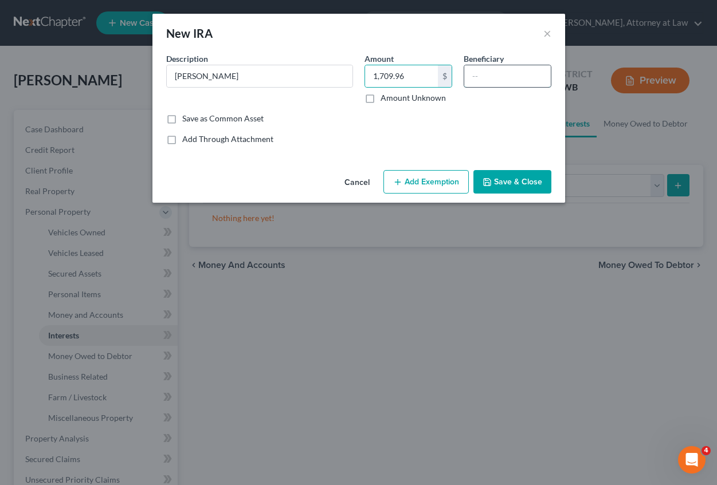
click at [482, 80] on input "text" at bounding box center [507, 76] width 87 height 22
click at [408, 183] on button "Add Exemption" at bounding box center [425, 182] width 85 height 24
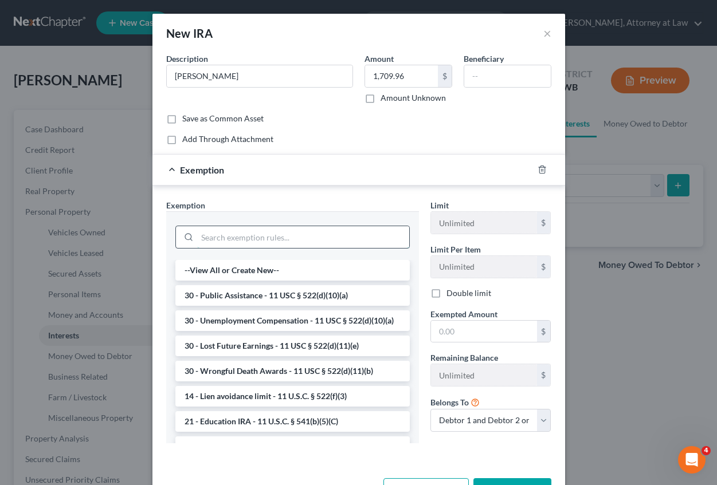
click at [205, 234] on input "search" at bounding box center [303, 237] width 212 height 22
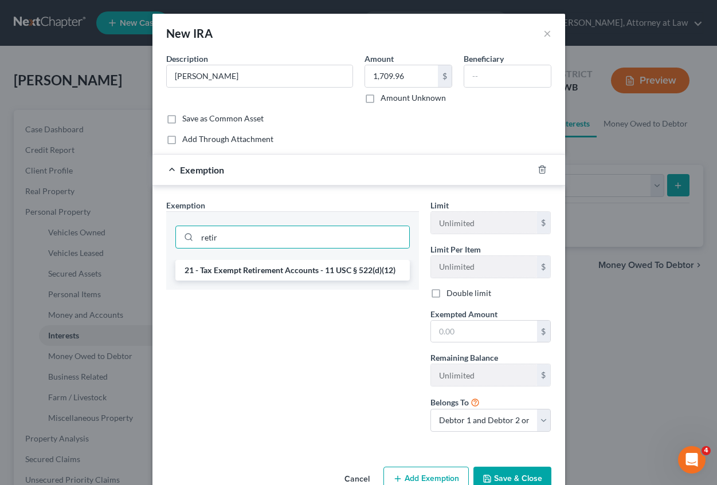
click at [233, 269] on li "21 - Tax Exempt Retirement Accounts - 11 USC § 522(d)(12)" at bounding box center [292, 270] width 234 height 21
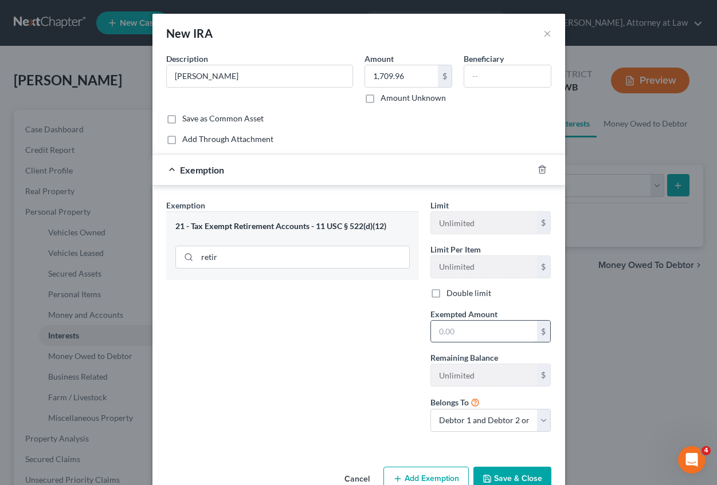
click at [442, 331] on input "text" at bounding box center [484, 332] width 106 height 22
click at [505, 473] on button "Save & Close" at bounding box center [512, 479] width 78 height 24
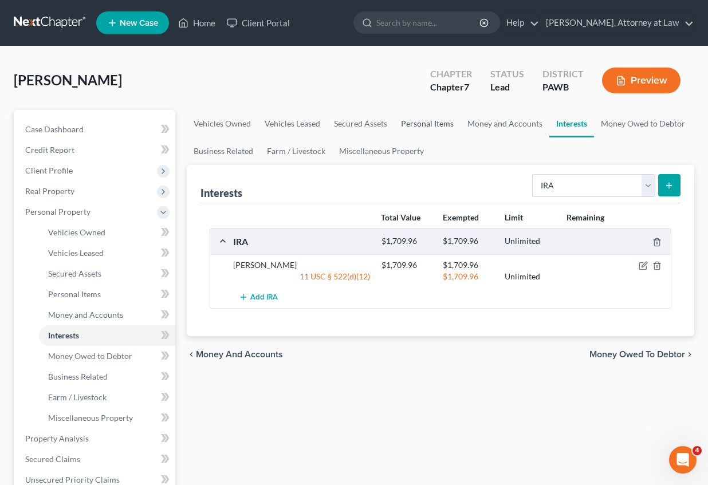
click at [438, 117] on link "Personal Items" at bounding box center [427, 124] width 66 height 28
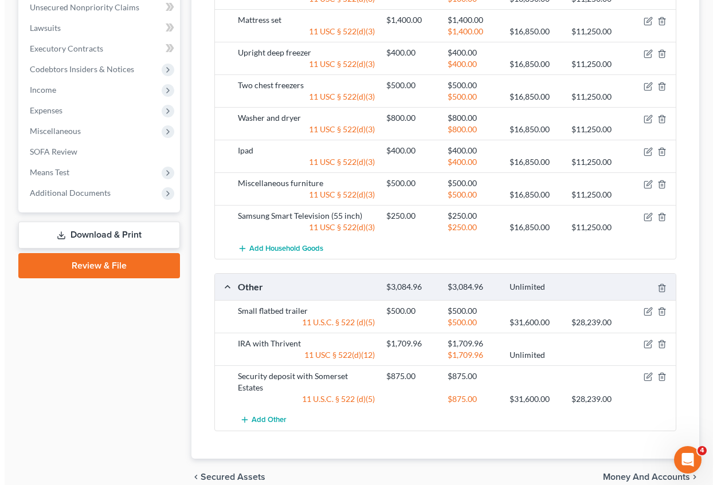
scroll to position [513, 0]
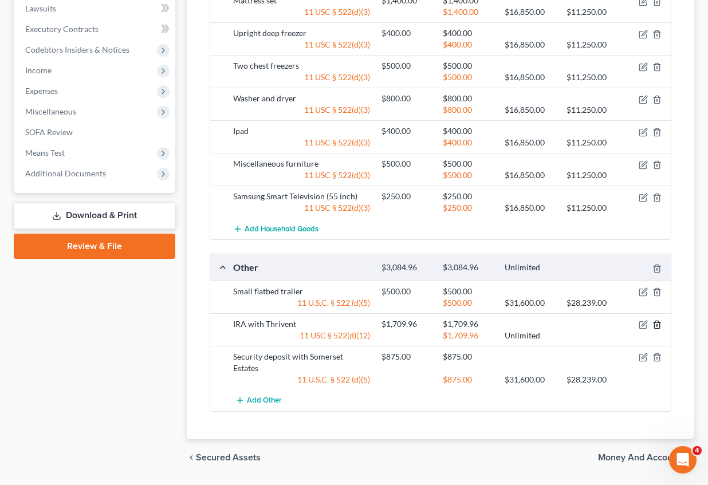
click at [659, 320] on icon "button" at bounding box center [657, 324] width 9 height 9
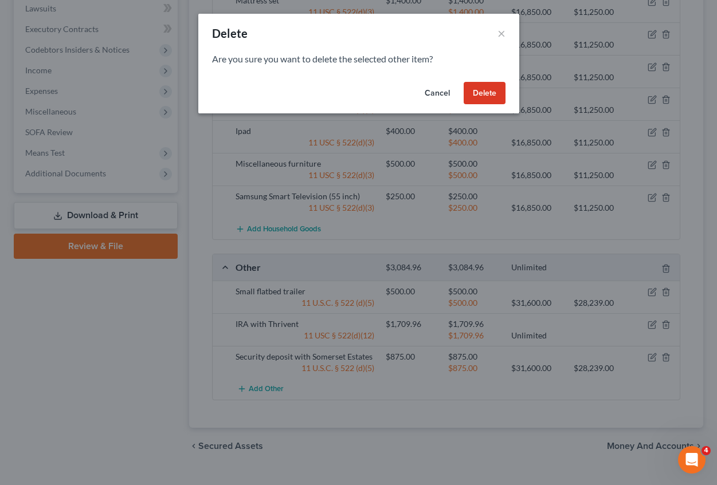
click at [481, 95] on button "Delete" at bounding box center [485, 93] width 42 height 23
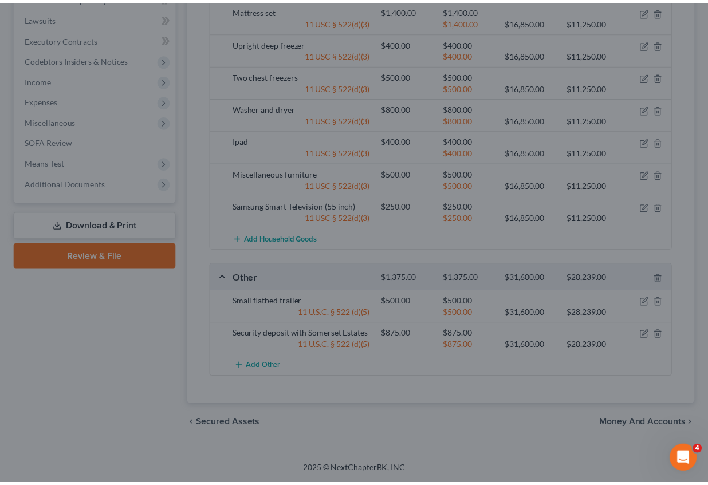
scroll to position [480, 0]
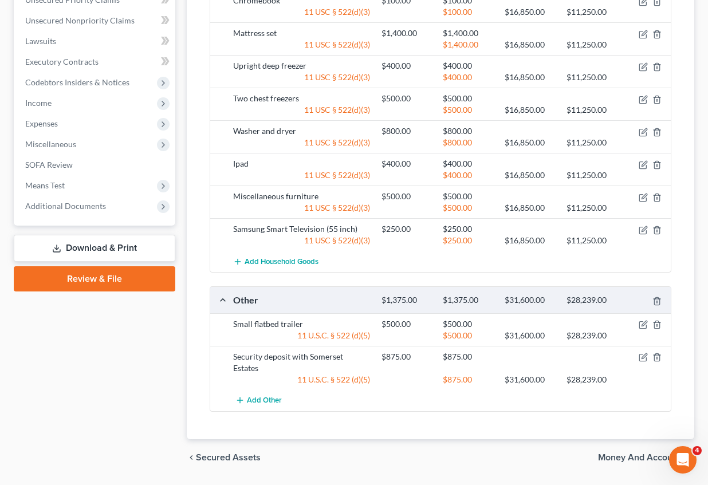
click at [612, 453] on span "Money and Accounts" at bounding box center [641, 457] width 87 height 9
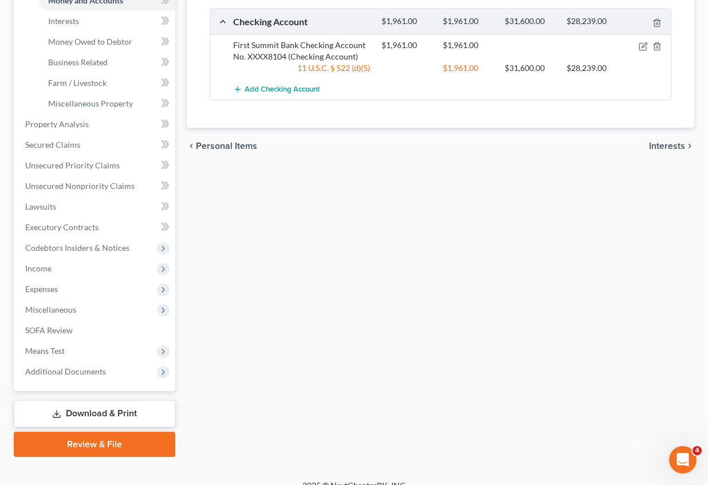
scroll to position [330, 0]
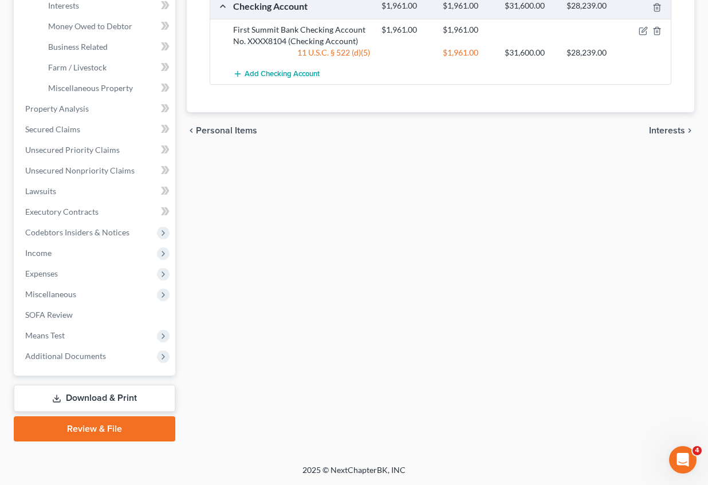
click at [669, 131] on span "Interests" at bounding box center [667, 130] width 36 height 9
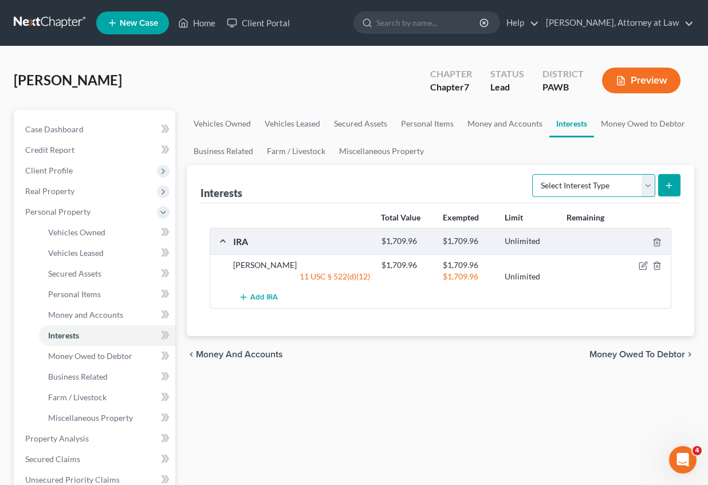
click at [646, 188] on select "Select Interest Type 401K Annuity Bond Education IRA Government Bond Government…" at bounding box center [593, 185] width 123 height 23
click at [496, 435] on div "Vehicles Owned Vehicles Leased Secured Assets Personal Items Money and Accounts…" at bounding box center [440, 441] width 519 height 662
click at [621, 350] on span "Money Owed to Debtor" at bounding box center [638, 354] width 96 height 9
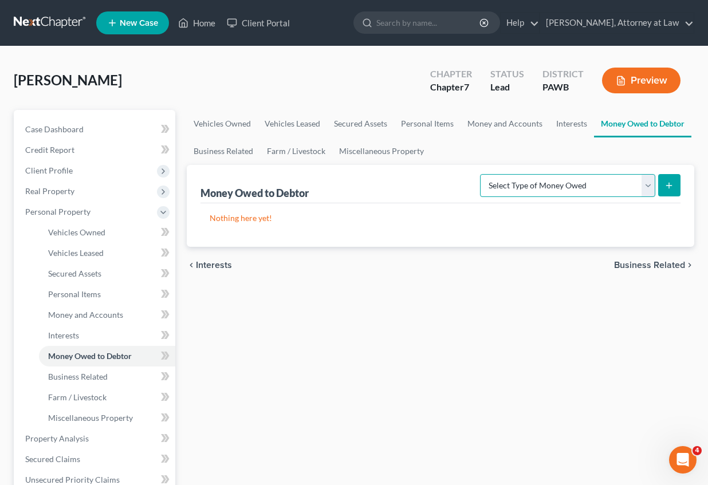
click at [645, 184] on select "Select Type of Money Owed Accounts Receivable Alimony Child Support Claims Agai…" at bounding box center [567, 185] width 175 height 23
click at [394, 307] on div "Vehicles Owned Vehicles Leased Secured Assets Personal Items Money and Accounts…" at bounding box center [440, 441] width 519 height 662
click at [664, 267] on span "Business Related" at bounding box center [649, 265] width 71 height 9
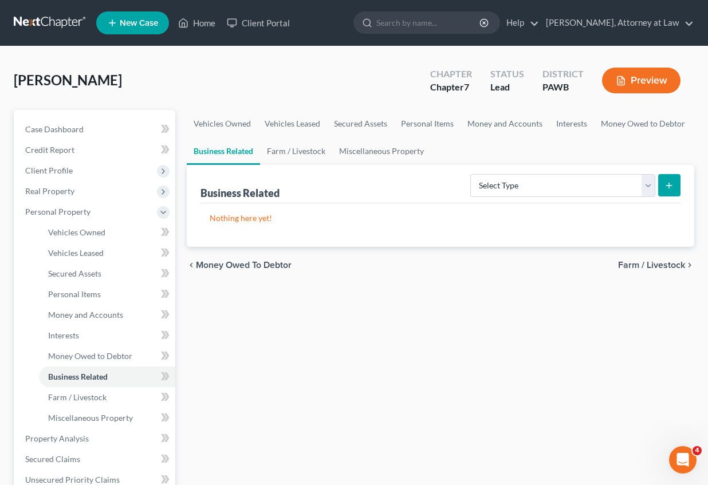
click at [659, 265] on span "Farm / Livestock" at bounding box center [651, 265] width 67 height 9
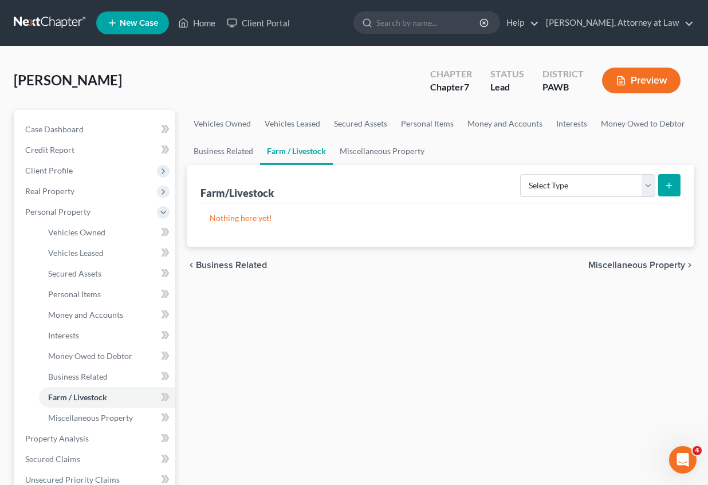
click at [656, 263] on span "Miscellaneous Property" at bounding box center [636, 265] width 97 height 9
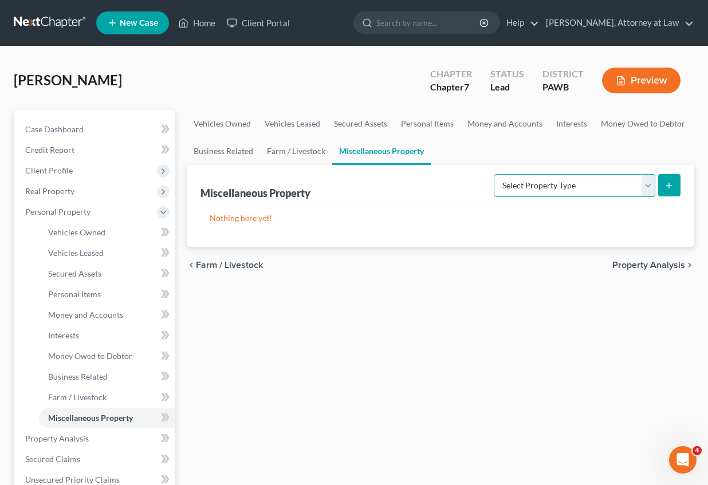
click at [646, 189] on select "Select Property Type Assigned for Creditor Benefit [DATE] Holding for Another N…" at bounding box center [575, 185] width 162 height 23
click at [608, 331] on div "Vehicles Owned Vehicles Leased Secured Assets Personal Items Money and Accounts…" at bounding box center [440, 441] width 519 height 662
click at [669, 261] on span "Property Analysis" at bounding box center [648, 265] width 73 height 9
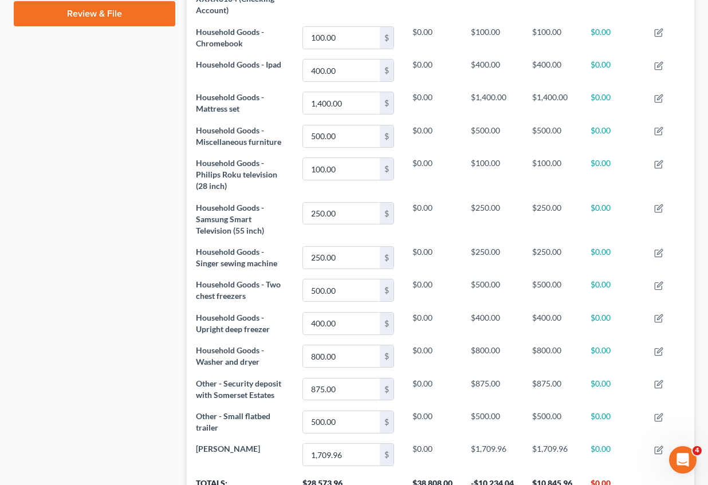
scroll to position [649, 0]
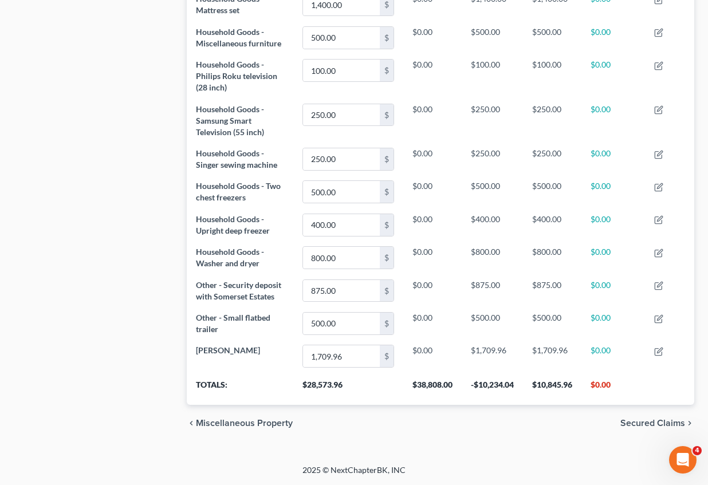
click at [652, 423] on span "Secured Claims" at bounding box center [653, 423] width 65 height 9
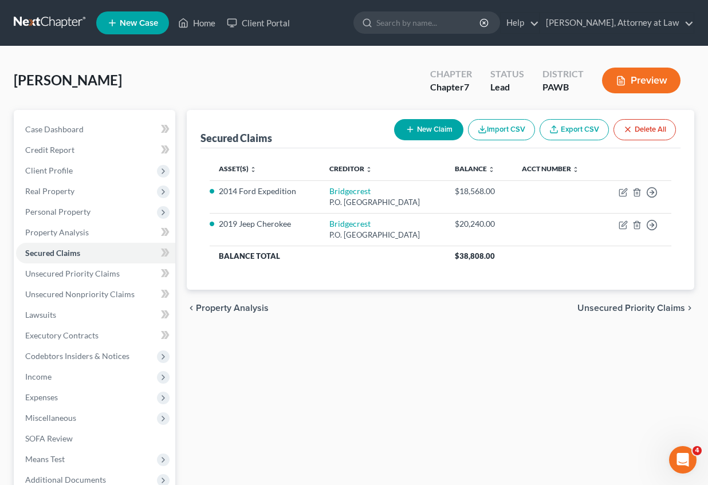
click at [610, 308] on span "Unsecured Priority Claims" at bounding box center [632, 308] width 108 height 9
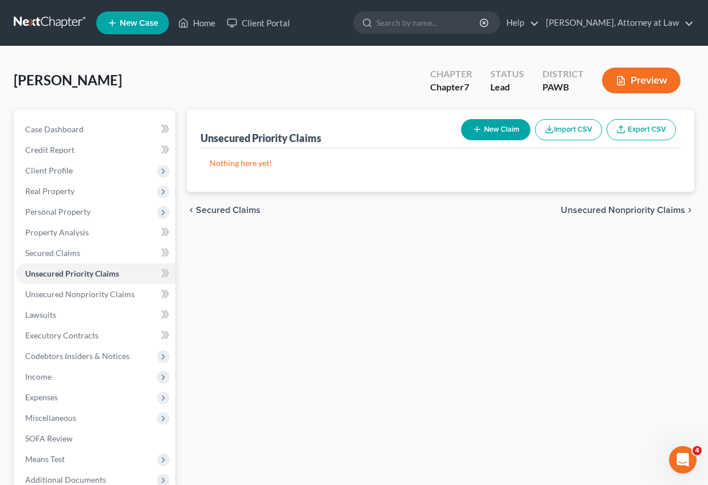
click at [516, 129] on button "New Claim" at bounding box center [495, 129] width 69 height 21
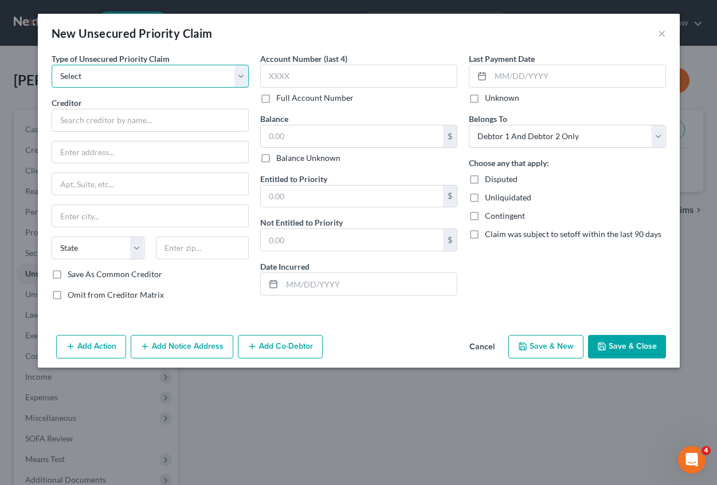
click at [132, 76] on select "Select Taxes & Other Government Units Domestic Support Obligations Extensions o…" at bounding box center [150, 76] width 197 height 23
click at [52, 65] on select "Select Taxes & Other Government Units Domestic Support Obligations Extensions o…" at bounding box center [150, 76] width 197 height 23
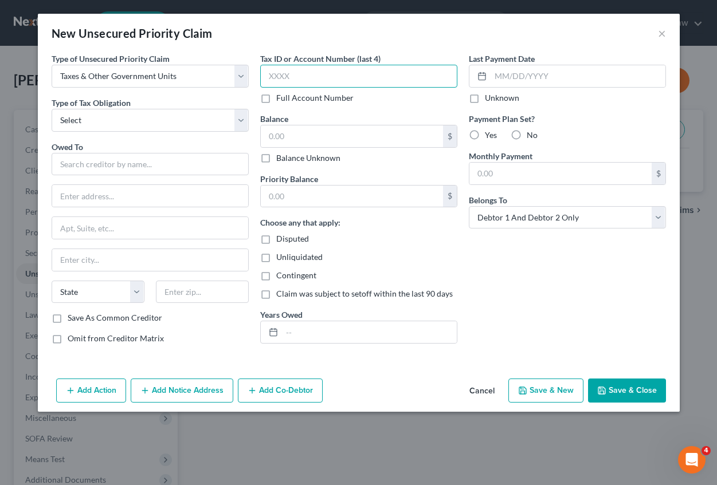
click at [280, 74] on input "text" at bounding box center [358, 76] width 197 height 23
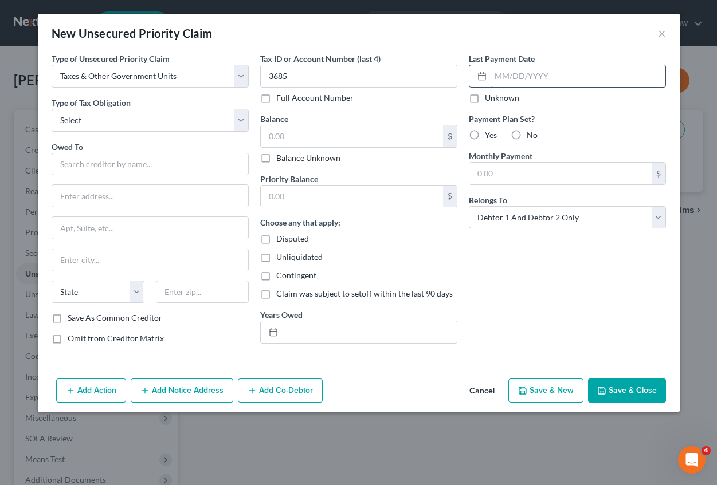
drag, startPoint x: 491, startPoint y: 77, endPoint x: 516, endPoint y: 77, distance: 25.2
click at [491, 77] on input "text" at bounding box center [577, 76] width 175 height 22
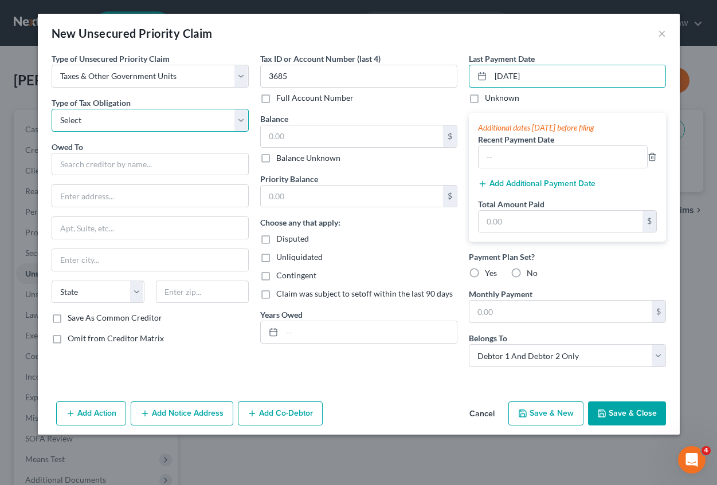
click at [112, 125] on select "Select Federal City State Franchise Tax Board Other" at bounding box center [150, 120] width 197 height 23
click at [52, 109] on select "Select Federal City State Franchise Tax Board Other" at bounding box center [150, 120] width 197 height 23
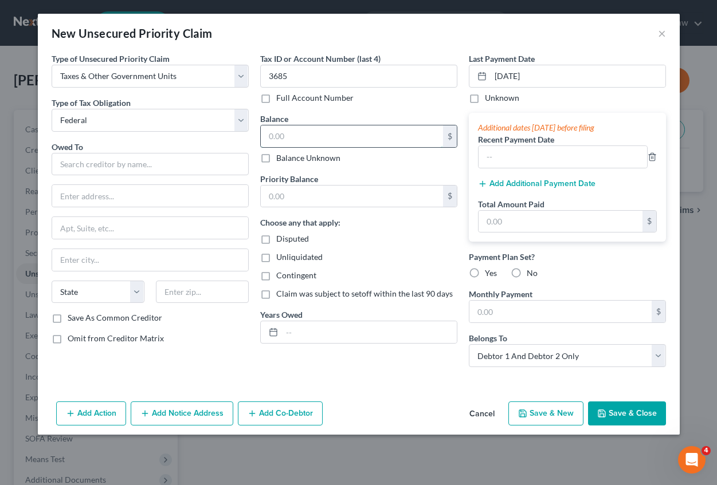
click at [295, 144] on input "text" at bounding box center [352, 136] width 182 height 22
click at [111, 167] on input "text" at bounding box center [150, 164] width 197 height 23
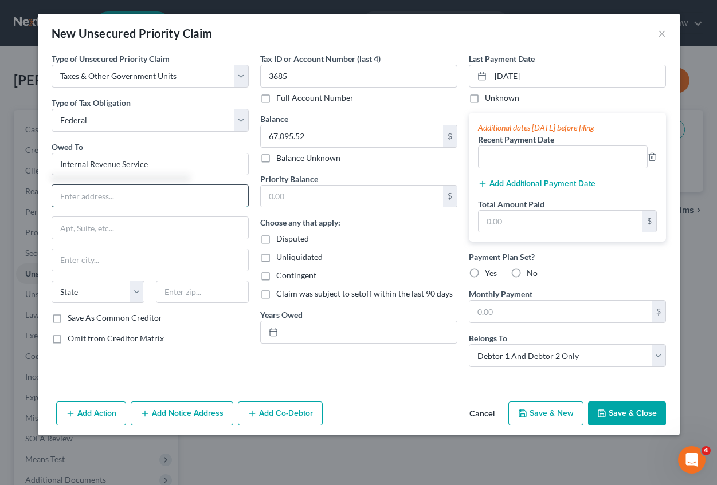
click at [96, 197] on input "text" at bounding box center [150, 196] width 196 height 22
click at [67, 261] on input "text" at bounding box center [150, 260] width 196 height 22
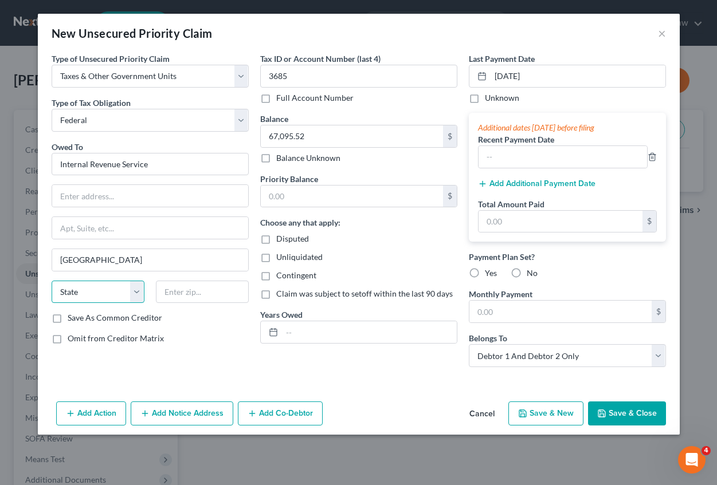
click at [104, 294] on select "State [US_STATE] AK AR AZ CA CO CT DE DC [GEOGRAPHIC_DATA] [GEOGRAPHIC_DATA] GU…" at bounding box center [98, 292] width 93 height 23
click at [52, 281] on select "State [US_STATE] AK AR AZ CA CO CT DE DC [GEOGRAPHIC_DATA] [GEOGRAPHIC_DATA] GU…" at bounding box center [98, 292] width 93 height 23
click at [171, 295] on input "text" at bounding box center [202, 292] width 93 height 23
click at [274, 332] on line at bounding box center [273, 332] width 7 height 0
click at [279, 332] on div at bounding box center [271, 332] width 21 height 22
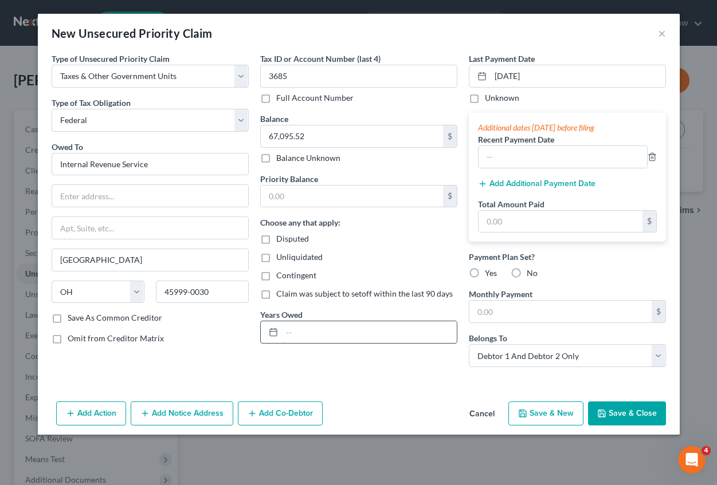
click at [292, 326] on input "text" at bounding box center [369, 332] width 175 height 22
click at [525, 151] on input "text" at bounding box center [562, 157] width 168 height 22
click at [485, 275] on label "Yes" at bounding box center [491, 273] width 12 height 11
click at [489, 275] on input "Yes" at bounding box center [492, 271] width 7 height 7
click at [479, 311] on input "text" at bounding box center [560, 312] width 182 height 22
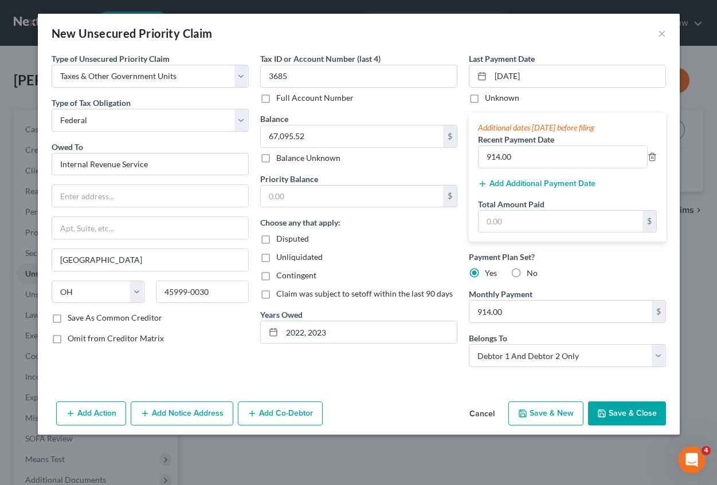
click at [552, 410] on button "Save & New" at bounding box center [545, 414] width 75 height 24
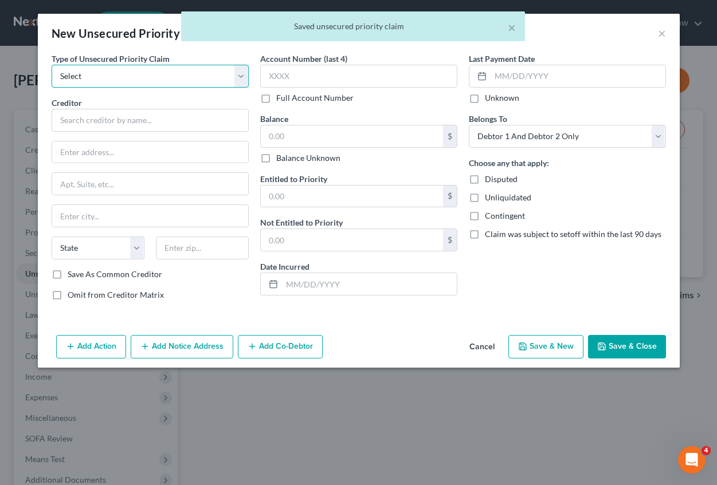
click at [110, 74] on select "Select Taxes & Other Government Units Domestic Support Obligations Extensions o…" at bounding box center [150, 76] width 197 height 23
click at [52, 65] on select "Select Taxes & Other Government Units Domestic Support Obligations Extensions o…" at bounding box center [150, 76] width 197 height 23
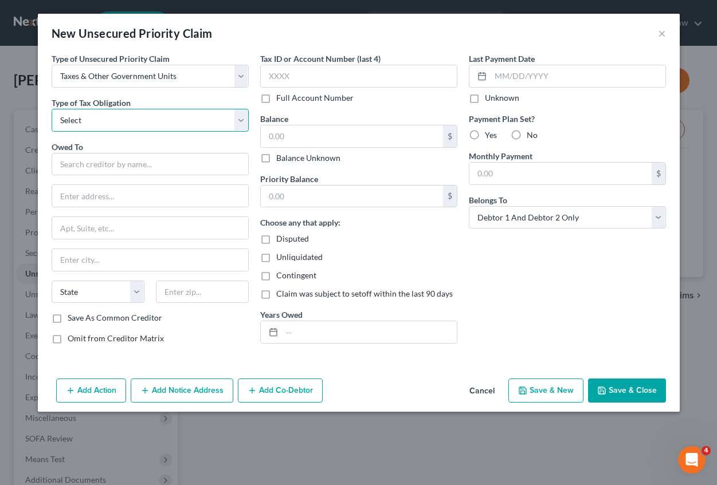
click at [83, 122] on select "Select Federal City State Franchise Tax Board Other" at bounding box center [150, 120] width 197 height 23
click at [52, 109] on select "Select Federal City State Franchise Tax Board Other" at bounding box center [150, 120] width 197 height 23
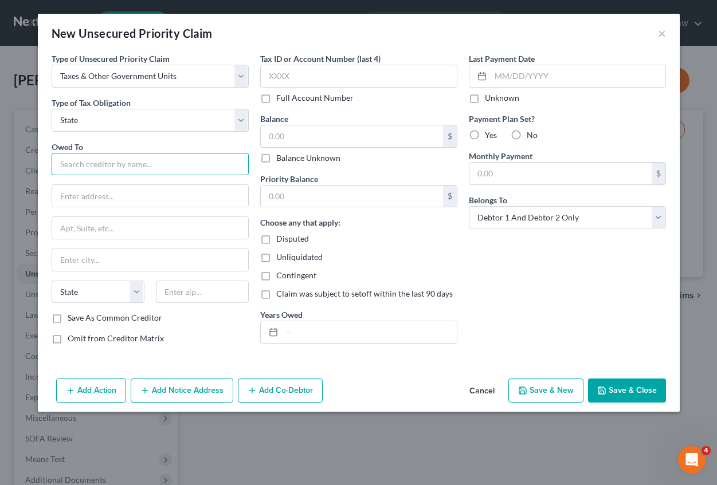
click at [85, 165] on input "text" at bounding box center [150, 164] width 197 height 23
click at [74, 197] on input "text" at bounding box center [150, 196] width 196 height 22
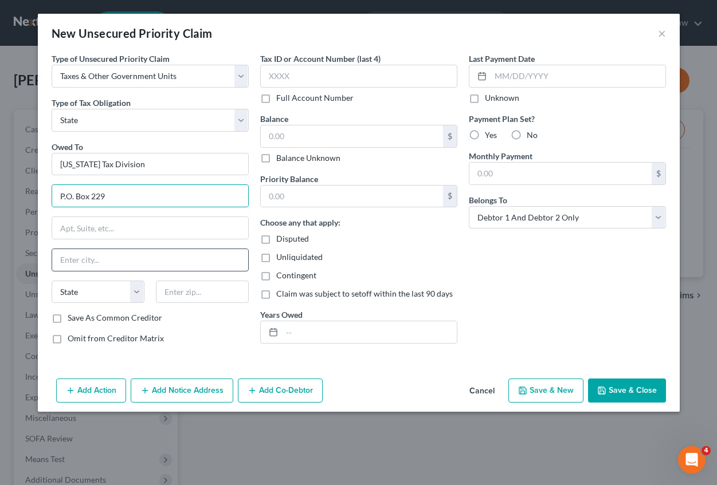
click at [61, 256] on input "text" at bounding box center [150, 260] width 196 height 22
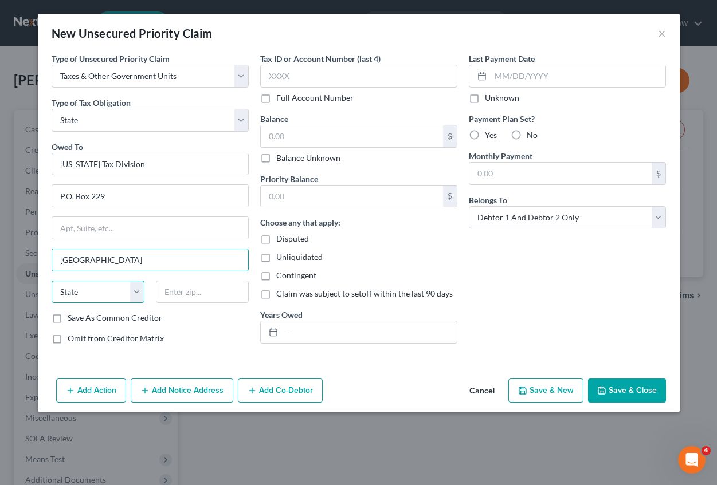
click at [108, 286] on select "State [US_STATE] AK AR AZ CA CO CT DE DC [GEOGRAPHIC_DATA] [GEOGRAPHIC_DATA] GU…" at bounding box center [98, 292] width 93 height 23
drag, startPoint x: 113, startPoint y: 293, endPoint x: 148, endPoint y: 293, distance: 35.0
click at [113, 293] on select "State [US_STATE] AK AR AZ CA CO CT DE DC [GEOGRAPHIC_DATA] [GEOGRAPHIC_DATA] GU…" at bounding box center [98, 292] width 93 height 23
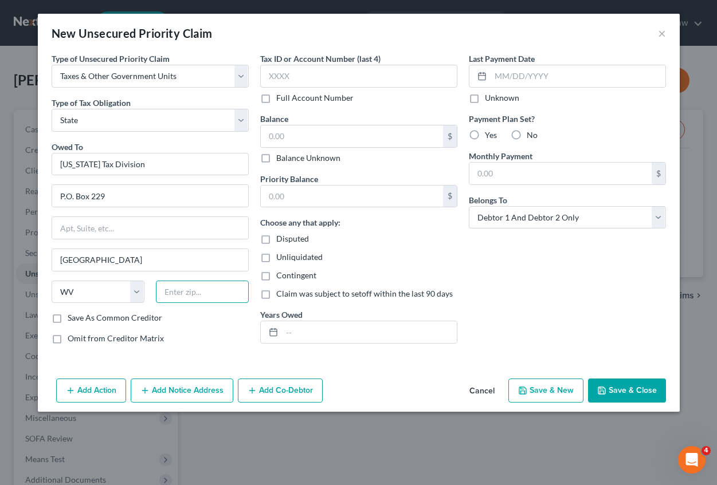
click at [168, 295] on input "text" at bounding box center [202, 292] width 93 height 23
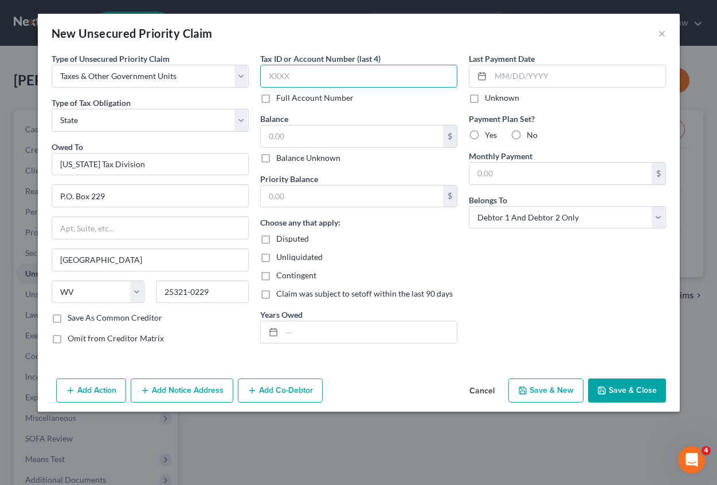
click at [287, 77] on input "text" at bounding box center [358, 76] width 197 height 23
click at [282, 135] on input "text" at bounding box center [352, 136] width 182 height 22
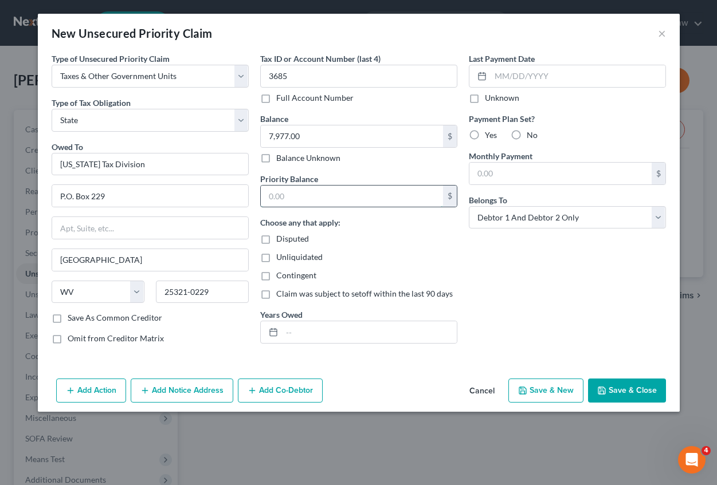
click at [285, 202] on input "text" at bounding box center [352, 197] width 182 height 22
click at [292, 332] on input "text" at bounding box center [369, 332] width 175 height 22
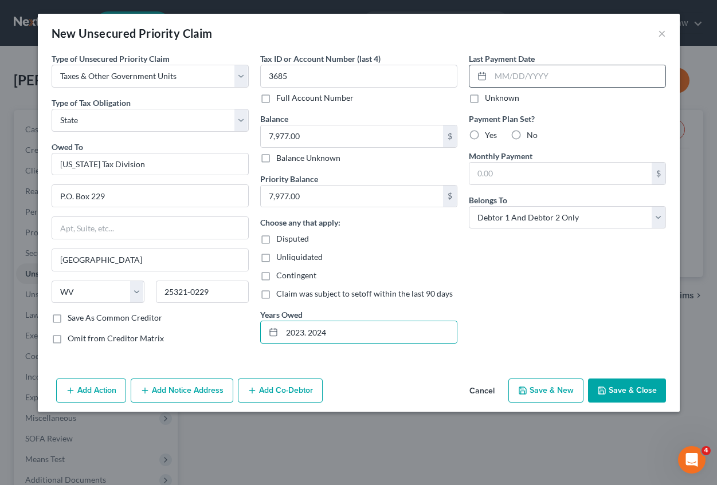
click at [484, 76] on line at bounding box center [481, 76] width 7 height 0
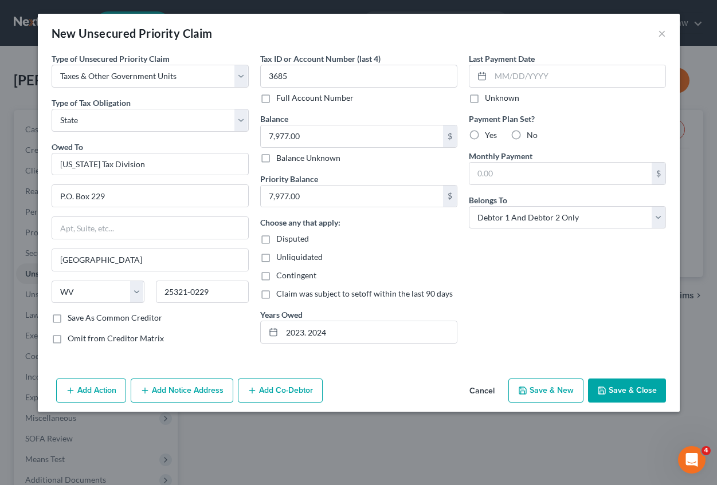
click at [485, 136] on label "Yes" at bounding box center [491, 134] width 12 height 11
click at [489, 136] on input "Yes" at bounding box center [492, 132] width 7 height 7
click at [478, 179] on input "text" at bounding box center [560, 174] width 182 height 22
click at [612, 394] on button "Save & Close" at bounding box center [627, 391] width 78 height 24
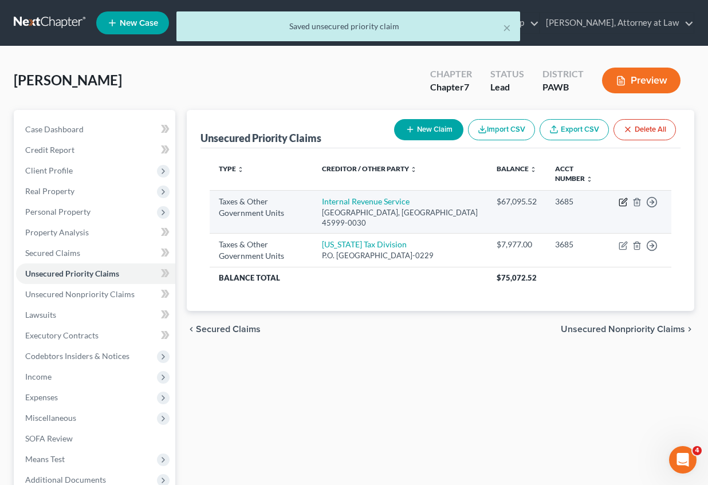
click at [627, 202] on icon "button" at bounding box center [623, 202] width 9 height 9
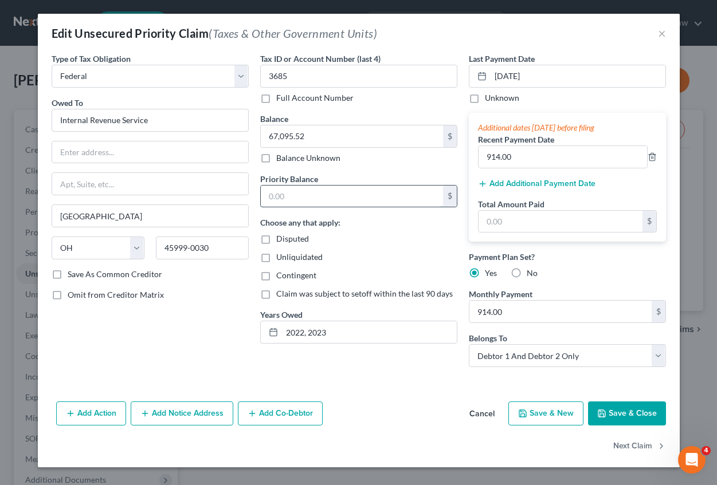
click at [295, 198] on input "text" at bounding box center [352, 197] width 182 height 22
click at [623, 415] on button "Save & Close" at bounding box center [627, 414] width 78 height 24
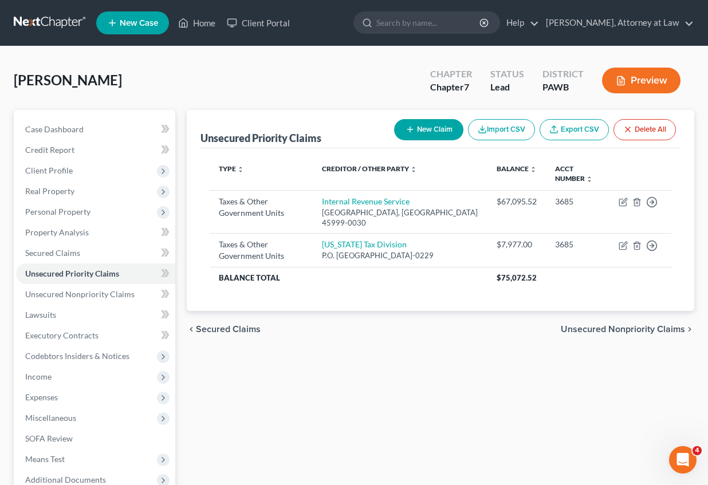
click at [591, 325] on span "Unsecured Nonpriority Claims" at bounding box center [623, 329] width 124 height 9
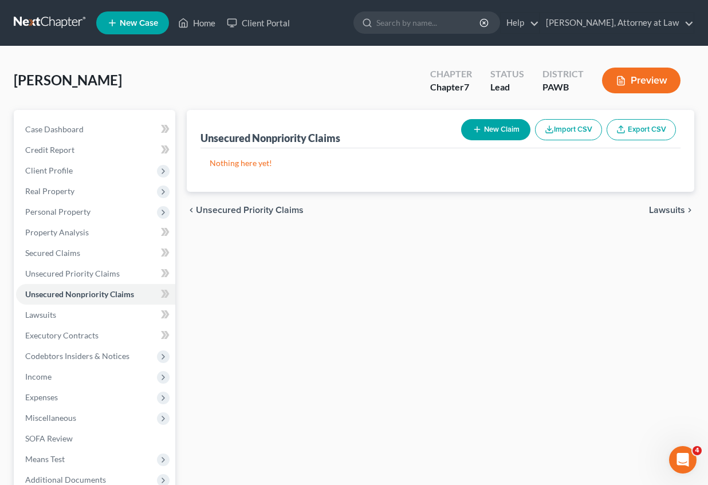
click at [486, 125] on button "New Claim" at bounding box center [495, 129] width 69 height 21
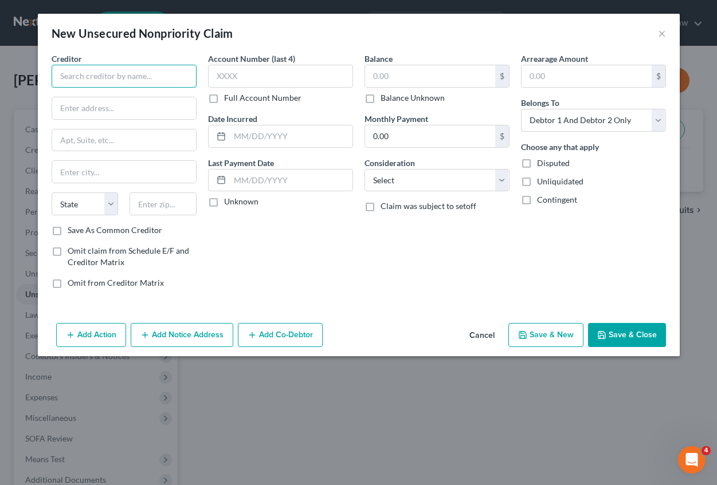
click at [80, 76] on input "text" at bounding box center [124, 76] width 145 height 23
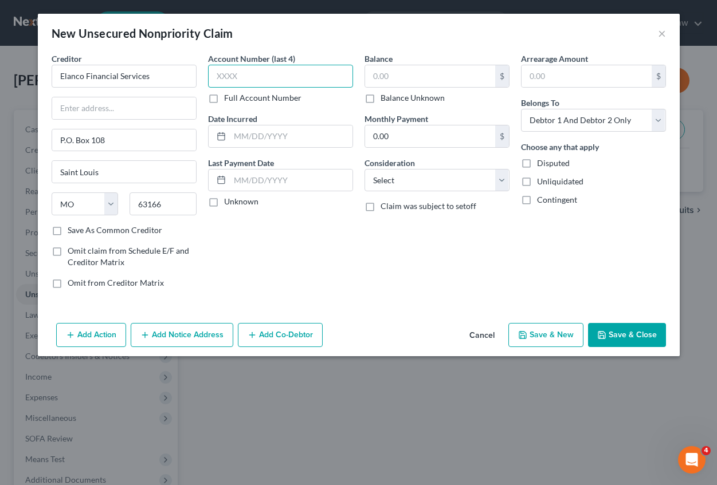
click at [219, 69] on input "text" at bounding box center [280, 76] width 145 height 23
click at [238, 137] on input "text" at bounding box center [291, 136] width 123 height 22
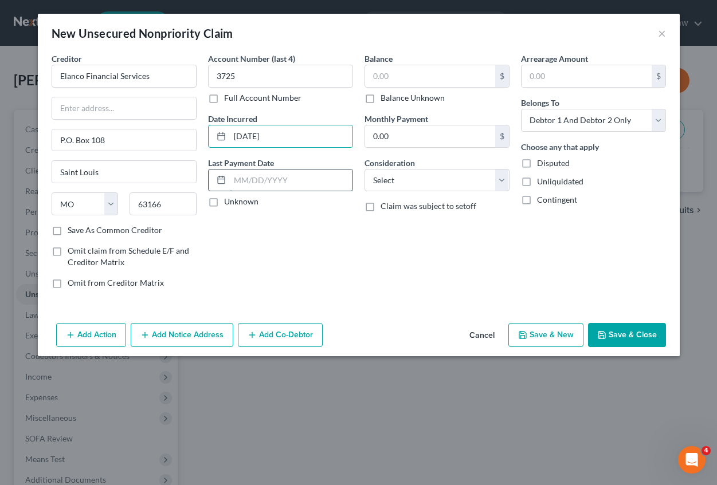
click at [234, 180] on input "text" at bounding box center [291, 181] width 123 height 22
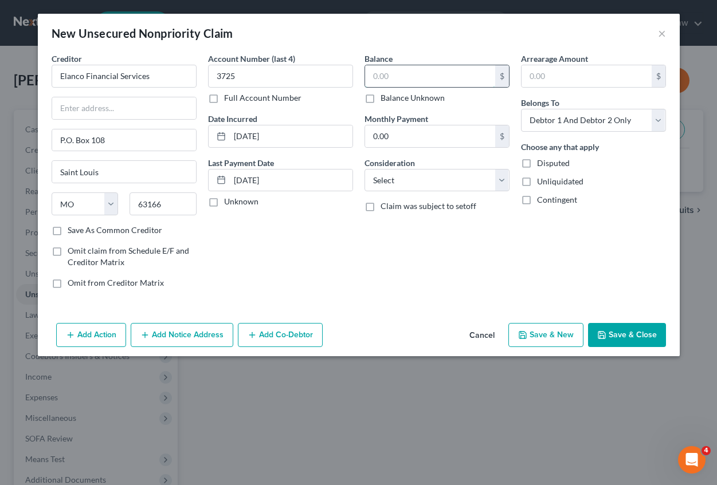
click at [376, 77] on input "text" at bounding box center [430, 76] width 130 height 22
click at [544, 78] on input "text" at bounding box center [586, 76] width 130 height 22
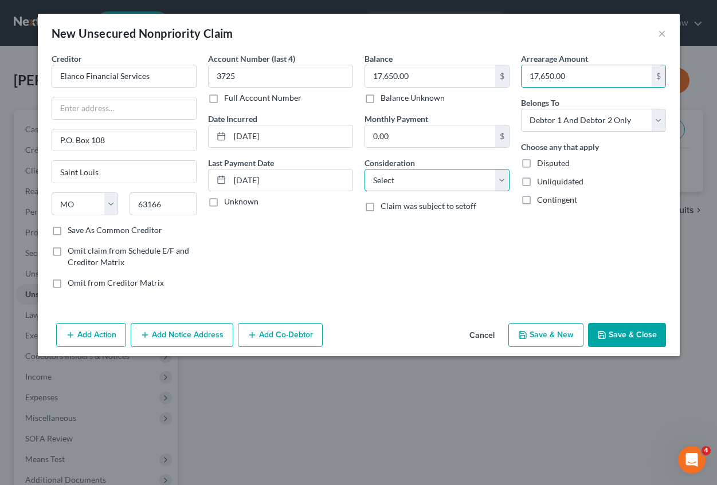
click at [416, 180] on select "Select Cable / Satellite Services Collection Agency Credit Card Debt Debt Couns…" at bounding box center [436, 180] width 145 height 23
click at [364, 169] on select "Select Cable / Satellite Services Collection Agency Credit Card Debt Debt Couns…" at bounding box center [436, 180] width 145 height 23
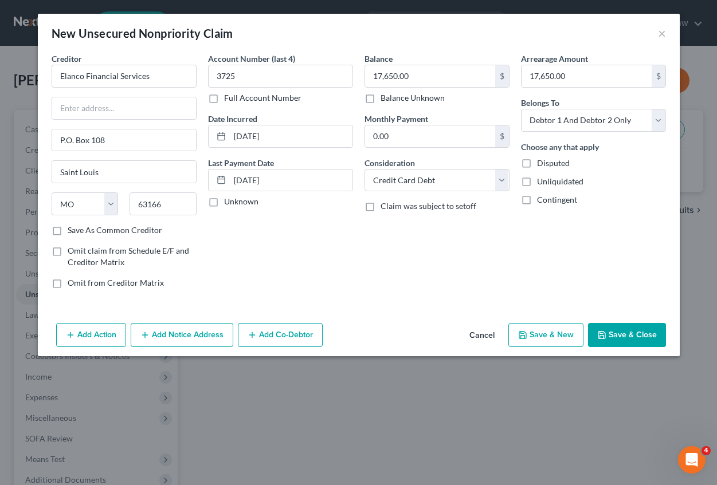
click at [547, 341] on button "Save & New" at bounding box center [545, 335] width 75 height 24
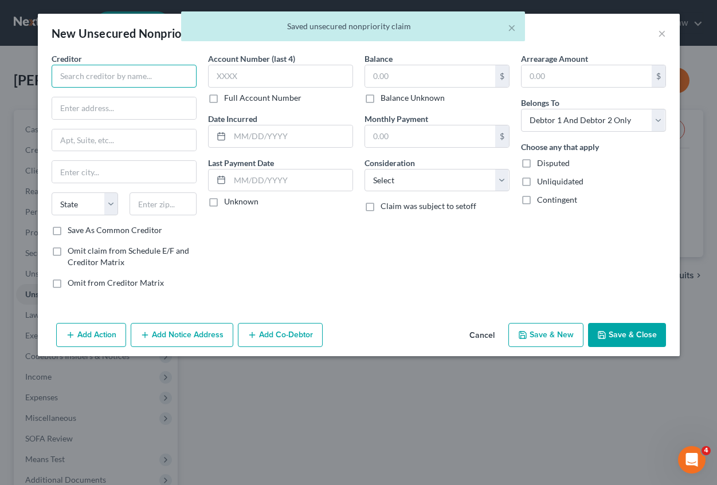
click at [92, 74] on input "text" at bounding box center [124, 76] width 145 height 23
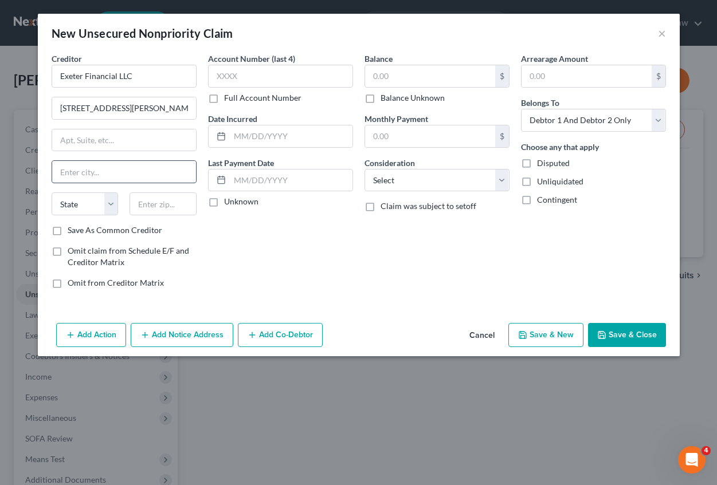
click at [69, 171] on input "text" at bounding box center [124, 172] width 144 height 22
click at [78, 209] on select "State [US_STATE] AK AR AZ CA CO CT DE DC [GEOGRAPHIC_DATA] [GEOGRAPHIC_DATA] GU…" at bounding box center [85, 204] width 67 height 23
click at [78, 206] on select "State [US_STATE] AK AR AZ CA CO CT DE DC [GEOGRAPHIC_DATA] [GEOGRAPHIC_DATA] GU…" at bounding box center [85, 204] width 67 height 23
click at [149, 202] on input "text" at bounding box center [162, 204] width 67 height 23
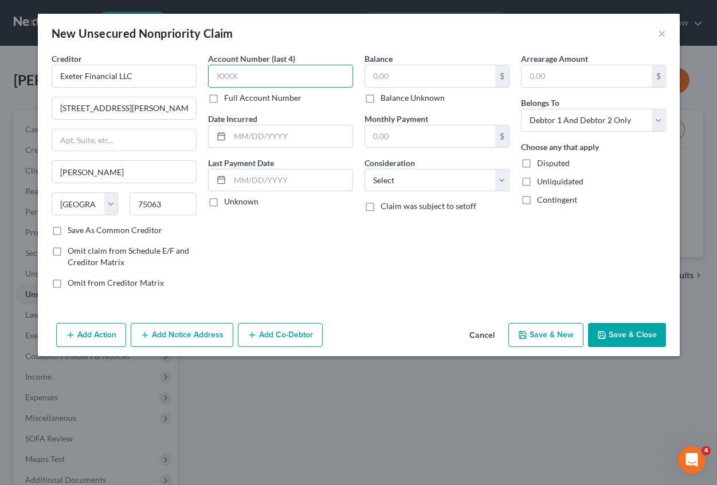
click at [226, 80] on input "text" at bounding box center [280, 76] width 145 height 23
click at [222, 140] on rect at bounding box center [221, 136] width 7 height 7
click at [234, 136] on input "text" at bounding box center [291, 136] width 123 height 22
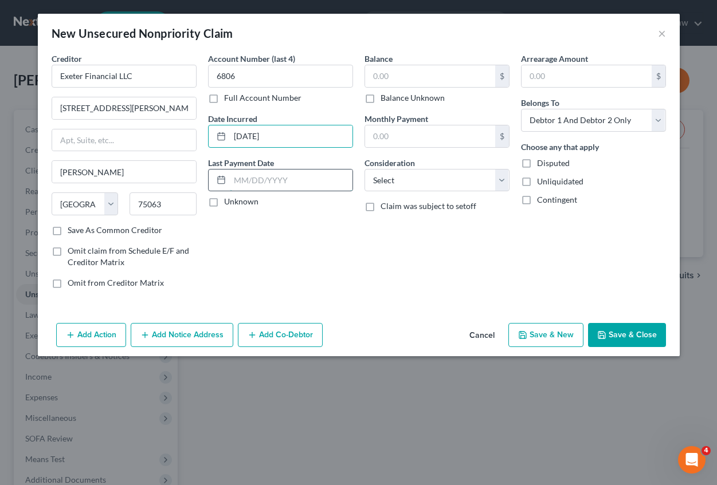
click at [243, 183] on input "text" at bounding box center [291, 181] width 123 height 22
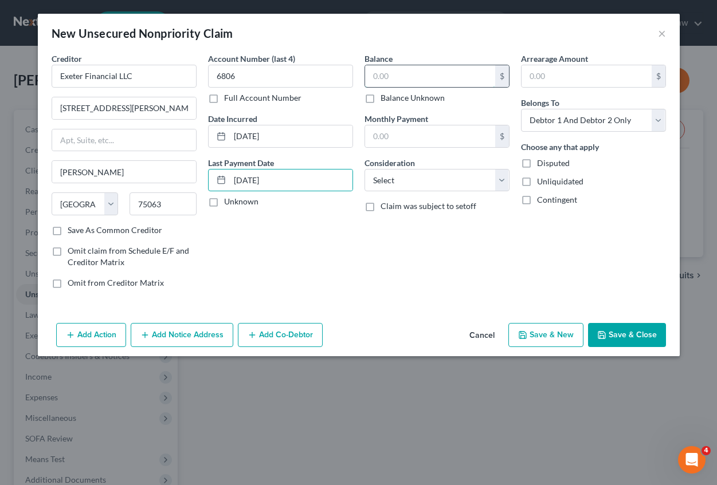
click at [425, 82] on input "text" at bounding box center [430, 76] width 130 height 22
click at [418, 184] on select "Select Cable / Satellite Services Collection Agency Credit Card Debt Debt Couns…" at bounding box center [436, 180] width 145 height 23
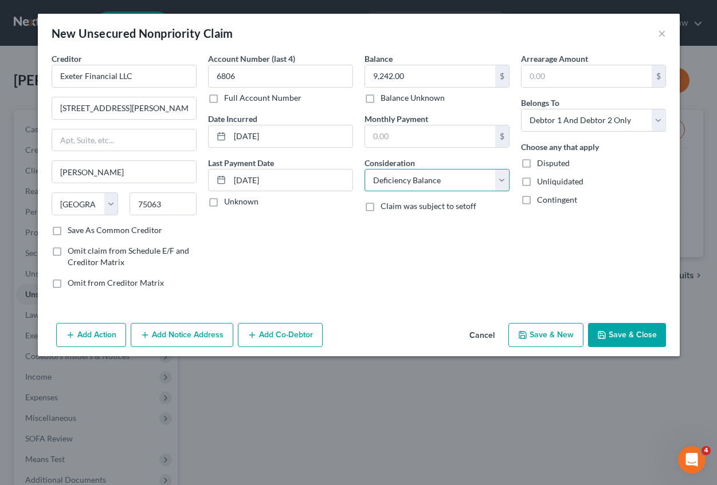
click at [364, 169] on select "Select Cable / Satellite Services Collection Agency Credit Card Debt Debt Couns…" at bounding box center [436, 180] width 145 height 23
click at [549, 78] on input "text" at bounding box center [586, 76] width 130 height 22
click at [557, 332] on button "Save & New" at bounding box center [545, 335] width 75 height 24
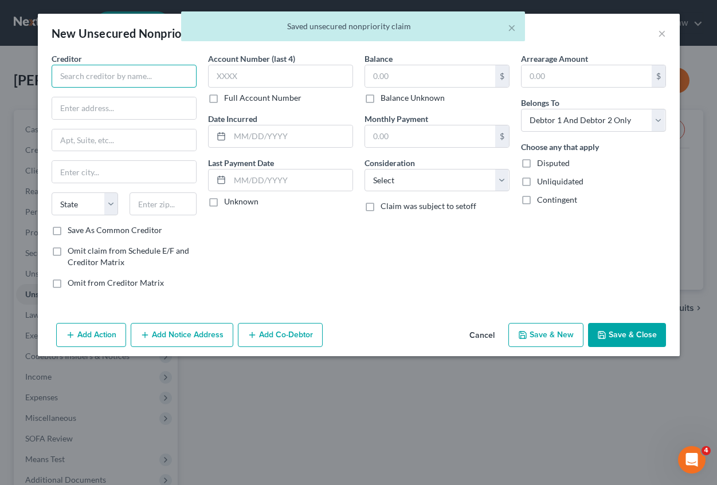
click at [110, 78] on input "text" at bounding box center [124, 76] width 145 height 23
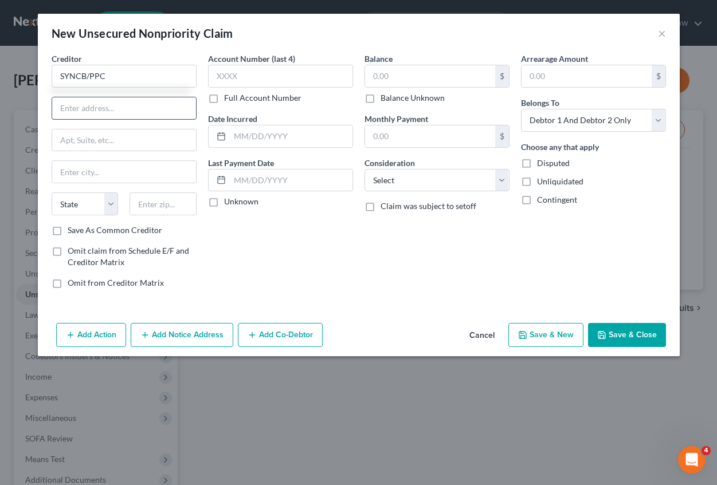
drag, startPoint x: 90, startPoint y: 113, endPoint x: 83, endPoint y: 110, distance: 7.4
click at [89, 112] on input "text" at bounding box center [124, 108] width 144 height 22
click at [236, 66] on input "text" at bounding box center [280, 76] width 145 height 23
click at [244, 130] on input "text" at bounding box center [291, 136] width 123 height 22
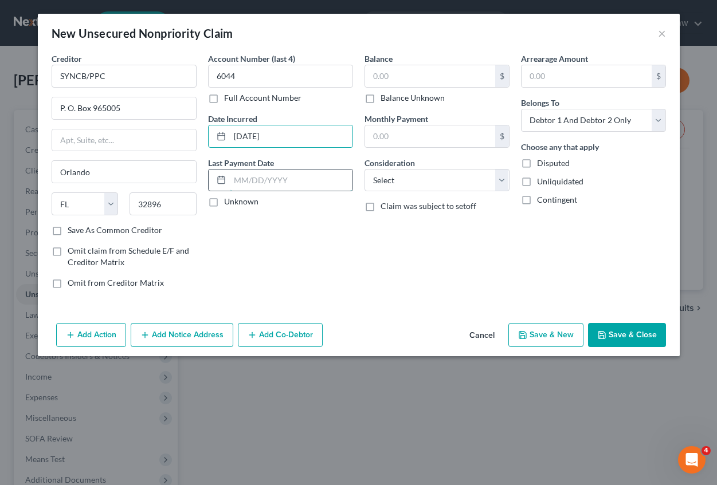
click at [240, 179] on input "text" at bounding box center [291, 181] width 123 height 22
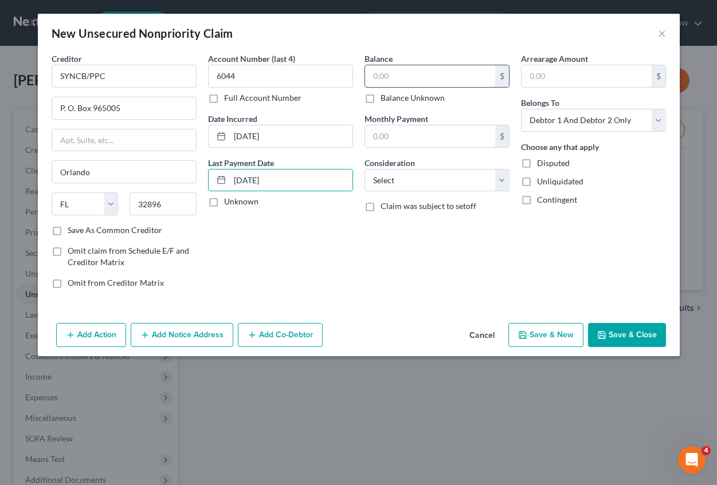
click at [395, 78] on input "text" at bounding box center [430, 76] width 130 height 22
click at [551, 76] on input "text" at bounding box center [586, 76] width 130 height 22
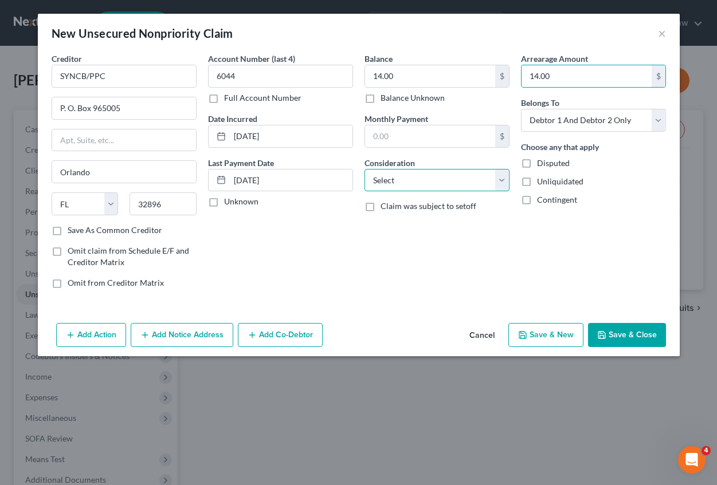
click at [394, 186] on select "Select Cable / Satellite Services Collection Agency Credit Card Debt Debt Couns…" at bounding box center [436, 180] width 145 height 23
click at [364, 169] on select "Select Cable / Satellite Services Collection Agency Credit Card Debt Debt Couns…" at bounding box center [436, 180] width 145 height 23
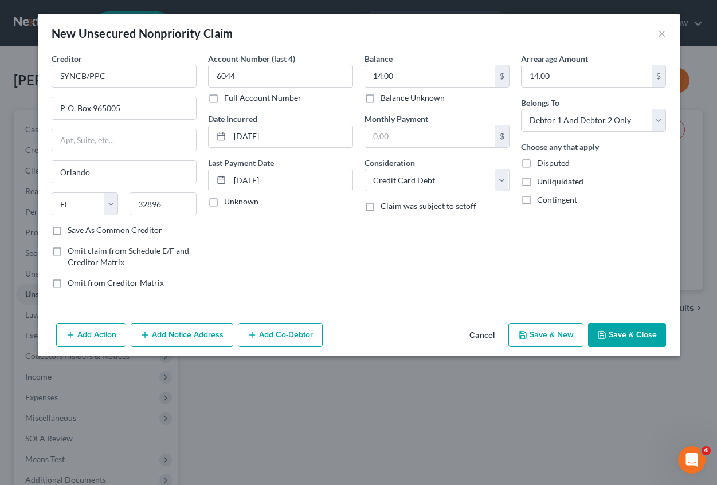
click at [540, 335] on button "Save & New" at bounding box center [545, 335] width 75 height 24
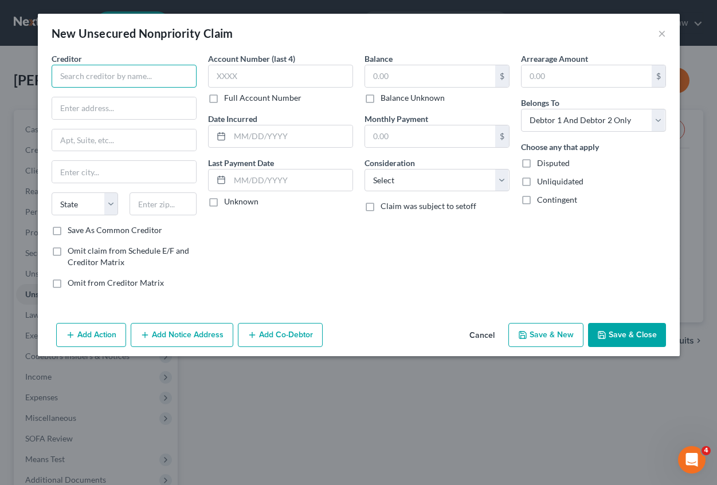
click at [81, 76] on input "text" at bounding box center [124, 76] width 145 height 23
click at [72, 111] on input "text" at bounding box center [124, 108] width 144 height 22
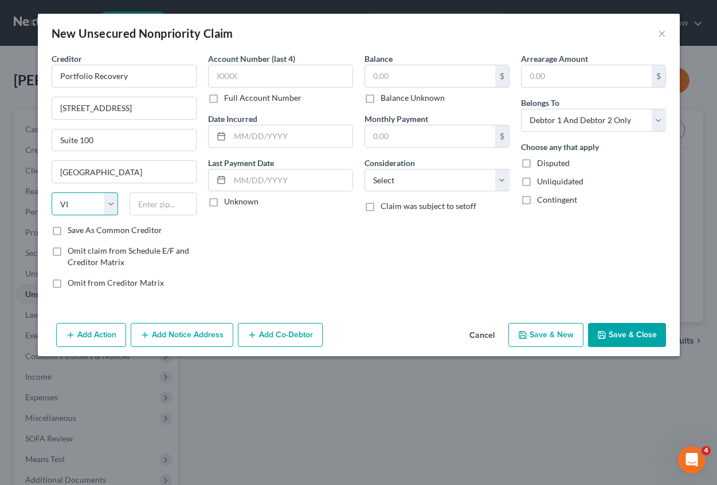
click at [71, 204] on select "State [US_STATE] AK AR AZ CA CO CT DE DC [GEOGRAPHIC_DATA] [GEOGRAPHIC_DATA] GU…" at bounding box center [85, 204] width 67 height 23
click at [52, 193] on select "State [US_STATE] AK AR AZ CA CO CT DE DC [GEOGRAPHIC_DATA] [GEOGRAPHIC_DATA] GU…" at bounding box center [85, 204] width 67 height 23
click at [143, 205] on input "text" at bounding box center [162, 204] width 67 height 23
click at [249, 81] on input "text" at bounding box center [280, 76] width 145 height 23
click at [226, 136] on div at bounding box center [219, 136] width 21 height 22
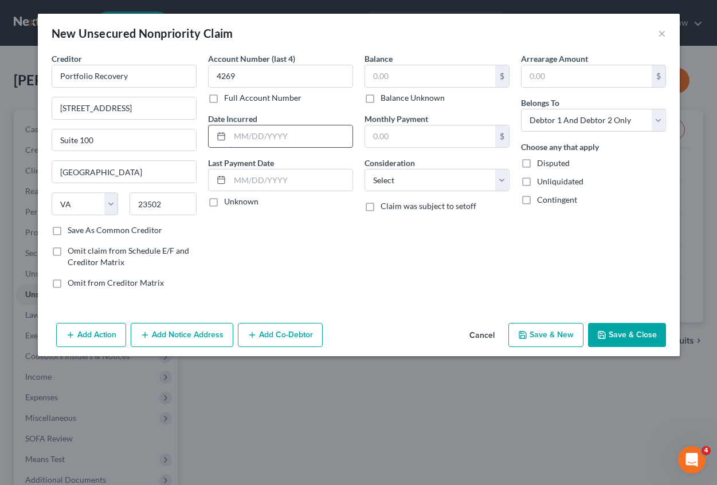
click at [233, 135] on input "text" at bounding box center [291, 136] width 123 height 22
click at [224, 203] on label "Unknown" at bounding box center [241, 201] width 34 height 11
click at [229, 203] on input "Unknown" at bounding box center [232, 199] width 7 height 7
click at [394, 76] on input "text" at bounding box center [430, 76] width 130 height 22
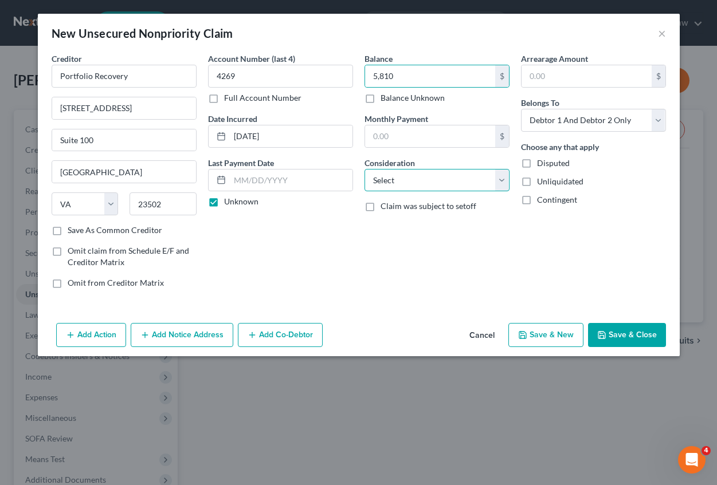
click at [387, 178] on select "Select Cable / Satellite Services Collection Agency Credit Card Debt Debt Couns…" at bounding box center [436, 180] width 145 height 23
click at [364, 169] on select "Select Cable / Satellite Services Collection Agency Credit Card Debt Debt Couns…" at bounding box center [436, 180] width 145 height 23
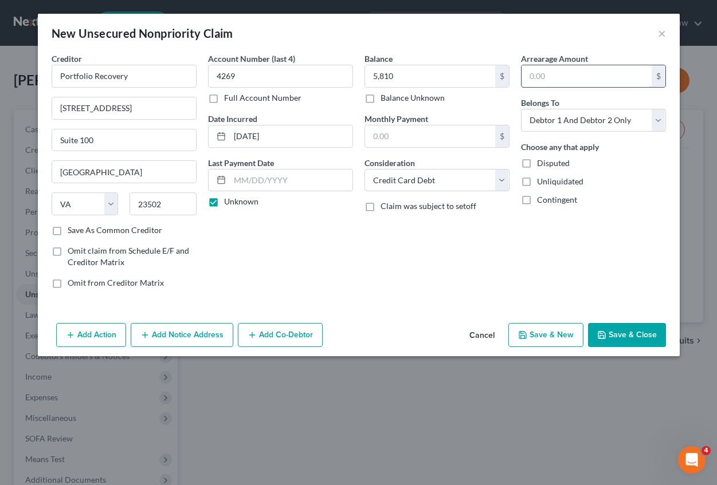
click at [557, 78] on input "text" at bounding box center [586, 76] width 130 height 22
click at [434, 75] on input "5,810" at bounding box center [430, 76] width 130 height 22
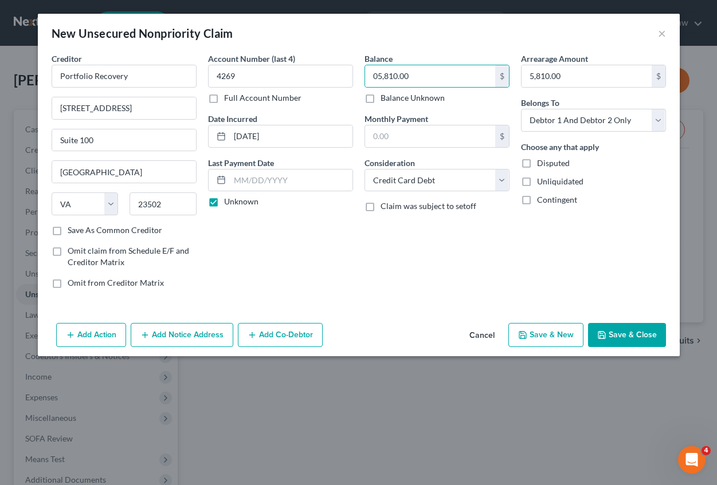
click at [550, 338] on button "Save & New" at bounding box center [545, 335] width 75 height 24
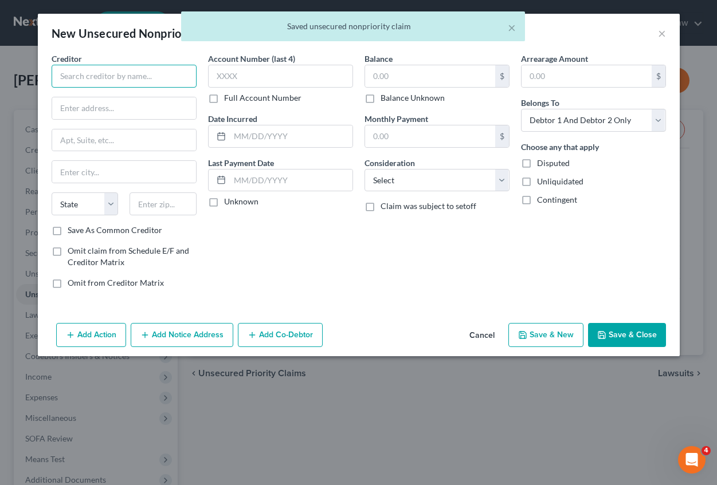
click at [78, 81] on input "text" at bounding box center [124, 76] width 145 height 23
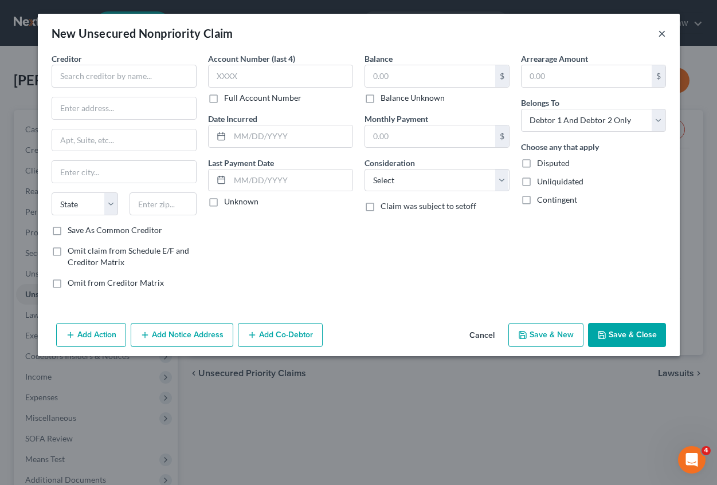
click at [662, 32] on button "×" at bounding box center [662, 33] width 8 height 14
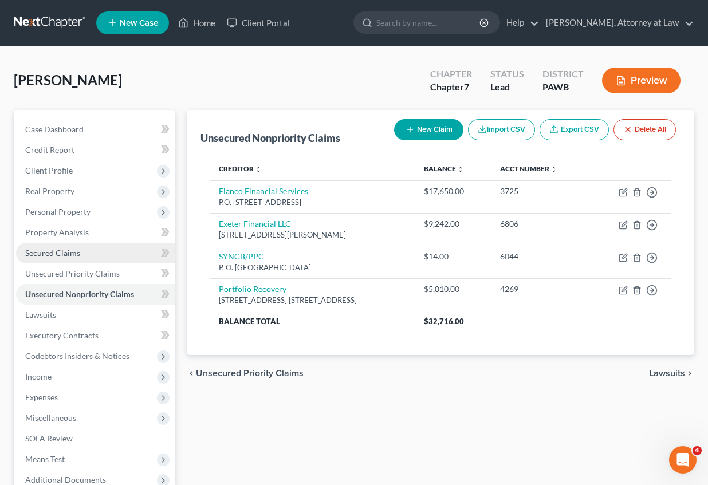
click at [72, 254] on span "Secured Claims" at bounding box center [52, 253] width 55 height 10
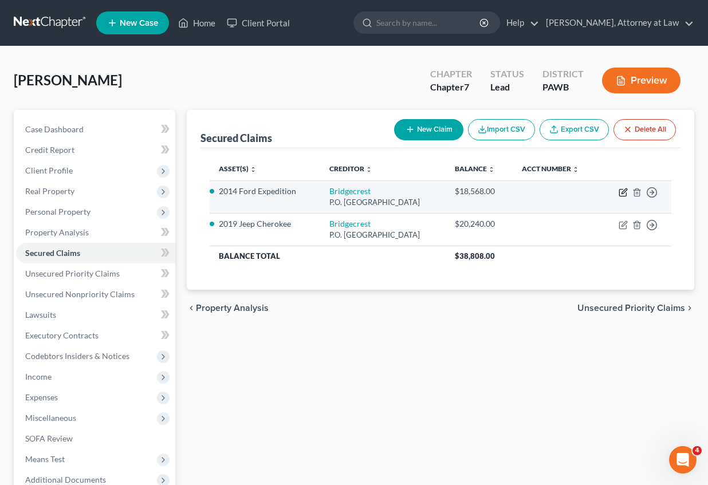
click at [622, 194] on icon "button" at bounding box center [624, 191] width 5 height 5
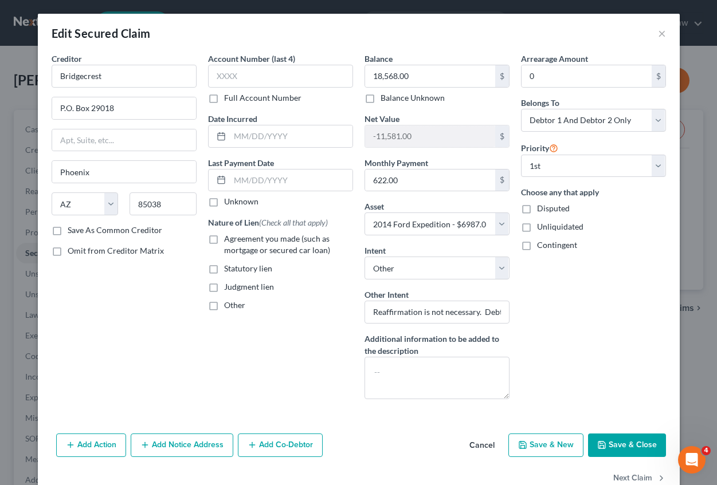
click at [173, 442] on button "Add Notice Address" at bounding box center [182, 446] width 103 height 24
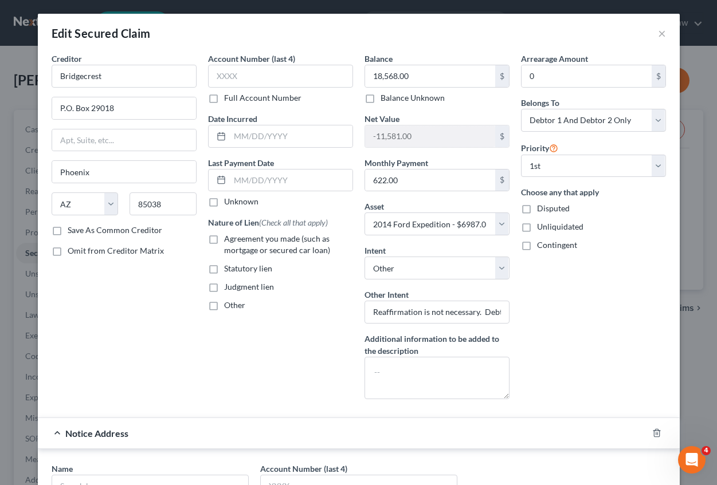
scroll to position [115, 0]
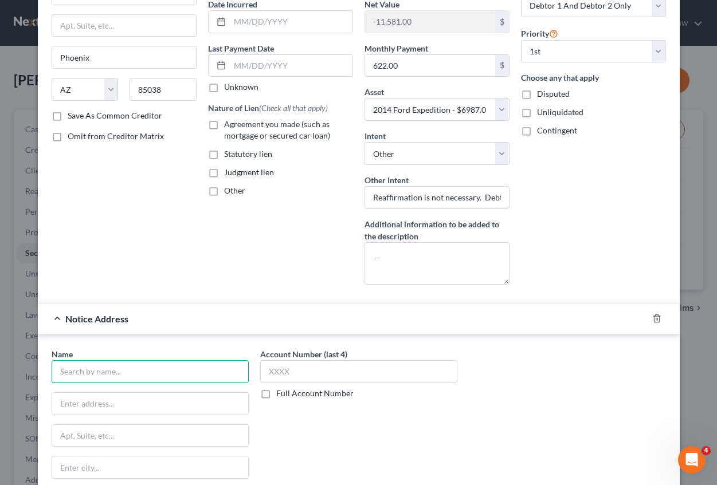
click at [80, 382] on input "text" at bounding box center [150, 371] width 197 height 23
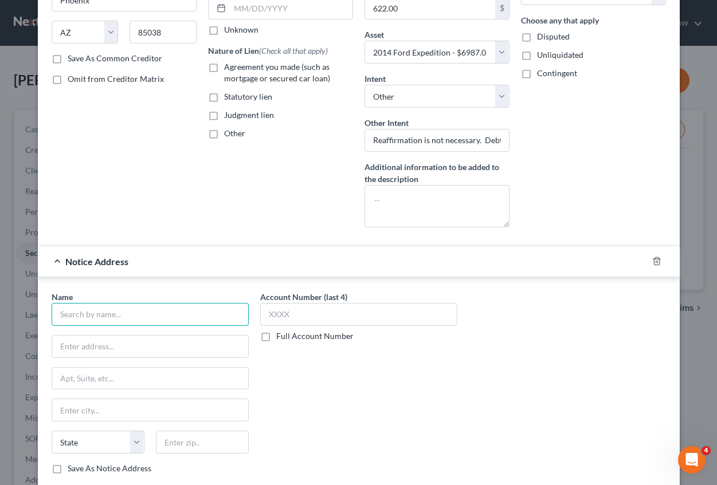
scroll to position [229, 0]
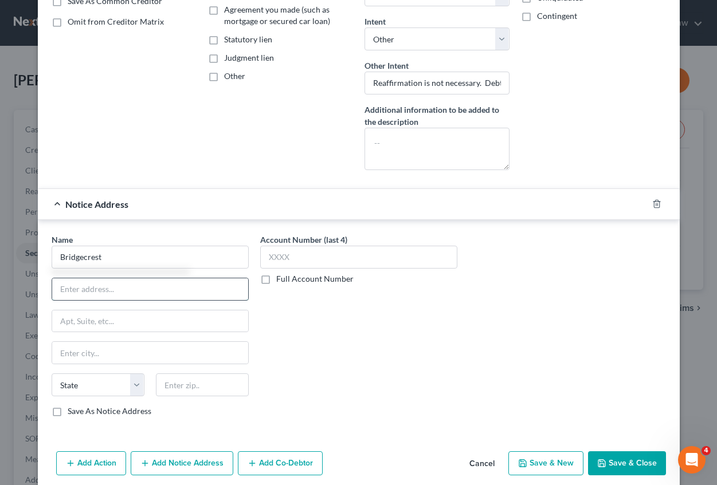
click at [74, 292] on input "text" at bounding box center [150, 289] width 196 height 22
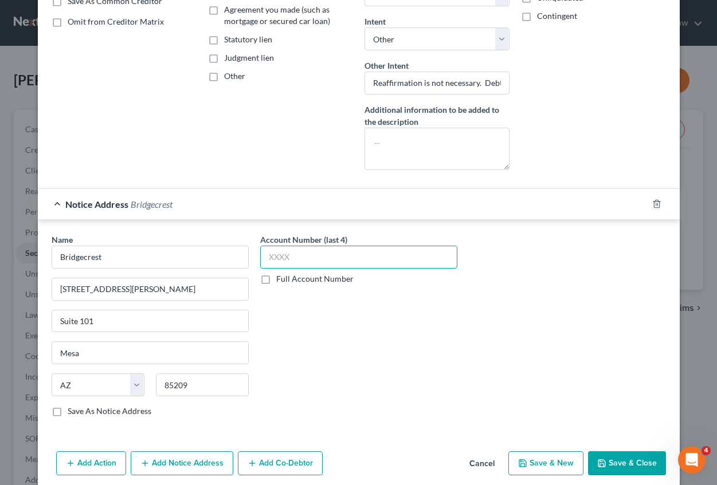
click at [260, 261] on input "text" at bounding box center [358, 257] width 197 height 23
click at [605, 458] on button "Save & Close" at bounding box center [627, 463] width 78 height 24
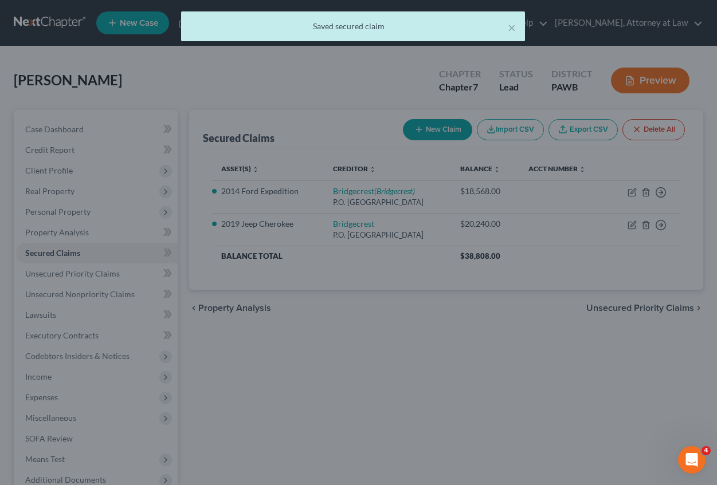
scroll to position [0, 0]
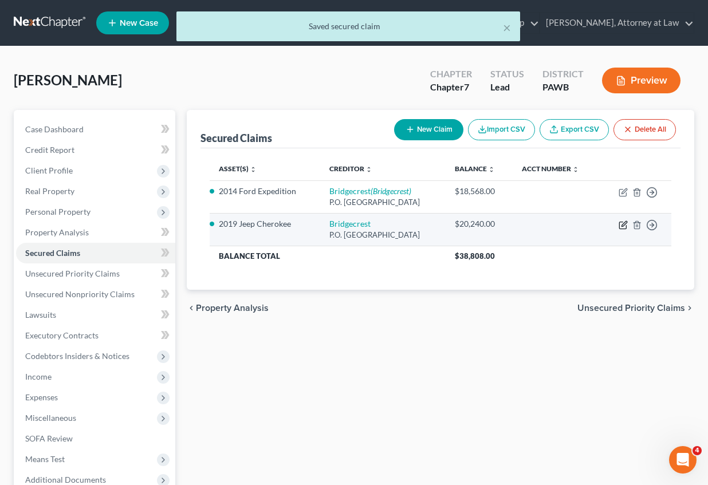
click at [623, 225] on icon "button" at bounding box center [623, 225] width 9 height 9
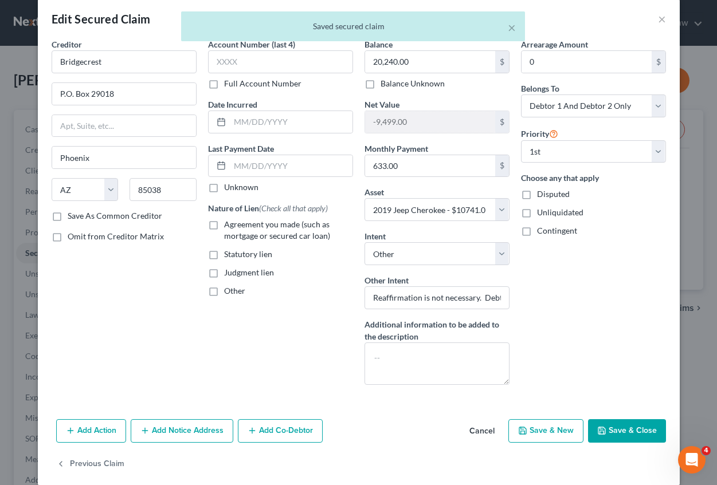
scroll to position [28, 0]
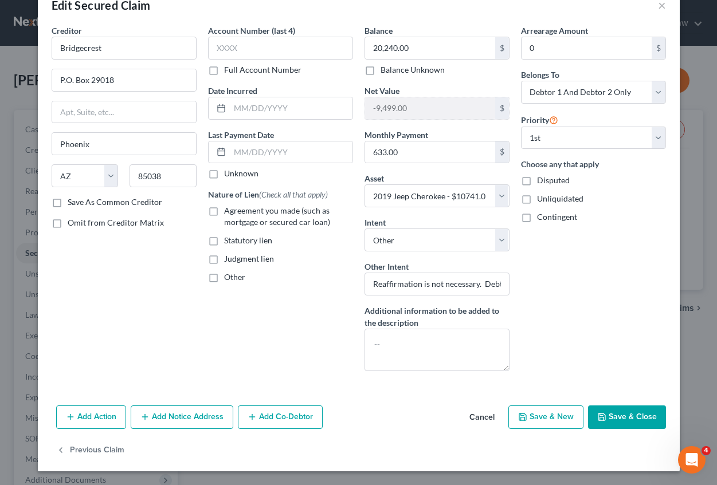
drag, startPoint x: 164, startPoint y: 413, endPoint x: 270, endPoint y: 347, distance: 124.3
click at [165, 413] on button "Add Notice Address" at bounding box center [182, 418] width 103 height 24
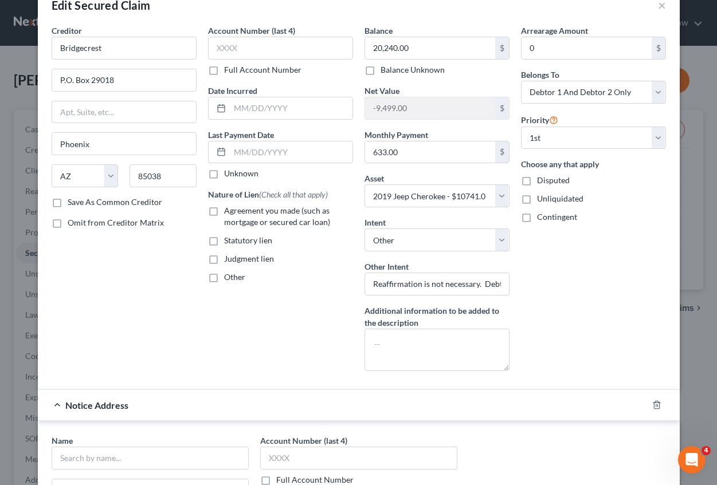
scroll to position [257, 0]
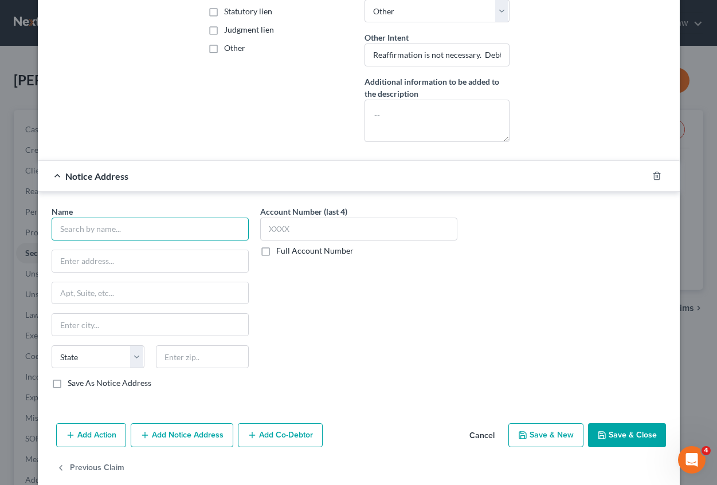
click at [82, 238] on input "text" at bounding box center [150, 229] width 197 height 23
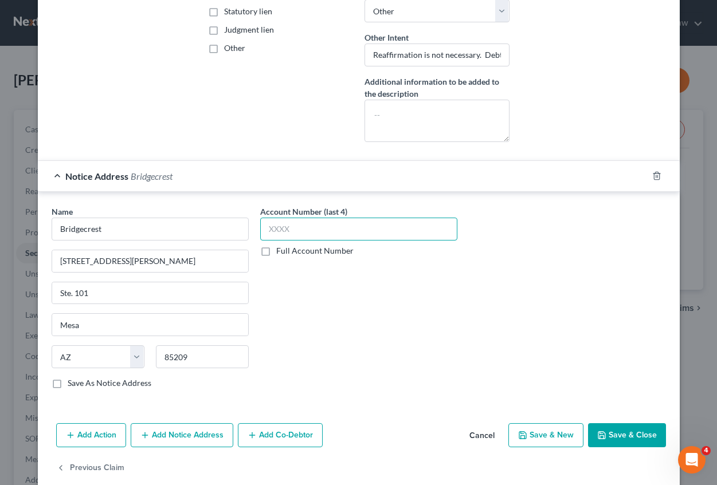
click at [290, 229] on input "text" at bounding box center [358, 229] width 197 height 23
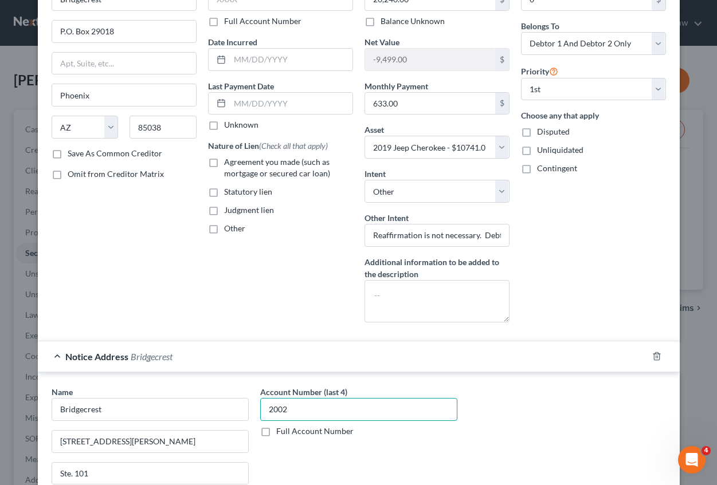
scroll to position [0, 0]
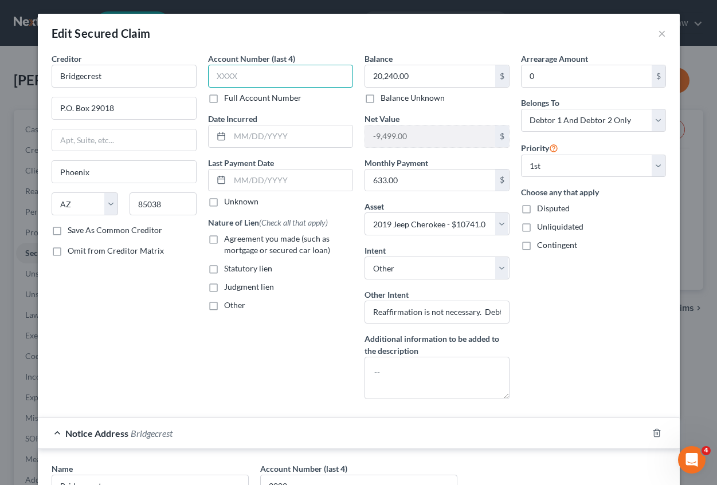
click at [225, 78] on input "text" at bounding box center [280, 76] width 145 height 23
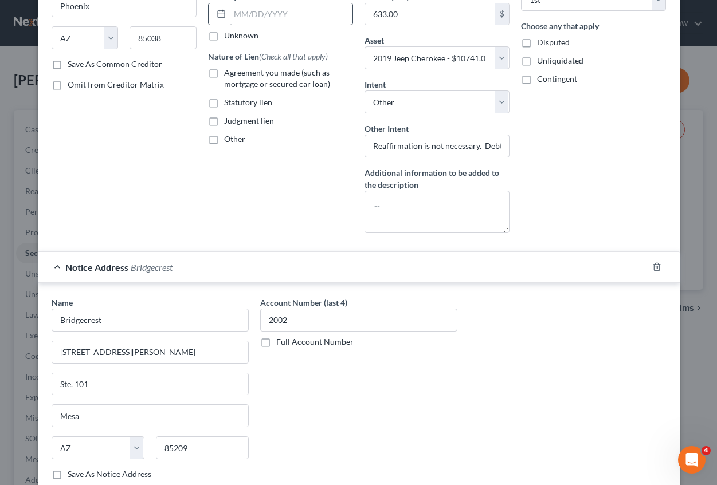
scroll to position [275, 0]
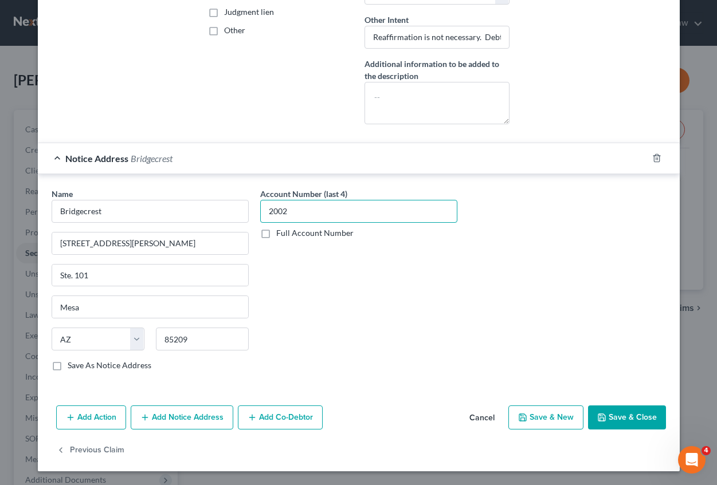
click at [284, 206] on input "2002" at bounding box center [358, 211] width 197 height 23
click at [610, 417] on button "Save & Close" at bounding box center [627, 418] width 78 height 24
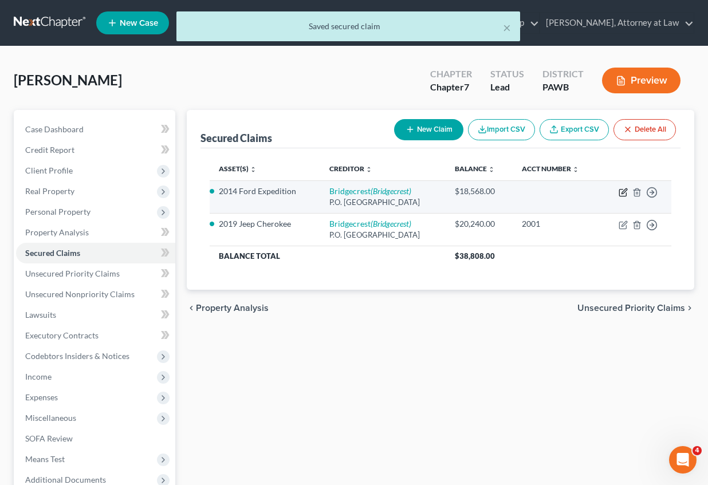
click at [621, 193] on icon "button" at bounding box center [623, 192] width 9 height 9
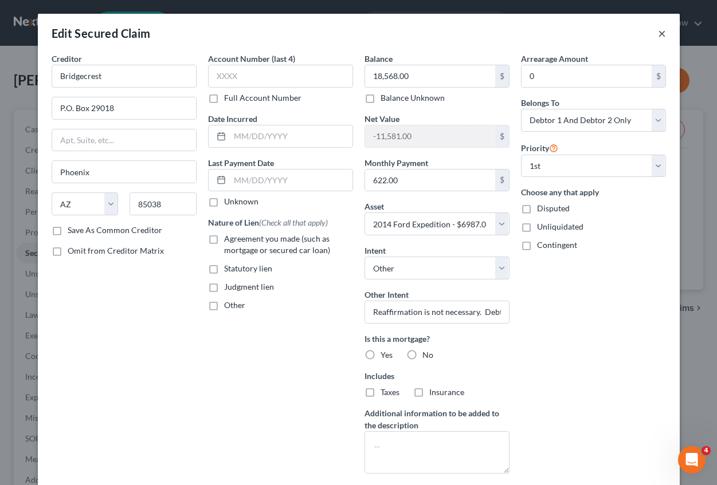
click at [658, 33] on button "×" at bounding box center [662, 33] width 8 height 14
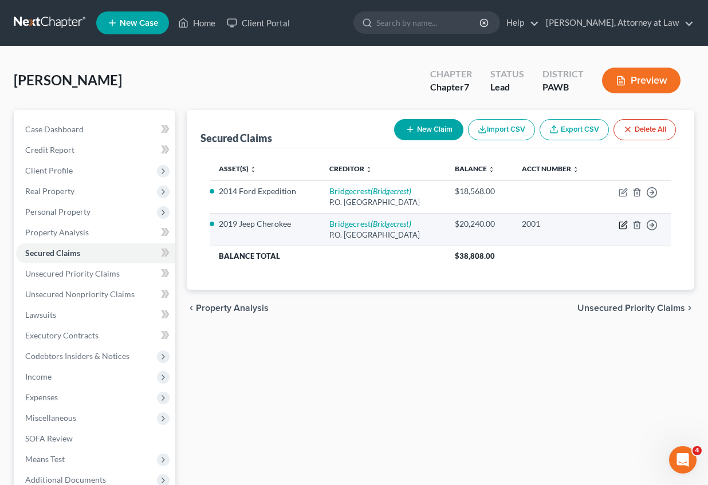
click at [626, 226] on icon "button" at bounding box center [622, 225] width 7 height 7
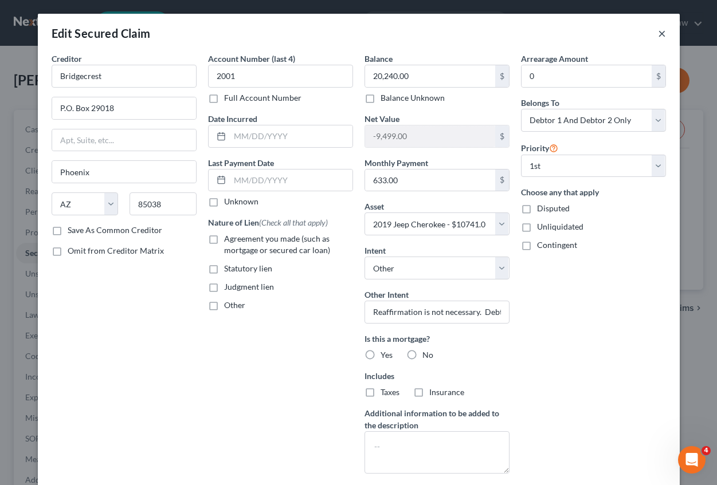
click at [658, 35] on button "×" at bounding box center [662, 33] width 8 height 14
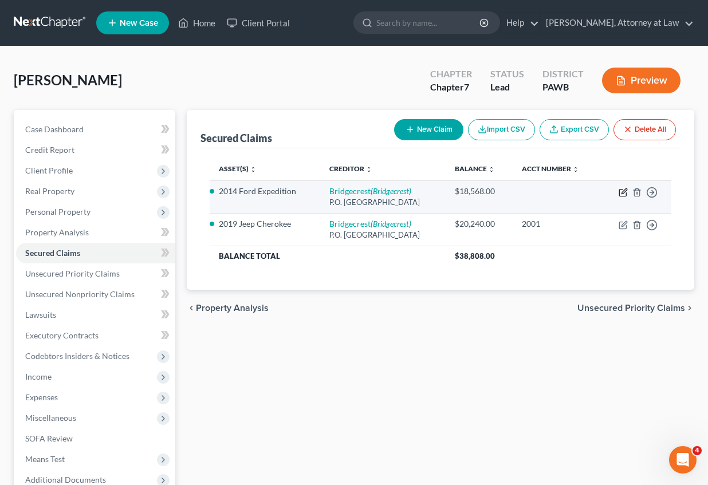
click at [623, 190] on icon "button" at bounding box center [623, 192] width 9 height 9
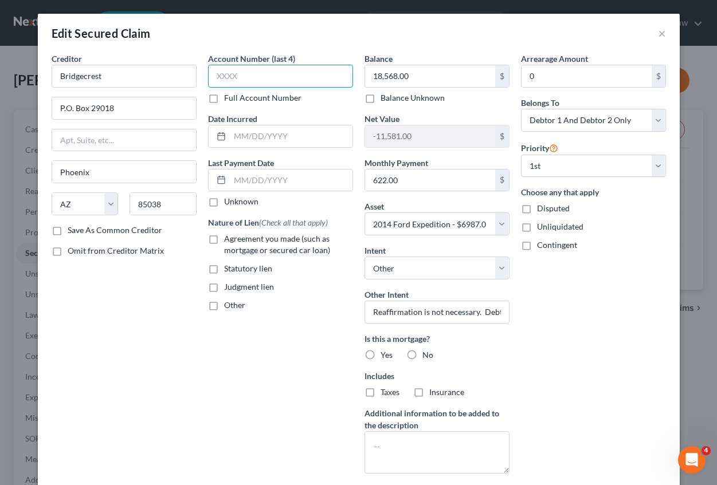
click at [250, 76] on input "text" at bounding box center [280, 76] width 145 height 23
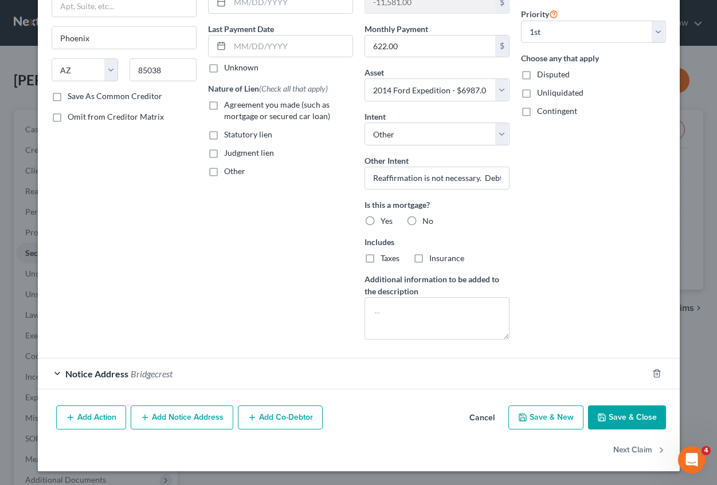
click at [133, 369] on span "Bridgecrest" at bounding box center [152, 373] width 42 height 11
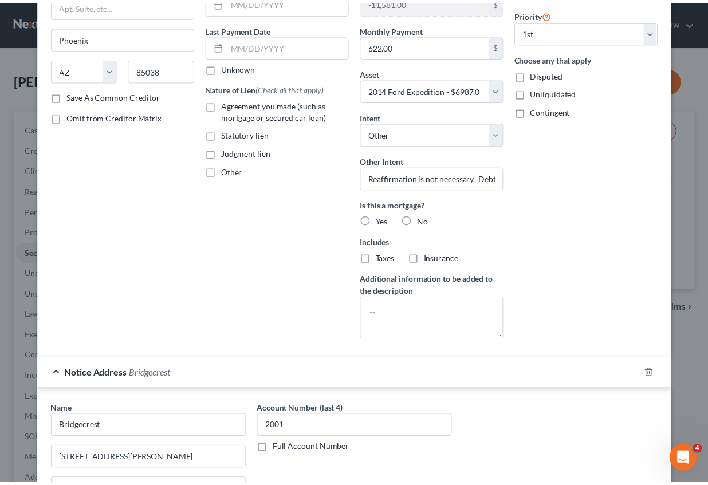
scroll to position [350, 0]
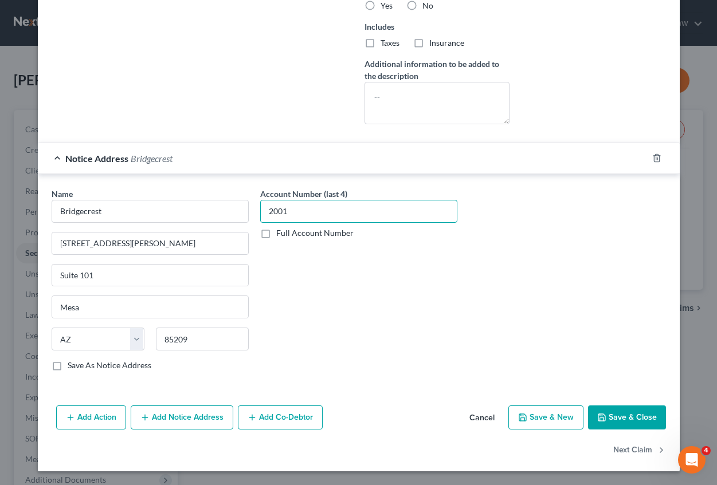
click at [299, 210] on input "2001" at bounding box center [358, 211] width 197 height 23
click at [621, 421] on button "Save & Close" at bounding box center [627, 418] width 78 height 24
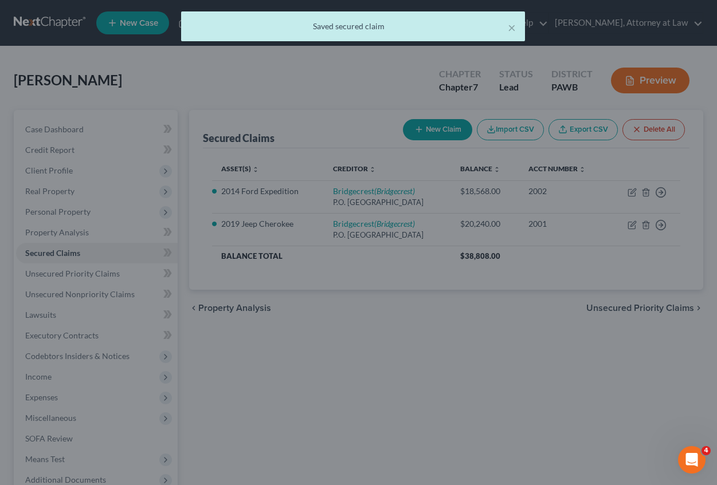
scroll to position [0, 0]
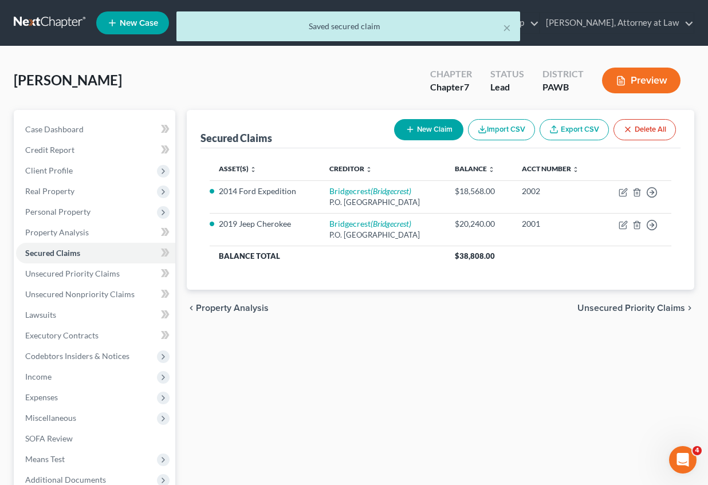
click at [615, 309] on span "Unsecured Priority Claims" at bounding box center [632, 308] width 108 height 9
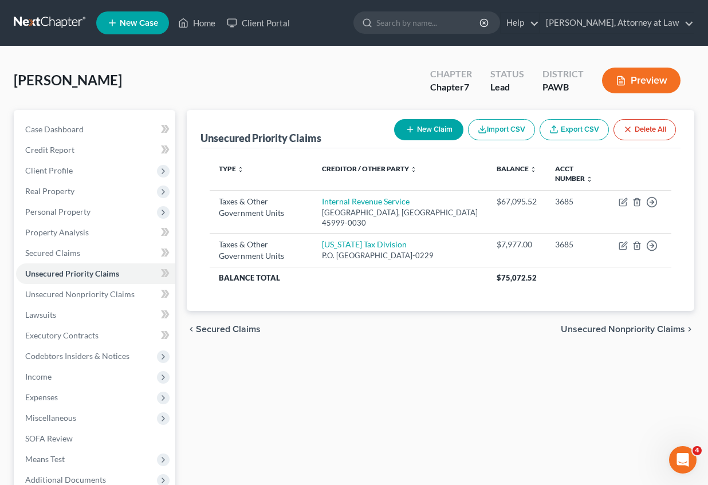
click at [607, 332] on span "Unsecured Nonpriority Claims" at bounding box center [623, 329] width 124 height 9
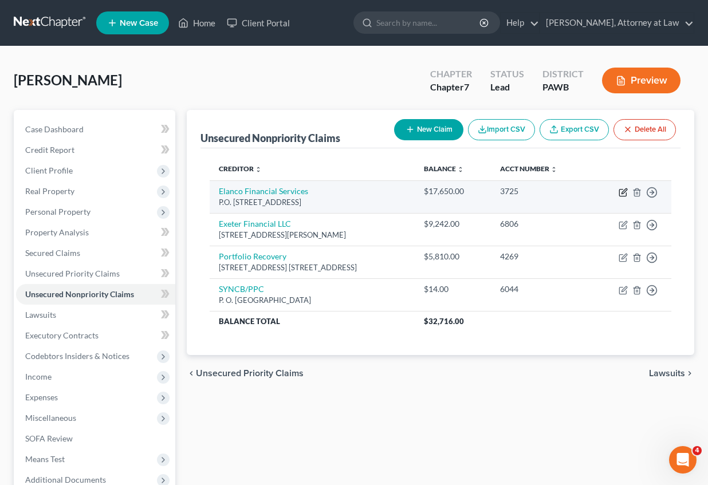
click at [622, 191] on icon "button" at bounding box center [623, 192] width 9 height 9
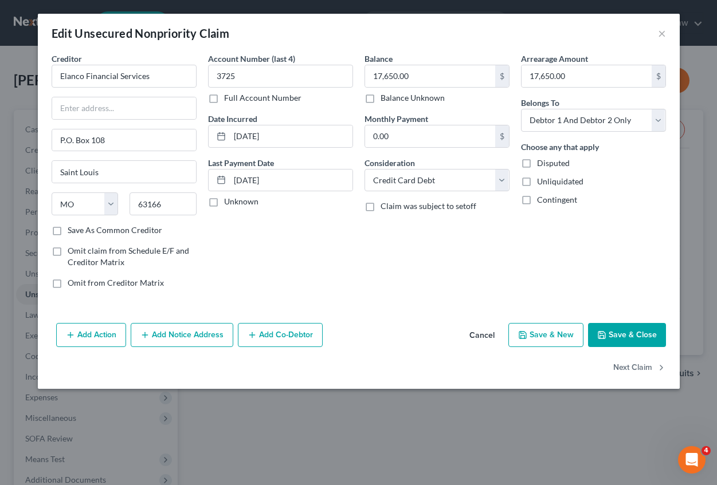
click at [171, 330] on button "Add Notice Address" at bounding box center [182, 335] width 103 height 24
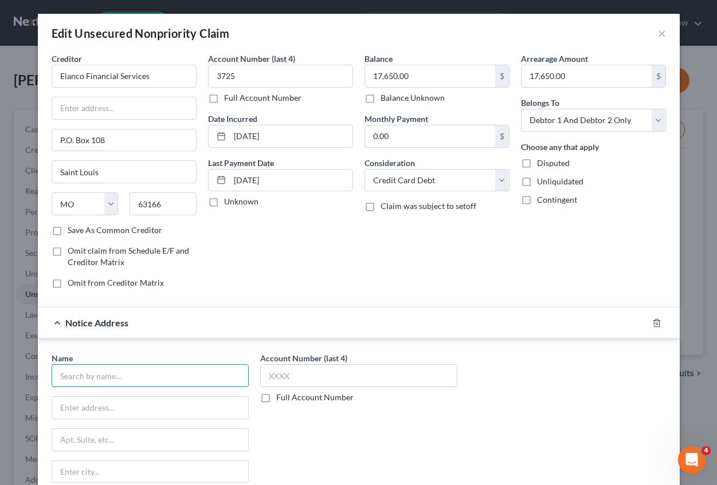
click at [64, 372] on input "text" at bounding box center [150, 375] width 197 height 23
click at [68, 403] on input "text" at bounding box center [150, 408] width 196 height 22
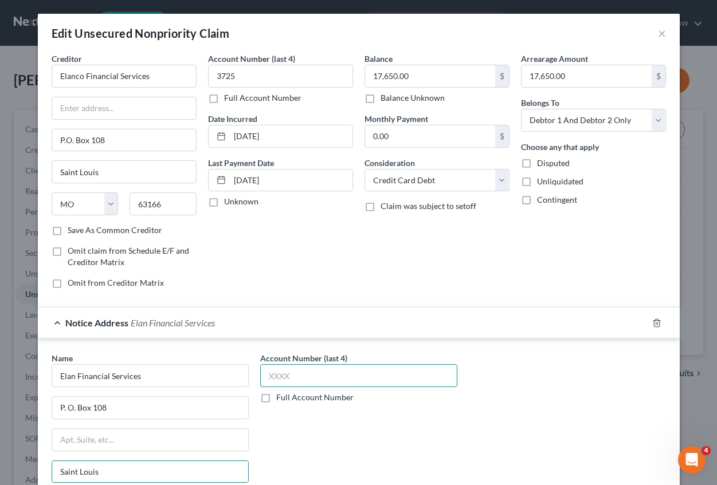
click at [282, 375] on input "text" at bounding box center [358, 375] width 197 height 23
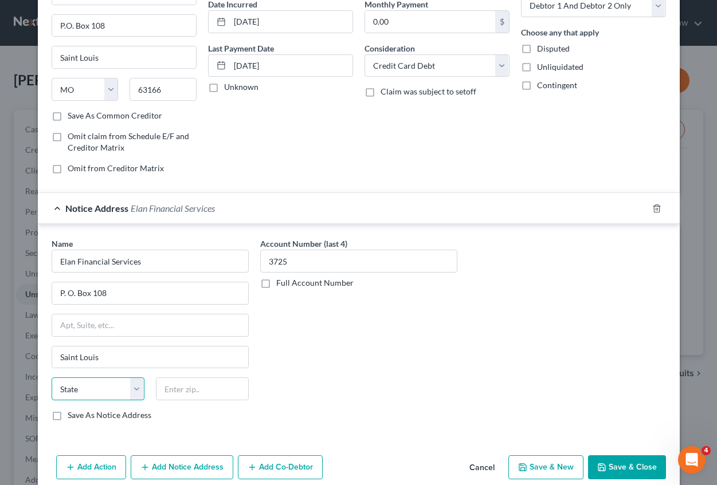
click at [126, 388] on select "State [US_STATE] AK AR AZ CA CO CT DE DC [GEOGRAPHIC_DATA] [GEOGRAPHIC_DATA] GU…" at bounding box center [98, 389] width 93 height 23
click at [87, 392] on select "State [US_STATE] AK AR AZ CA CO CT DE DC [GEOGRAPHIC_DATA] [GEOGRAPHIC_DATA] GU…" at bounding box center [98, 389] width 93 height 23
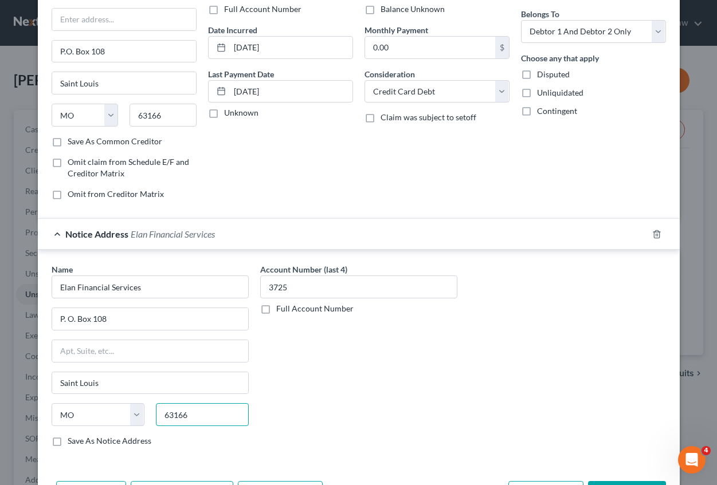
scroll to position [164, 0]
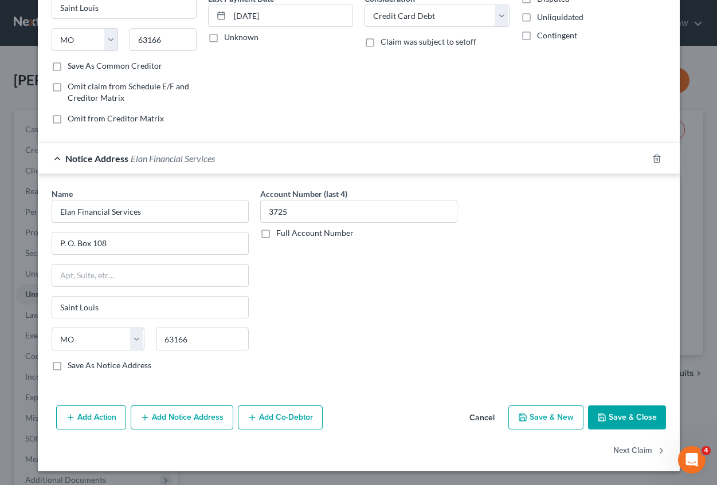
click at [604, 414] on button "Save & Close" at bounding box center [627, 418] width 78 height 24
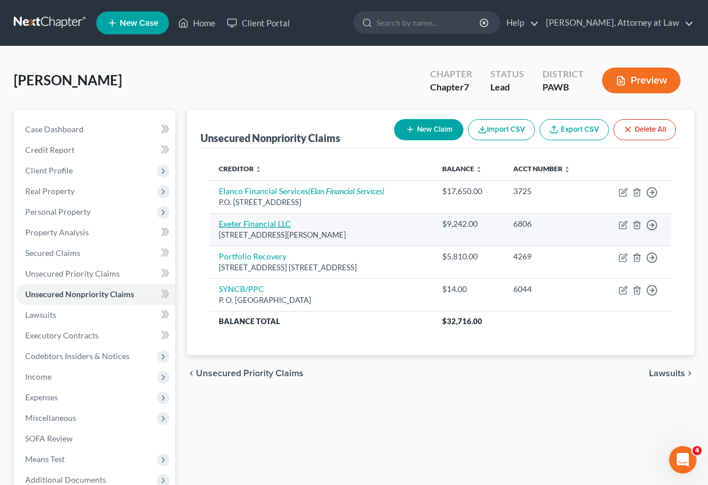
click at [252, 219] on link "Exeter Financial LLC" at bounding box center [255, 224] width 72 height 10
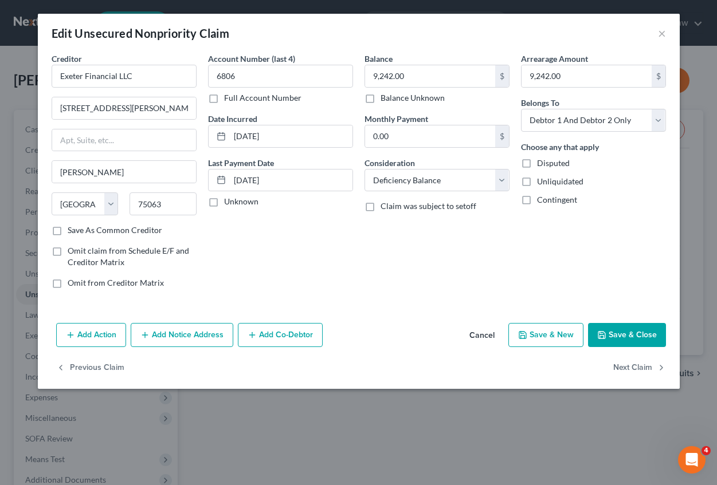
click at [183, 328] on button "Add Notice Address" at bounding box center [182, 335] width 103 height 24
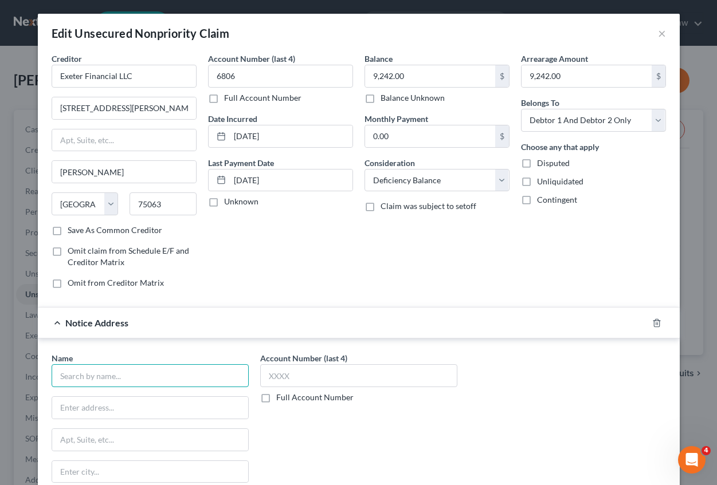
click at [129, 380] on input "text" at bounding box center [150, 375] width 197 height 23
click at [122, 409] on input "text" at bounding box center [150, 408] width 196 height 22
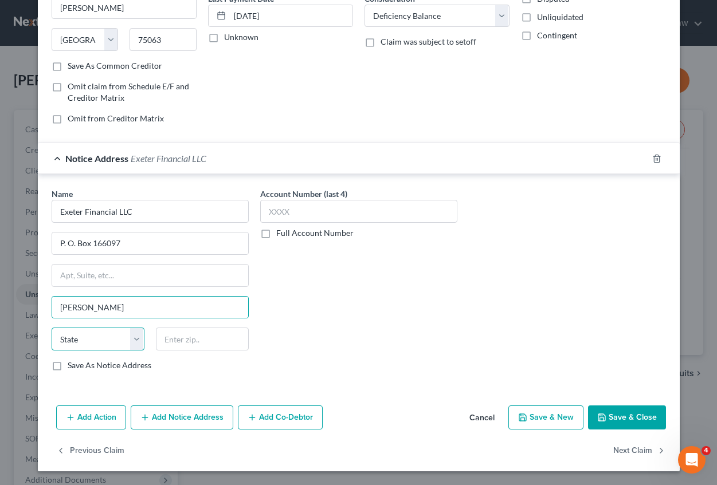
click at [117, 345] on select "State [US_STATE] AK AR AZ CA CO CT DE DC [GEOGRAPHIC_DATA] [GEOGRAPHIC_DATA] GU…" at bounding box center [98, 339] width 93 height 23
click at [52, 328] on select "State [US_STATE] AK AR AZ CA CO CT DE DC [GEOGRAPHIC_DATA] [GEOGRAPHIC_DATA] GU…" at bounding box center [98, 339] width 93 height 23
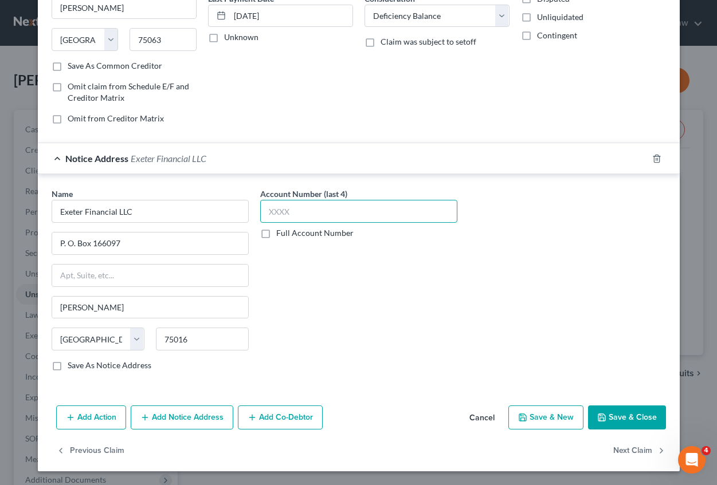
click at [321, 205] on input "text" at bounding box center [358, 211] width 197 height 23
click at [610, 419] on button "Save & Close" at bounding box center [627, 418] width 78 height 24
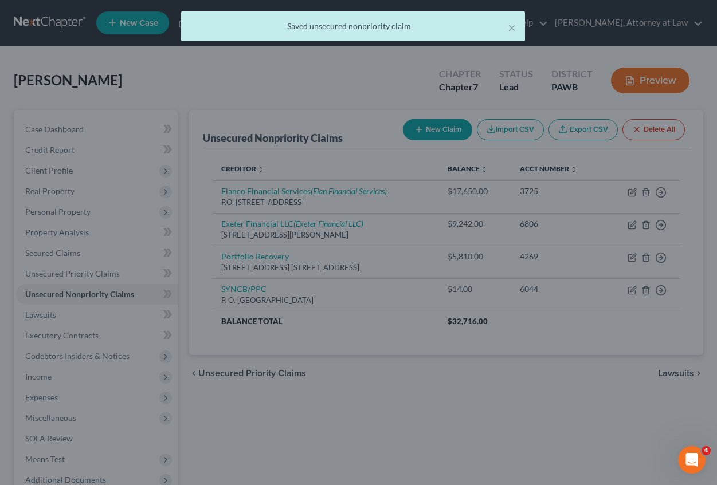
scroll to position [0, 0]
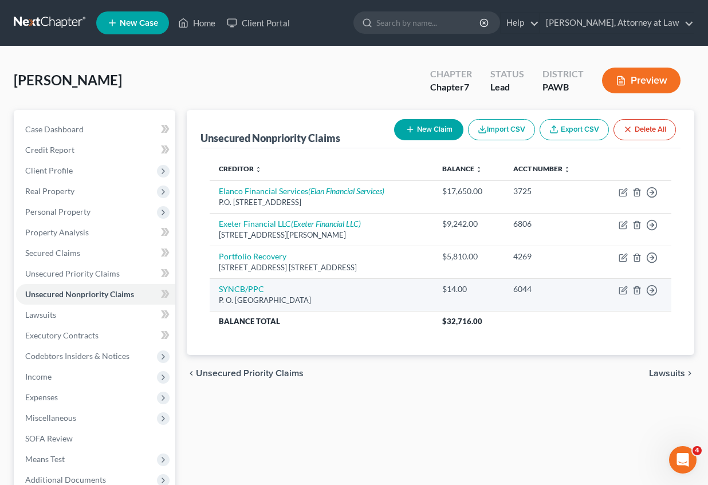
click at [345, 303] on div "P. O. [GEOGRAPHIC_DATA]" at bounding box center [321, 300] width 205 height 11
click at [623, 288] on icon "button" at bounding box center [623, 290] width 9 height 9
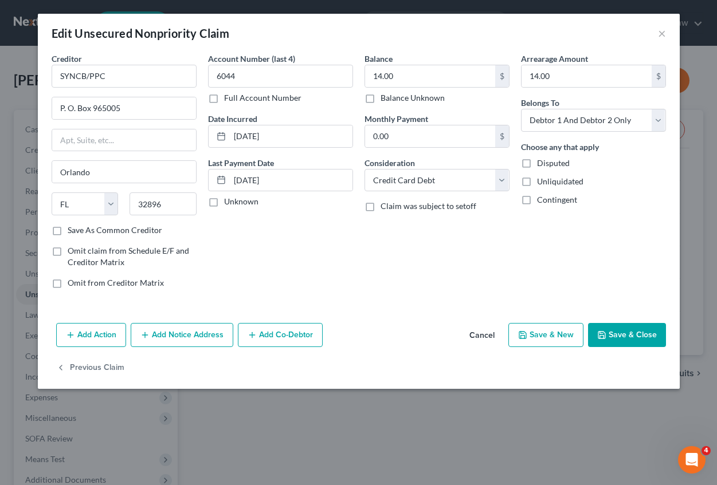
click at [195, 329] on button "Add Notice Address" at bounding box center [182, 335] width 103 height 24
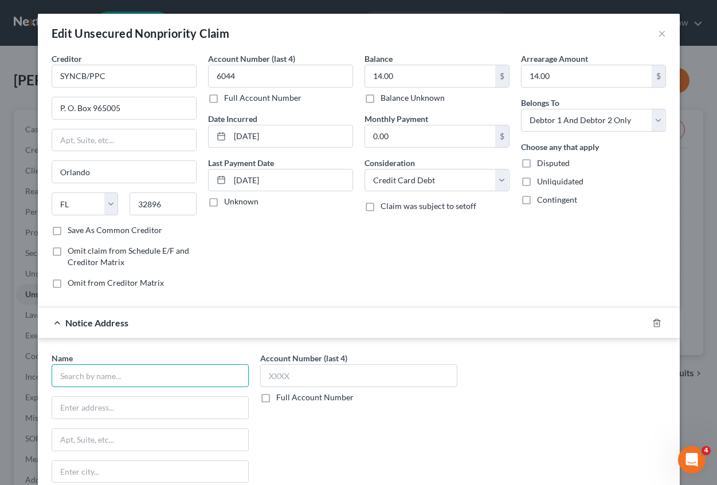
click at [95, 374] on input "text" at bounding box center [150, 375] width 197 height 23
click at [83, 410] on input "P. O. BOx 71746" at bounding box center [150, 408] width 196 height 22
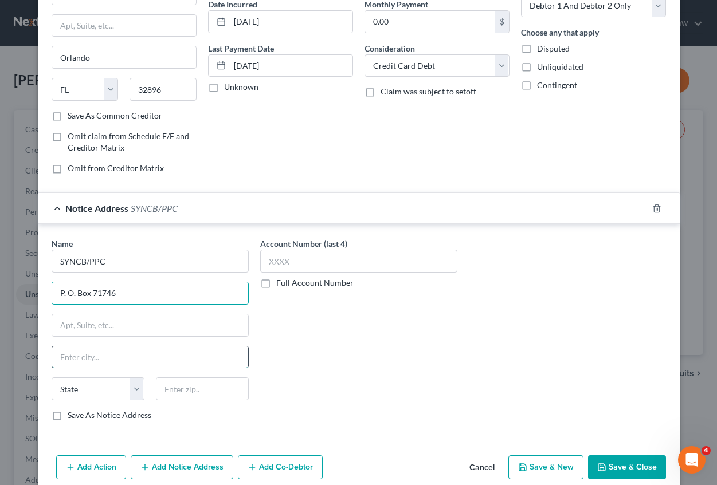
click at [54, 358] on input "text" at bounding box center [150, 358] width 196 height 22
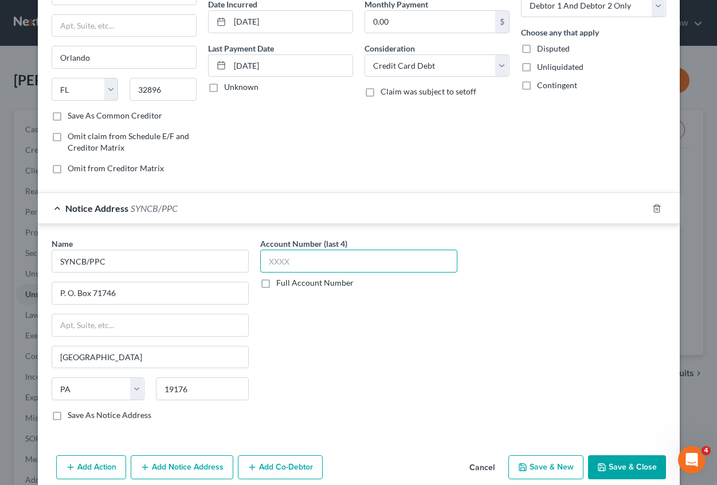
click at [264, 259] on input "text" at bounding box center [358, 261] width 197 height 23
click at [535, 466] on button "Save & New" at bounding box center [545, 468] width 75 height 24
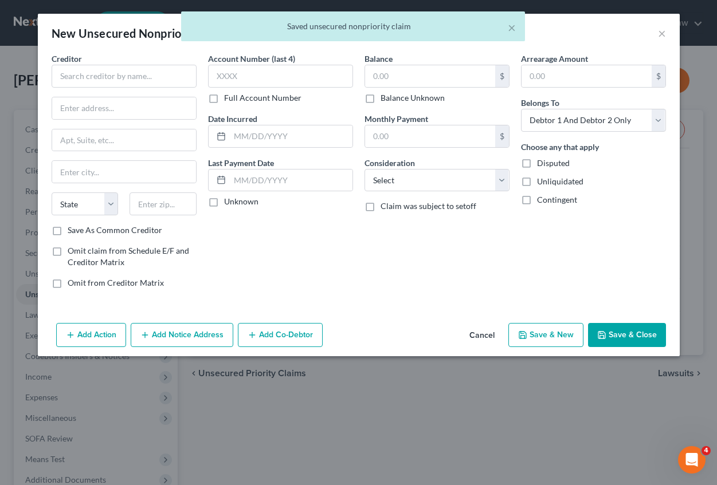
scroll to position [0, 0]
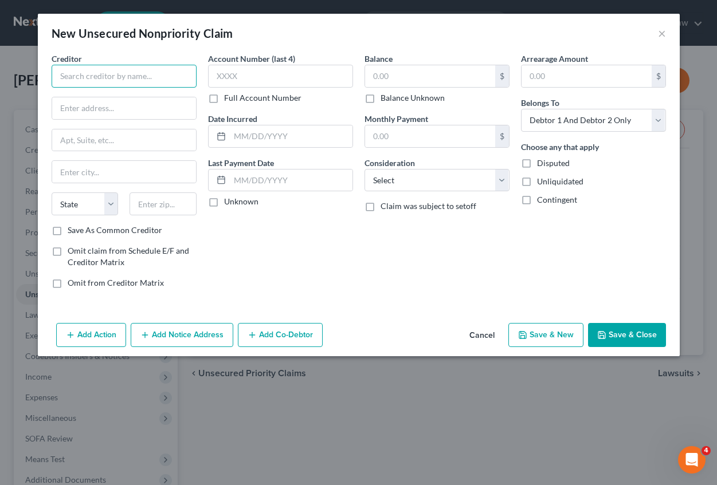
click at [69, 69] on input "text" at bounding box center [124, 76] width 145 height 23
